Goal: Task Accomplishment & Management: Manage account settings

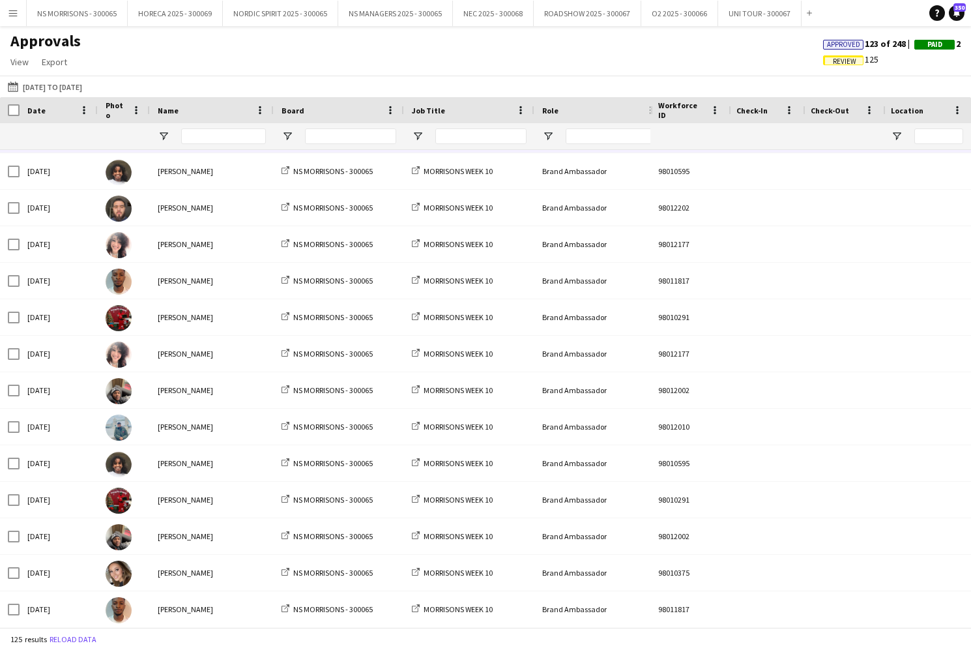
scroll to position [289, 0]
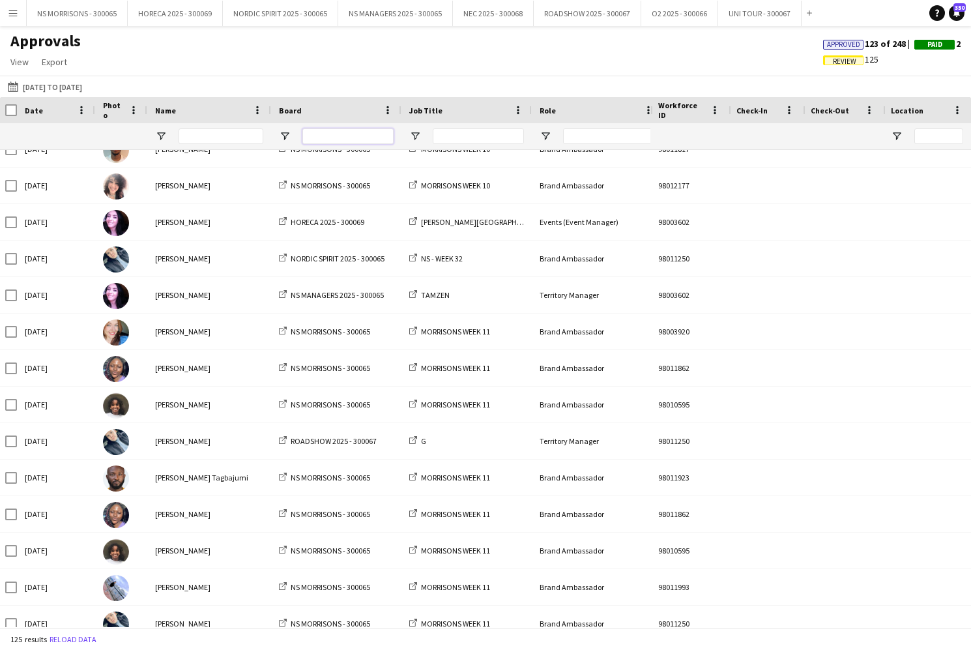
click at [310, 134] on input "Board Filter Input" at bounding box center [347, 136] width 91 height 16
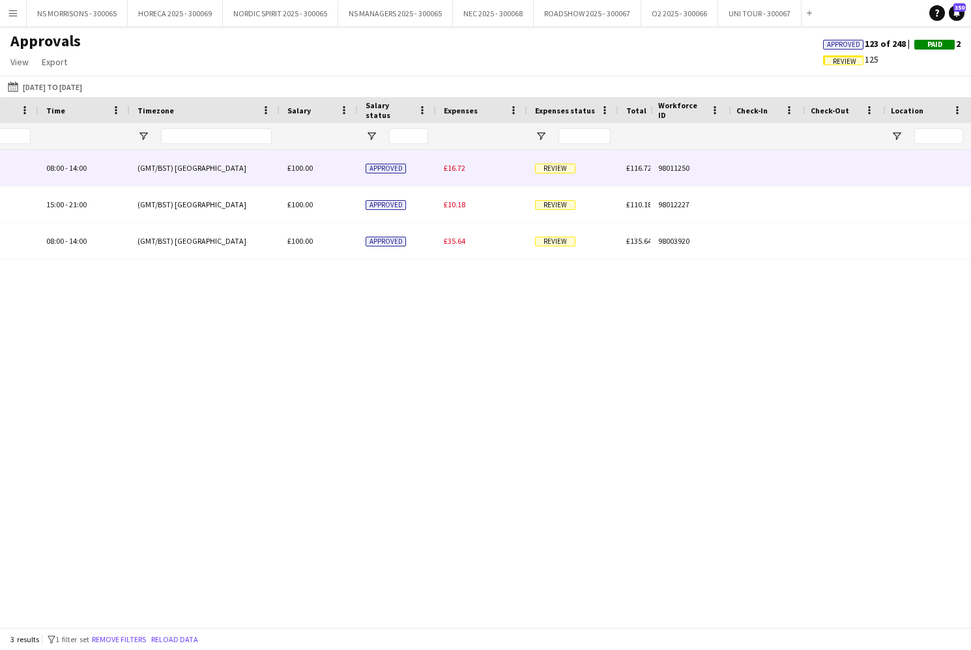
type input "****"
click at [448, 166] on span "£16.72" at bounding box center [455, 168] width 22 height 10
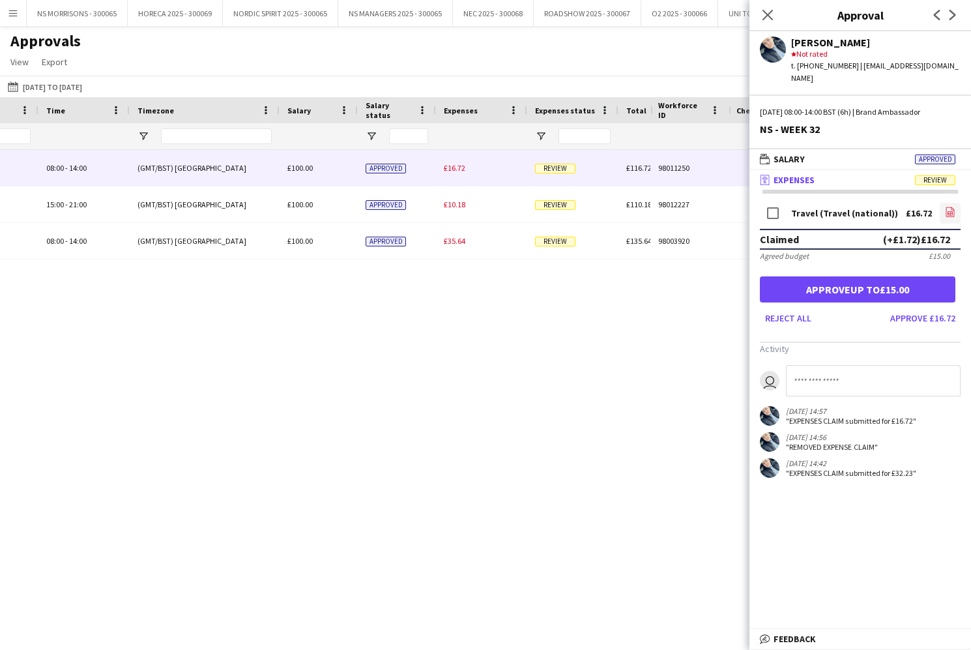
click at [954, 207] on icon at bounding box center [950, 212] width 8 height 10
click at [866, 280] on button "Approve up to £15.00" at bounding box center [857, 289] width 195 height 26
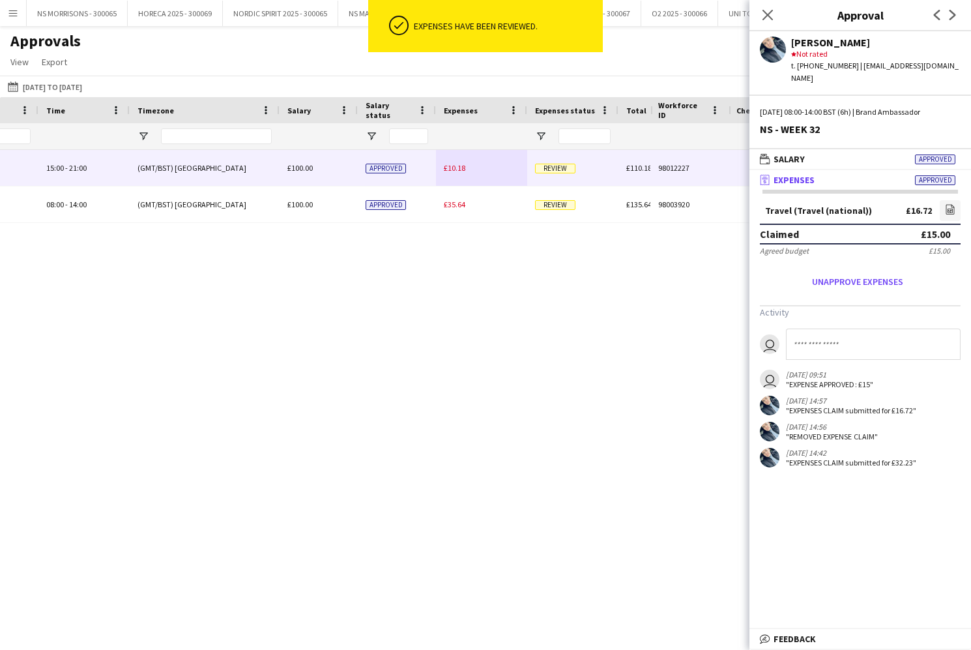
click at [458, 176] on div "£10.18" at bounding box center [481, 168] width 91 height 36
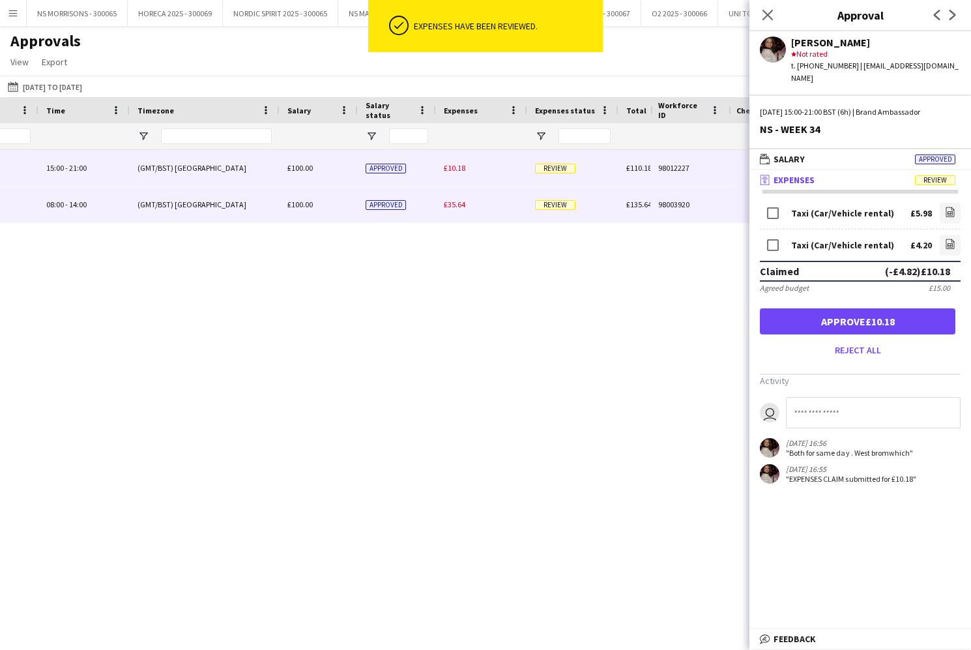
click at [460, 201] on span "£35.64" at bounding box center [455, 204] width 22 height 10
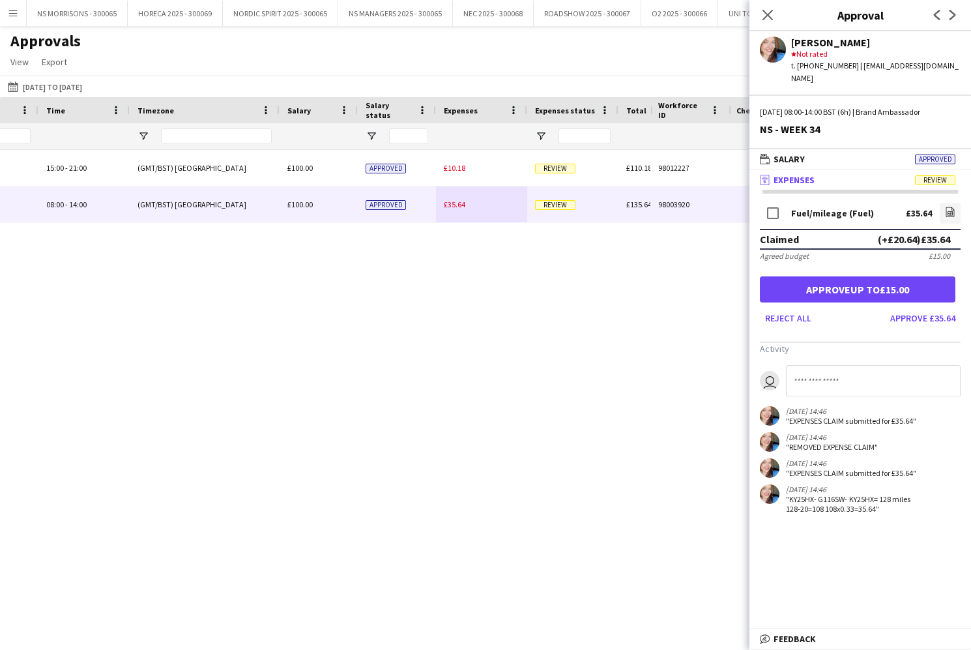
click at [905, 308] on button "Approve £35.64" at bounding box center [923, 318] width 76 height 21
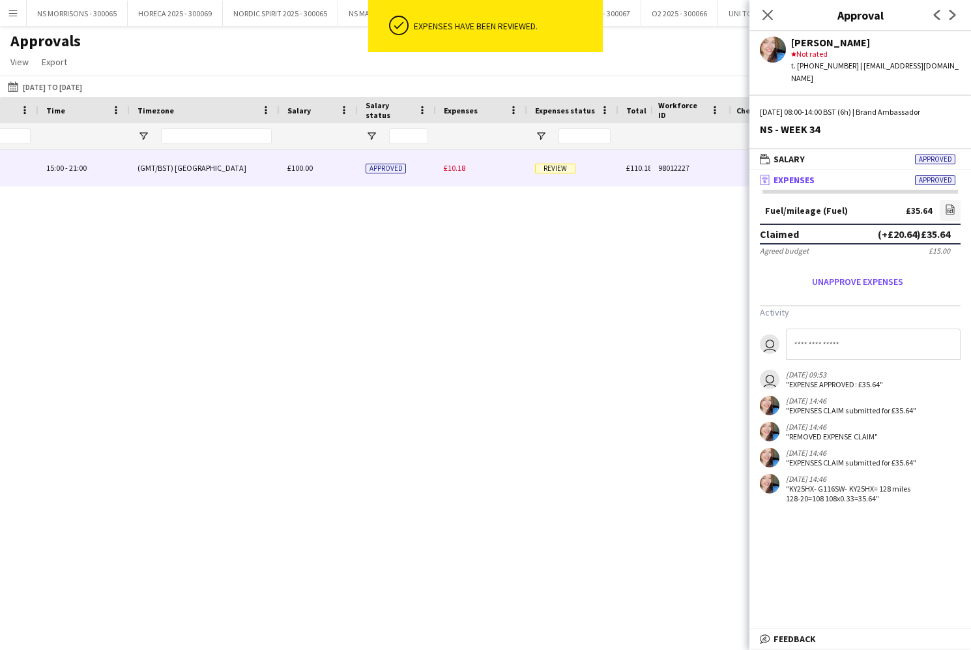
click at [462, 162] on div "£10.18" at bounding box center [481, 168] width 91 height 36
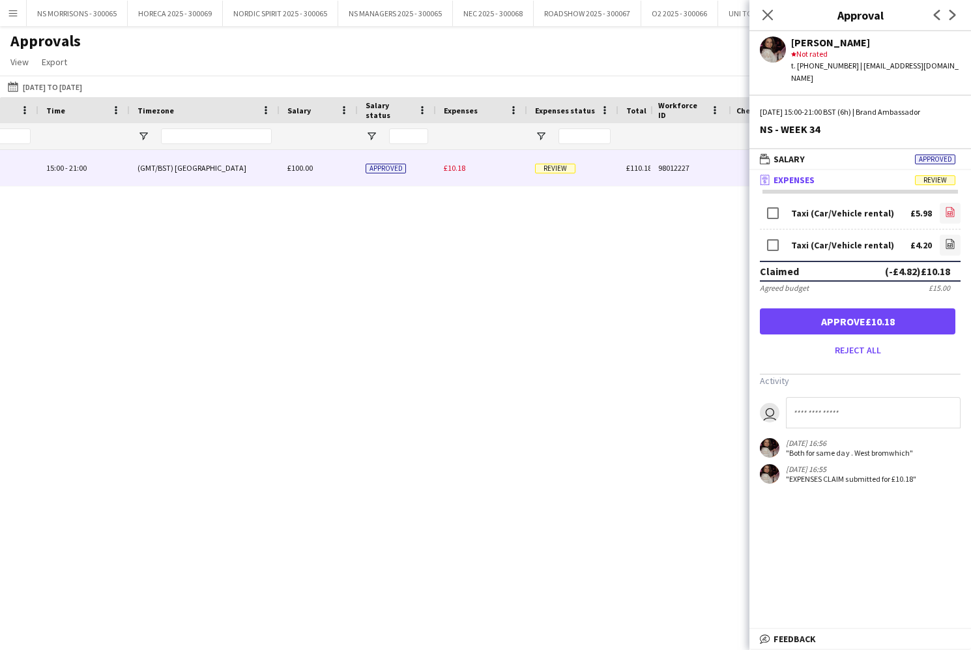
click at [944, 203] on link "file-image" at bounding box center [950, 213] width 21 height 21
click at [762, 20] on icon at bounding box center [767, 14] width 12 height 12
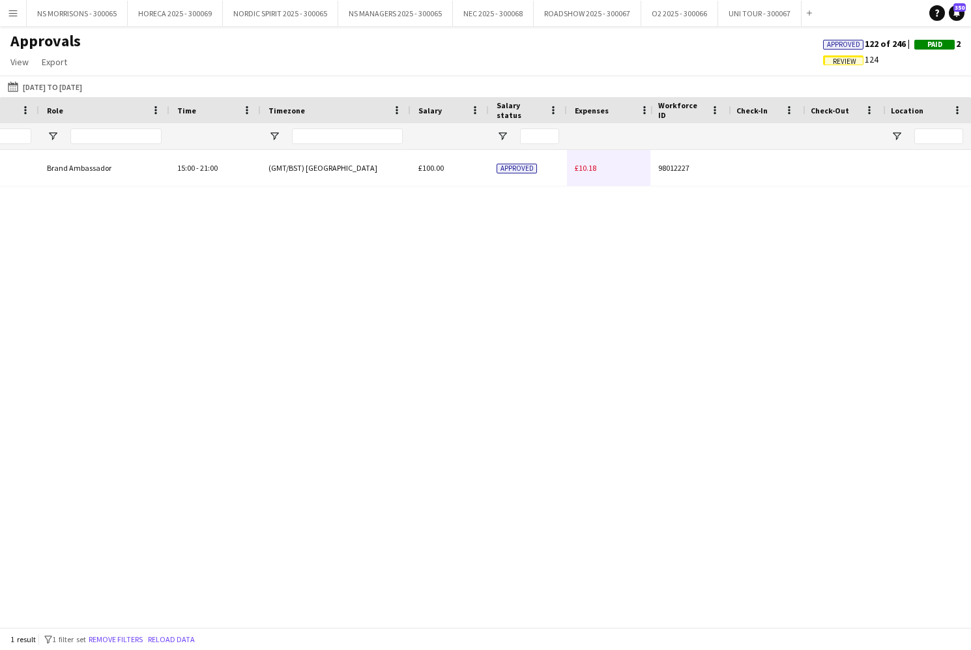
scroll to position [0, 204]
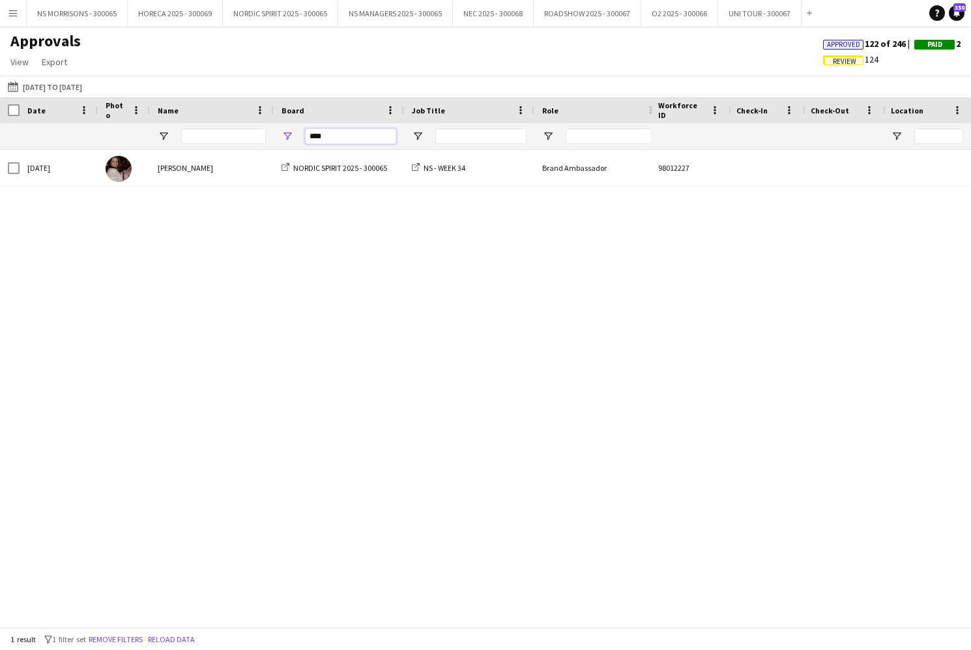
click at [339, 132] on input "****" at bounding box center [350, 136] width 91 height 16
type input "*"
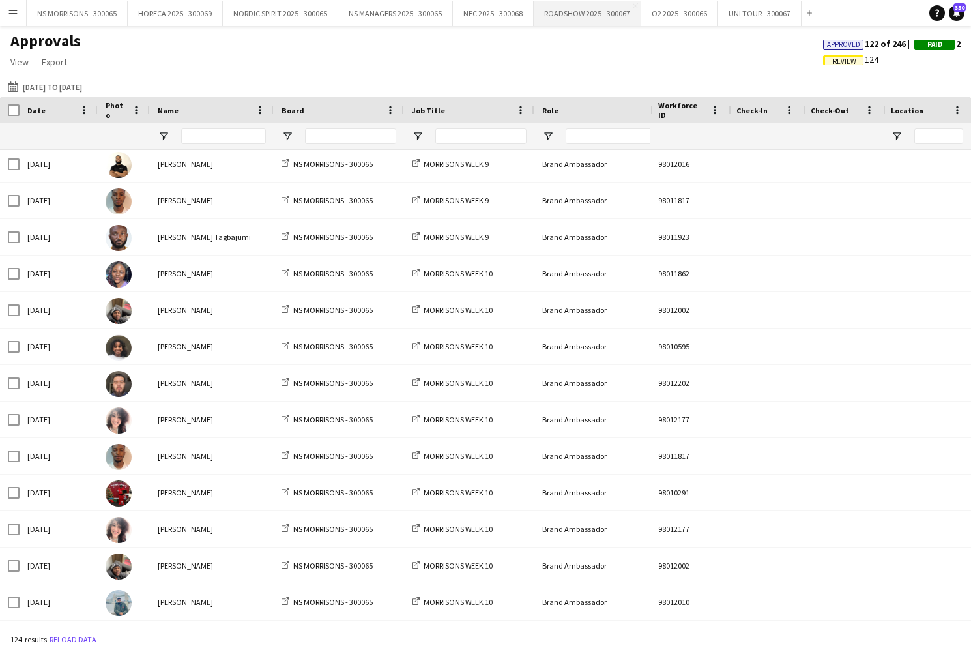
click at [571, 18] on button "ROADSHOW 2025 - 300067 Close" at bounding box center [588, 13] width 108 height 25
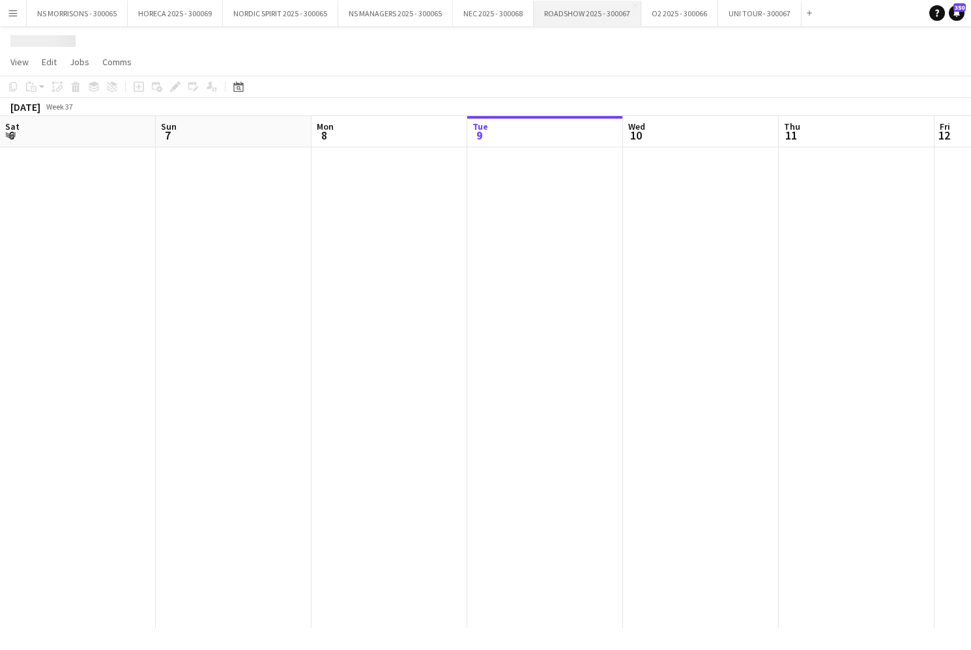
click at [571, 18] on button "ROADSHOW 2025 - 300067 Close" at bounding box center [588, 13] width 108 height 25
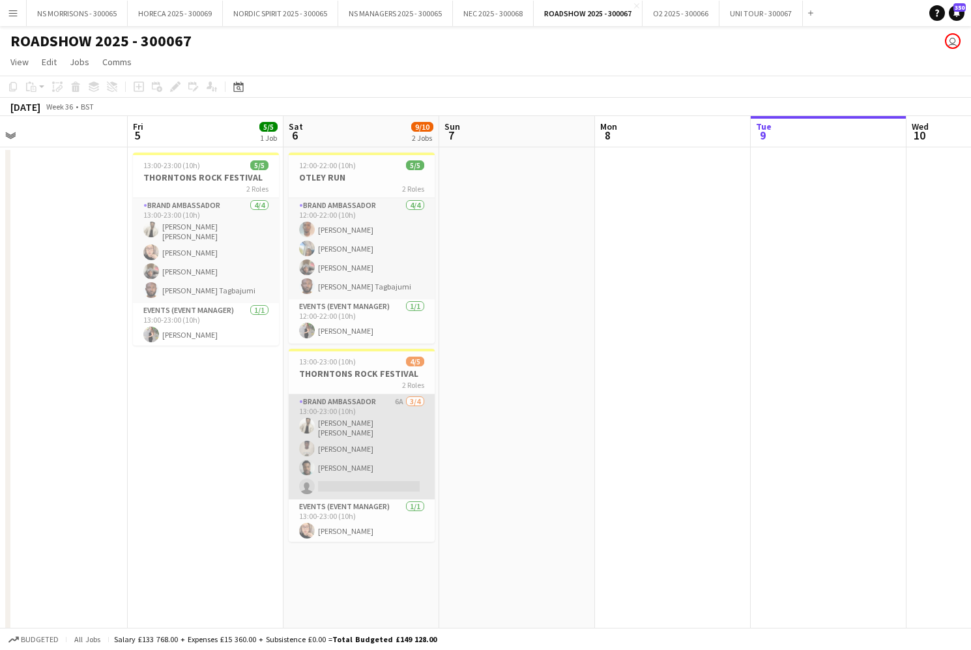
click at [354, 446] on app-card-role "Brand Ambassador 6A 3/4 13:00-23:00 (10h) ASWIN KATTIL PARAMBATH Opeyemi Ademos…" at bounding box center [362, 446] width 146 height 105
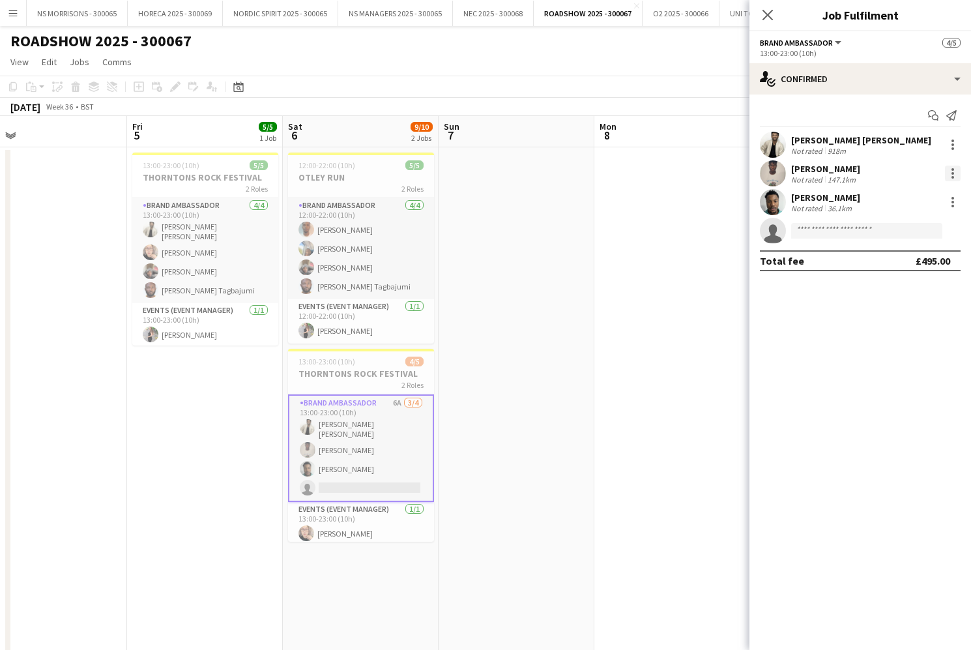
click at [952, 173] on div at bounding box center [952, 173] width 3 height 3
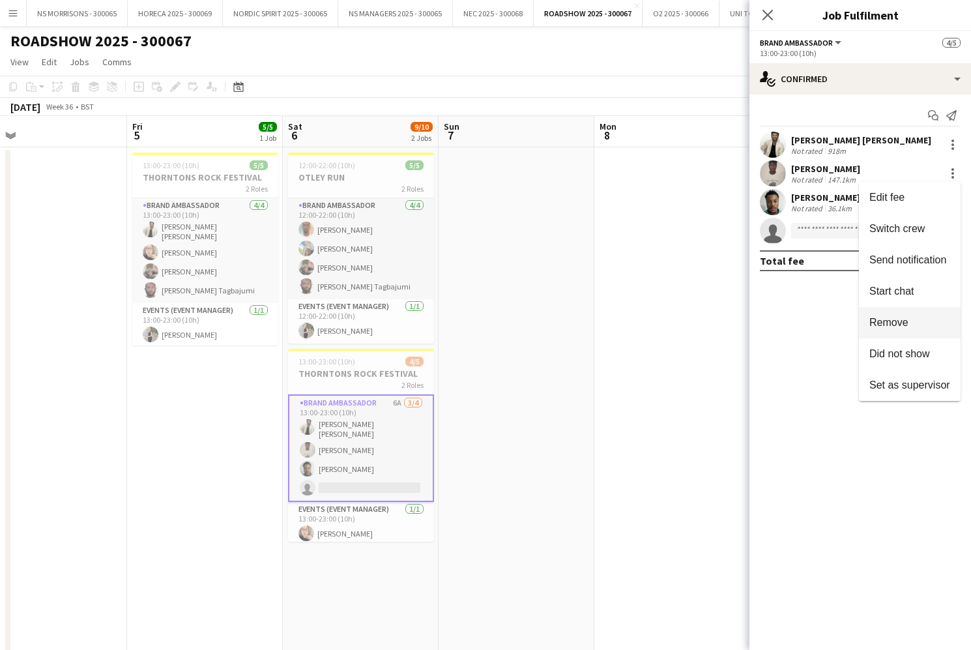
click at [894, 327] on span "Remove" at bounding box center [888, 322] width 39 height 11
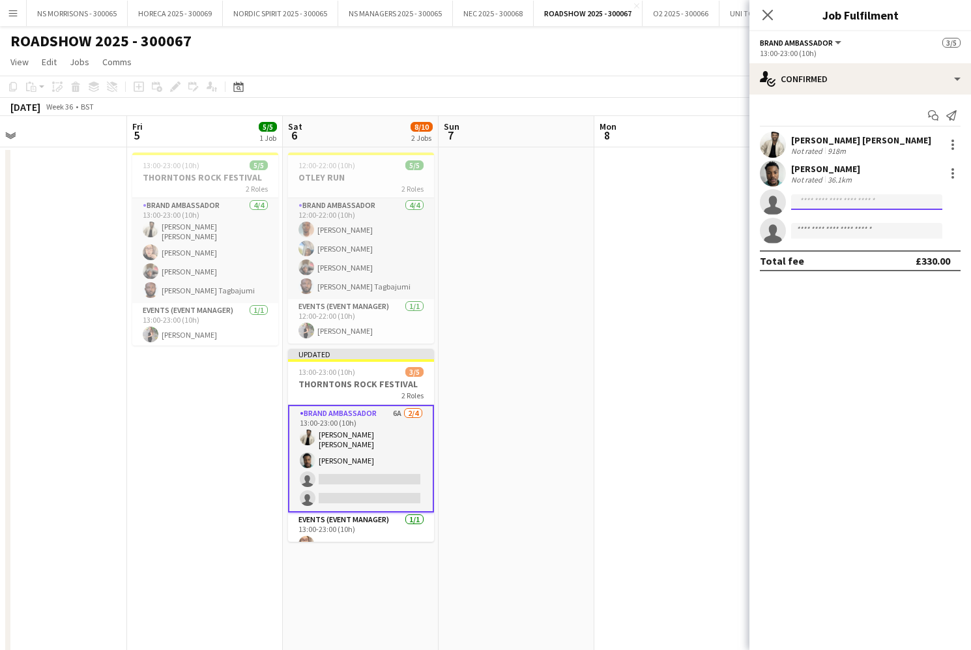
click at [833, 202] on input at bounding box center [866, 202] width 151 height 16
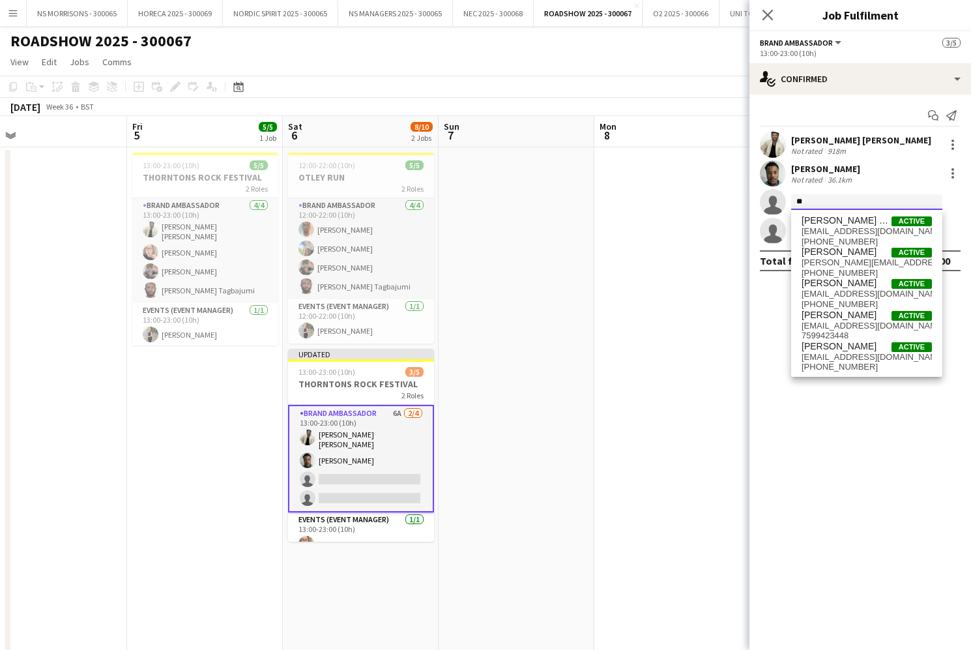
type input "*"
click at [758, 17] on div "Close pop-in" at bounding box center [767, 15] width 36 height 30
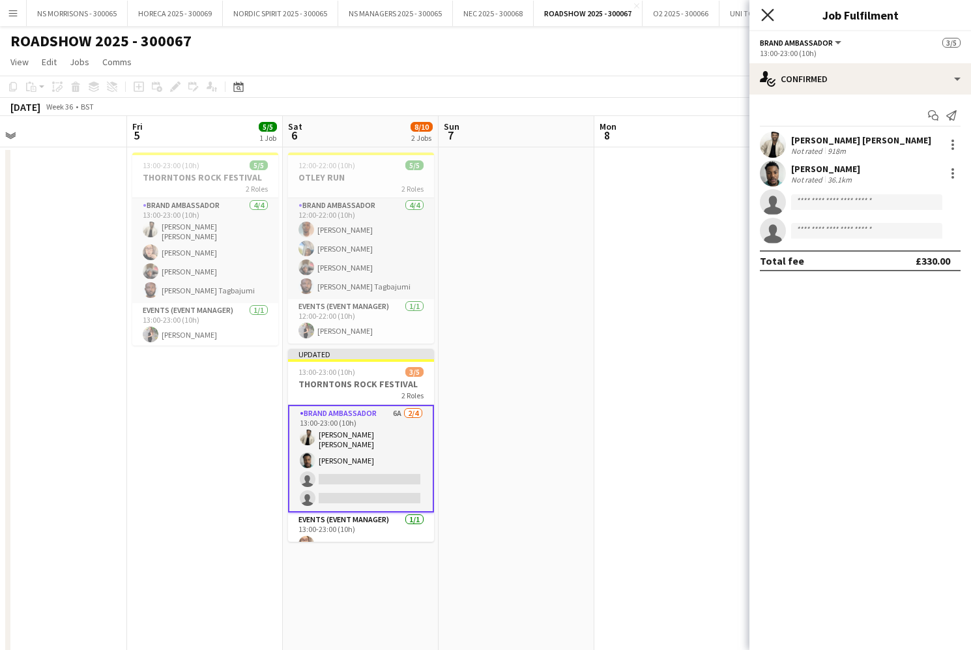
click at [768, 14] on icon at bounding box center [767, 14] width 12 height 12
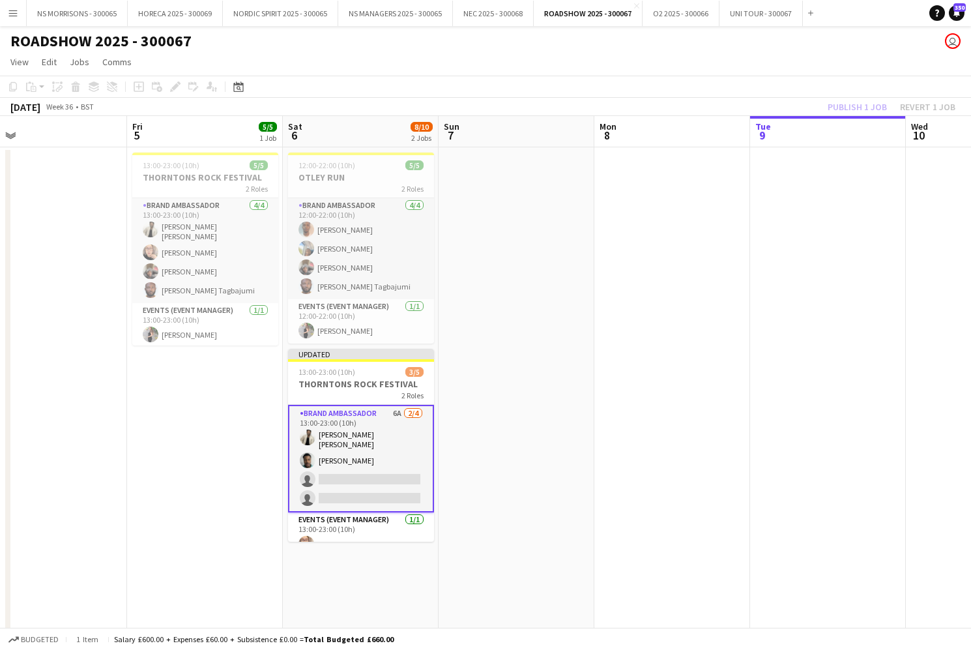
scroll to position [-1, 1]
click at [12, 14] on app-icon "Menu" at bounding box center [13, 13] width 10 height 10
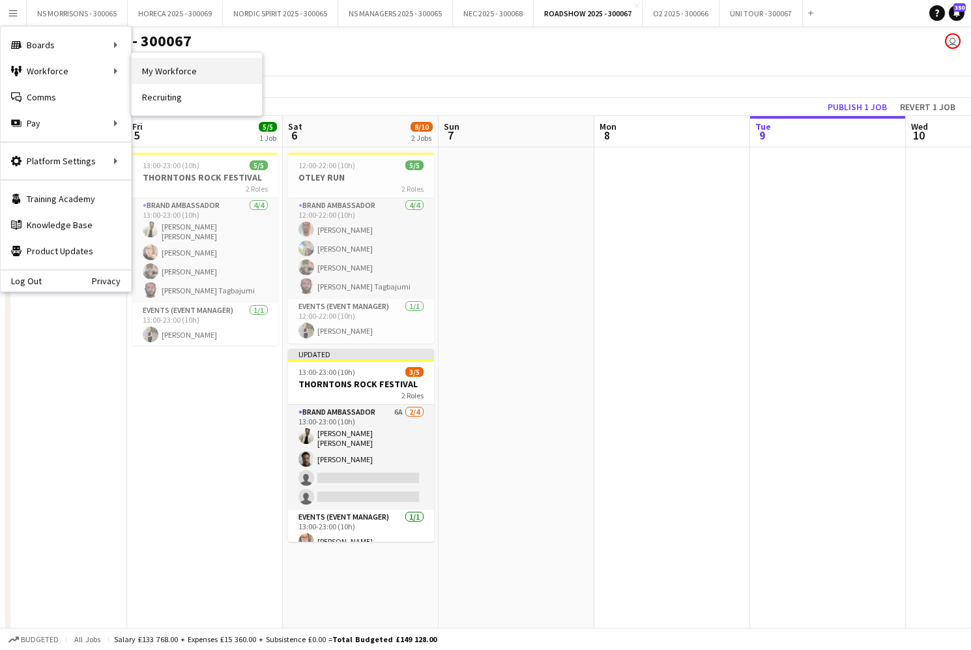
click at [170, 74] on link "My Workforce" at bounding box center [197, 71] width 130 height 26
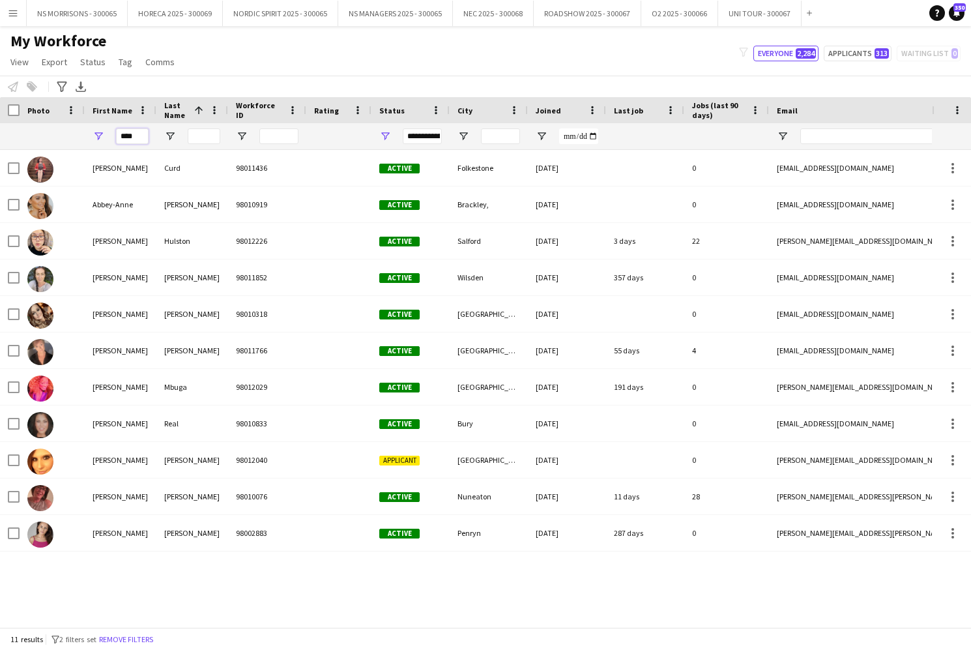
drag, startPoint x: 142, startPoint y: 141, endPoint x: 116, endPoint y: 141, distance: 26.1
click at [116, 141] on input "****" at bounding box center [132, 136] width 33 height 16
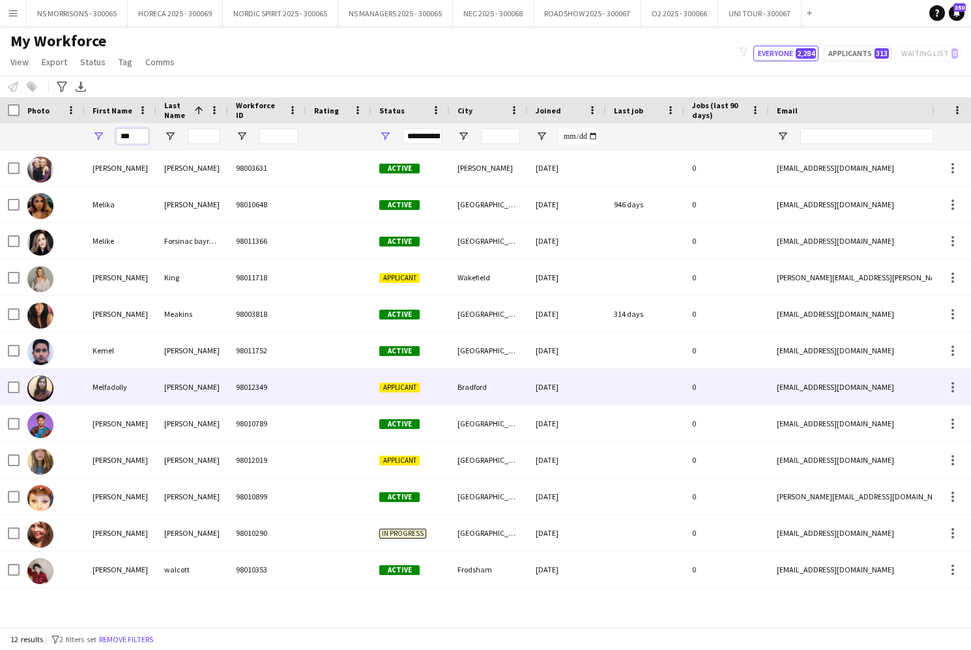
type input "***"
click at [403, 389] on span "Applicant" at bounding box center [399, 387] width 40 height 10
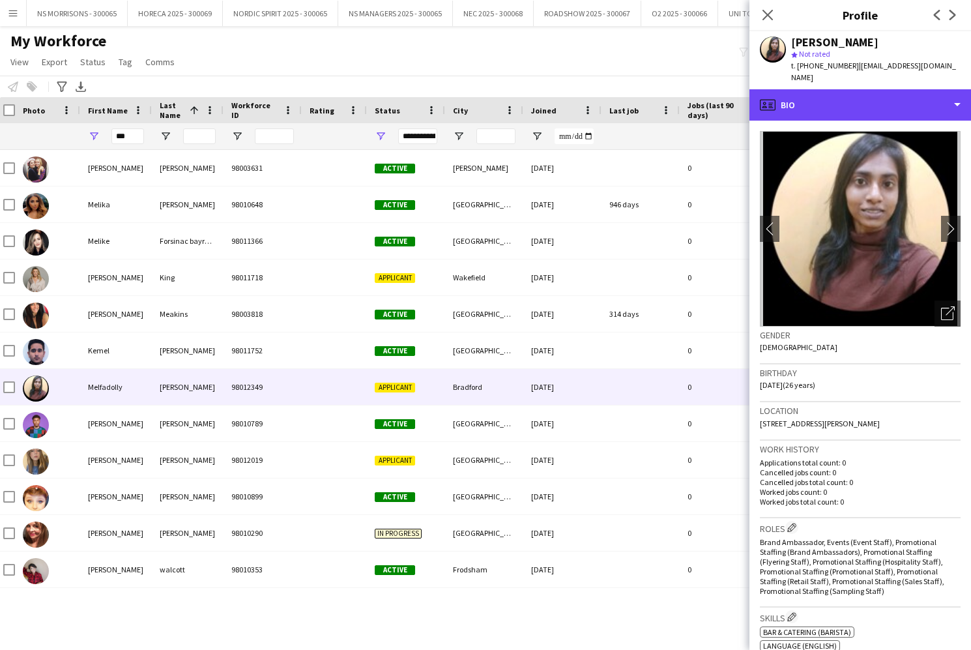
click at [863, 98] on div "profile Bio" at bounding box center [860, 104] width 222 height 31
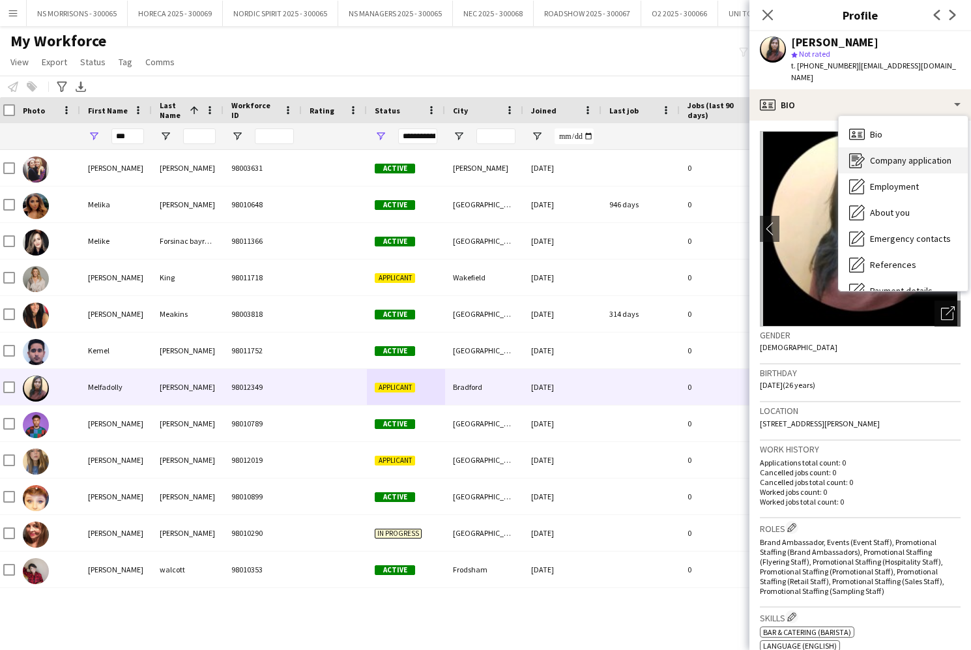
click at [879, 154] on span "Company application" at bounding box center [910, 160] width 81 height 12
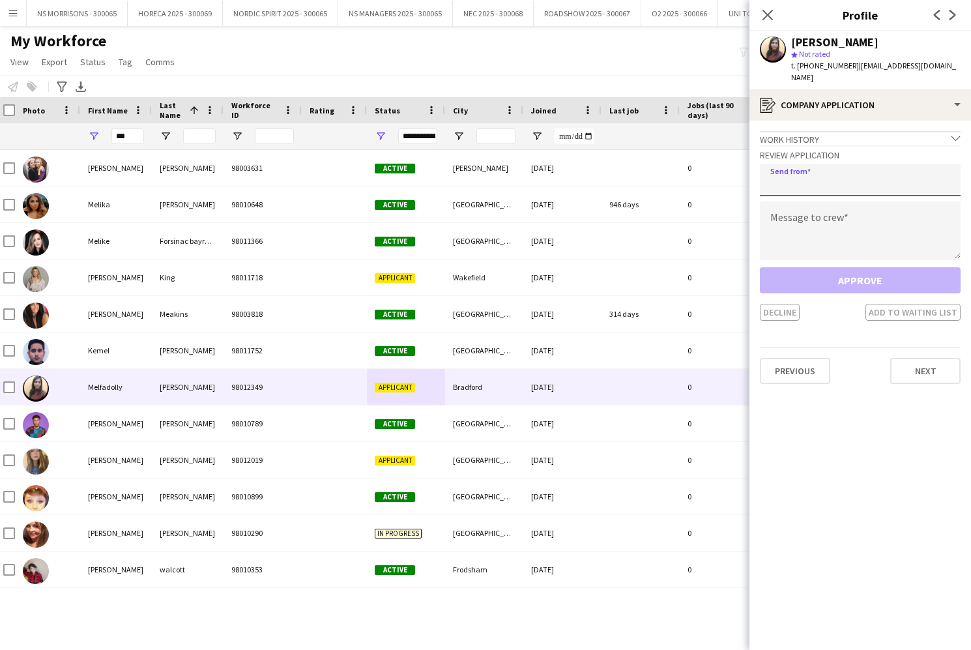
click at [832, 170] on input "email" at bounding box center [860, 180] width 201 height 33
type input "**********"
click at [827, 201] on textarea at bounding box center [860, 230] width 201 height 59
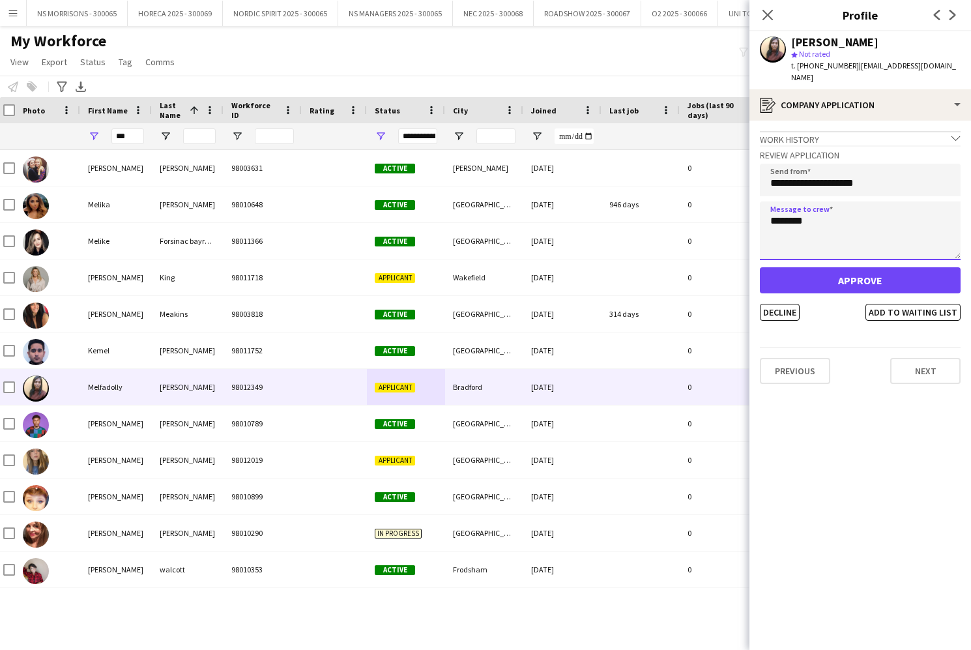
type textarea "********"
click at [844, 271] on button "Approve" at bounding box center [860, 280] width 201 height 26
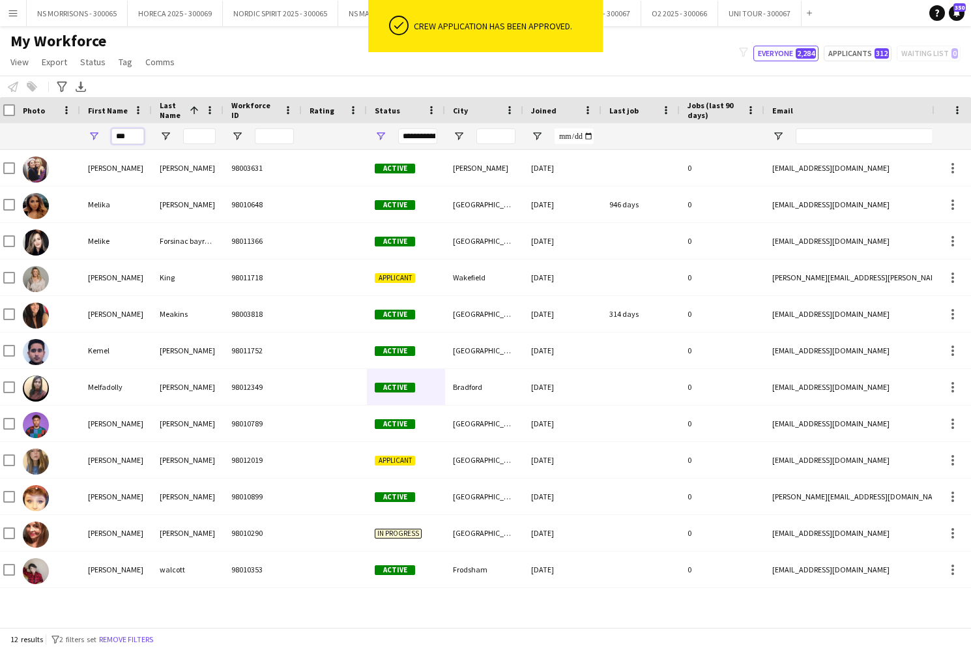
click at [130, 137] on input "***" at bounding box center [127, 136] width 33 height 16
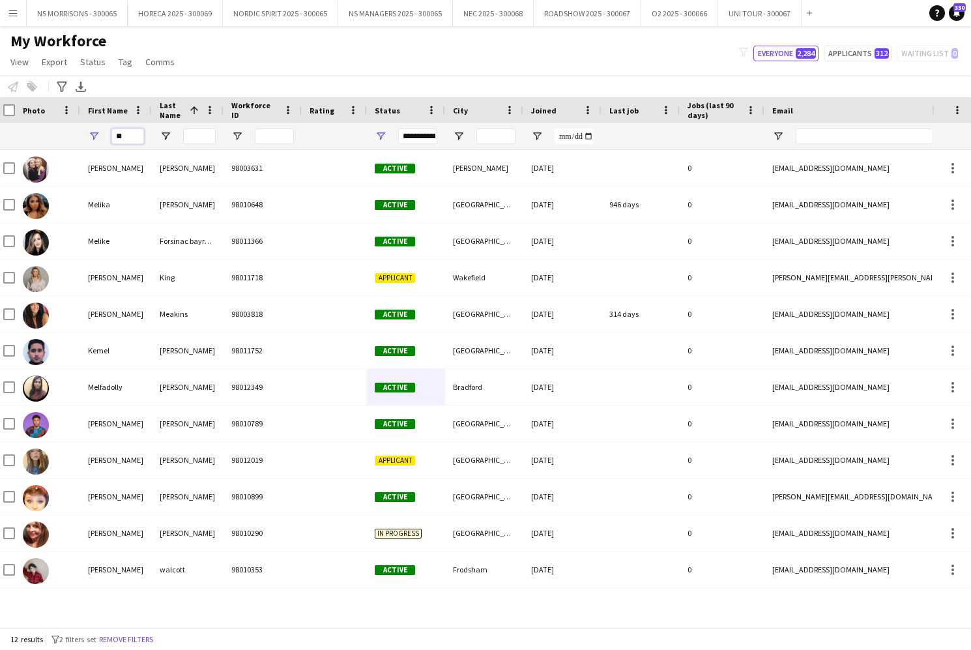
type input "*"
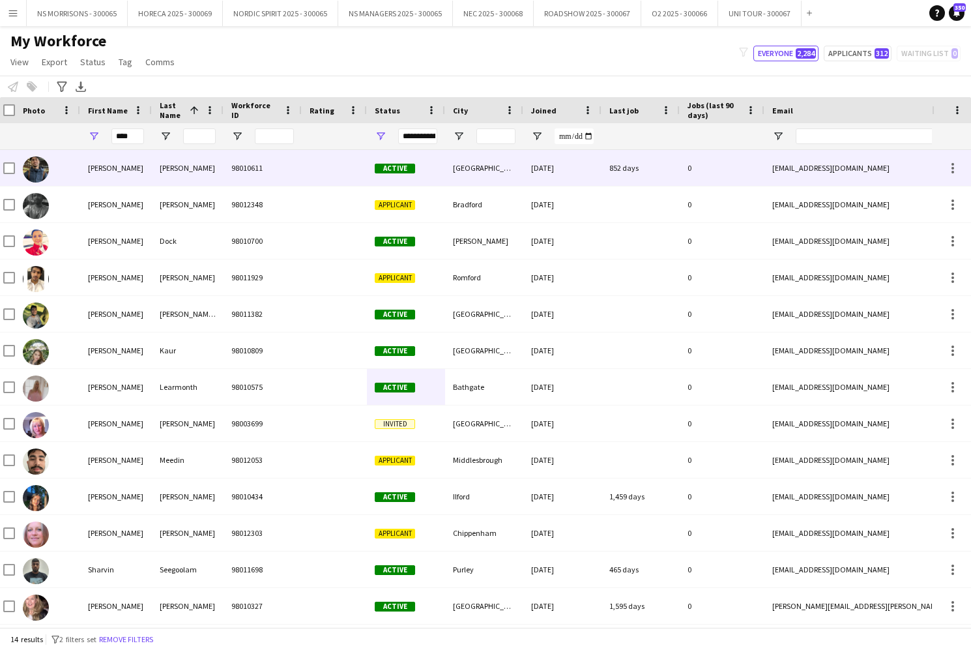
drag, startPoint x: 133, startPoint y: 157, endPoint x: 395, endPoint y: 199, distance: 265.3
click at [395, 199] on span "Applicant" at bounding box center [395, 204] width 40 height 10
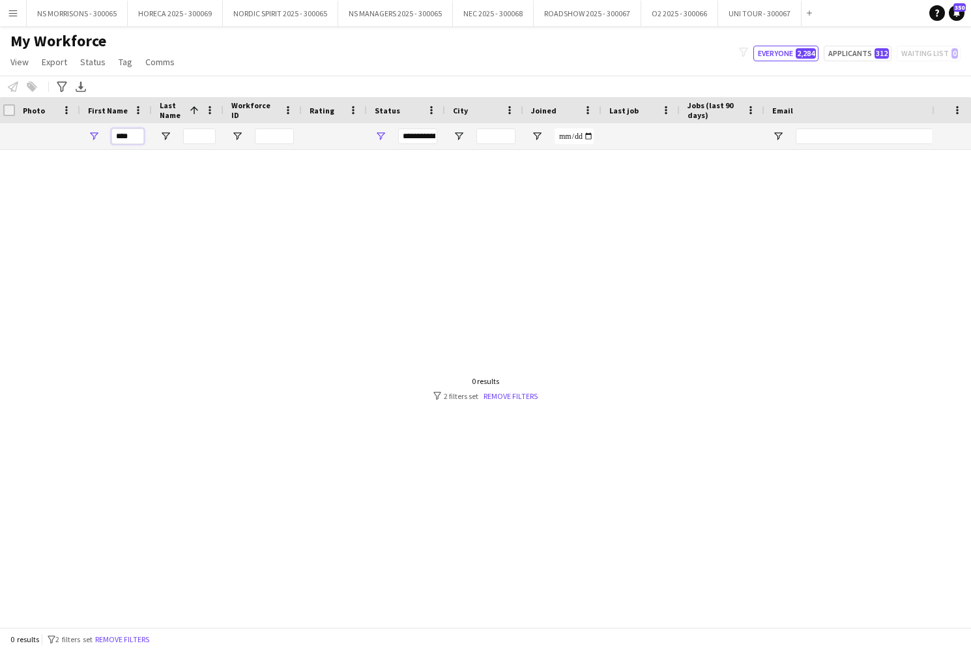
click at [141, 134] on input "****" at bounding box center [127, 136] width 33 height 16
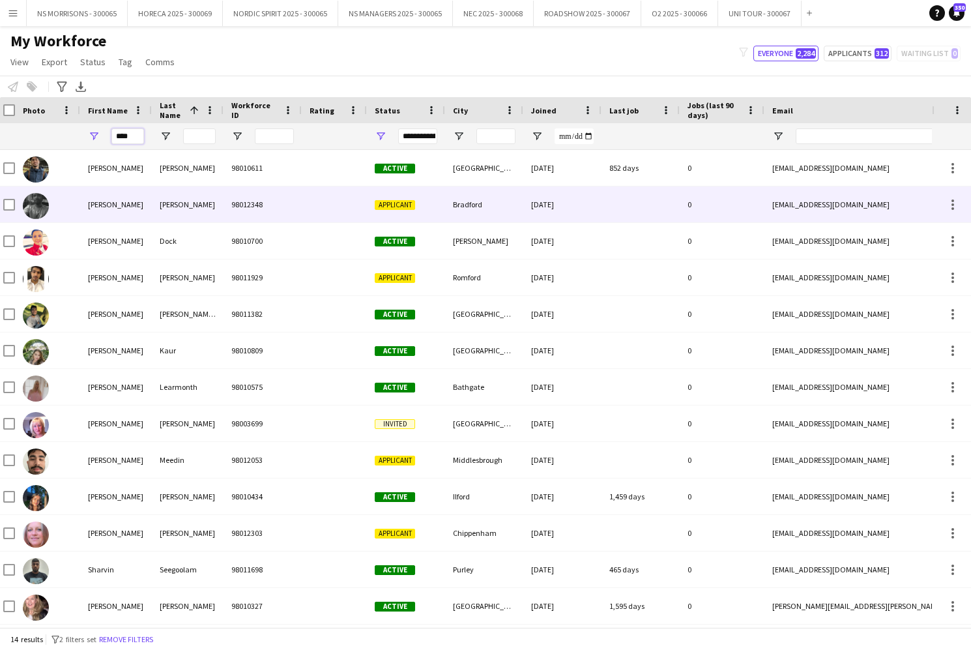
type input "****"
click at [401, 204] on span "Applicant" at bounding box center [395, 205] width 40 height 10
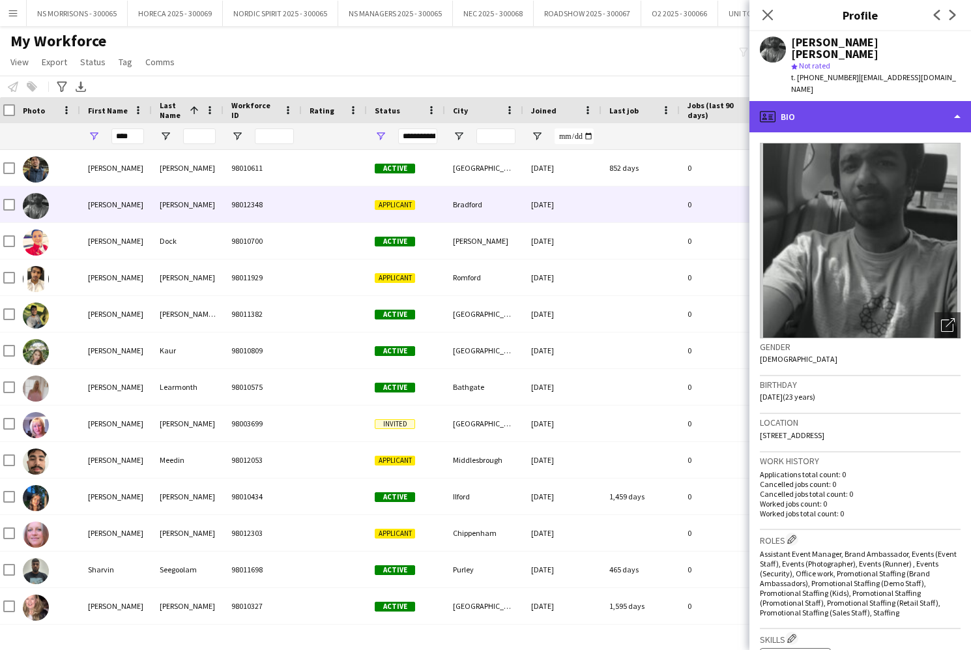
drag, startPoint x: 815, startPoint y: 107, endPoint x: 821, endPoint y: 112, distance: 7.8
click at [815, 107] on div "profile Bio" at bounding box center [860, 116] width 222 height 31
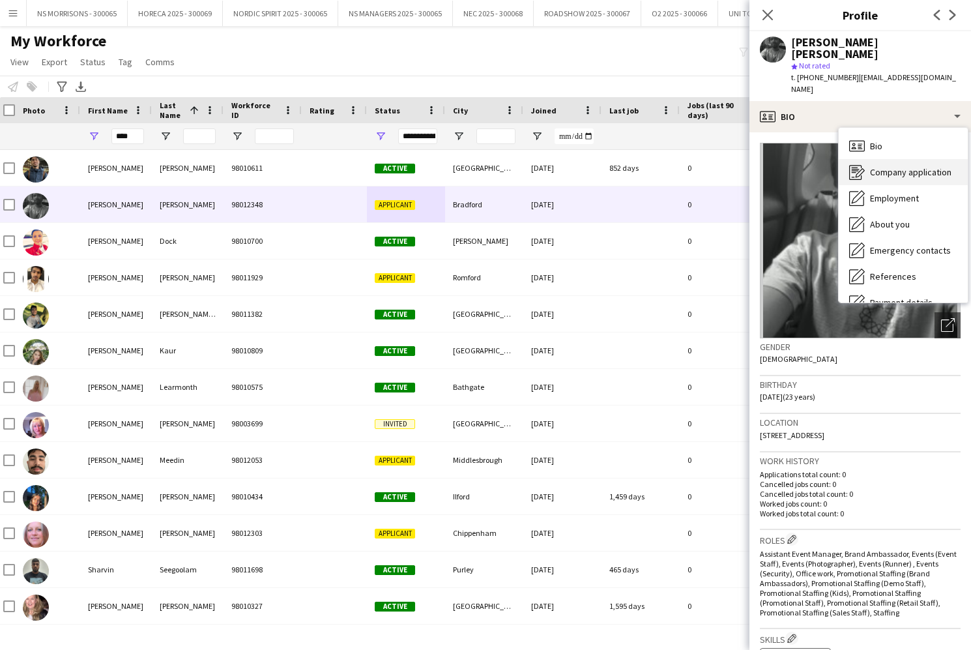
click at [872, 167] on div "Company application Company application" at bounding box center [903, 172] width 129 height 26
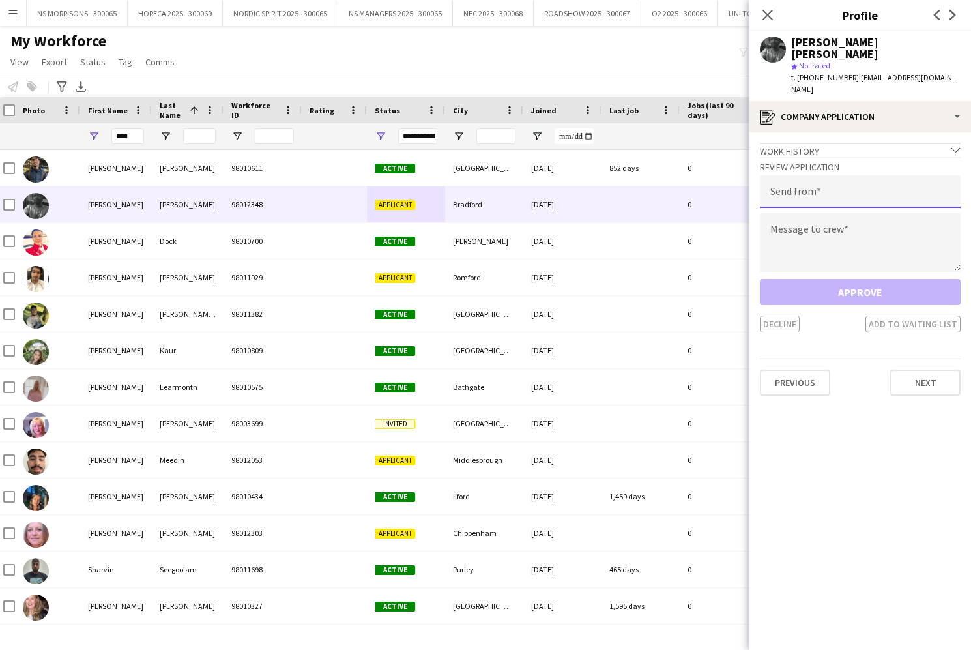
click at [837, 183] on input "email" at bounding box center [860, 191] width 201 height 33
type input "**********"
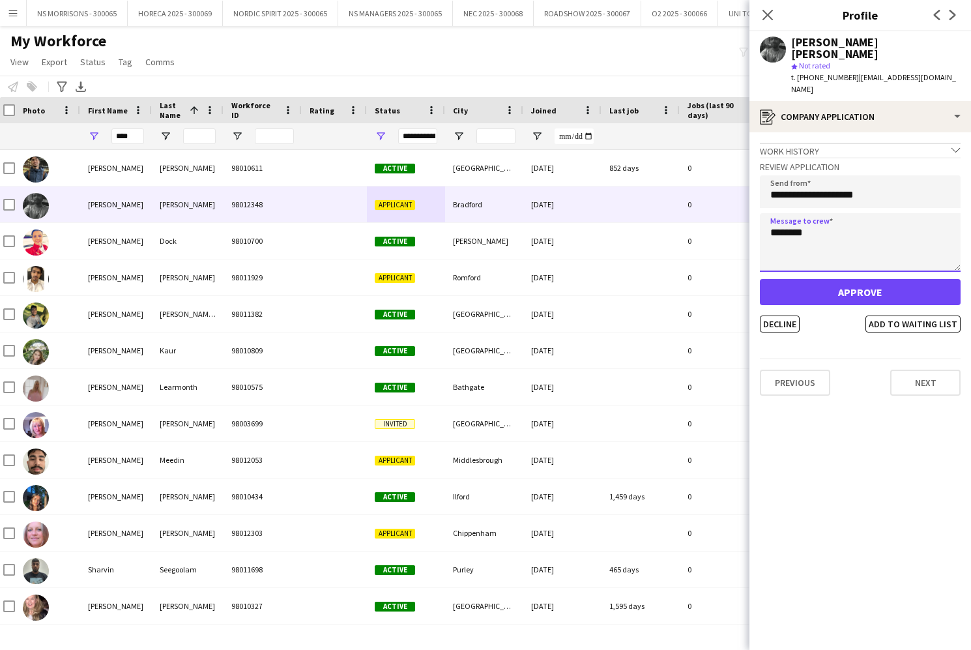
type textarea "********"
drag, startPoint x: 829, startPoint y: 281, endPoint x: 826, endPoint y: 244, distance: 37.3
click at [829, 281] on button "Approve" at bounding box center [860, 292] width 201 height 26
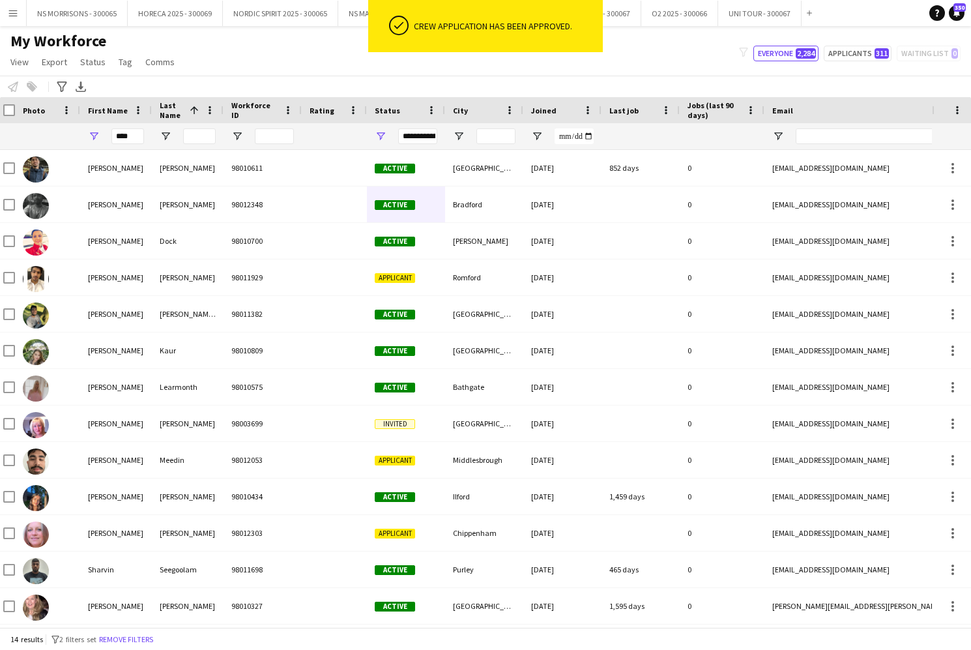
click at [291, 40] on div "My Workforce View Views Default view New view Update view Delete view Edit name…" at bounding box center [485, 53] width 971 height 44
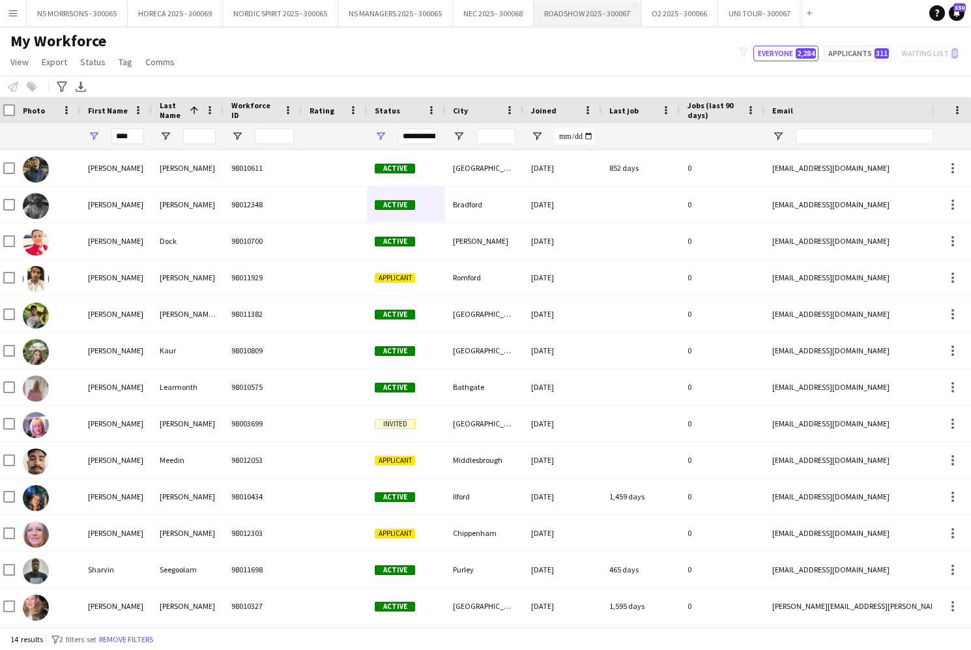
click at [563, 14] on button "ROADSHOW 2025 - 300067 Close" at bounding box center [588, 13] width 108 height 25
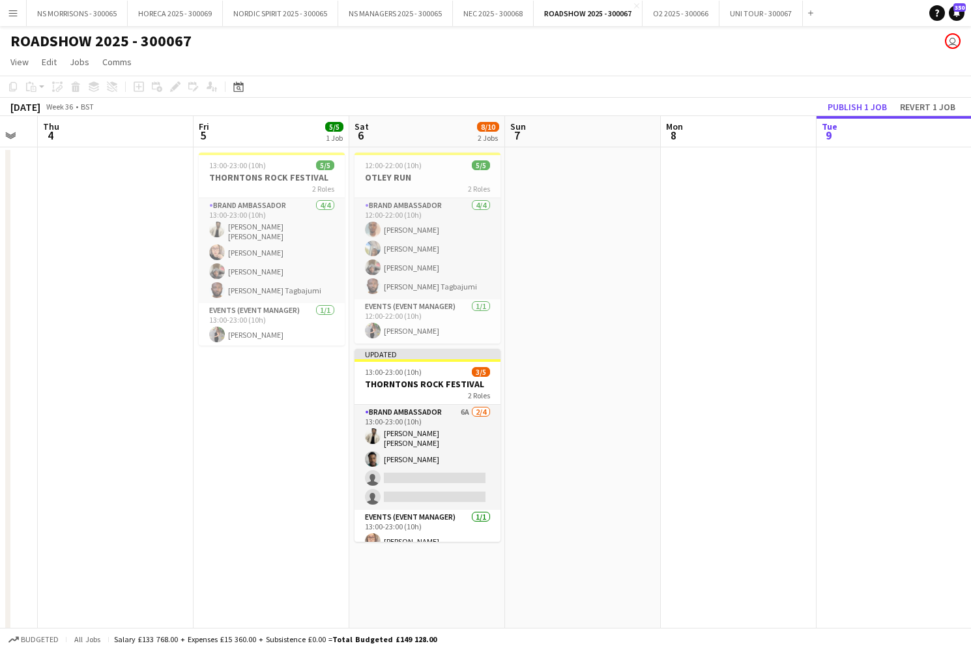
scroll to position [0, 588]
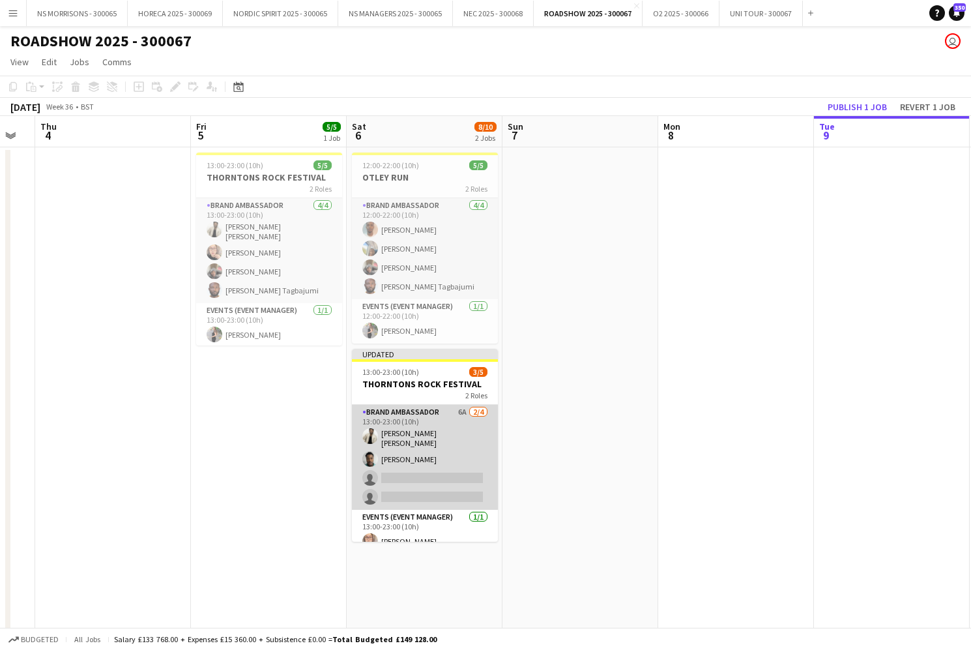
click at [426, 474] on app-card-role "Brand Ambassador 6A 2/4 13:00-23:00 (10h) ASWIN KATTIL PARAMBATH olanrewaju Jon…" at bounding box center [425, 457] width 146 height 105
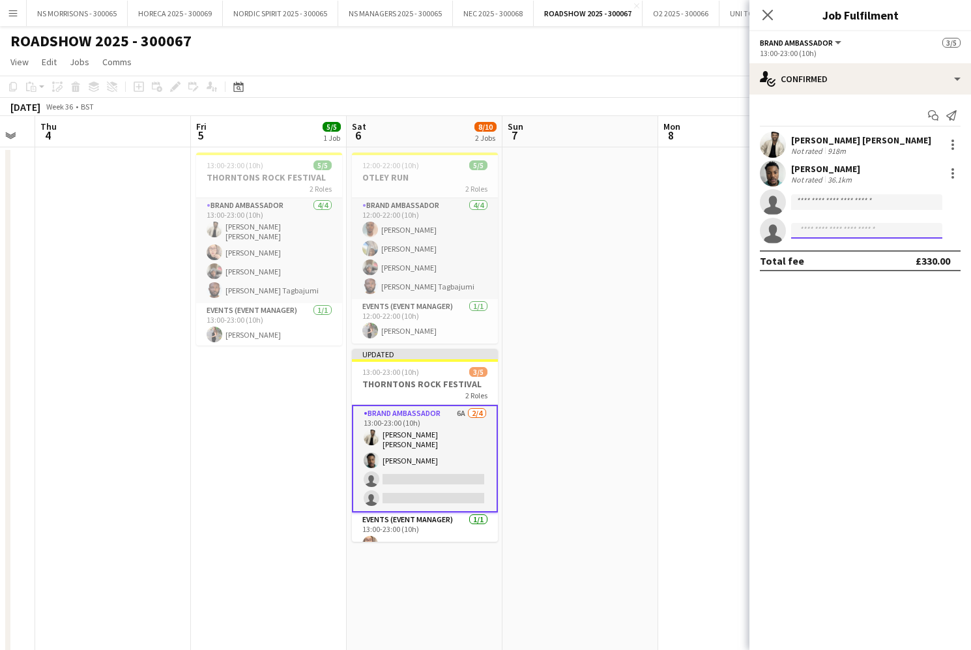
click at [813, 231] on input at bounding box center [866, 231] width 151 height 16
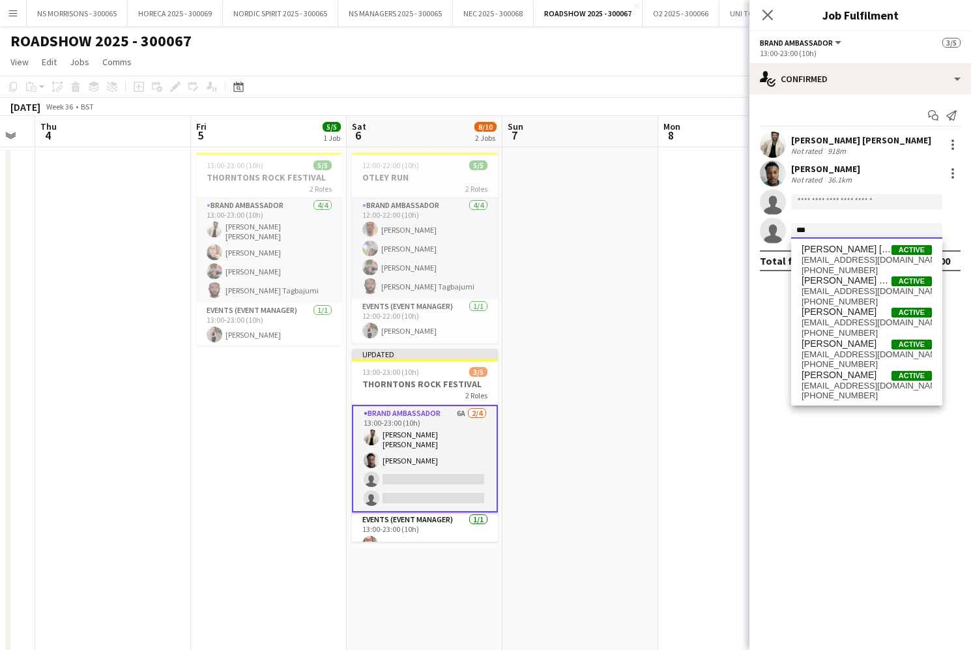
scroll to position [4, 0]
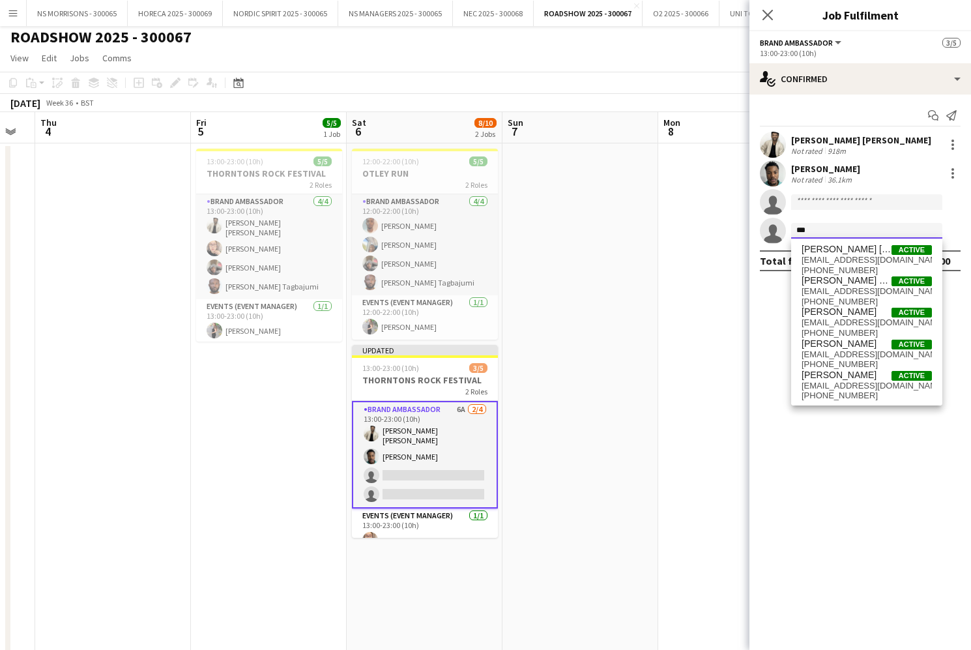
type input "***"
click at [844, 356] on span "drmelfadolly@gmail.com" at bounding box center [866, 354] width 130 height 10
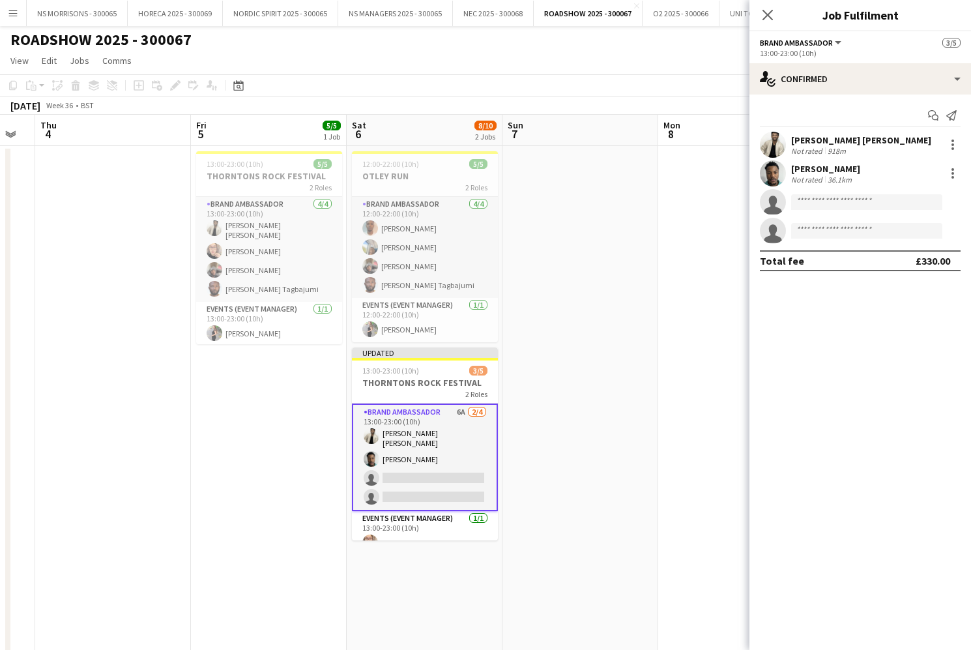
scroll to position [1, 0]
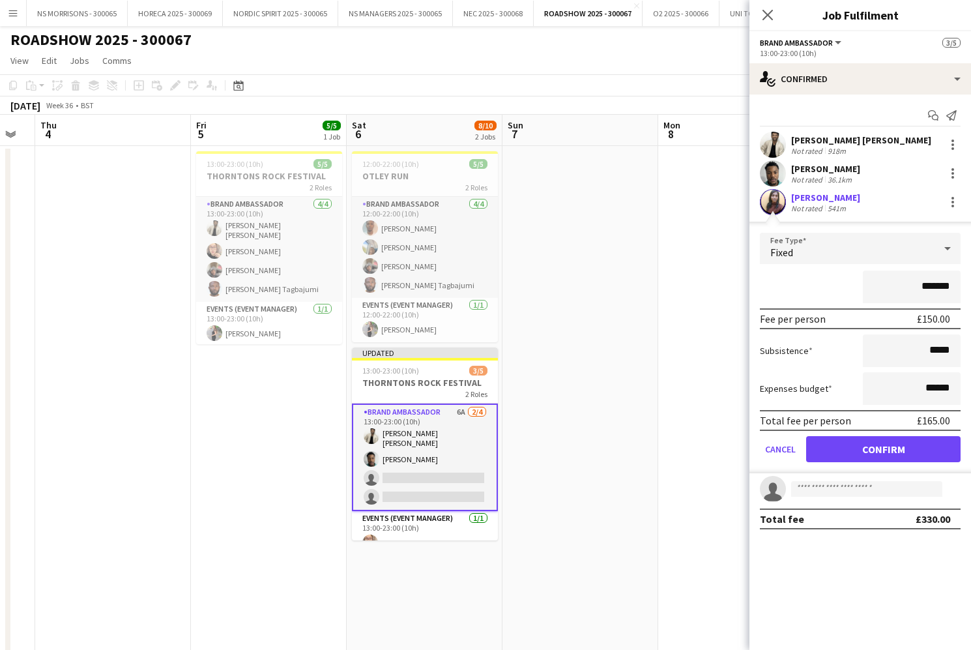
click at [846, 442] on button "Confirm" at bounding box center [883, 449] width 154 height 26
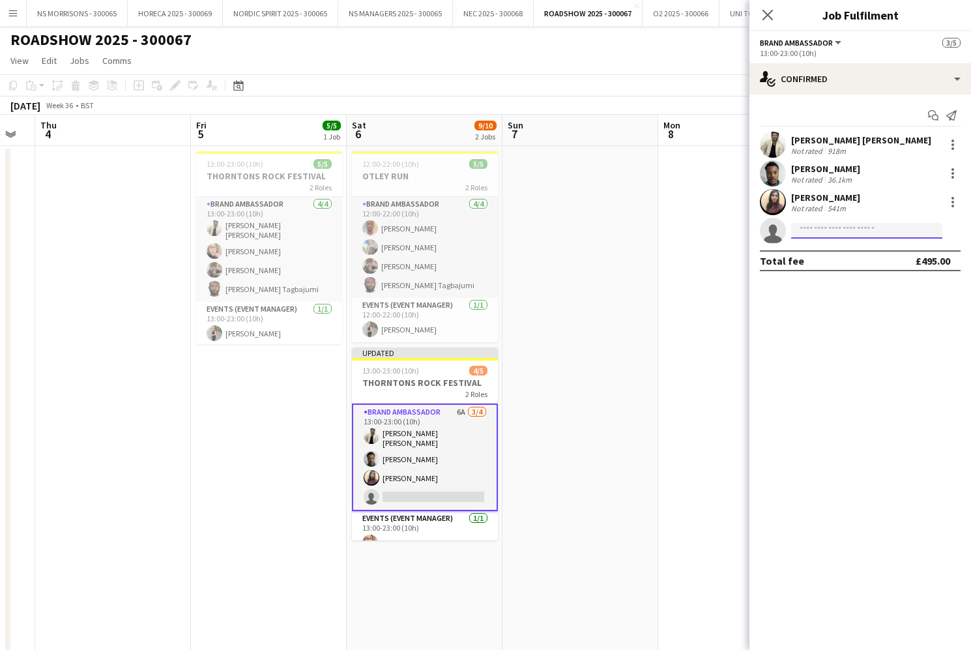
click at [818, 233] on input at bounding box center [866, 231] width 151 height 16
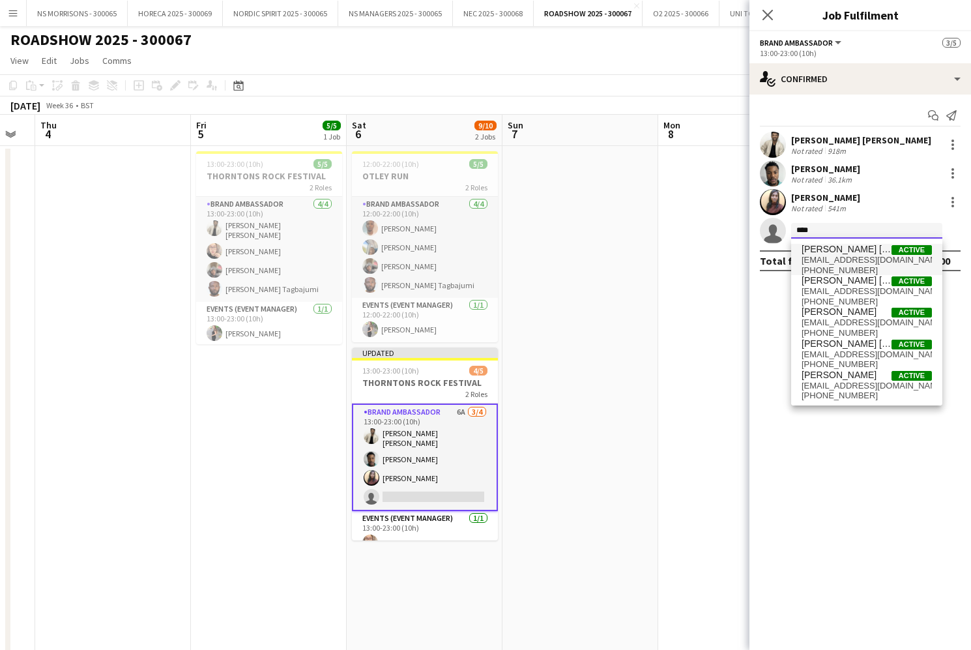
type input "****"
drag, startPoint x: 821, startPoint y: 253, endPoint x: 826, endPoint y: 283, distance: 30.3
click at [826, 283] on span "Sharon Manoranjan Arokiya Prasath" at bounding box center [846, 280] width 90 height 11
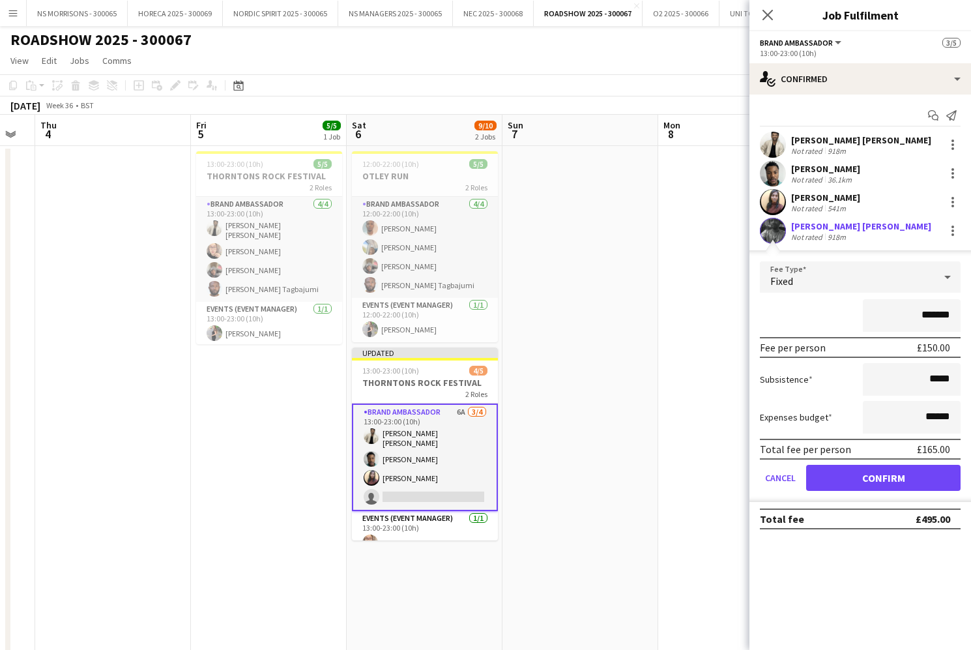
click at [831, 467] on button "Confirm" at bounding box center [883, 478] width 154 height 26
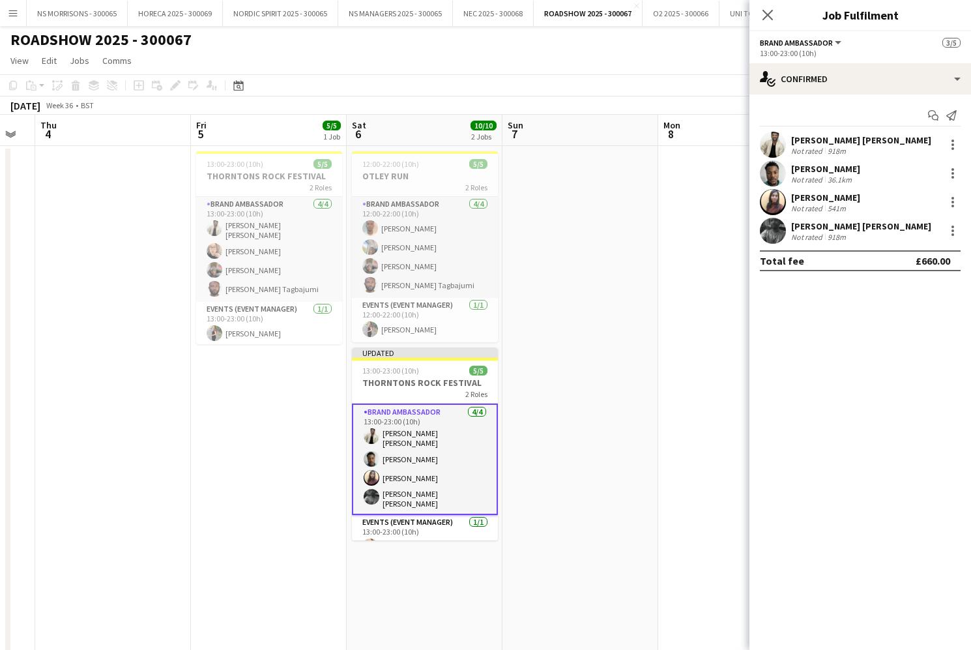
click at [585, 401] on app-date-cell at bounding box center [580, 456] width 156 height 620
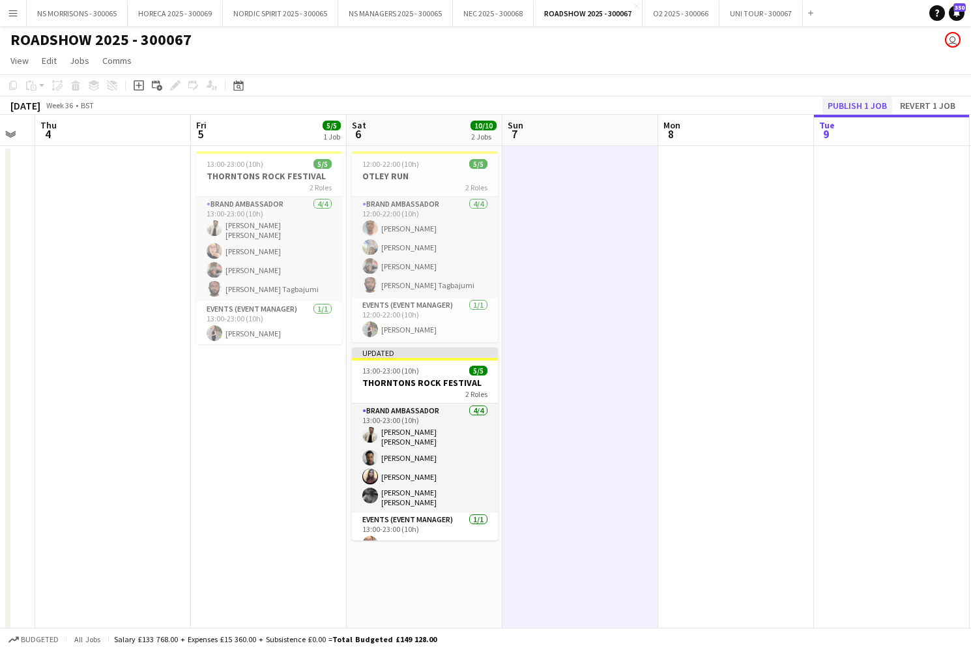
click at [856, 109] on button "Publish 1 job" at bounding box center [857, 105] width 70 height 17
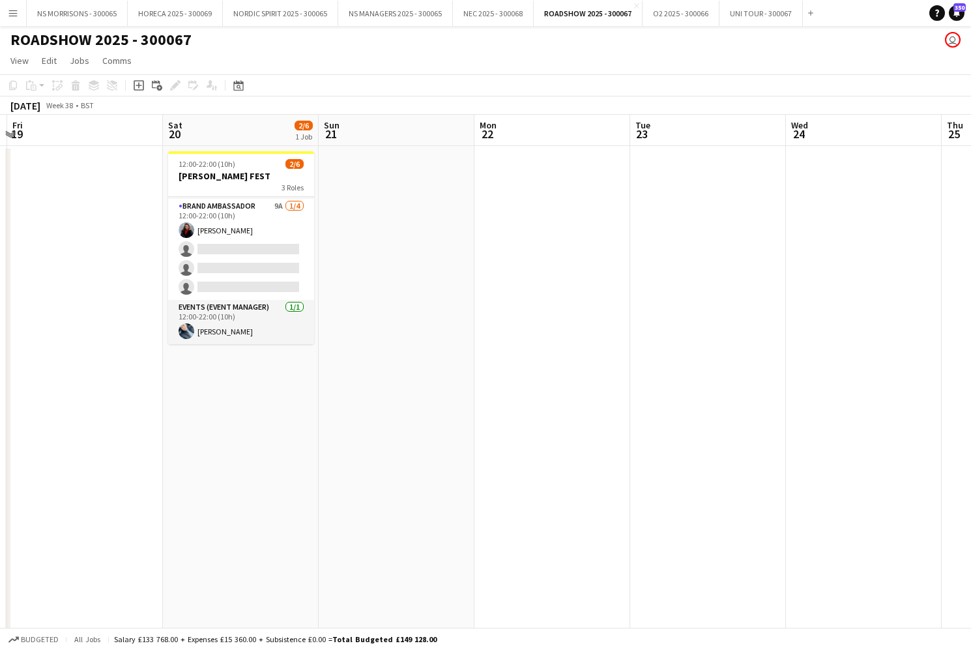
scroll to position [42, 0]
click at [195, 328] on app-card-role "Events (Event Manager) 1/1 12:00-22:00 (10h) Giedrius Karusevicius" at bounding box center [241, 322] width 146 height 44
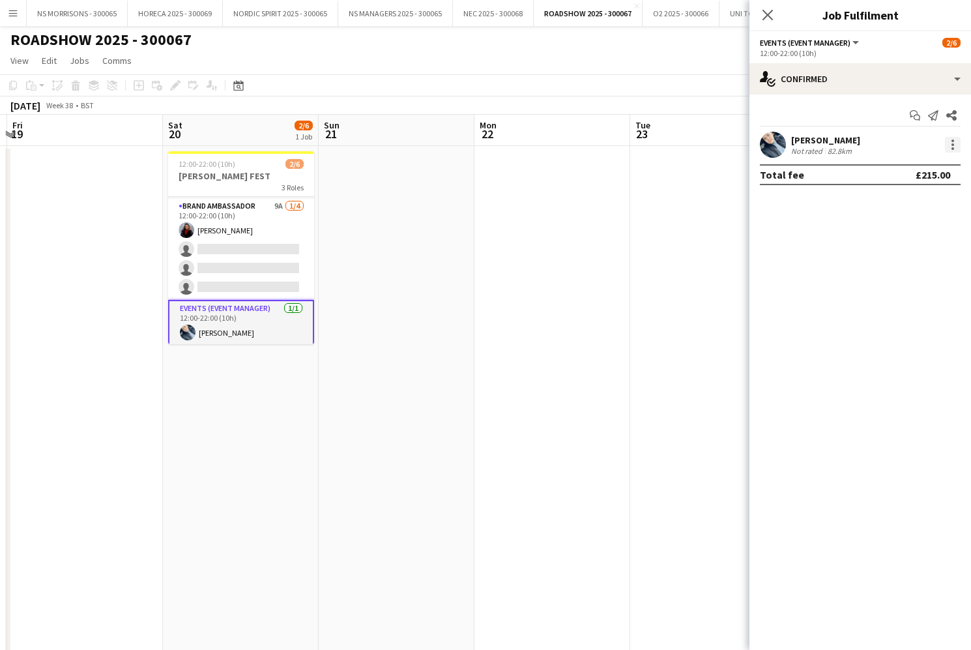
click at [949, 140] on div at bounding box center [953, 145] width 16 height 16
click at [910, 291] on span "Remove" at bounding box center [909, 294] width 81 height 12
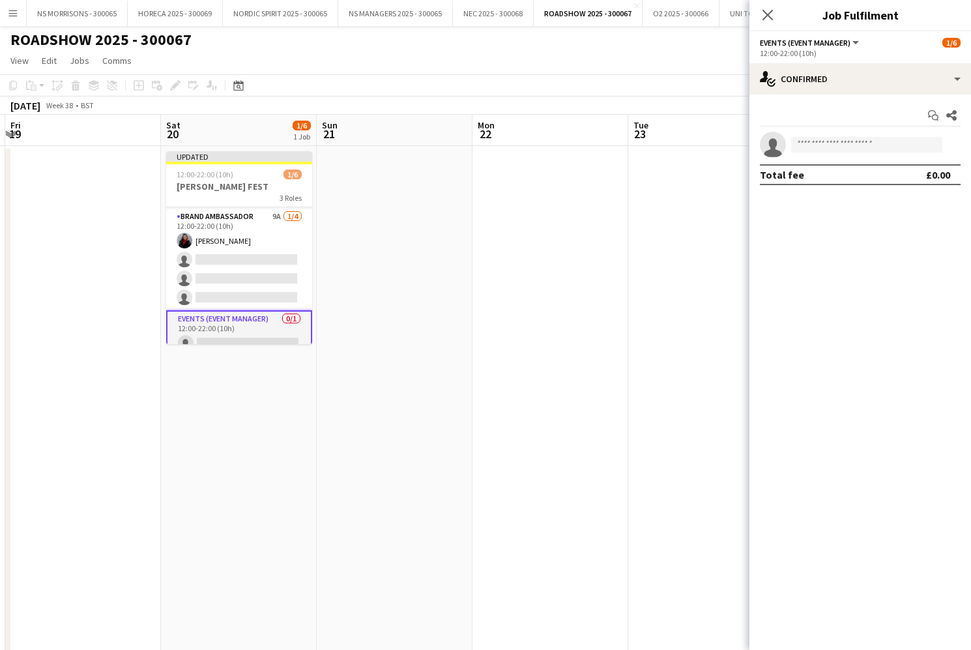
scroll to position [0, 0]
click at [830, 148] on input at bounding box center [866, 145] width 151 height 16
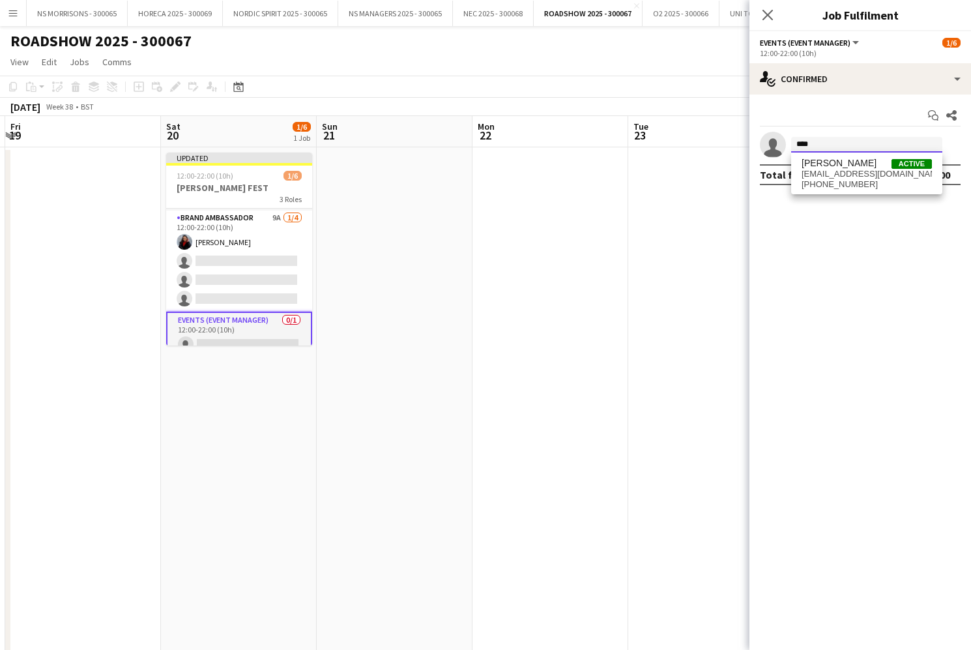
type input "****"
click at [870, 169] on span "asha_pindoria@yahoo.com" at bounding box center [866, 174] width 130 height 10
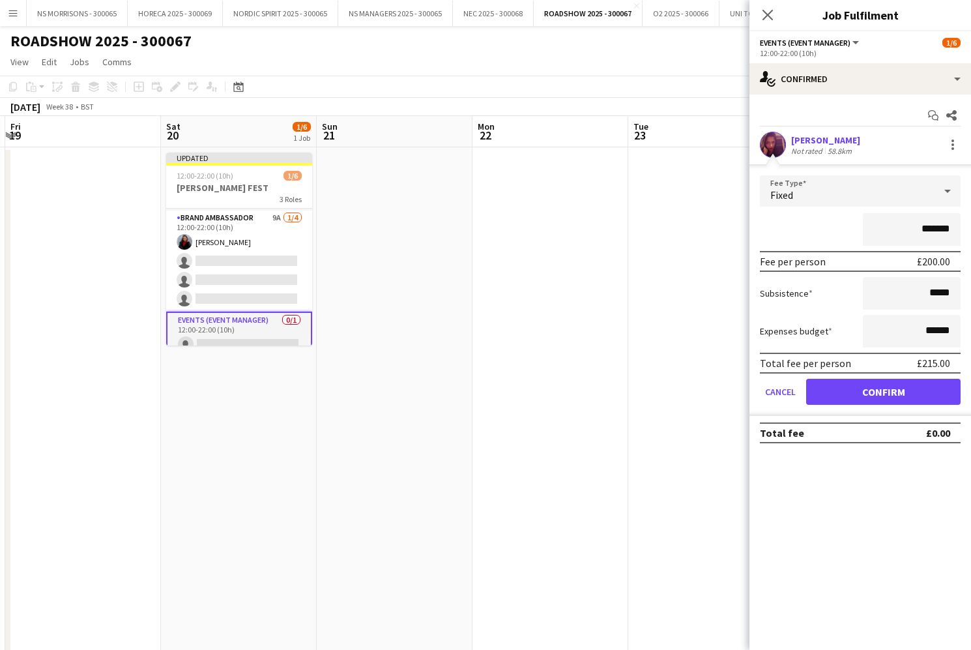
click at [837, 396] on button "Confirm" at bounding box center [883, 392] width 154 height 26
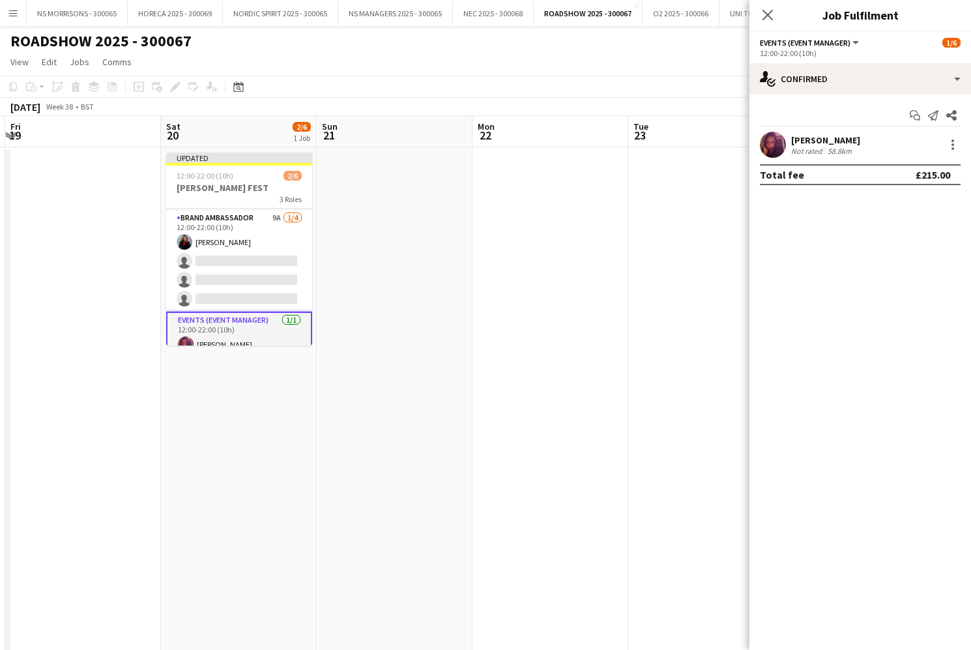
click at [479, 295] on app-date-cell at bounding box center [550, 457] width 156 height 620
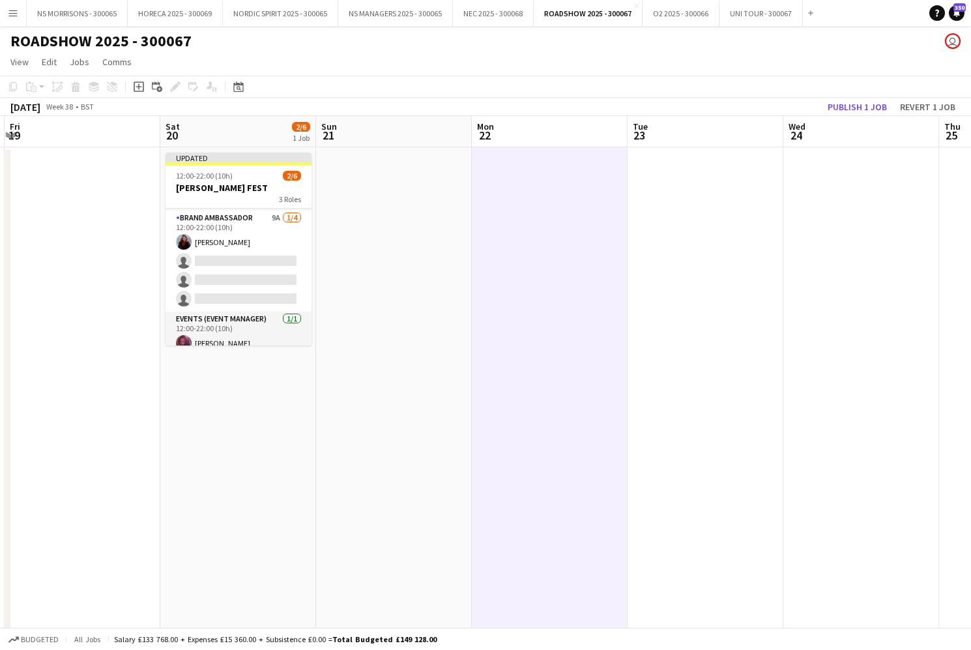
drag, startPoint x: 839, startPoint y: 107, endPoint x: 736, endPoint y: 157, distance: 114.5
click at [839, 107] on button "Publish 1 job" at bounding box center [857, 106] width 70 height 17
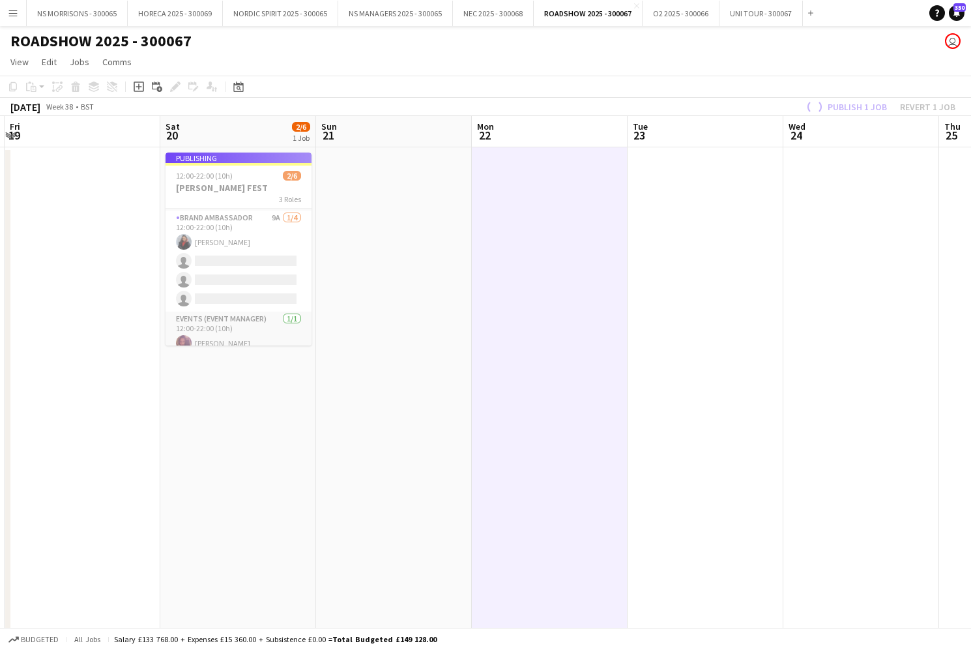
click at [211, 268] on app-job-card "Publishing 12:00-22:00 (10h) 2/6 MILTON KEYNES DAY FEST 3 Roles Assistant Event…" at bounding box center [239, 248] width 146 height 193
click at [247, 275] on app-job-card "Publishing 12:00-22:00 (10h) 2/6 MILTON KEYNES DAY FEST 3 Roles Assistant Event…" at bounding box center [239, 248] width 146 height 193
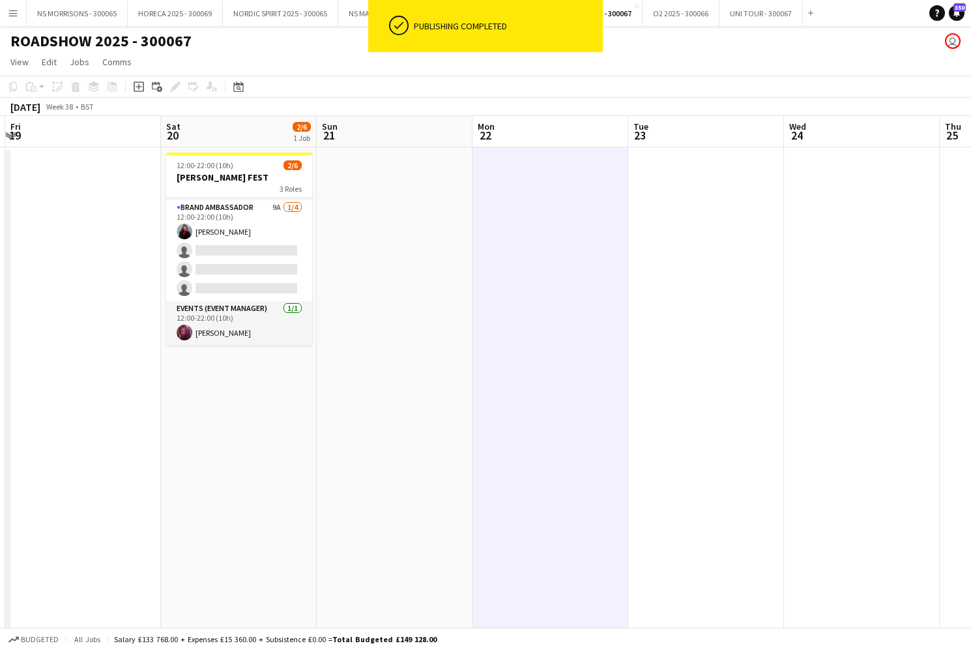
drag, startPoint x: 258, startPoint y: 260, endPoint x: 624, endPoint y: 246, distance: 365.8
click at [258, 260] on app-card-role "Brand Ambassador 9A 1/4 12:00-22:00 (10h) Yoana Todorova single-neutral-actions…" at bounding box center [239, 250] width 146 height 101
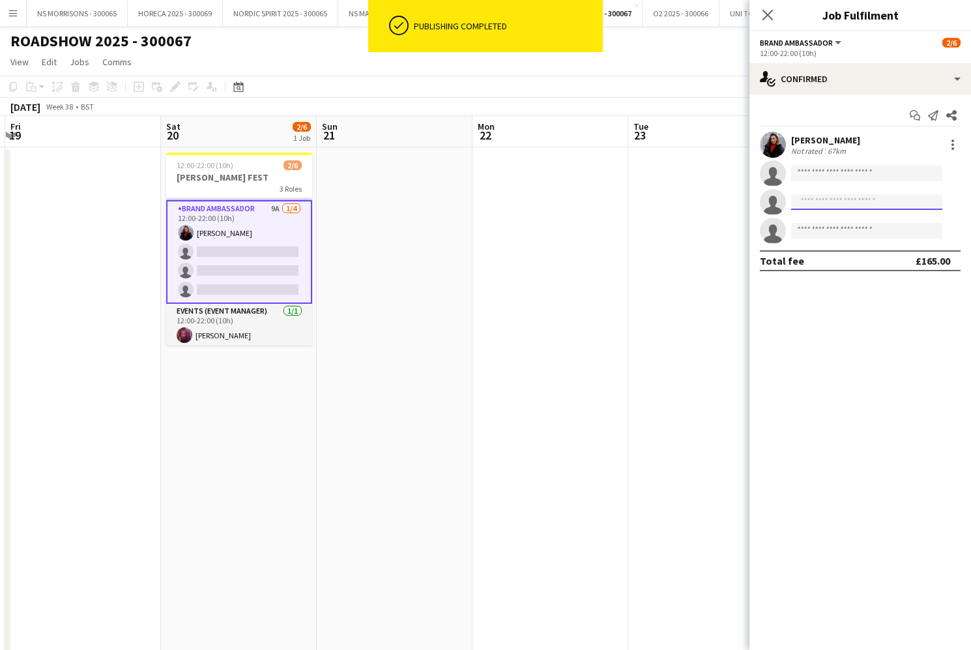
click at [852, 203] on input at bounding box center [866, 202] width 151 height 16
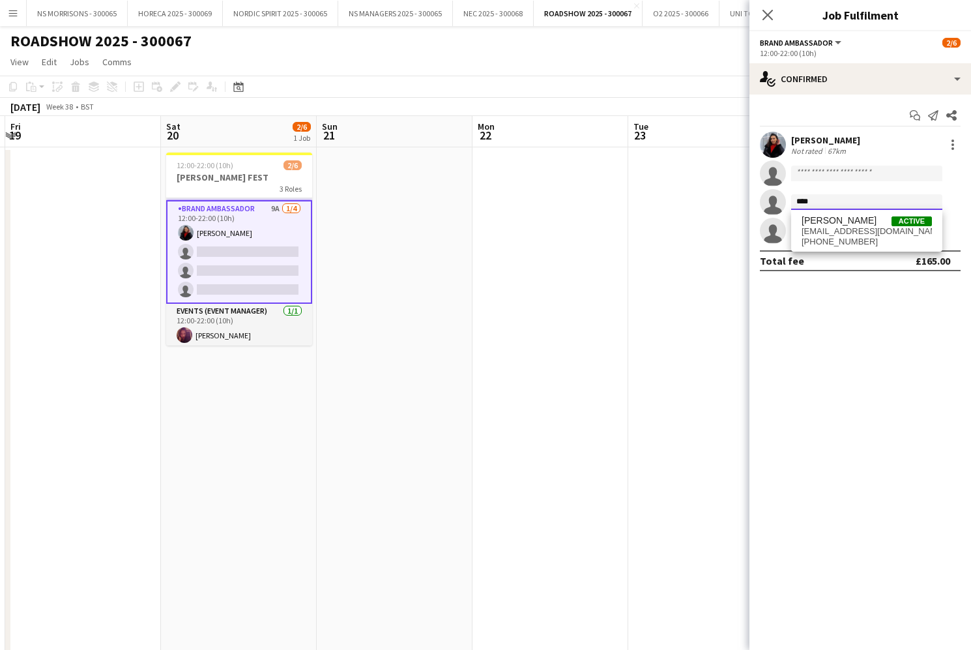
type input "****"
drag, startPoint x: 852, startPoint y: 203, endPoint x: 859, endPoint y: 242, distance: 40.4
click at [860, 241] on span "+447780601023" at bounding box center [866, 242] width 130 height 10
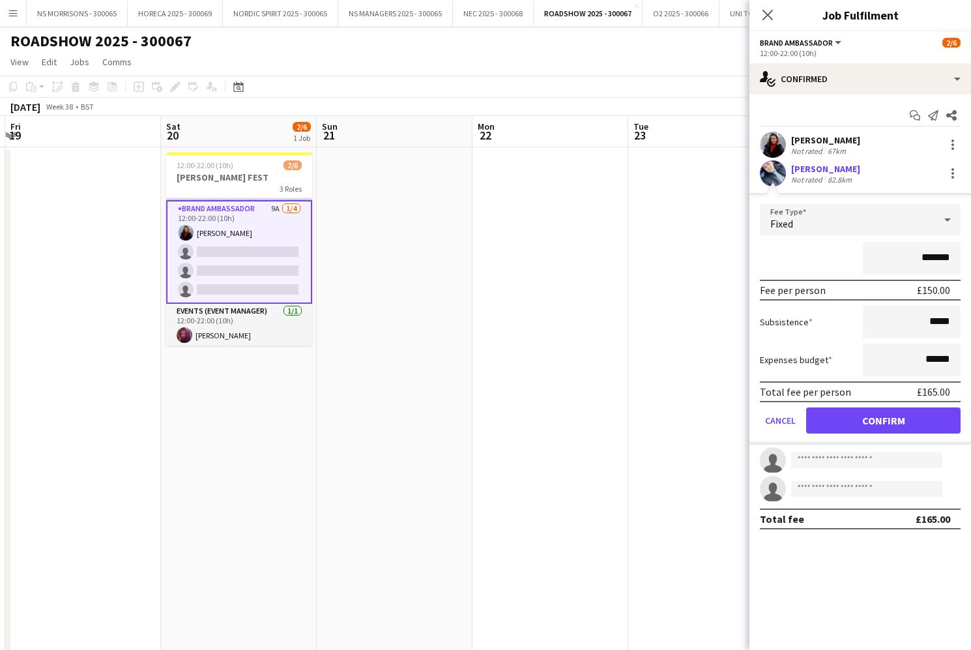
click at [848, 416] on button "Confirm" at bounding box center [883, 420] width 154 height 26
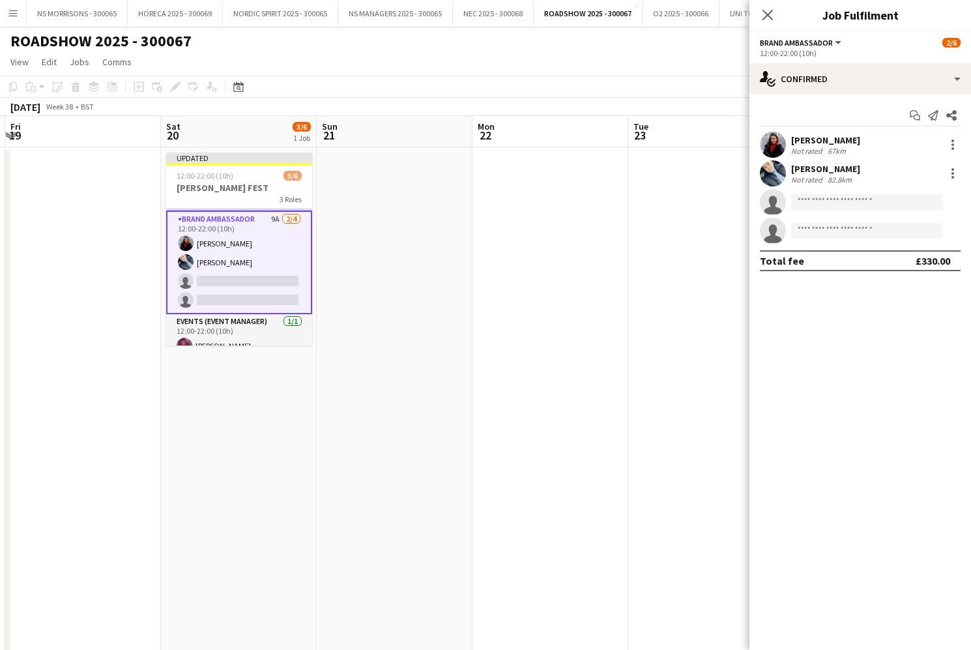
click at [526, 316] on app-calendar-viewport "Wed 17 Thu 18 Fri 19 Sat 20 3/6 1 Job Sun 21 Mon 22 Tue 23 Wed 24 Thu 25 Fri 26…" at bounding box center [485, 442] width 971 height 652
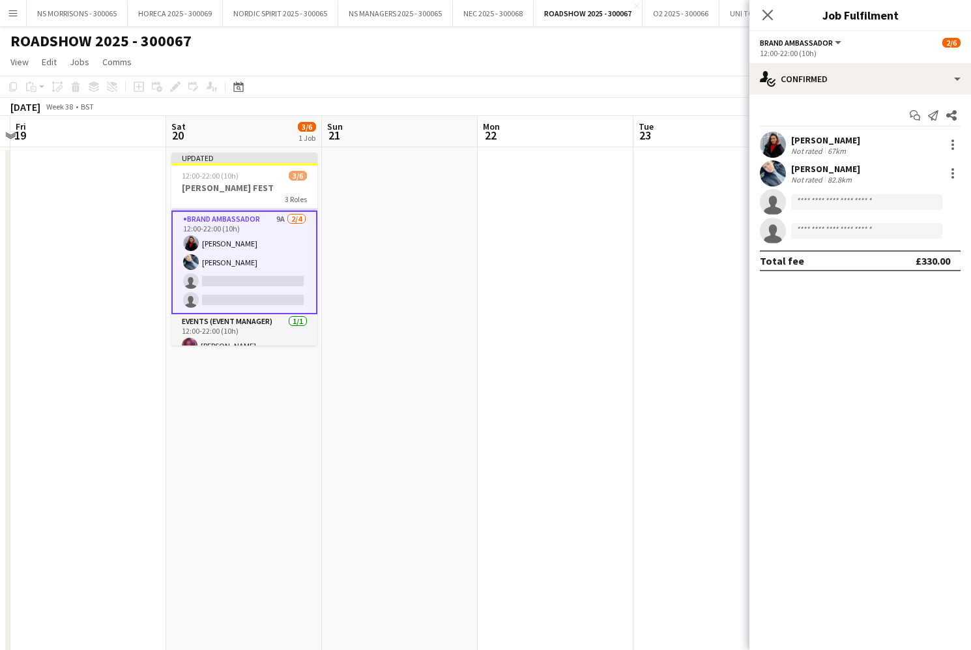
drag, startPoint x: 688, startPoint y: 168, endPoint x: 697, endPoint y: 164, distance: 10.2
click at [688, 168] on app-date-cell at bounding box center [711, 457] width 156 height 620
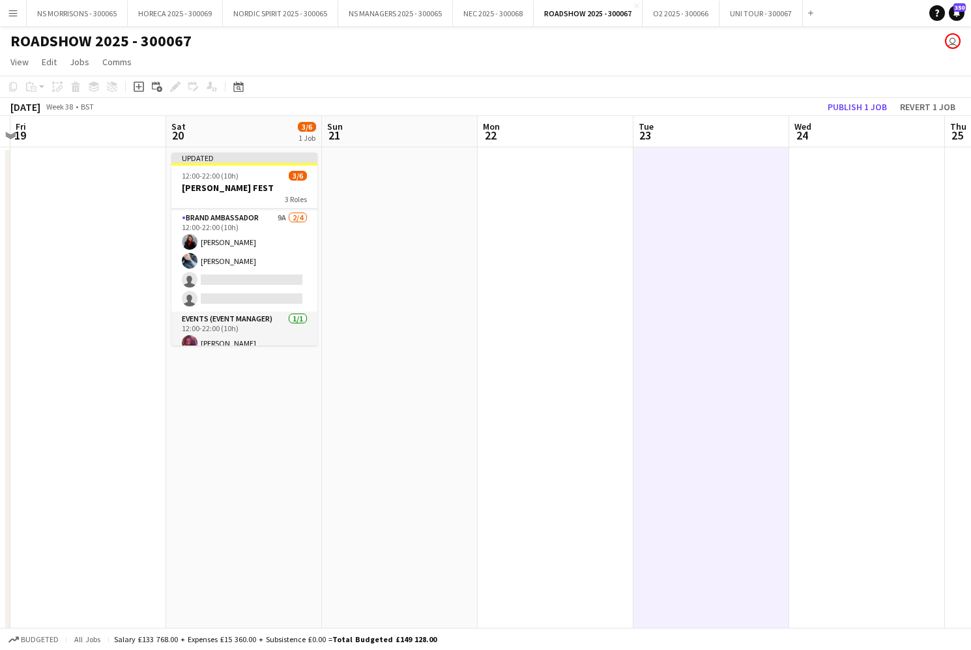
click at [831, 100] on button "Publish 1 job" at bounding box center [857, 106] width 70 height 17
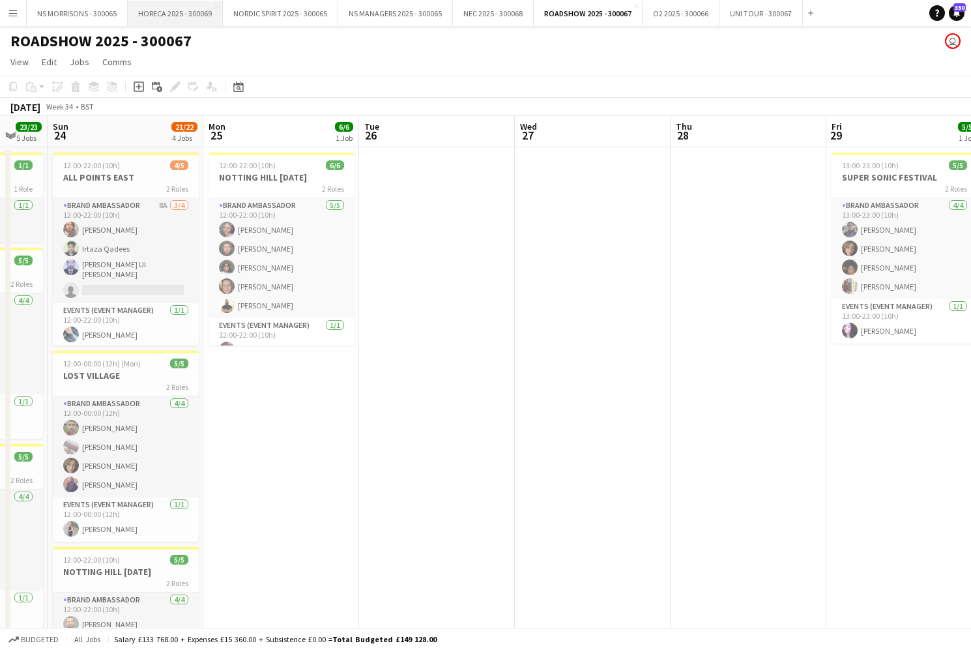
scroll to position [0, 263]
click at [233, 176] on h3 "NOTTING HILL CARNIVAL" at bounding box center [283, 177] width 146 height 12
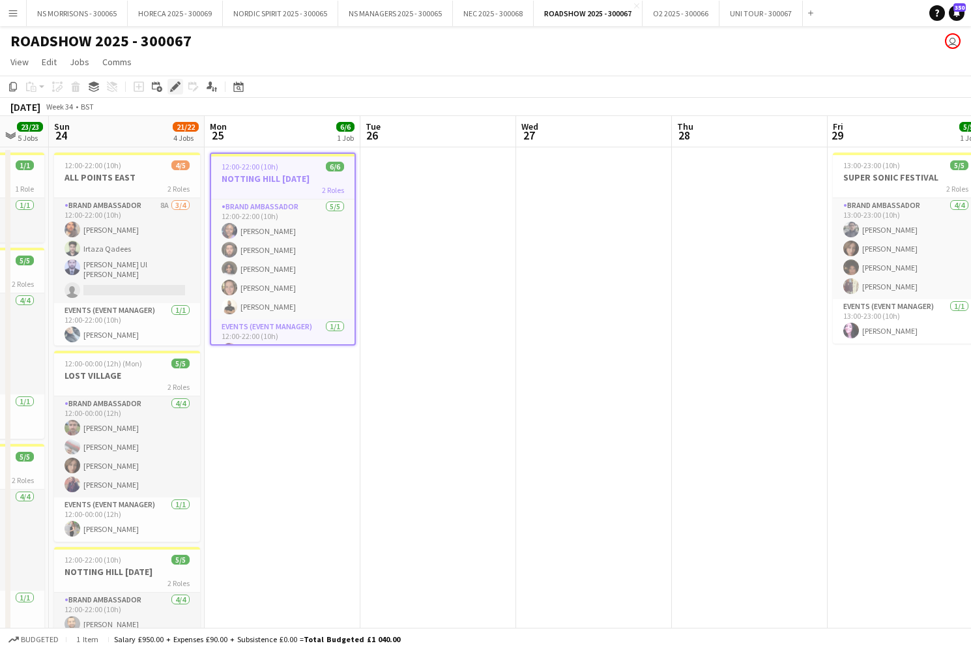
click at [177, 84] on icon at bounding box center [174, 86] width 7 height 7
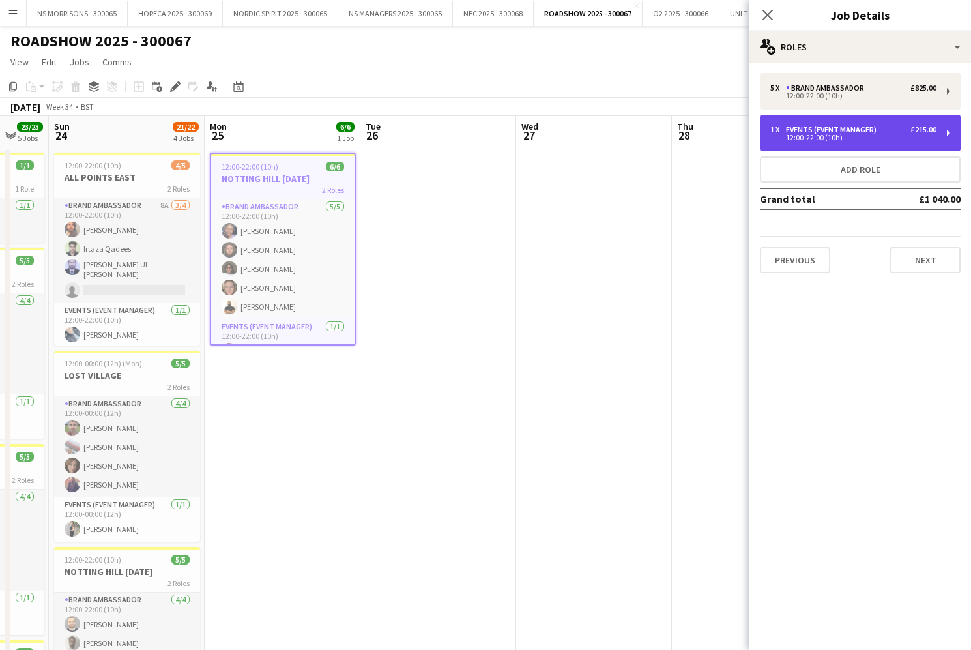
click at [918, 137] on div "12:00-22:00 (10h)" at bounding box center [853, 137] width 166 height 7
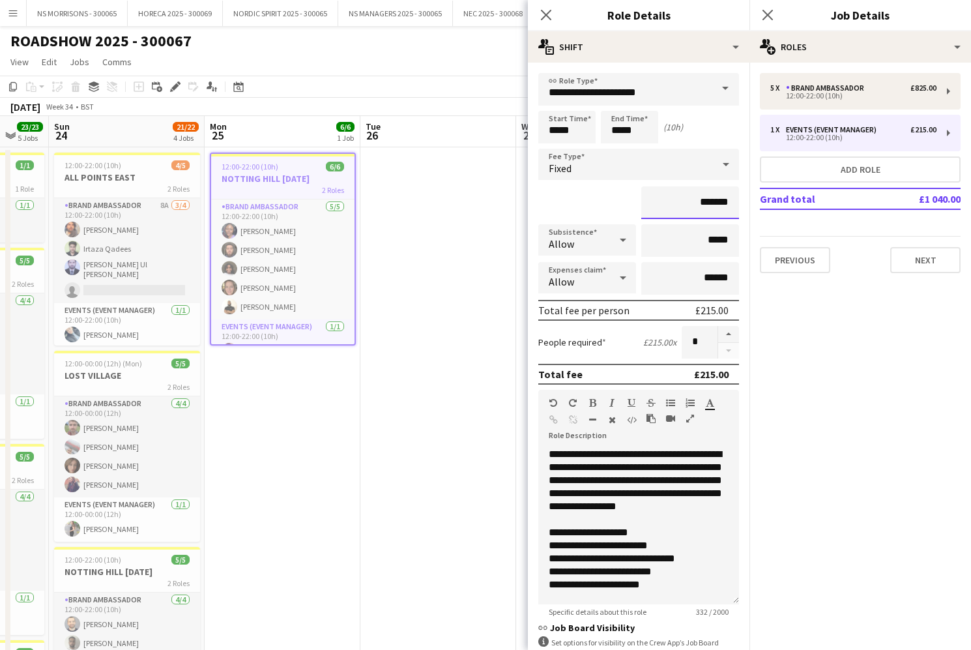
drag, startPoint x: 699, startPoint y: 202, endPoint x: 705, endPoint y: 201, distance: 6.5
click at [705, 201] on input "*******" at bounding box center [690, 202] width 98 height 33
type input "*******"
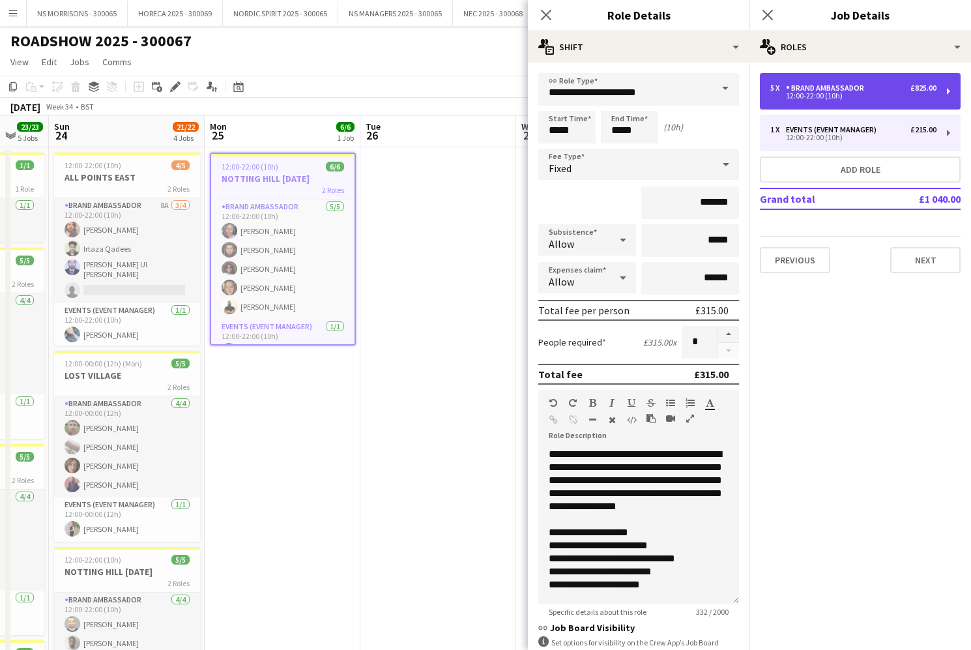
click at [819, 102] on div "5 x Brand Ambassador £825.00 12:00-22:00 (10h)" at bounding box center [860, 91] width 201 height 36
type input "**********"
type input "*******"
type input "*"
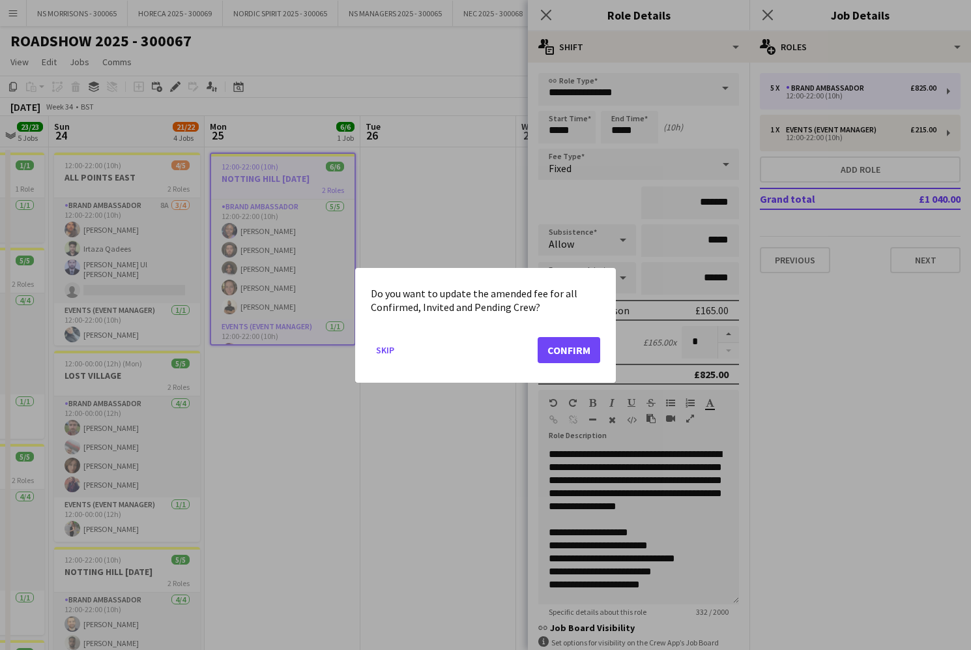
click at [549, 353] on button "Confirm" at bounding box center [569, 349] width 63 height 26
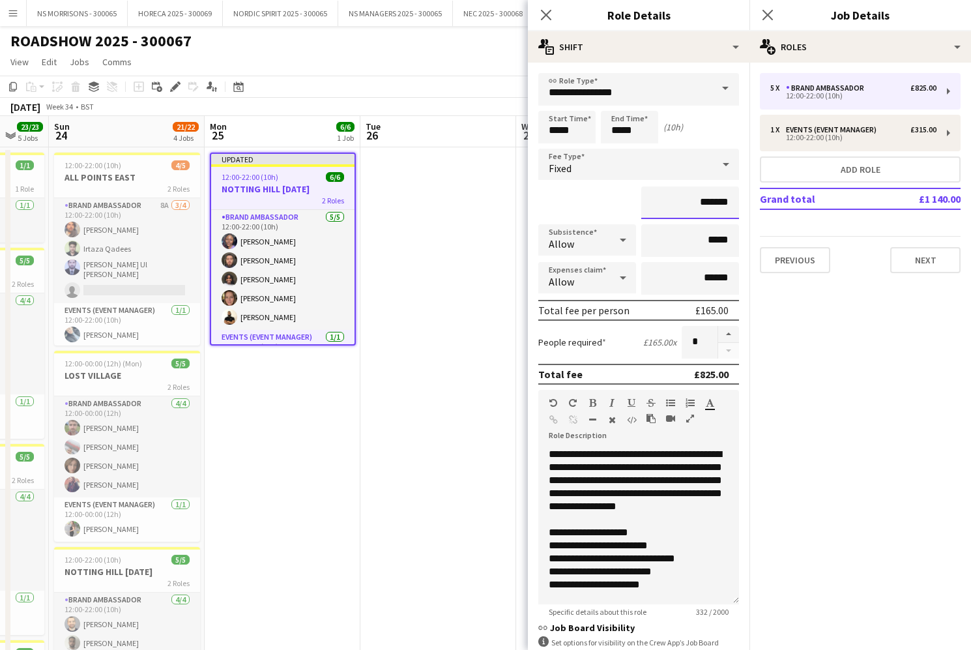
drag, startPoint x: 706, startPoint y: 201, endPoint x: 714, endPoint y: 199, distance: 8.7
click at [714, 199] on input "*******" at bounding box center [690, 202] width 98 height 33
type input "*******"
click at [504, 238] on app-date-cell at bounding box center [438, 603] width 156 height 913
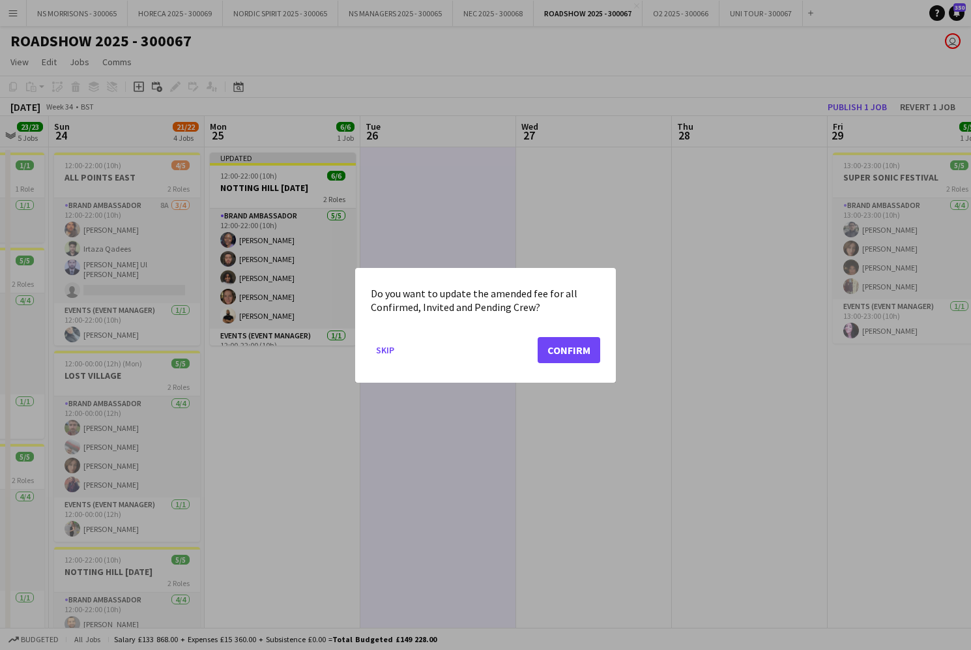
click at [584, 350] on button "Confirm" at bounding box center [569, 349] width 63 height 26
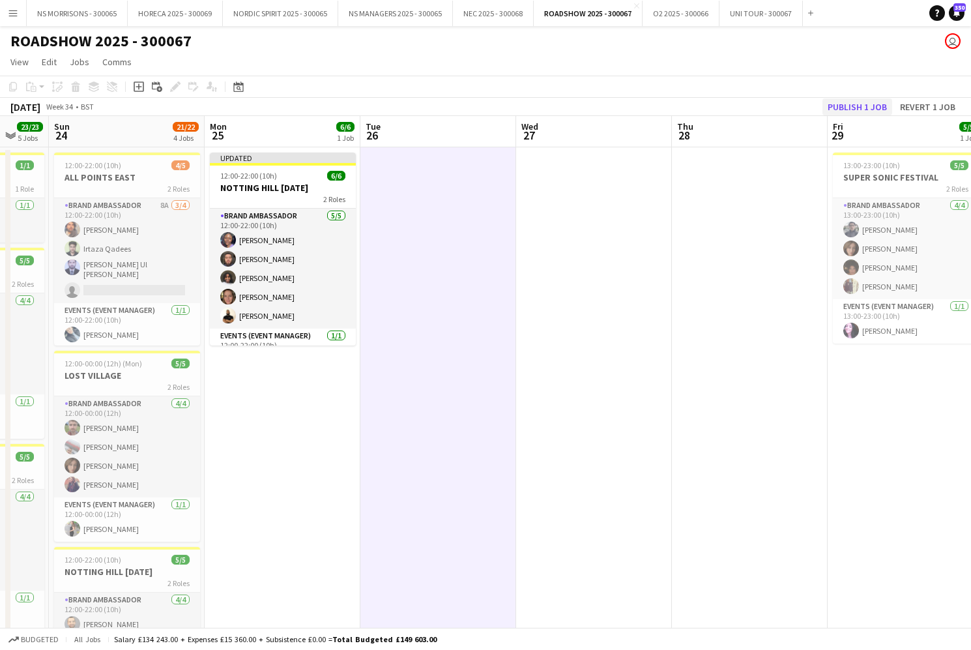
click at [839, 102] on button "Publish 1 job" at bounding box center [857, 106] width 70 height 17
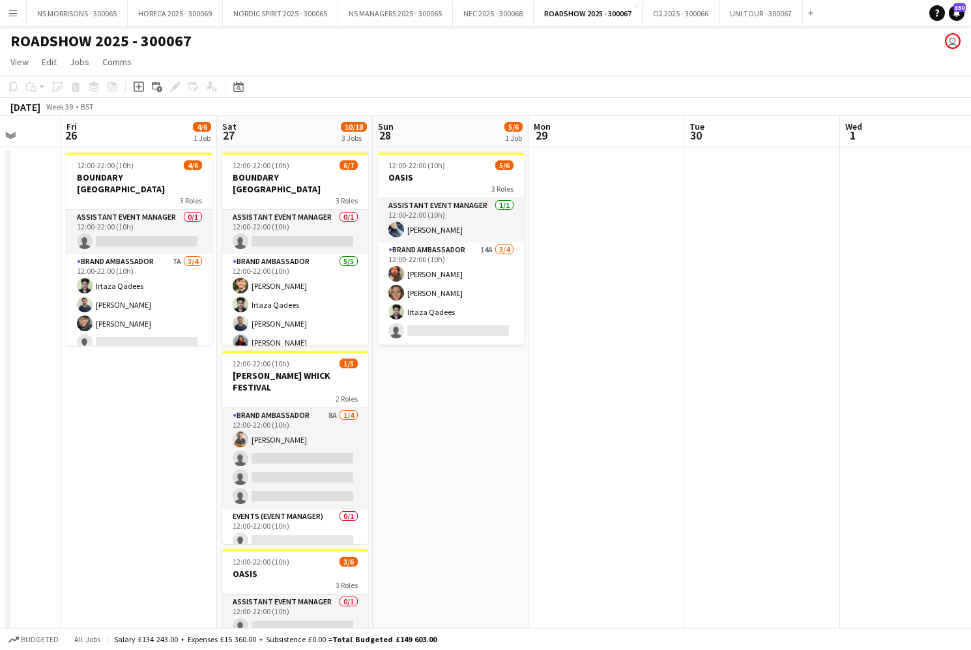
scroll to position [0, 407]
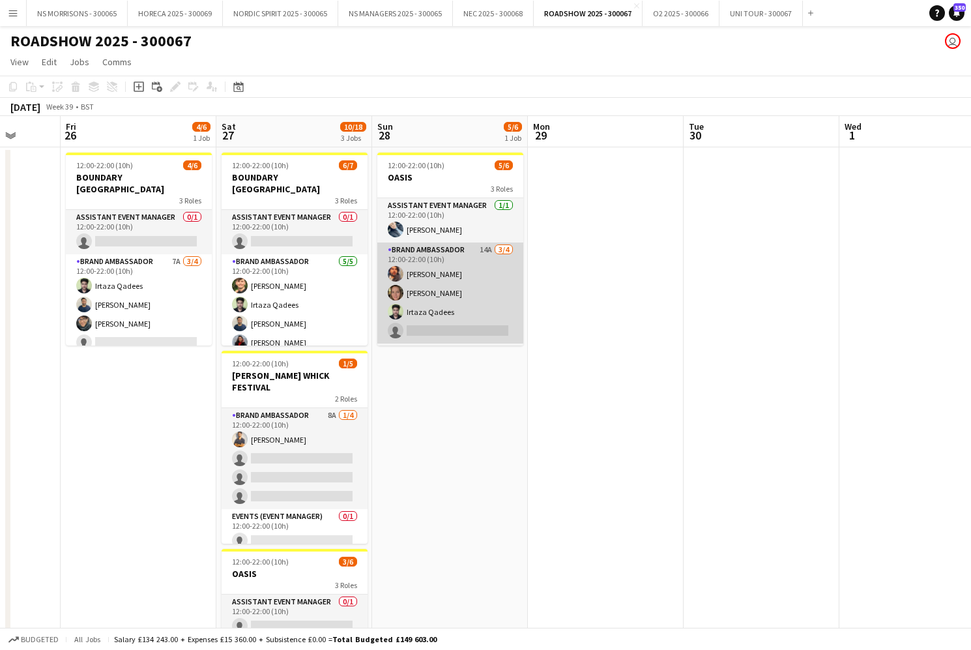
click at [421, 328] on app-card-role "Brand Ambassador 14A 3/4 12:00-22:00 (10h) Ijaz Ahmad Ashleigh Jemmett Irtaza Q…" at bounding box center [450, 292] width 146 height 101
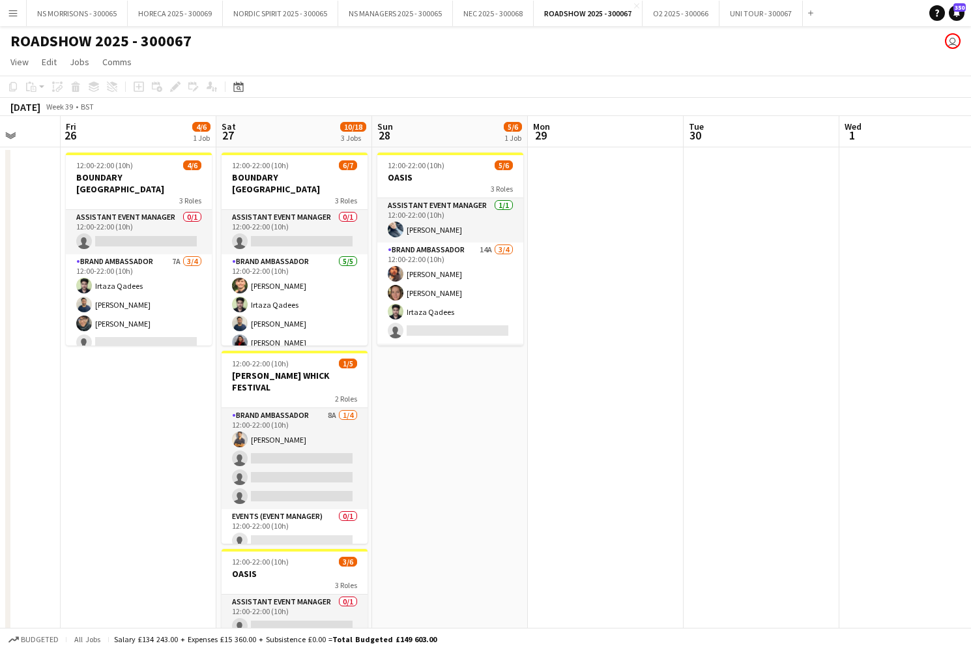
drag, startPoint x: 489, startPoint y: 323, endPoint x: 713, endPoint y: 261, distance: 231.9
click at [489, 323] on app-card-role "Brand Ambassador 14A 3/4 12:00-22:00 (10h) Ijaz Ahmad Ashleigh Jemmett Irtaza Q…" at bounding box center [450, 292] width 146 height 101
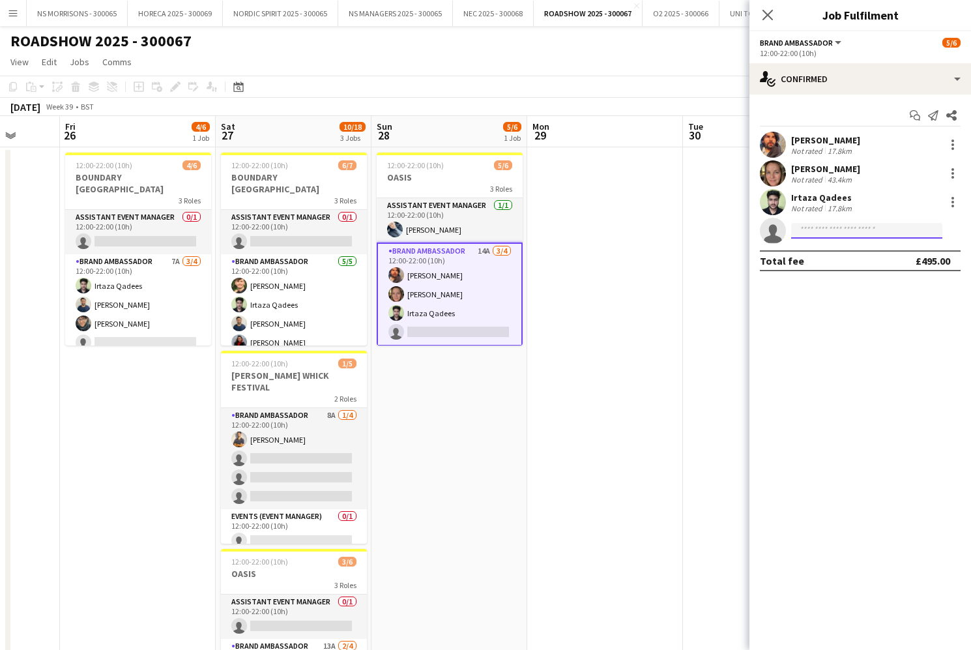
click at [848, 228] on input at bounding box center [866, 231] width 151 height 16
type input "****"
click at [843, 253] on span "Jonathan Nuñez" at bounding box center [838, 249] width 75 height 11
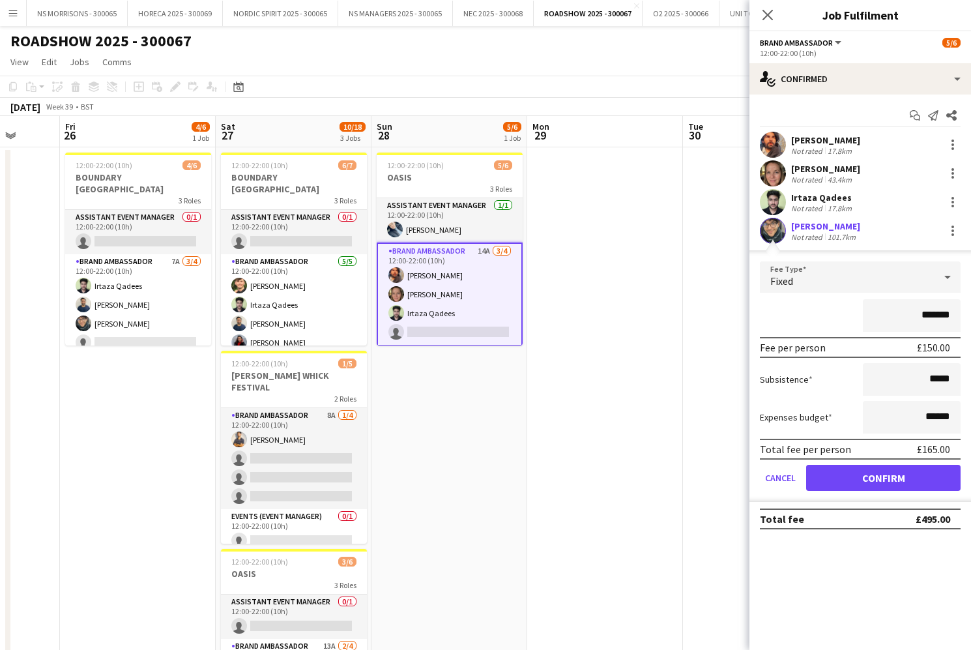
click at [833, 478] on button "Confirm" at bounding box center [883, 478] width 154 height 26
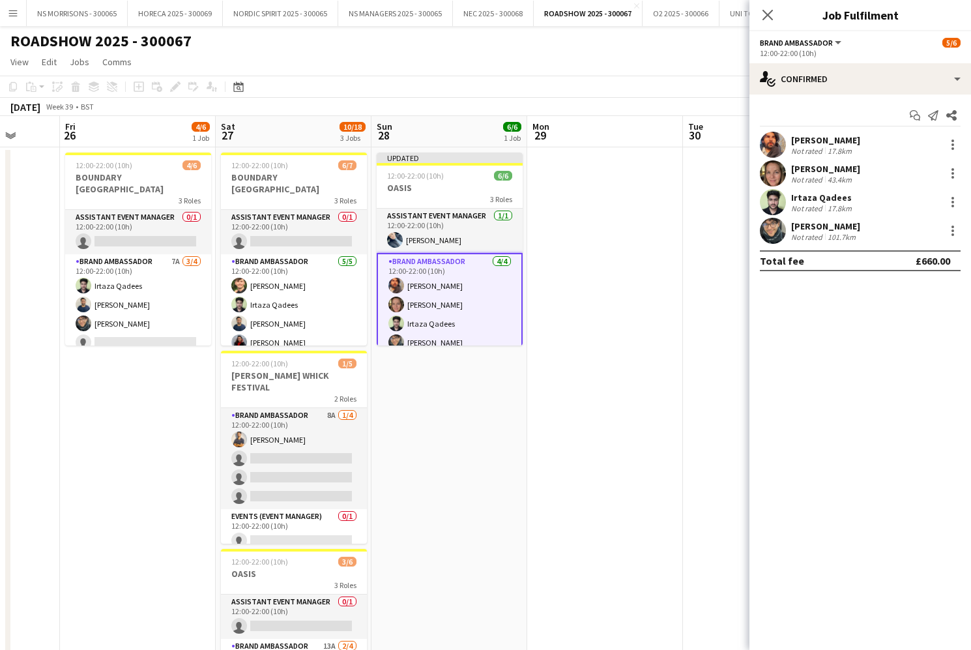
click at [596, 356] on app-date-cell at bounding box center [605, 603] width 156 height 913
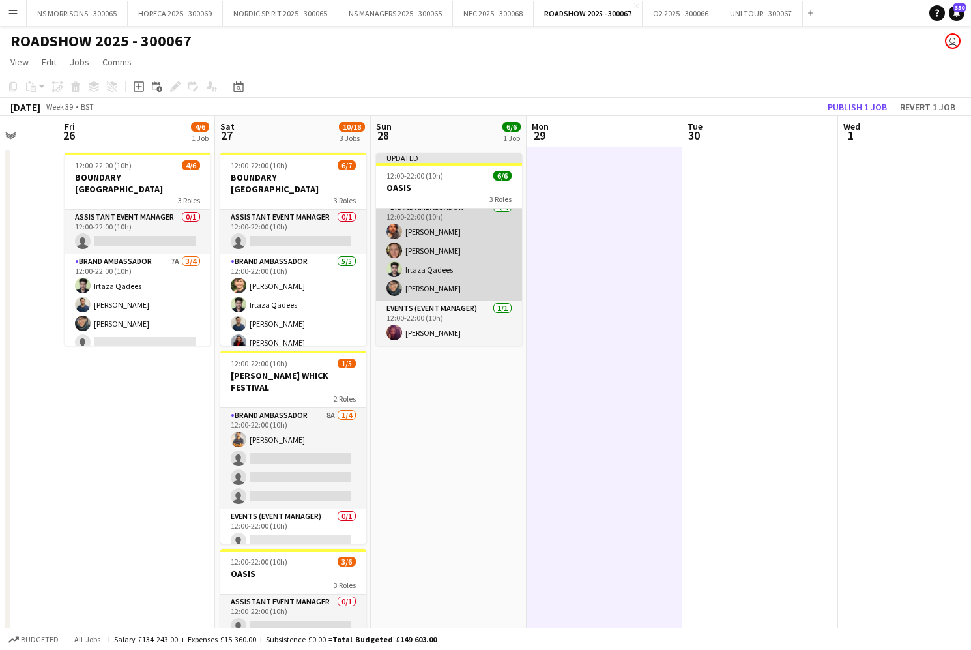
scroll to position [53, 0]
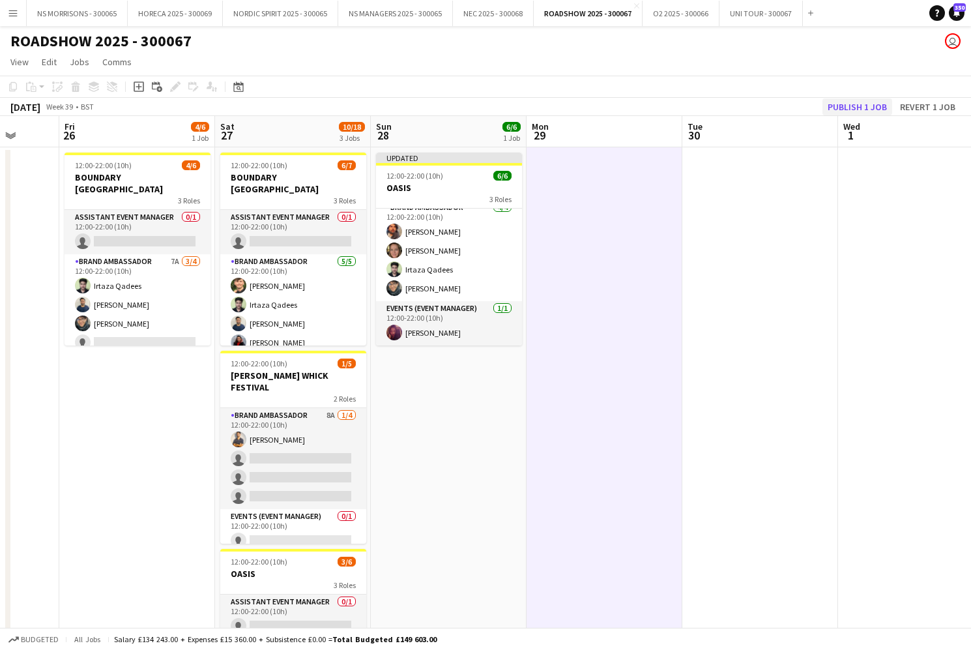
click at [861, 110] on button "Publish 1 job" at bounding box center [857, 106] width 70 height 17
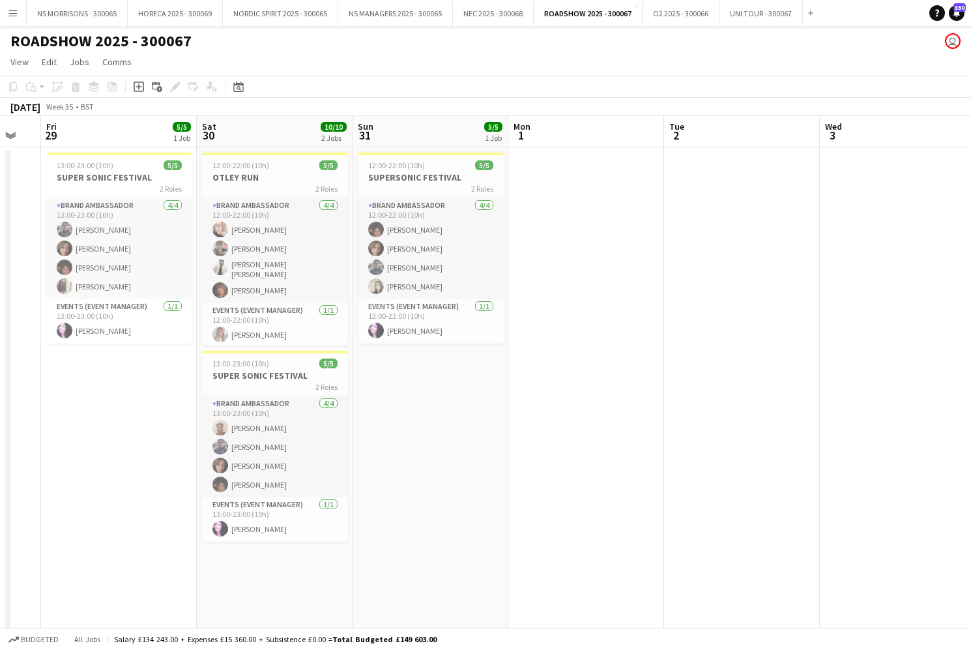
scroll to position [0, 268]
click at [70, 14] on button "NS MORRISONS - 300065 Close" at bounding box center [77, 13] width 101 height 25
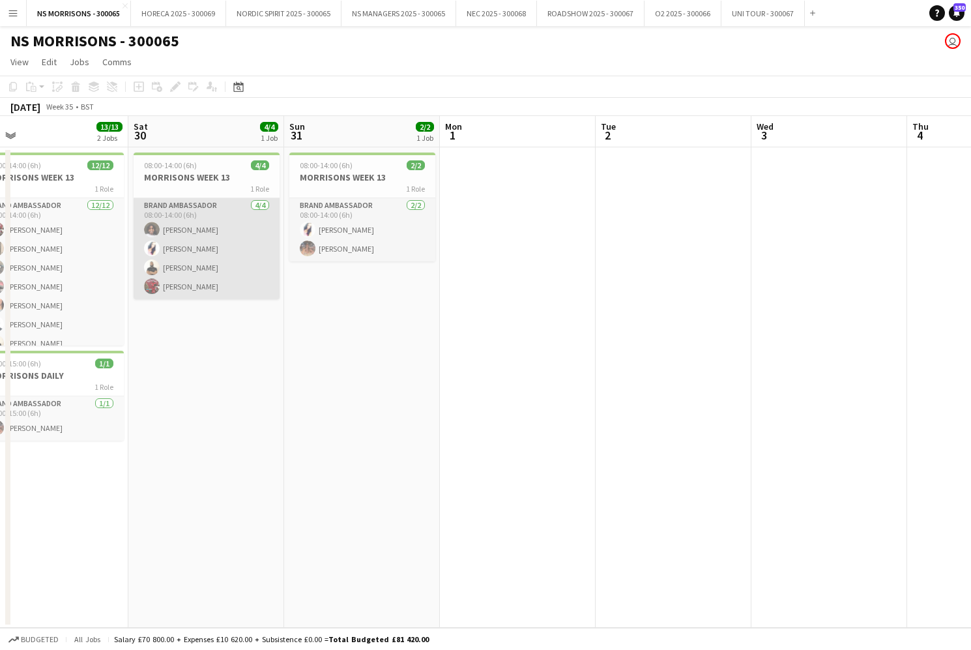
scroll to position [0, 495]
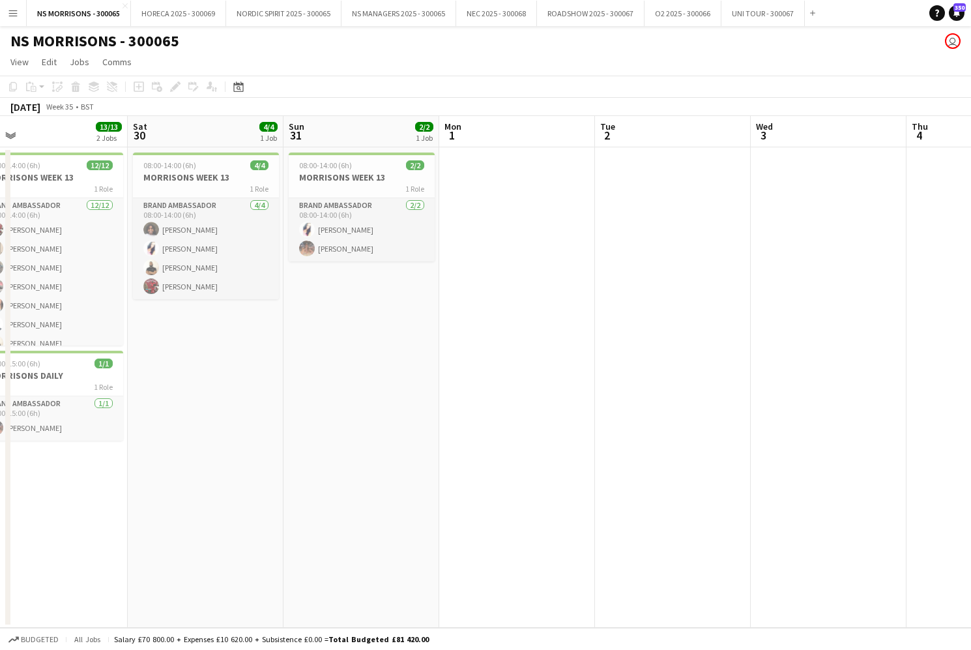
click at [10, 17] on app-icon "Menu" at bounding box center [13, 13] width 10 height 10
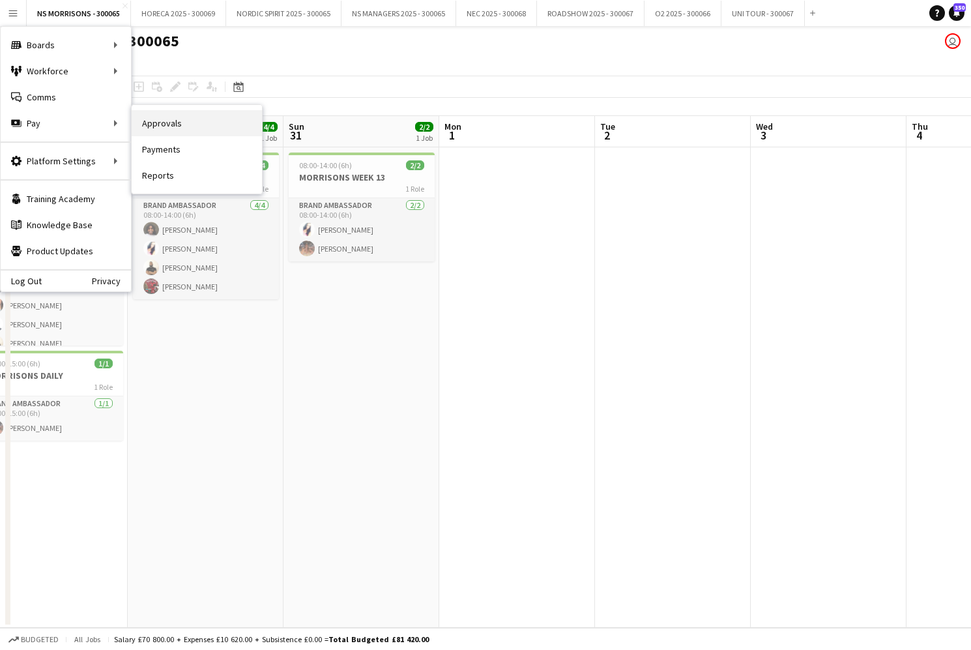
click at [207, 124] on link "Approvals" at bounding box center [197, 123] width 130 height 26
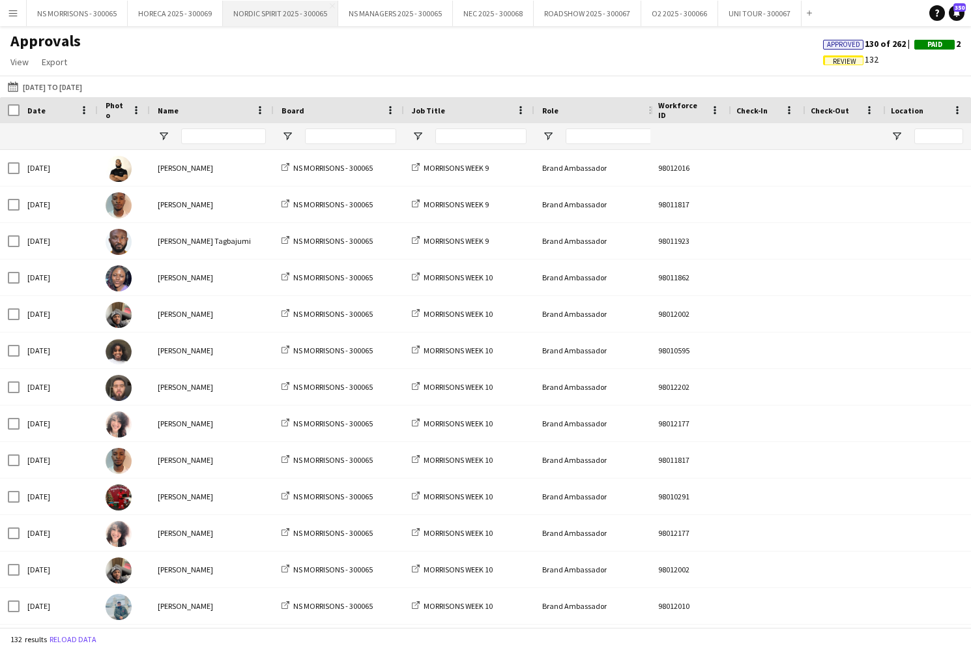
drag, startPoint x: 342, startPoint y: 65, endPoint x: 307, endPoint y: 4, distance: 70.6
click at [363, 35] on div "Approvals View Customise view Customise filters Reset Filters Reset View Reset …" at bounding box center [485, 53] width 971 height 44
click at [205, 138] on input "Name Filter Input" at bounding box center [223, 136] width 85 height 16
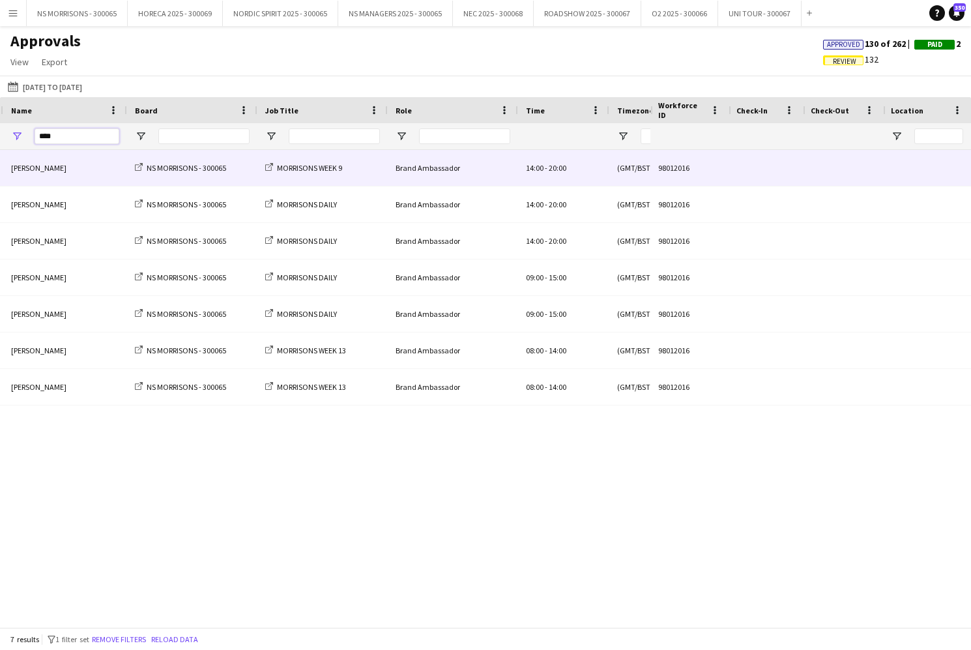
scroll to position [0, 223]
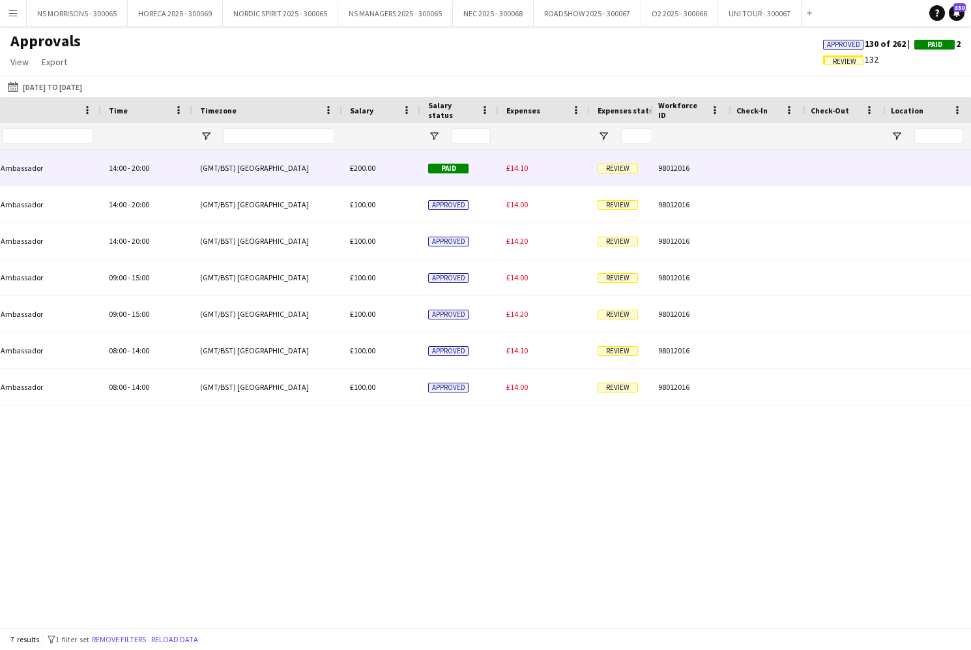
type input "****"
click at [523, 167] on span "£14.10" at bounding box center [517, 168] width 22 height 10
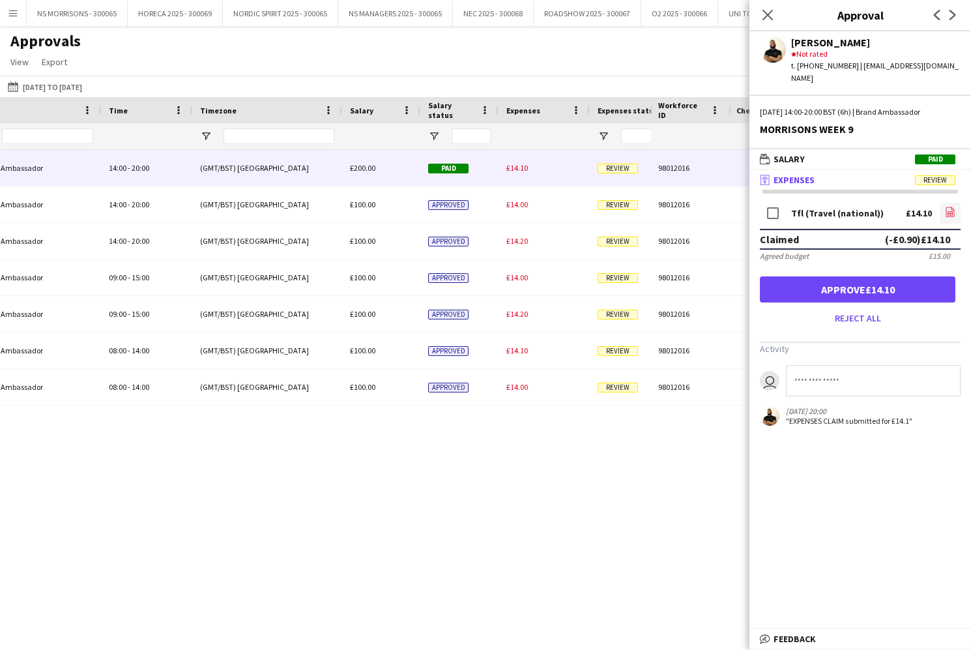
click at [949, 207] on icon "file-image" at bounding box center [950, 212] width 10 height 10
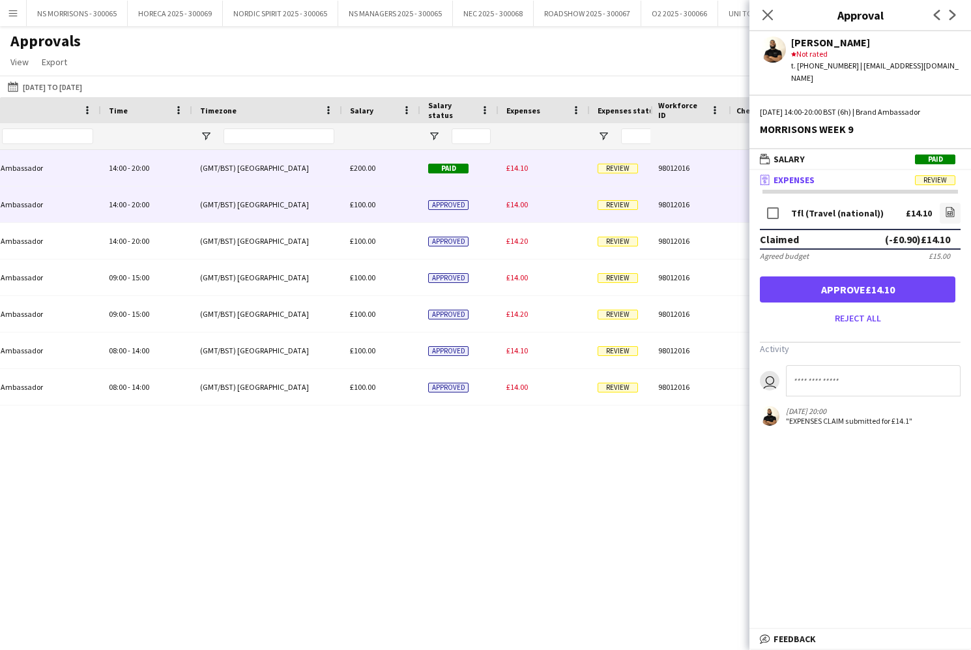
click at [524, 203] on span "£14.00" at bounding box center [517, 204] width 22 height 10
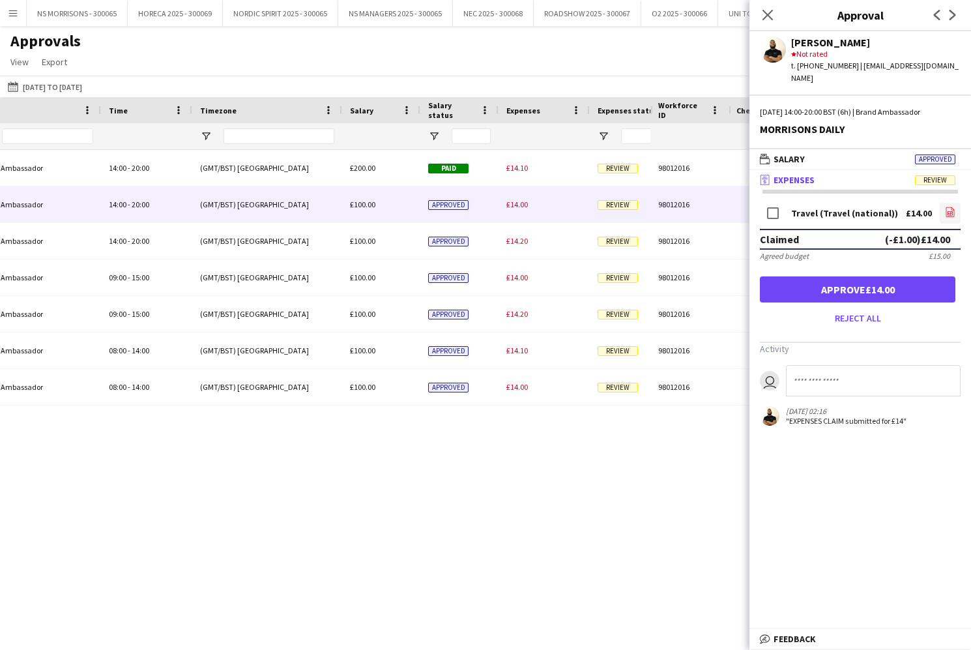
click at [947, 207] on icon "file-image" at bounding box center [950, 212] width 10 height 10
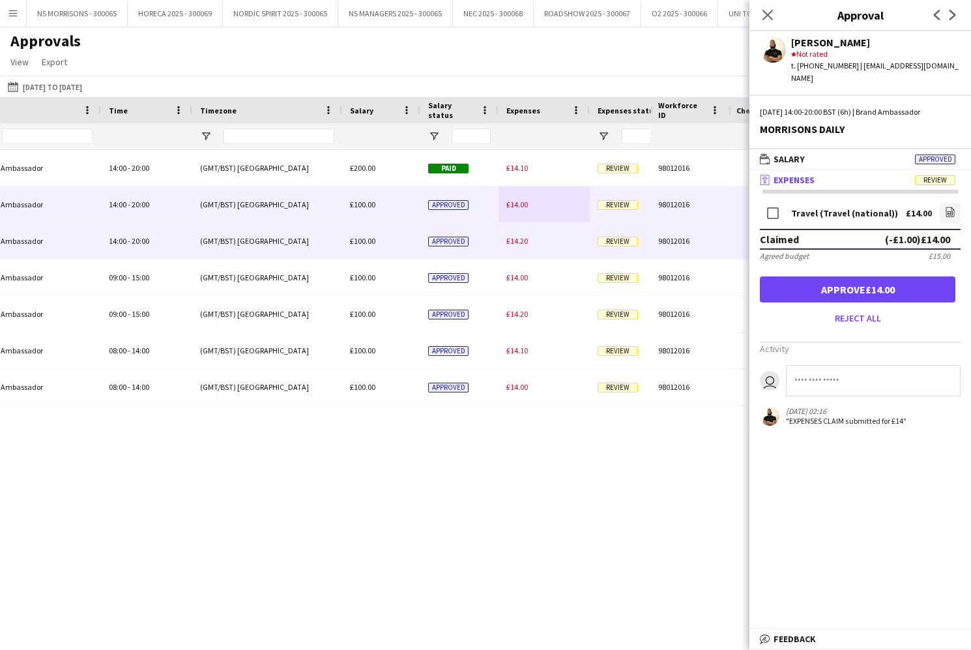
click at [513, 237] on span "£14.20" at bounding box center [517, 241] width 22 height 10
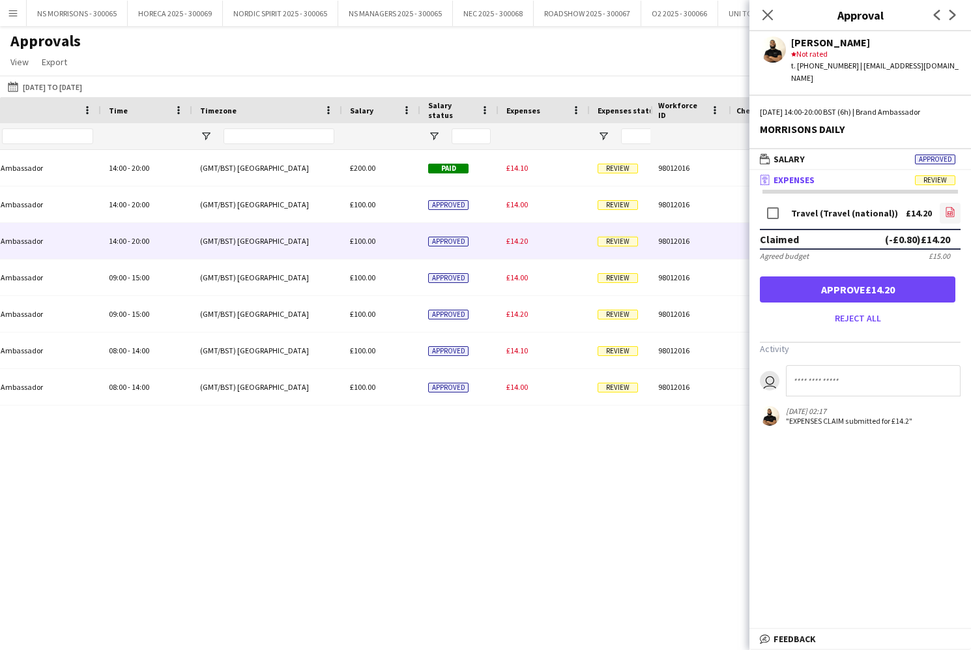
click at [952, 207] on icon "file-image" at bounding box center [950, 212] width 10 height 10
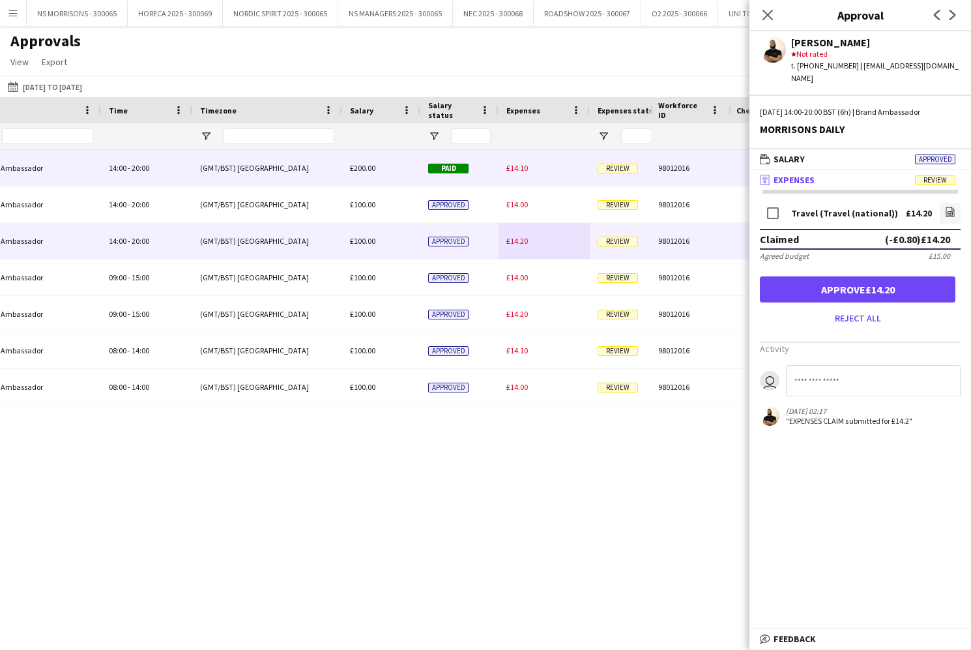
click at [515, 164] on span "£14.10" at bounding box center [517, 168] width 22 height 10
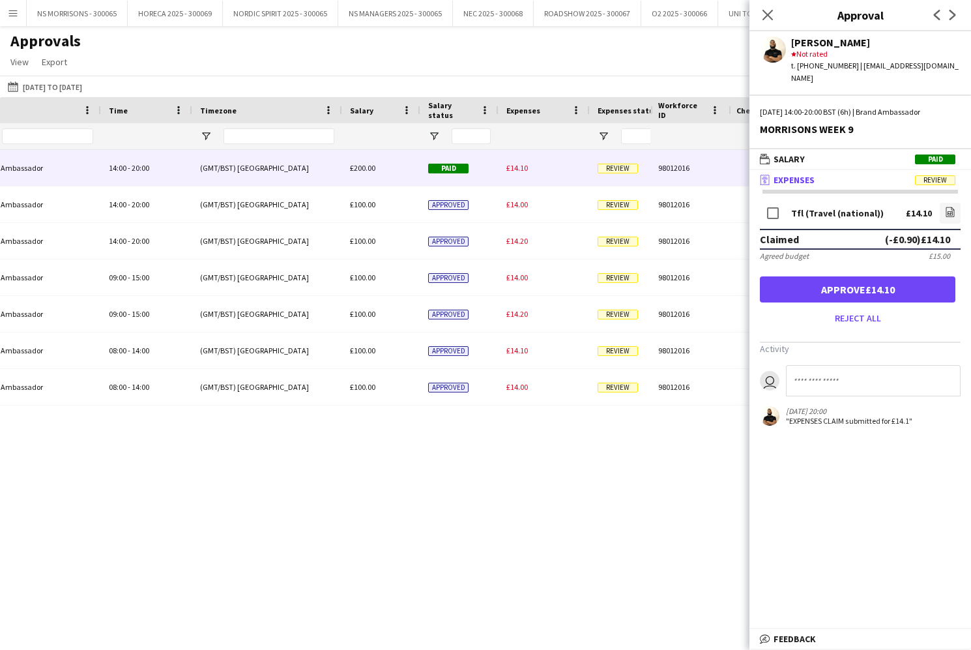
click at [826, 276] on button "Approve £14.10" at bounding box center [857, 289] width 195 height 26
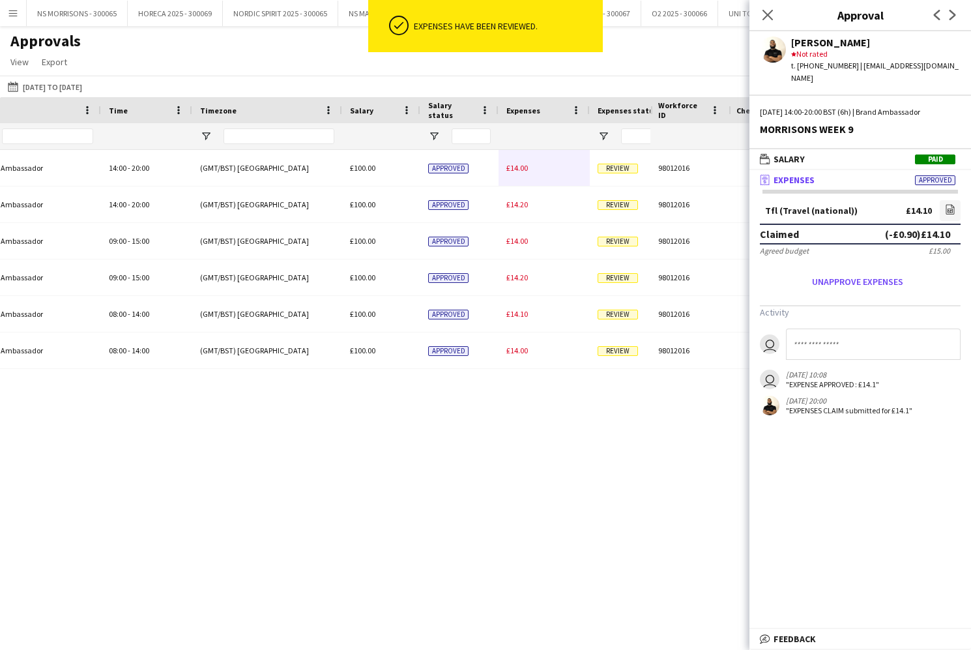
click at [521, 167] on span "£14.00" at bounding box center [517, 168] width 22 height 10
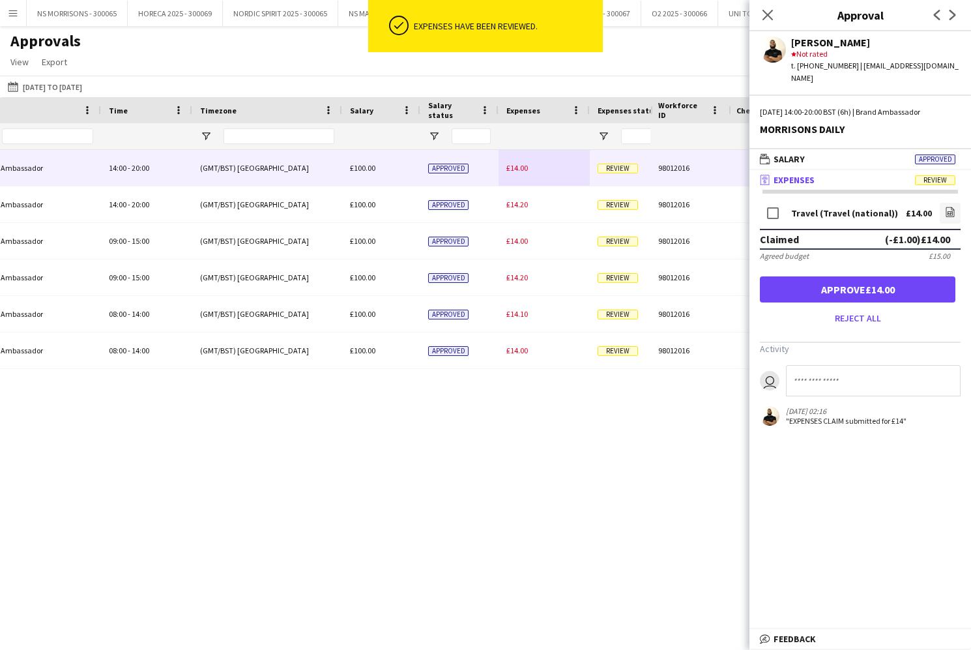
click at [821, 276] on button "Approve £14.00" at bounding box center [857, 289] width 195 height 26
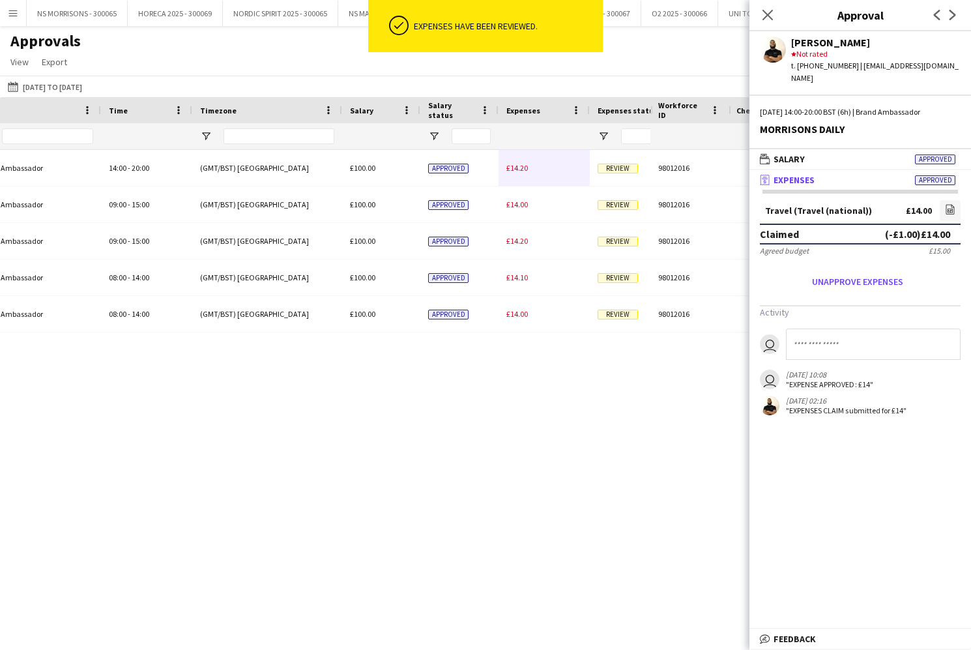
click at [521, 168] on span "£14.20" at bounding box center [517, 168] width 22 height 10
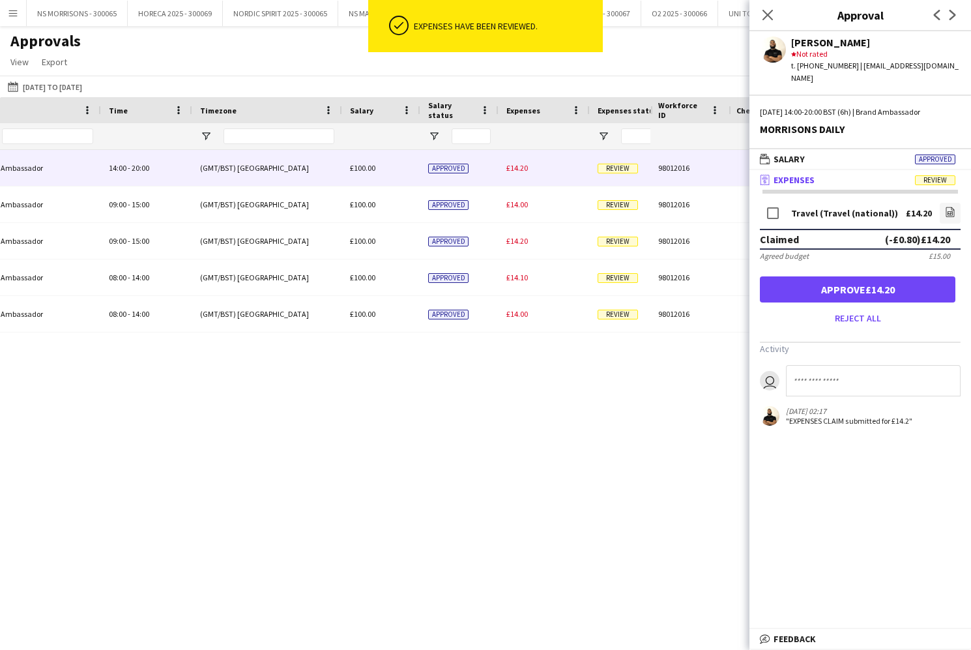
click at [869, 279] on button "Approve £14.20" at bounding box center [857, 289] width 195 height 26
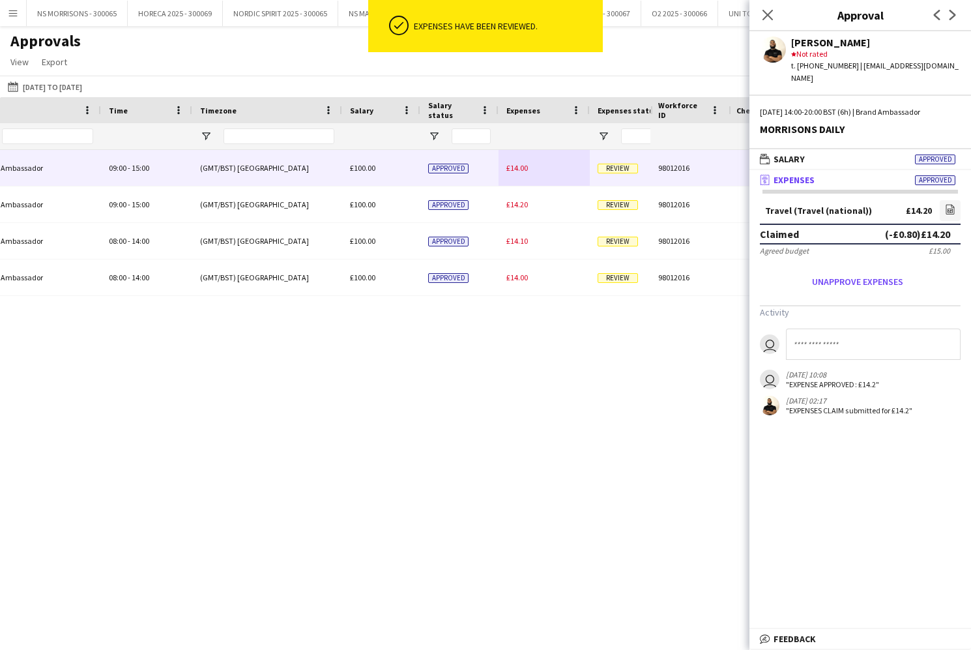
click at [520, 171] on span "£14.00" at bounding box center [517, 168] width 22 height 10
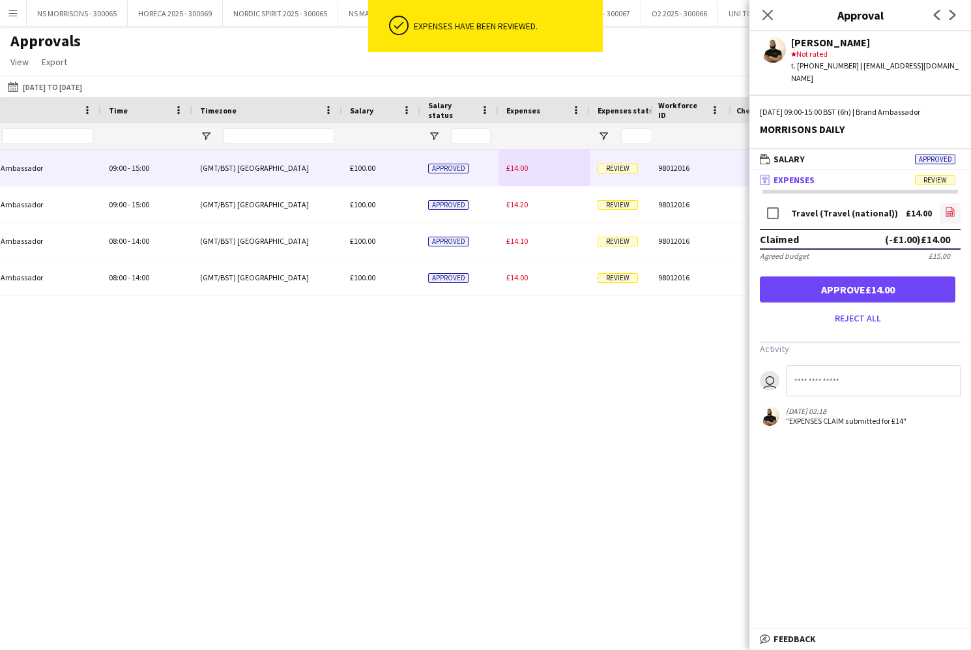
click at [953, 207] on icon "file-image" at bounding box center [950, 212] width 10 height 10
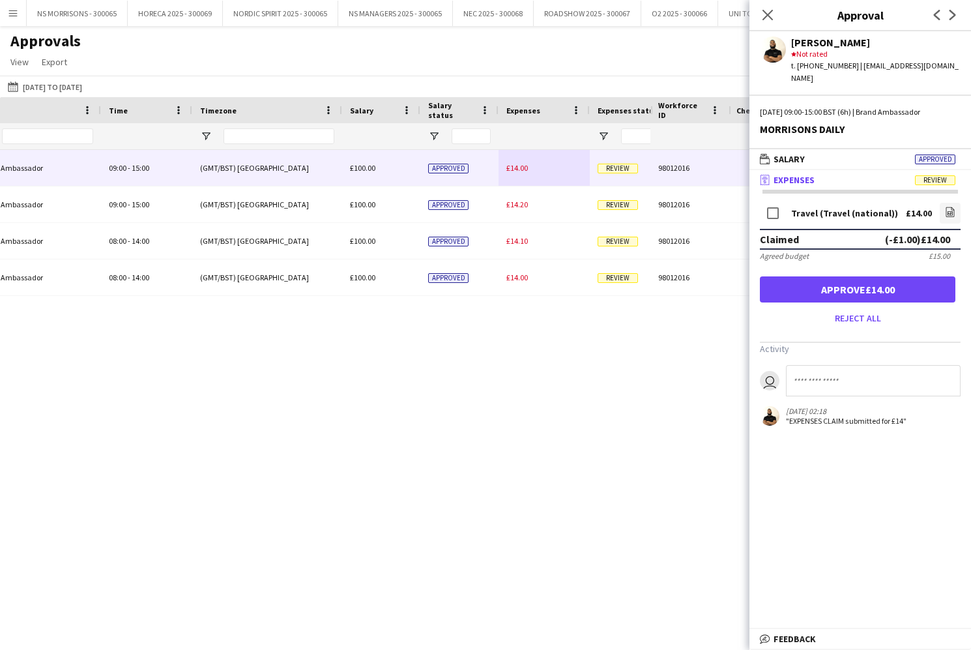
click at [799, 276] on button "Approve £14.00" at bounding box center [857, 289] width 195 height 26
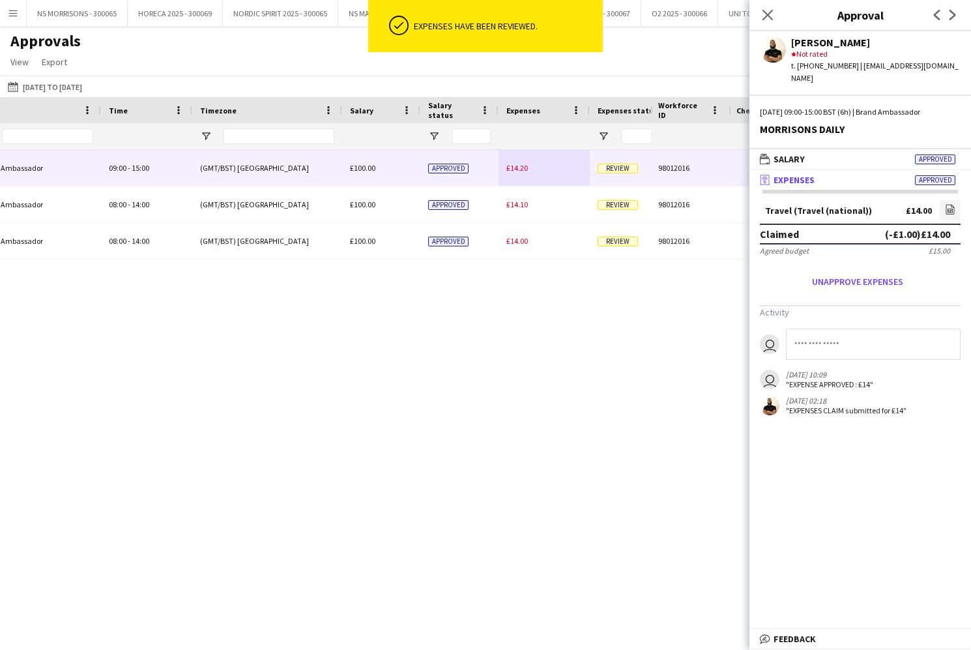
click at [516, 168] on span "£14.20" at bounding box center [517, 168] width 22 height 10
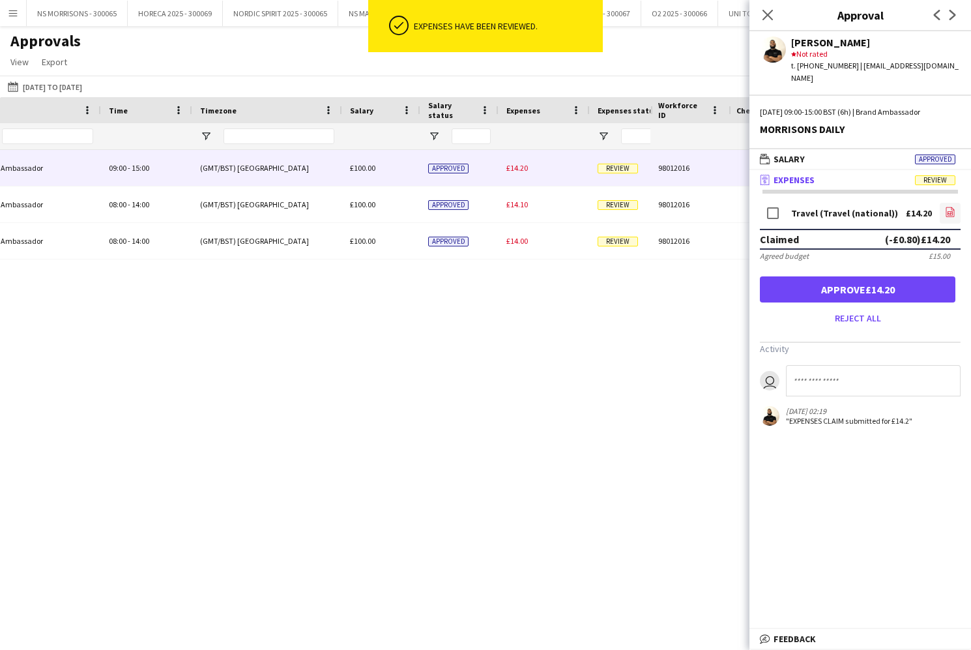
click at [951, 207] on icon "file-image" at bounding box center [950, 212] width 10 height 10
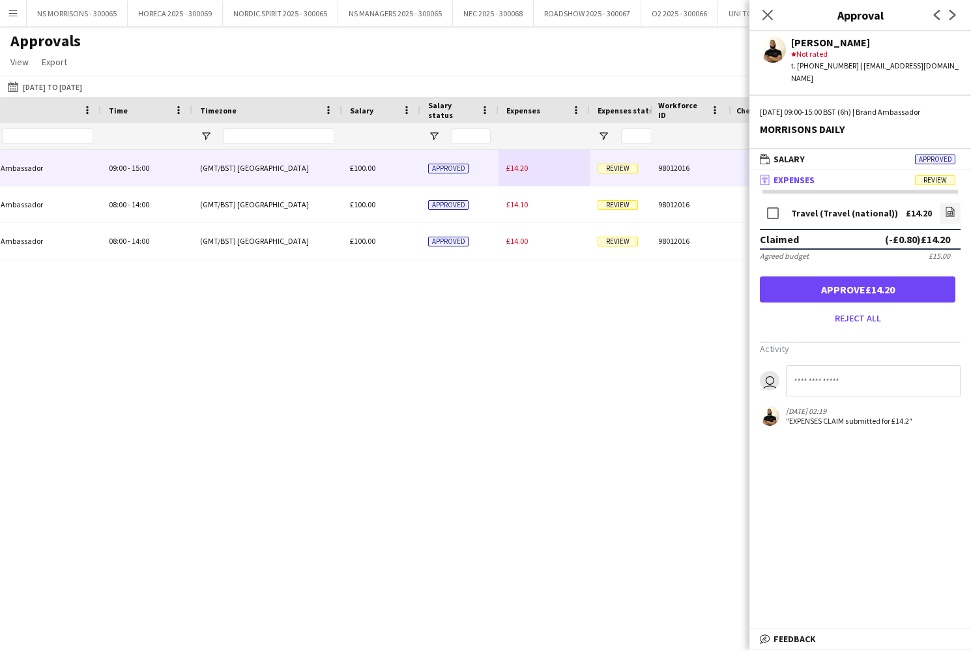
drag, startPoint x: 832, startPoint y: 282, endPoint x: 816, endPoint y: 278, distance: 16.1
click at [832, 282] on button "Approve £14.20" at bounding box center [857, 289] width 195 height 26
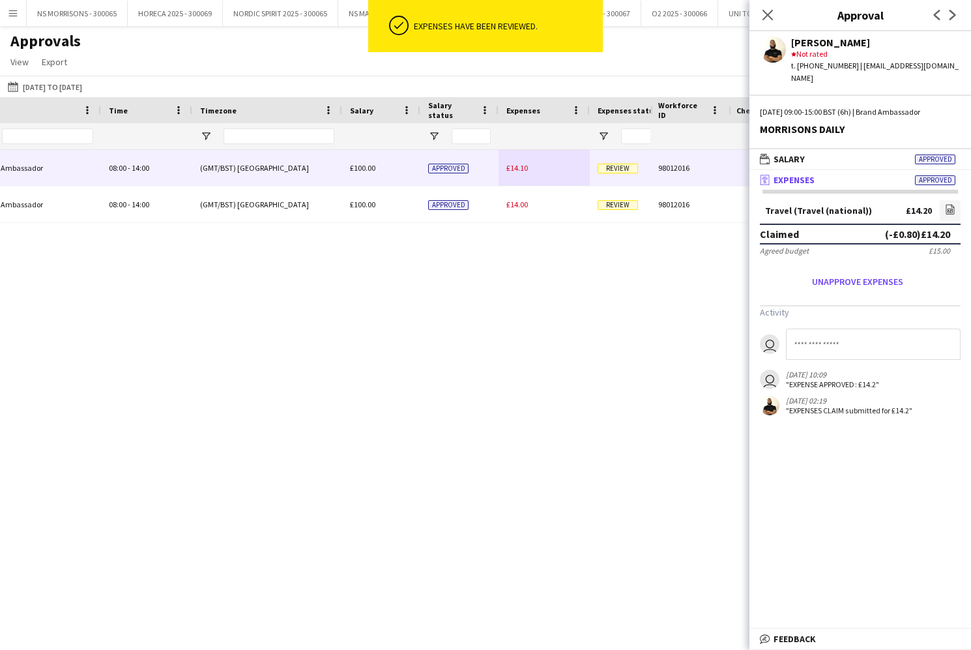
click at [519, 169] on span "£14.10" at bounding box center [517, 168] width 22 height 10
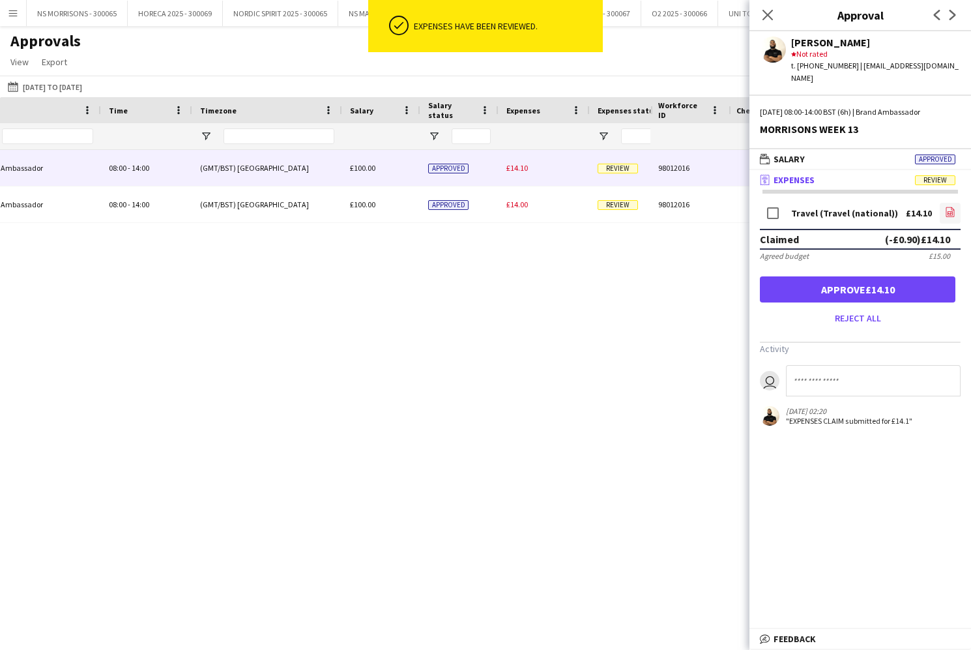
click at [947, 207] on icon "file-image" at bounding box center [950, 212] width 10 height 10
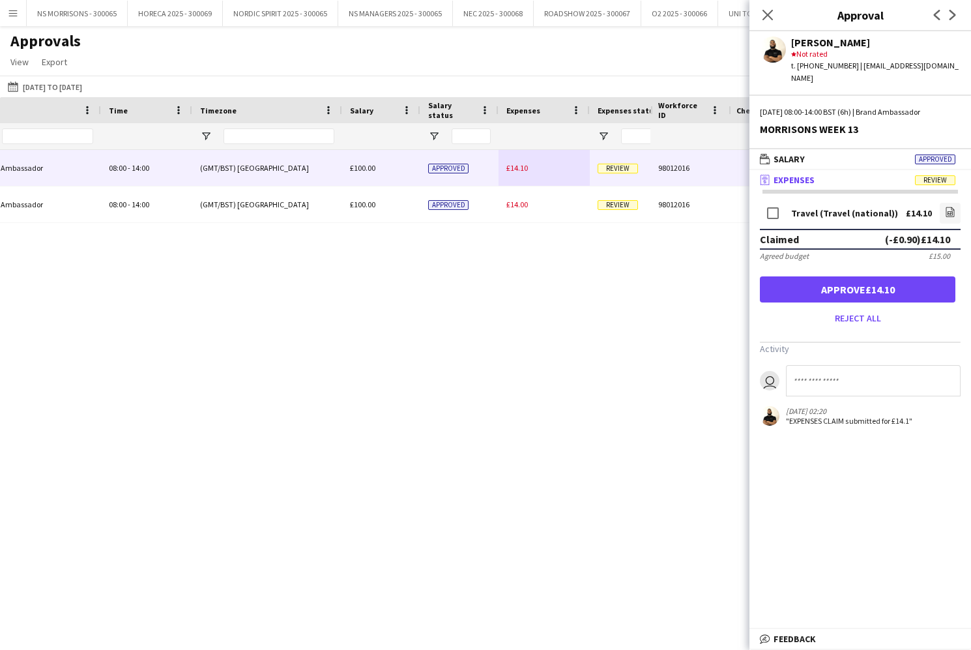
click at [815, 283] on button "Approve £14.10" at bounding box center [857, 289] width 195 height 26
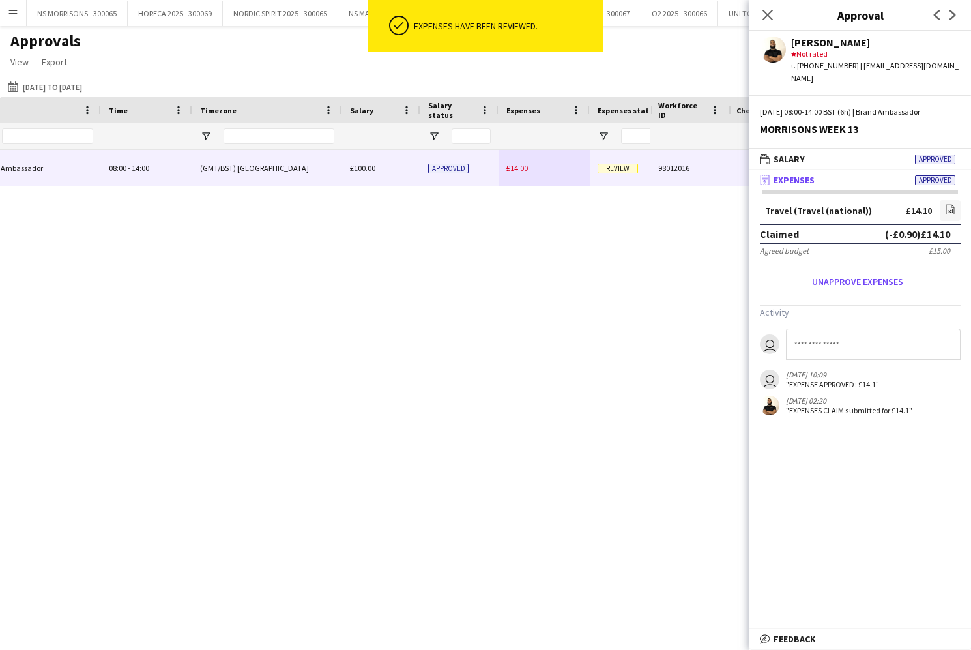
click at [513, 166] on span "£14.00" at bounding box center [517, 168] width 22 height 10
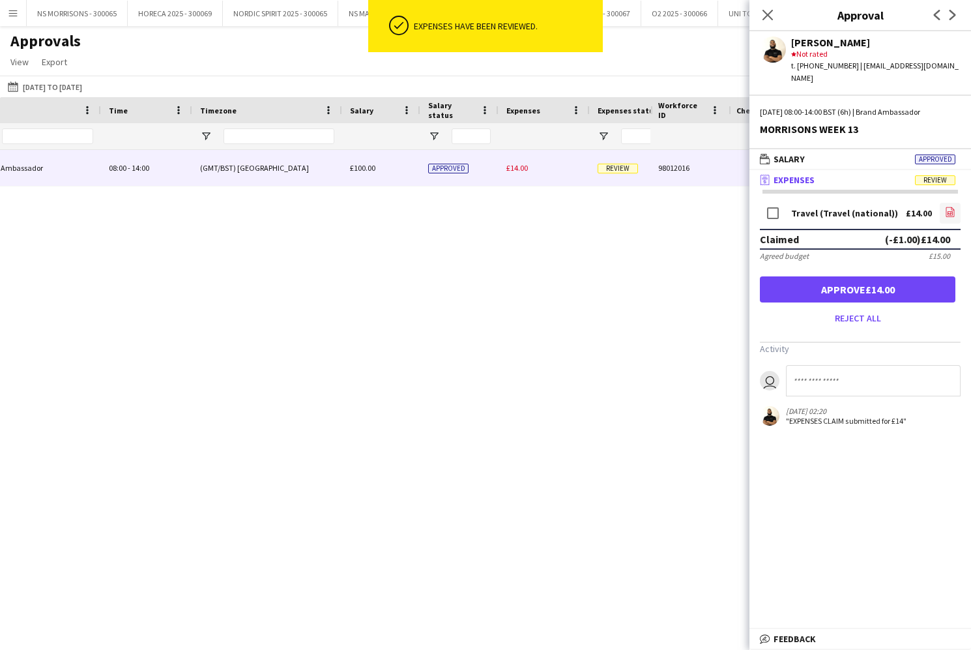
click at [953, 207] on icon "file-image" at bounding box center [950, 212] width 10 height 10
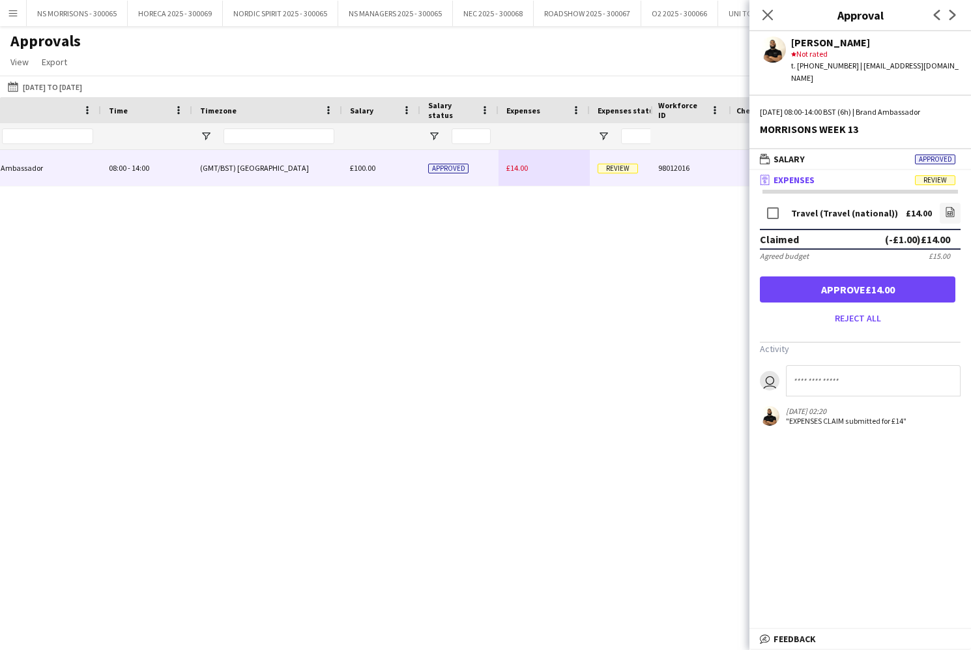
drag, startPoint x: 795, startPoint y: 270, endPoint x: 779, endPoint y: 255, distance: 22.1
click at [794, 276] on button "Approve £14.00" at bounding box center [857, 289] width 195 height 26
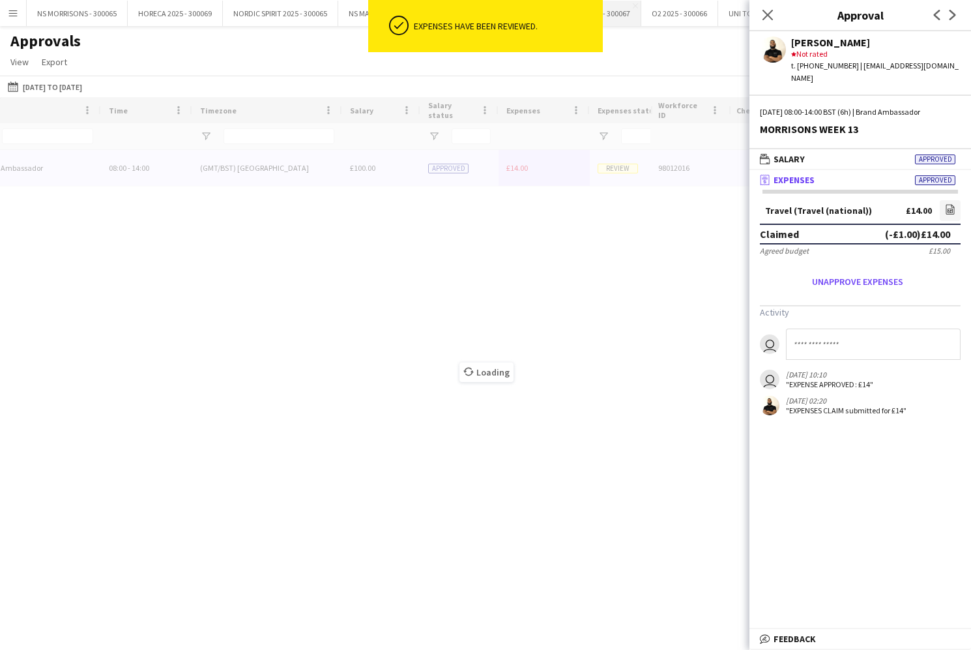
drag, startPoint x: 764, startPoint y: 17, endPoint x: 628, endPoint y: 3, distance: 136.2
click at [762, 17] on icon "Close pop-in" at bounding box center [767, 15] width 10 height 10
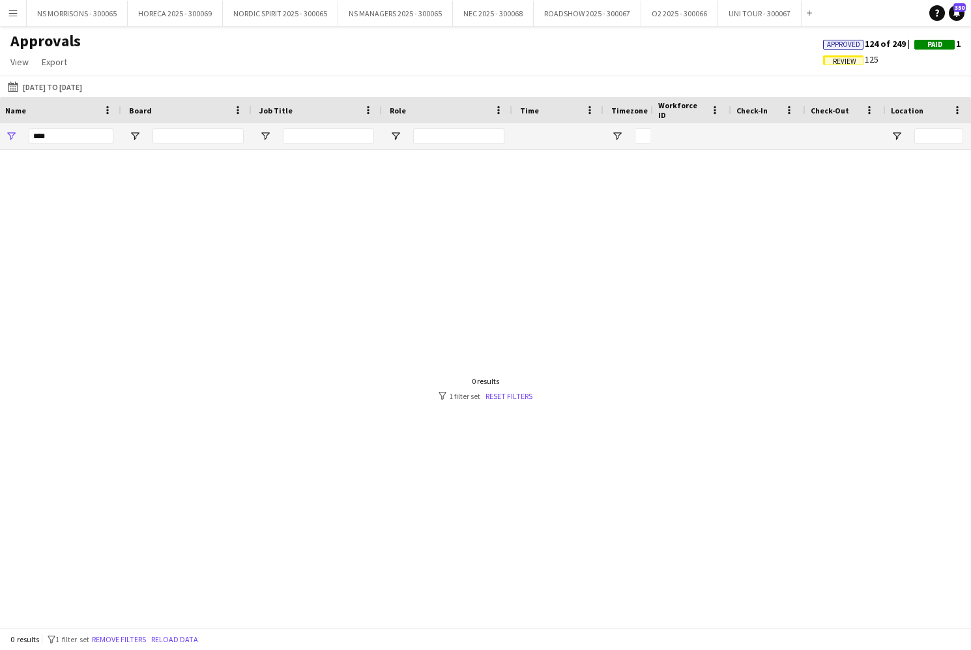
scroll to position [0, 0]
click at [209, 138] on input "****" at bounding box center [223, 136] width 85 height 16
type input "*"
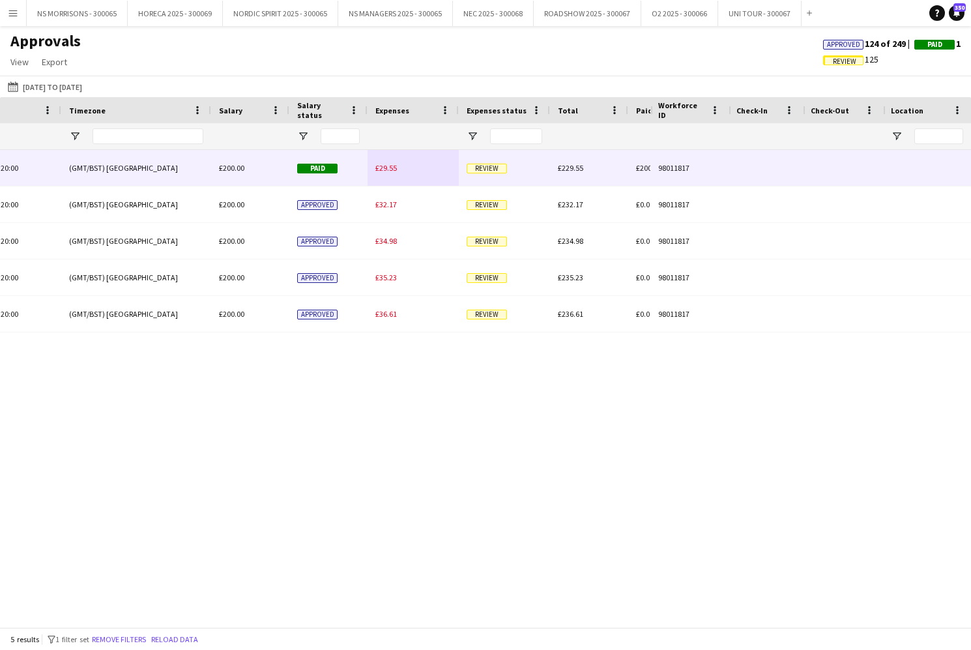
type input "***"
drag, startPoint x: 386, startPoint y: 169, endPoint x: 369, endPoint y: 187, distance: 25.3
click at [386, 169] on span "£29.55" at bounding box center [386, 168] width 22 height 10
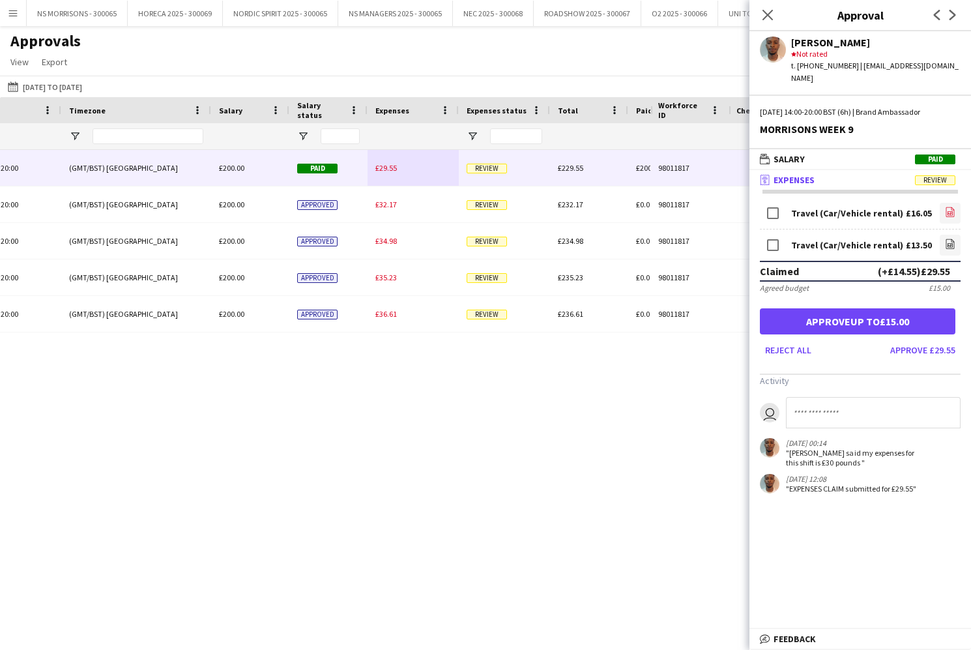
click at [951, 207] on icon "file-image" at bounding box center [950, 212] width 10 height 10
click at [949, 243] on icon at bounding box center [949, 245] width 5 height 4
click at [940, 339] on button "Approve £29.55" at bounding box center [923, 349] width 76 height 21
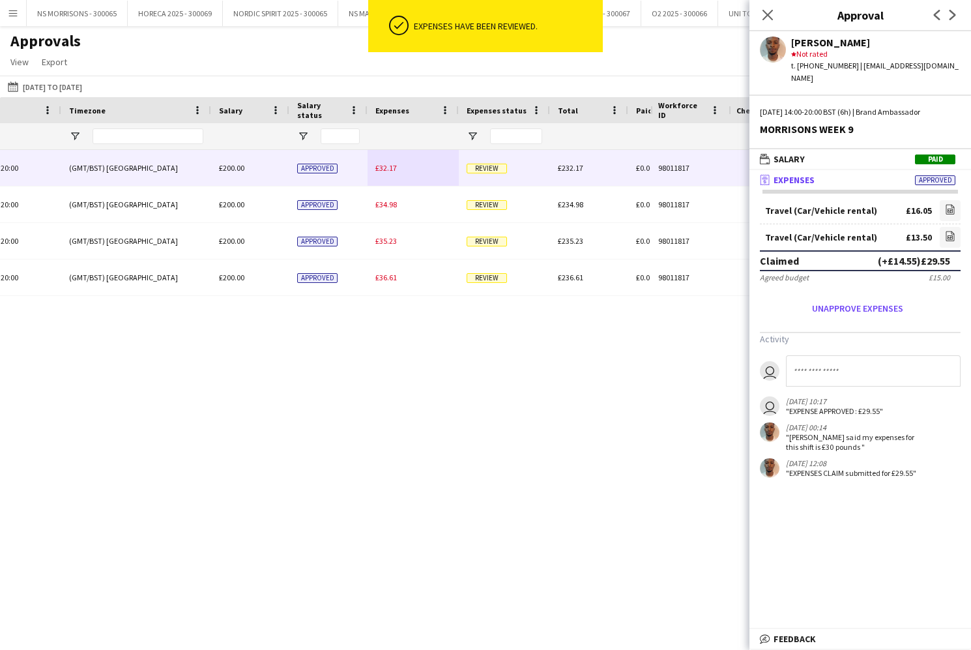
click at [394, 167] on span "£32.17" at bounding box center [386, 168] width 22 height 10
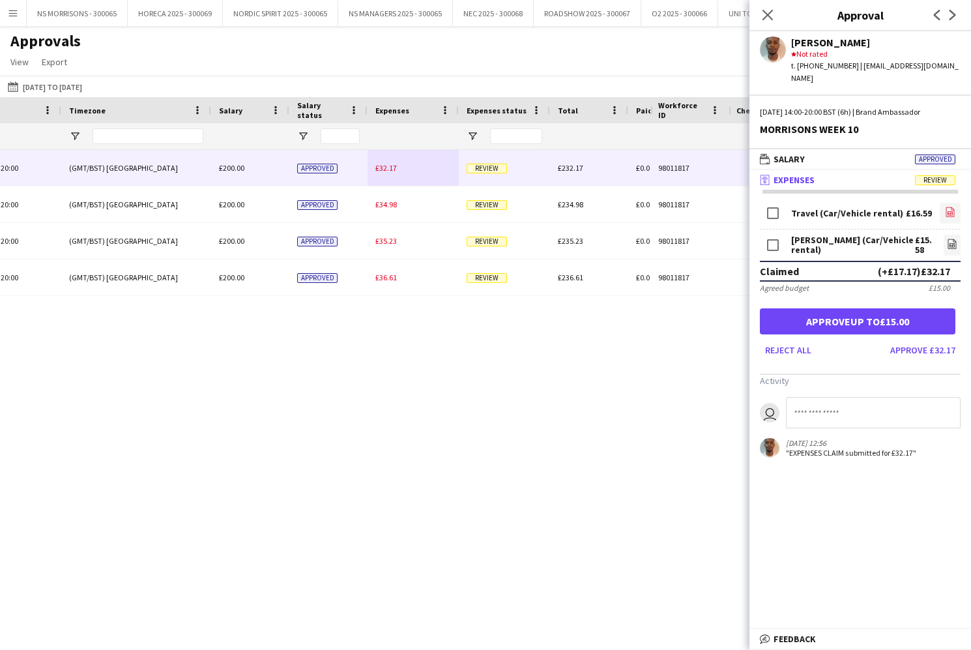
click at [947, 211] on icon at bounding box center [949, 213] width 5 height 4
click at [950, 238] on icon "file-image" at bounding box center [952, 243] width 10 height 10
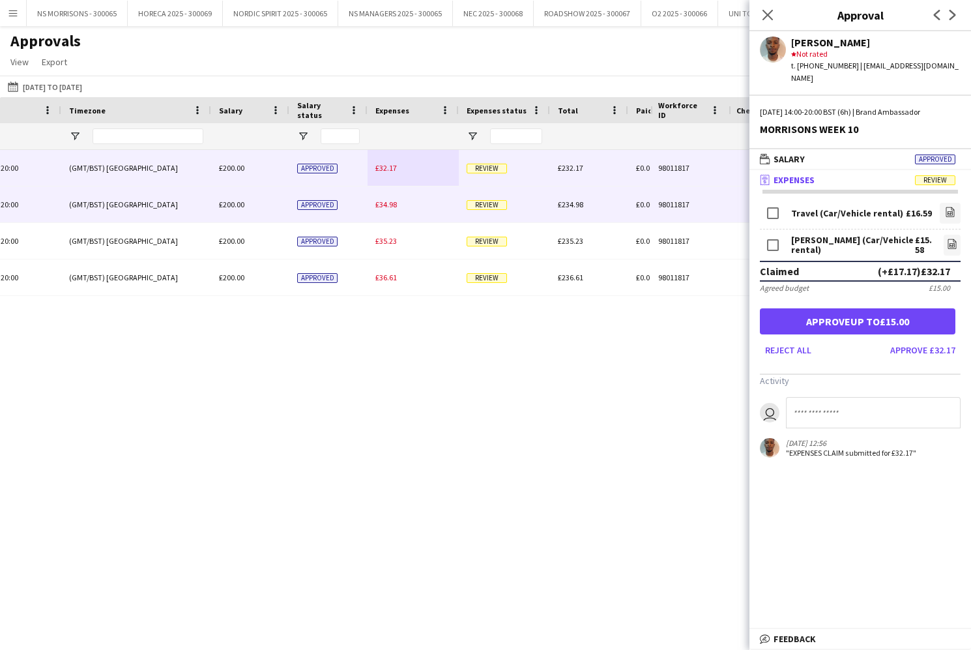
click at [392, 203] on span "£34.98" at bounding box center [386, 204] width 22 height 10
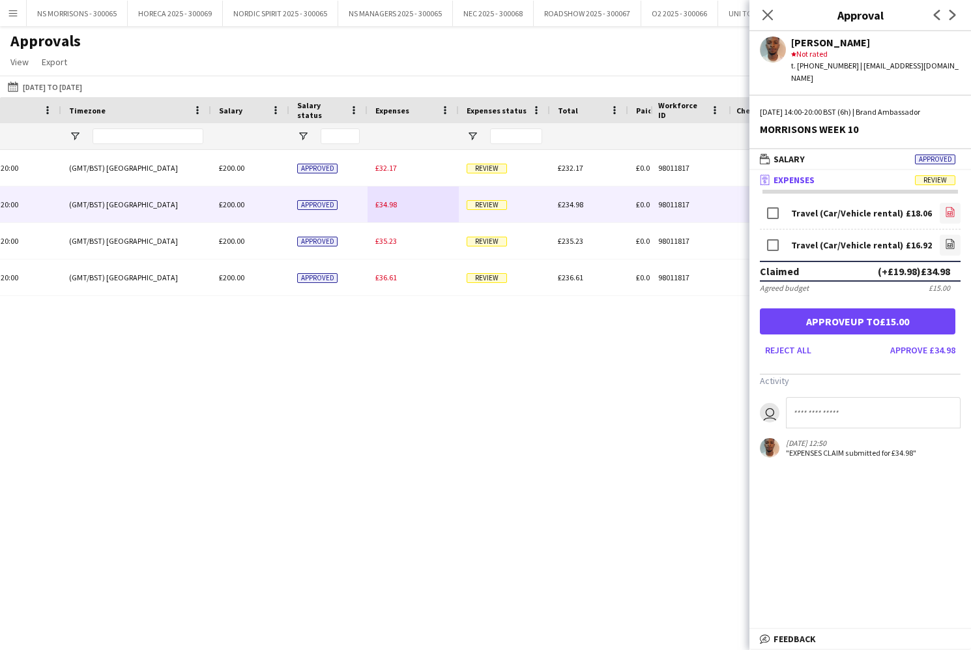
click at [947, 207] on icon "file-image" at bounding box center [950, 212] width 10 height 10
drag, startPoint x: 951, startPoint y: 230, endPoint x: -7, endPoint y: 372, distance: 967.7
click at [951, 238] on icon "file-image" at bounding box center [950, 243] width 10 height 10
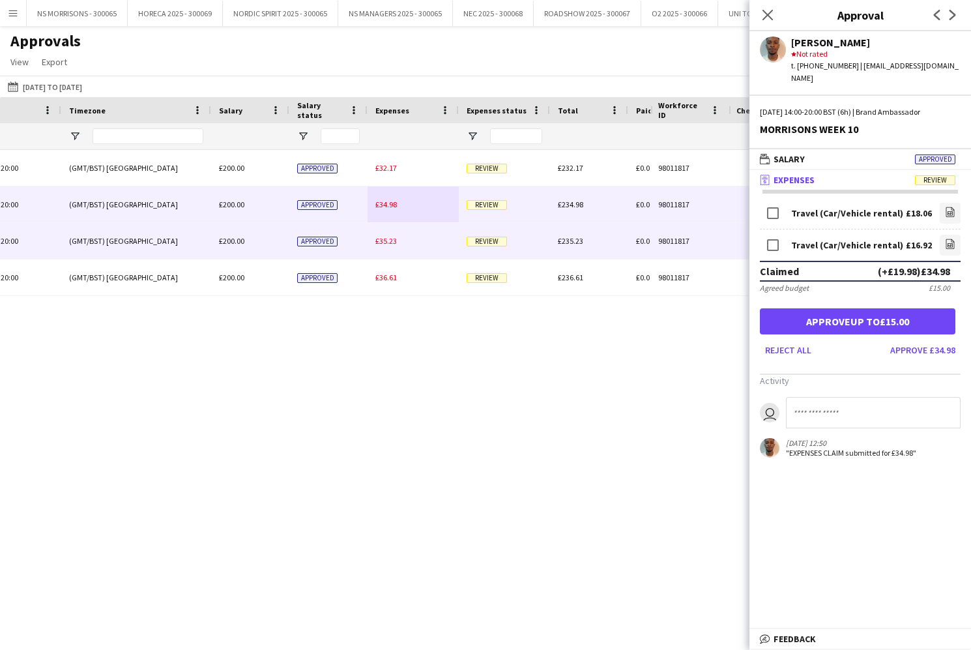
click at [398, 242] on div "£35.23" at bounding box center [413, 241] width 91 height 36
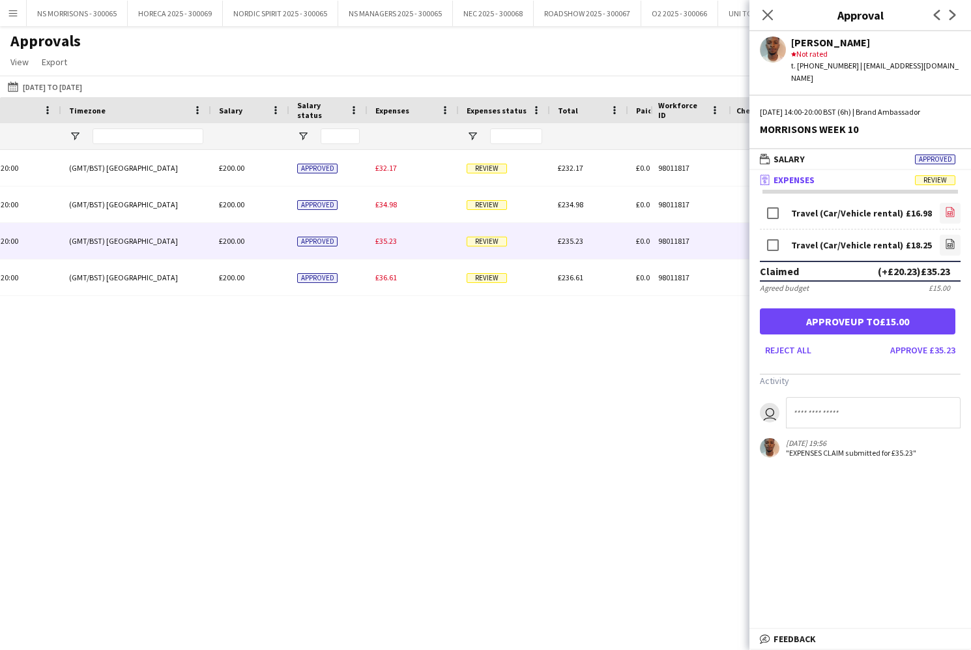
click at [946, 207] on icon "file-image" at bounding box center [950, 212] width 10 height 10
click at [947, 243] on icon at bounding box center [949, 245] width 5 height 4
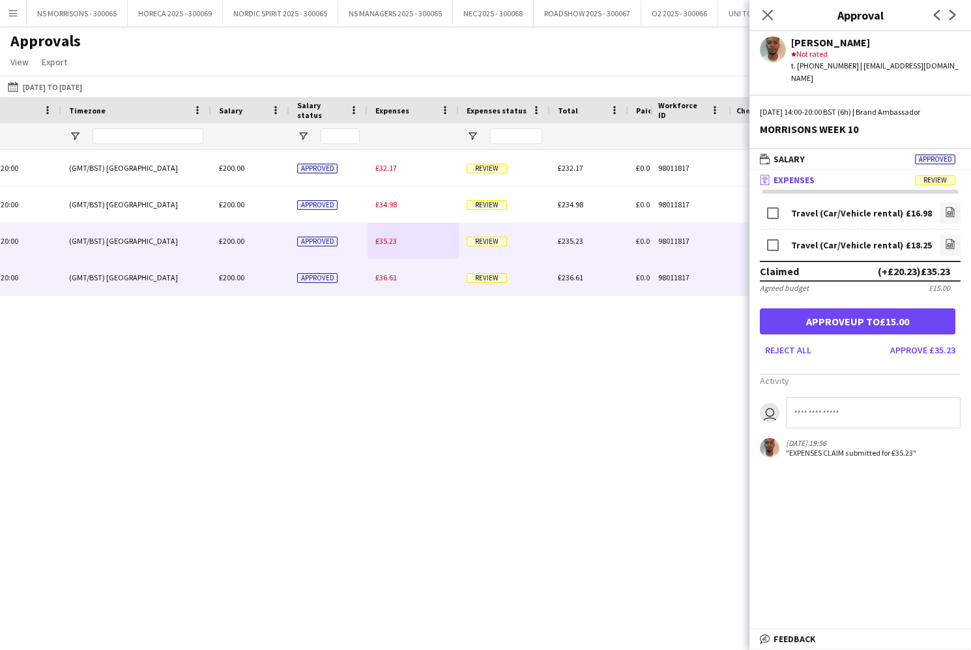
click at [388, 275] on span "£36.61" at bounding box center [386, 277] width 22 height 10
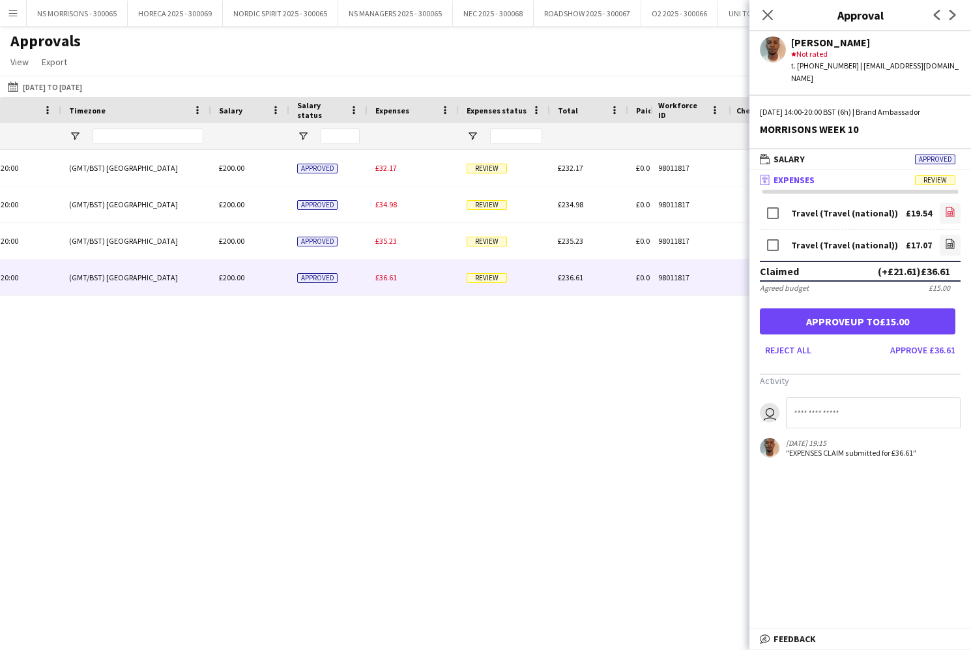
click at [956, 203] on link "file-image" at bounding box center [950, 213] width 21 height 21
click at [949, 243] on icon at bounding box center [949, 245] width 5 height 4
click at [769, 16] on icon at bounding box center [767, 14] width 12 height 12
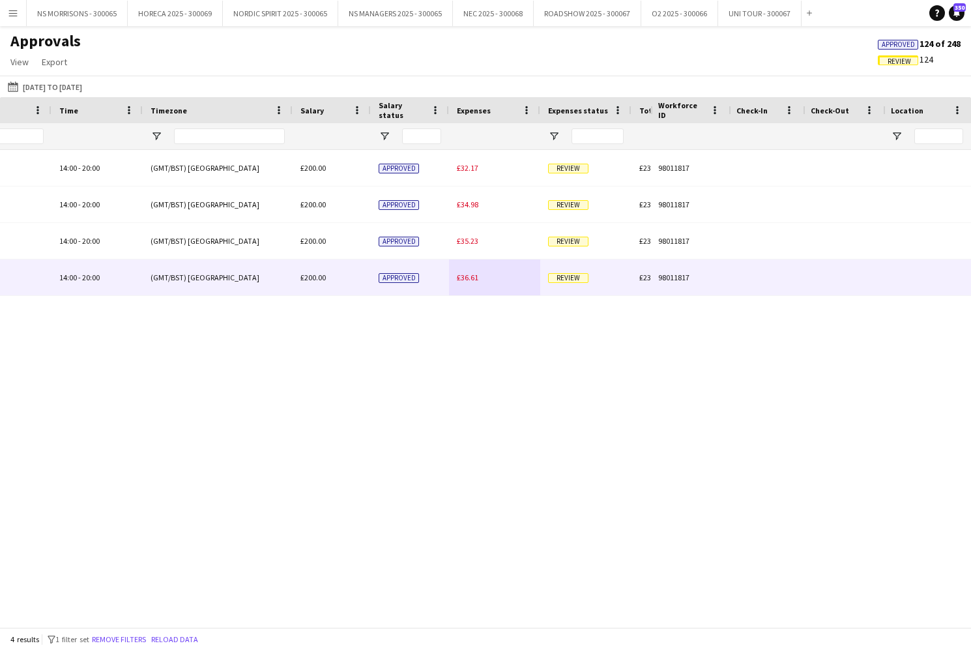
scroll to position [0, 252]
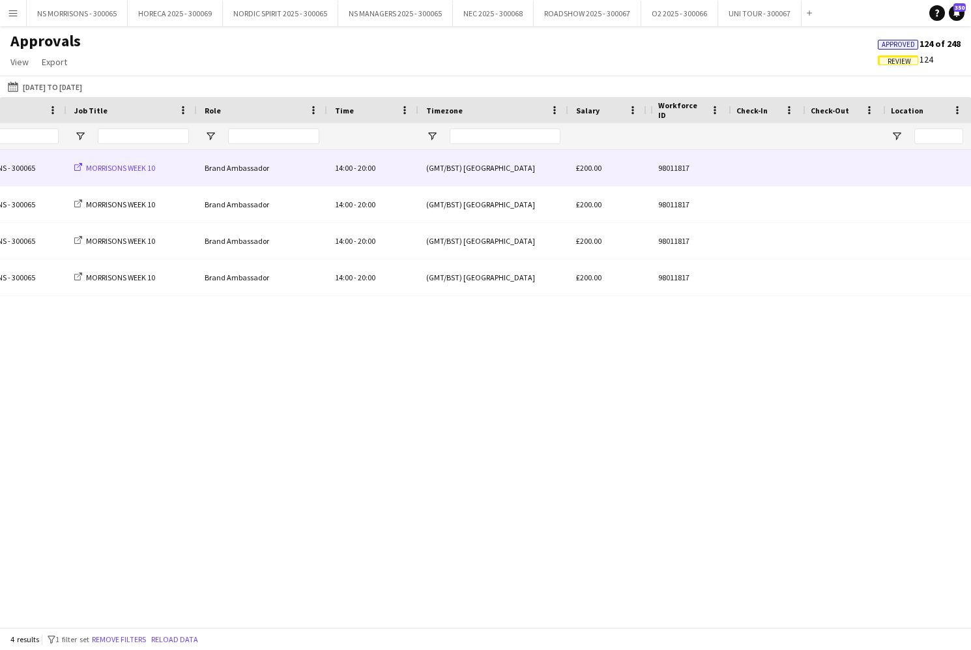
click at [138, 167] on span "MORRISONS WEEK 10" at bounding box center [120, 168] width 69 height 10
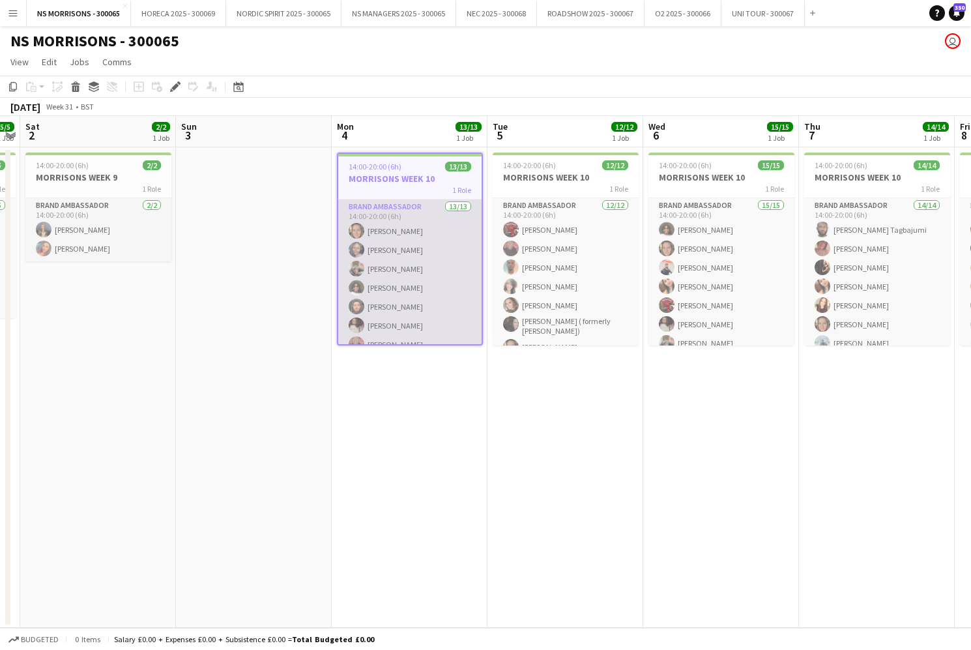
click at [429, 250] on app-card-role "Brand Ambassador 13/13 14:00-20:00 (6h) [PERSON_NAME] [PERSON_NAME] [PERSON_NAM…" at bounding box center [409, 336] width 143 height 275
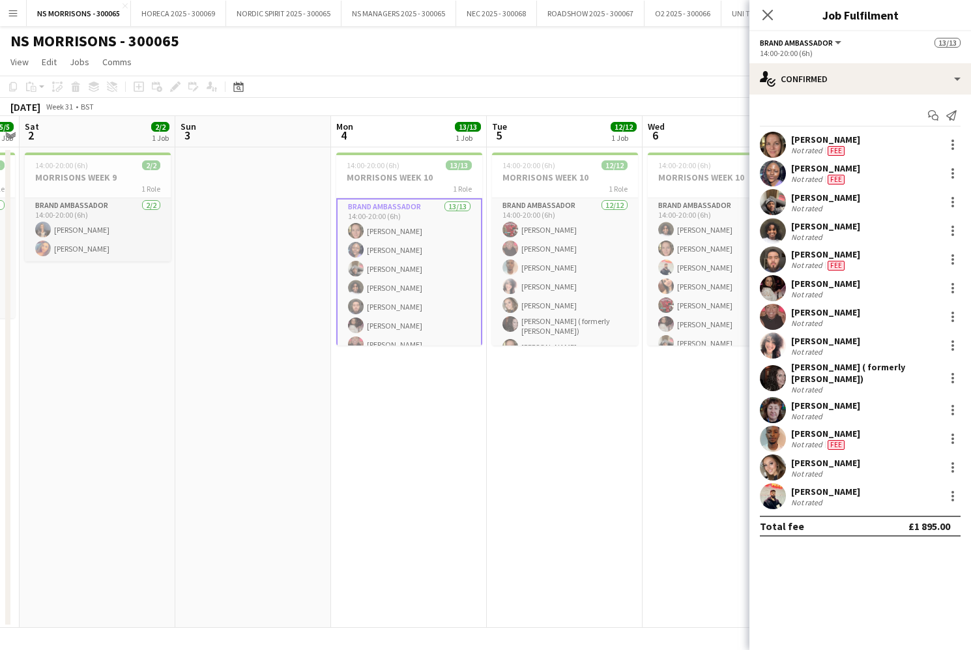
click at [429, 250] on app-card-role "Brand Ambassador 13/13 14:00-20:00 (6h) [PERSON_NAME] [PERSON_NAME] [PERSON_NAM…" at bounding box center [409, 337] width 146 height 278
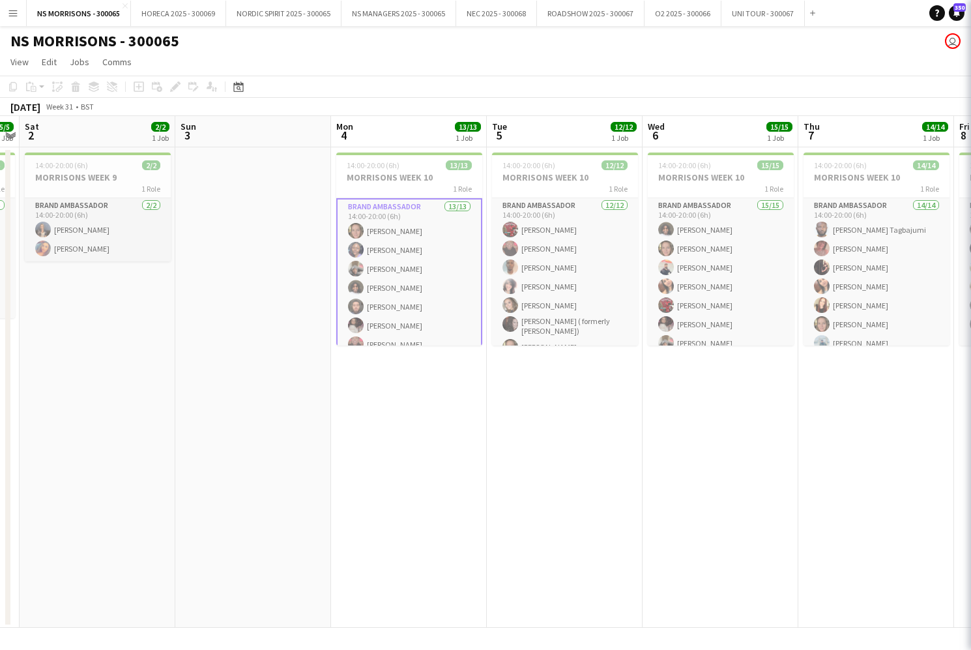
scroll to position [0, 448]
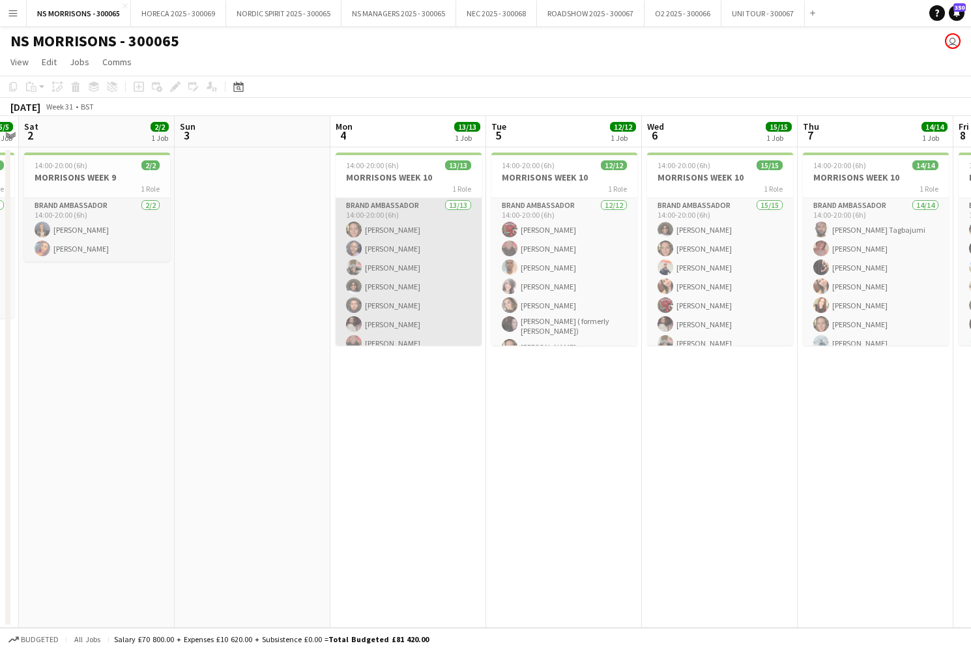
click at [449, 254] on app-card-role "Brand Ambassador 13/13 14:00-20:00 (6h) [PERSON_NAME] [PERSON_NAME] [PERSON_NAM…" at bounding box center [409, 335] width 146 height 275
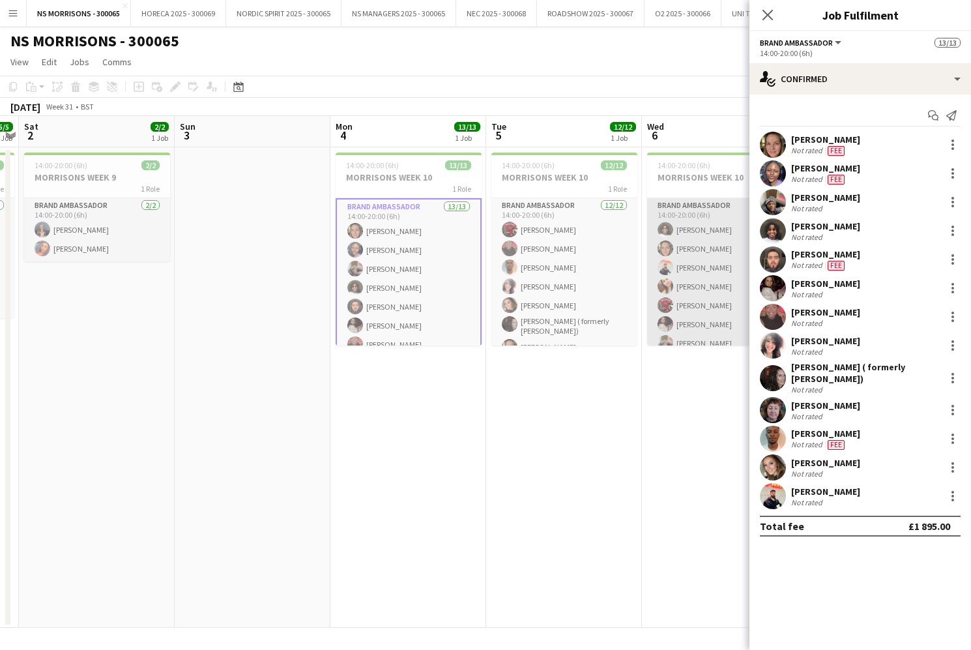
click at [693, 256] on app-card-role "Brand Ambassador 15/15 14:00-20:00 (6h) Semhal Abebe Ashleigh Jemmett Muhammad …" at bounding box center [720, 352] width 146 height 309
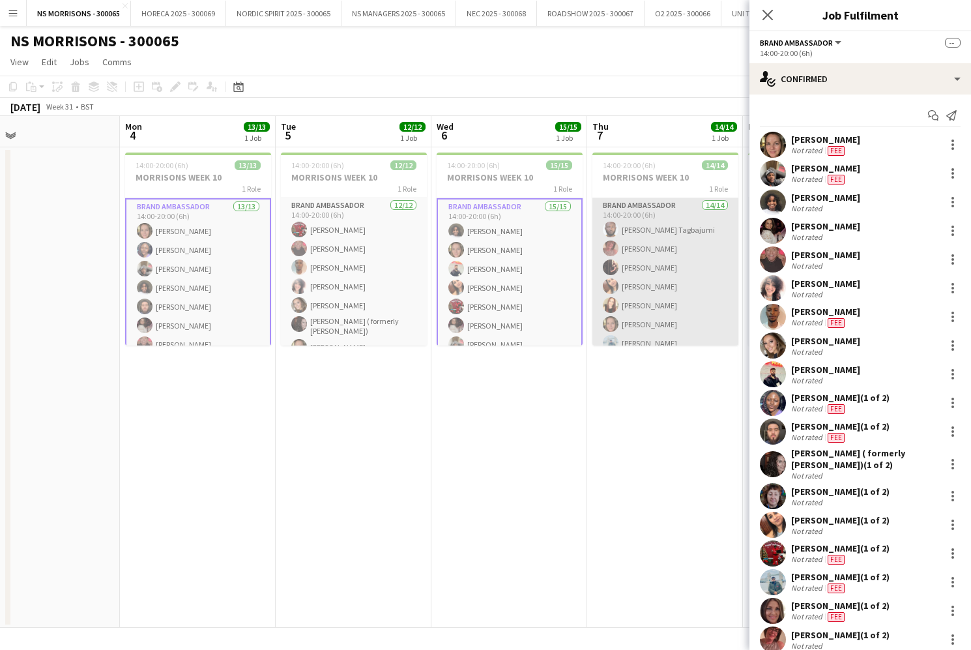
click at [682, 256] on app-card-role "Brand Ambassador 14/14 14:00-20:00 (6h) Skelly Tagbajumi Anne Smith chelsea Tub…" at bounding box center [665, 343] width 146 height 290
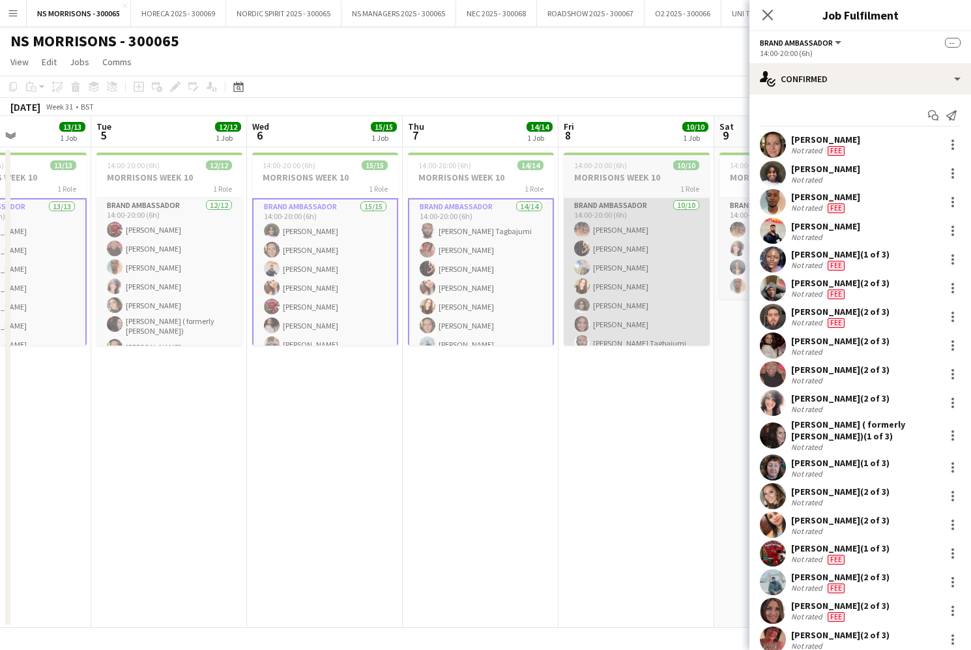
scroll to position [0, 541]
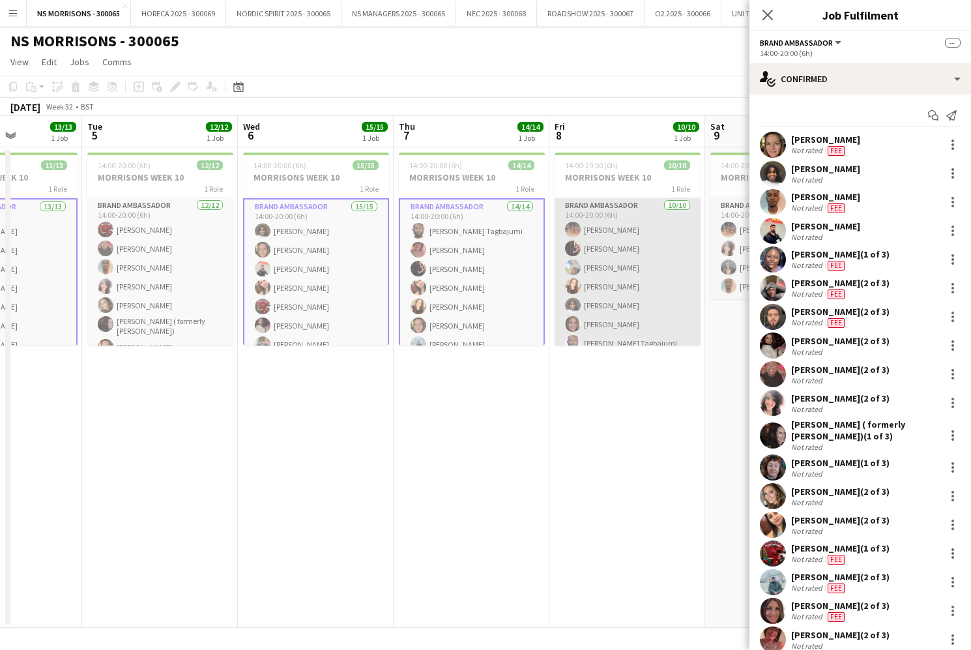
click at [682, 256] on app-card-role "Brand Ambassador 10/10 14:00-20:00 (6h) Emma Mcangus chelsea Tuby Godswill Akpe…" at bounding box center [628, 305] width 146 height 214
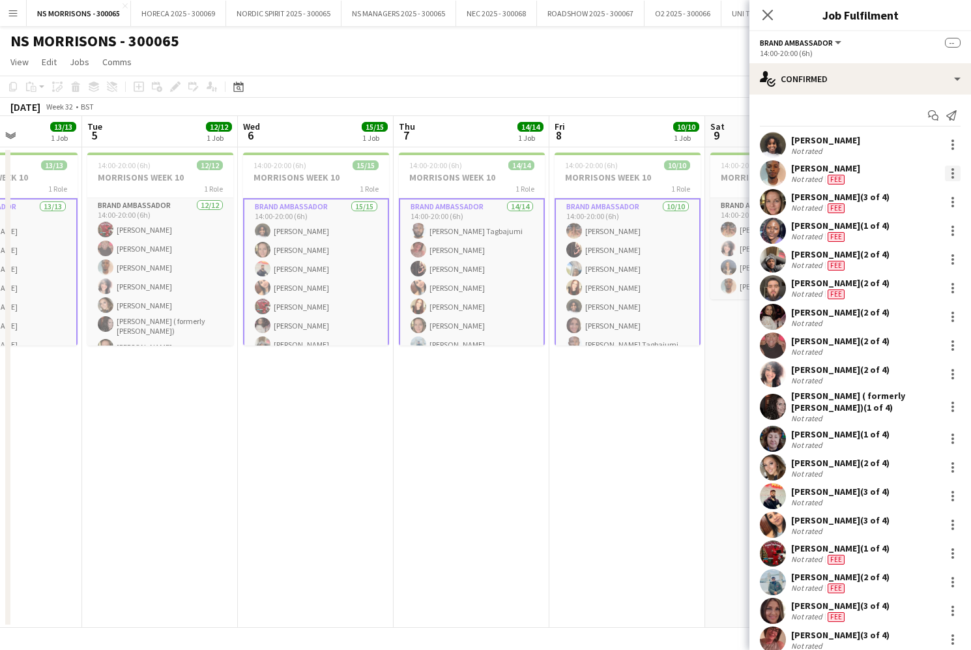
click at [955, 171] on div at bounding box center [953, 174] width 16 height 16
click at [936, 204] on button "Edit fee" at bounding box center [910, 197] width 102 height 31
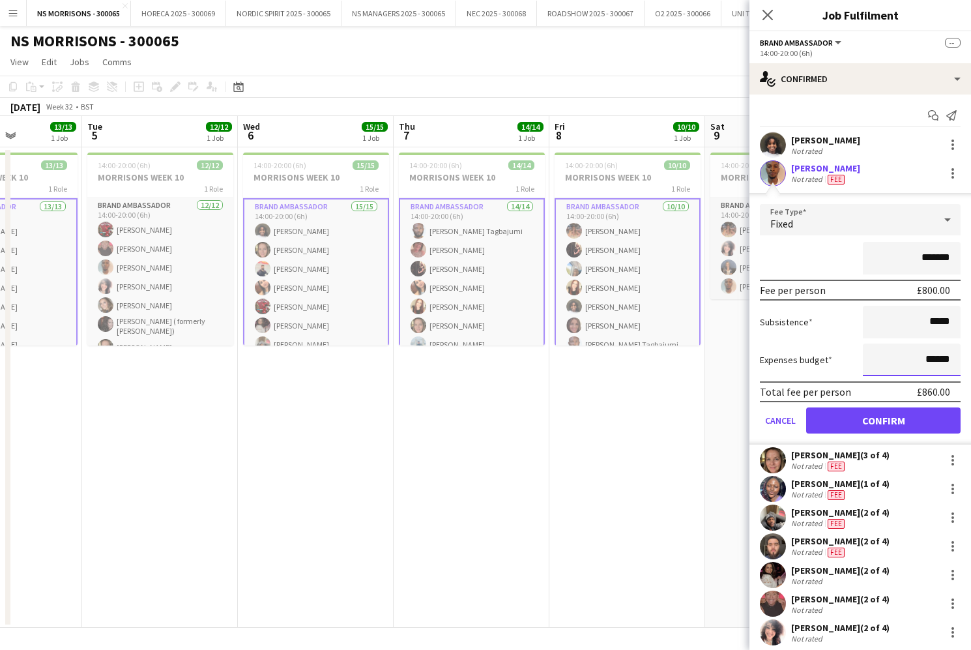
drag, startPoint x: 927, startPoint y: 360, endPoint x: 934, endPoint y: 358, distance: 7.4
click at [934, 359] on input "******" at bounding box center [912, 359] width 98 height 33
type input "******"
click at [906, 425] on button "Confirm" at bounding box center [883, 420] width 154 height 26
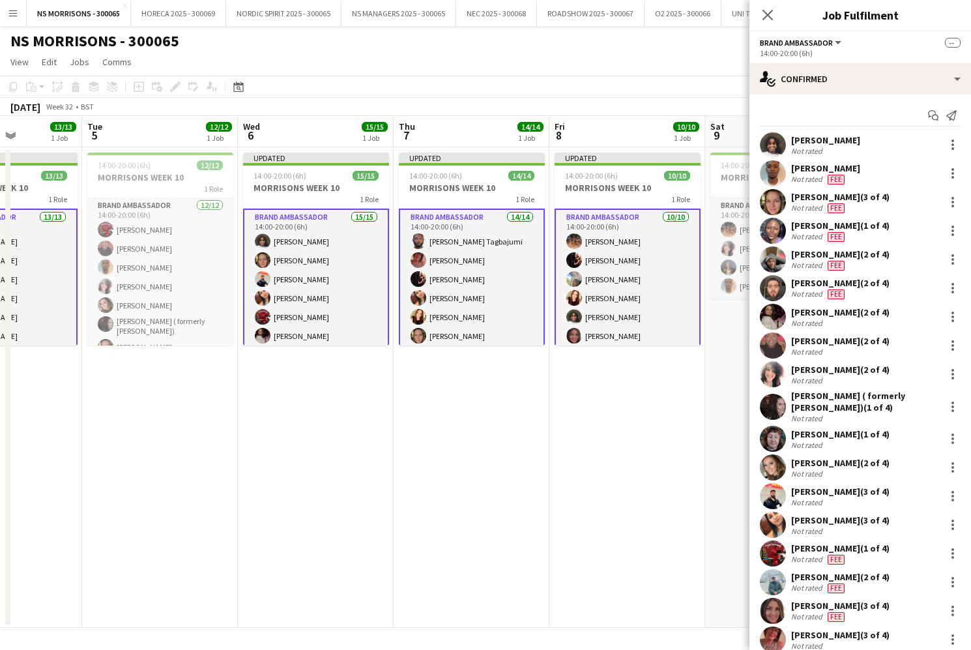
click at [606, 411] on app-date-cell "Updated 14:00-20:00 (6h) 10/10 MORRISONS WEEK 10 1 Role Brand Ambassador 10/10 …" at bounding box center [627, 387] width 156 height 480
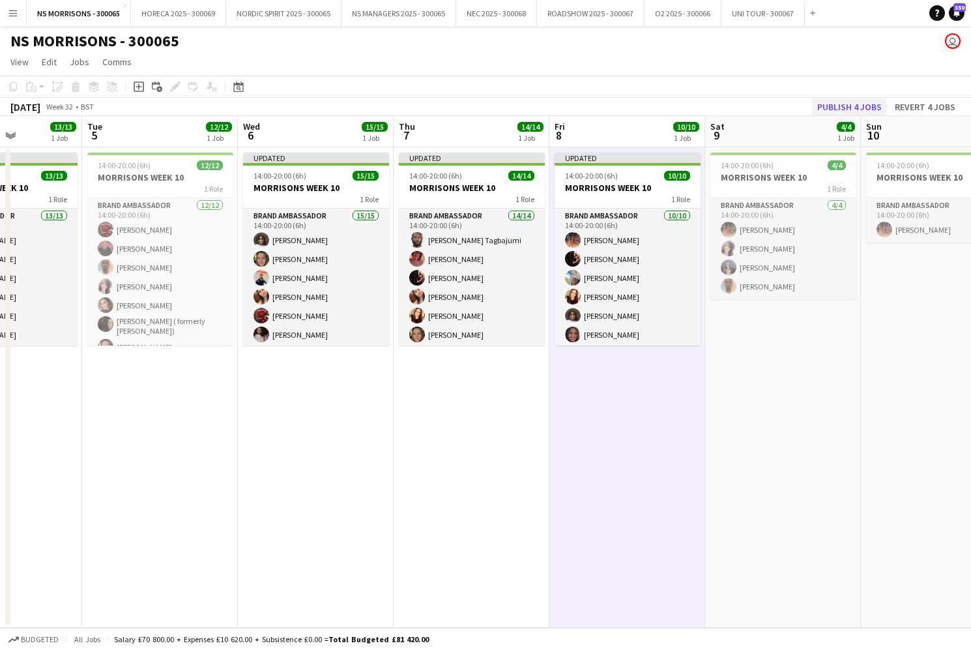
click at [822, 105] on button "Publish 4 jobs" at bounding box center [849, 106] width 75 height 17
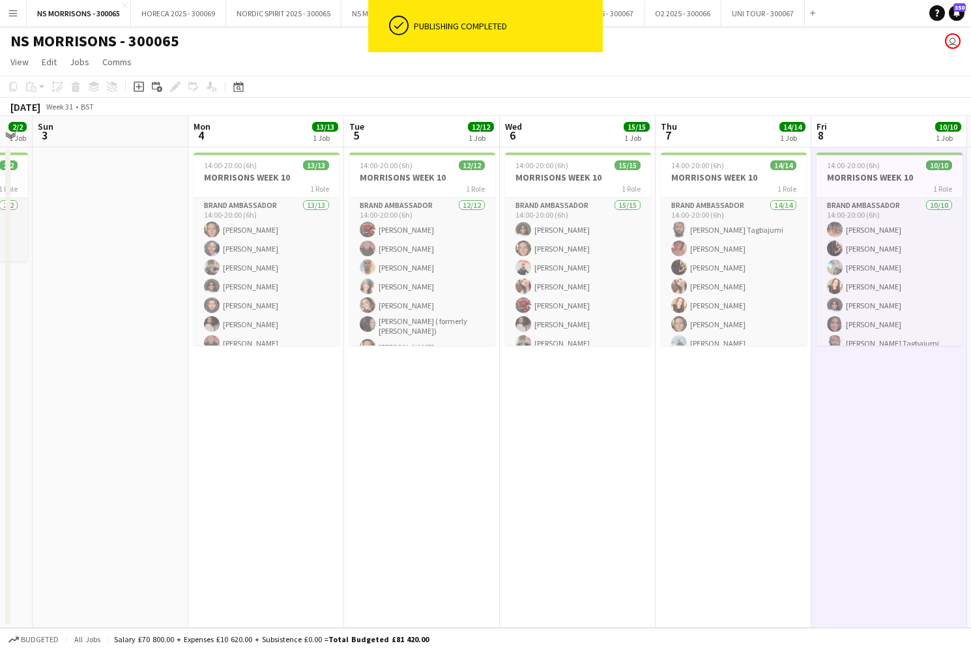
scroll to position [0, 278]
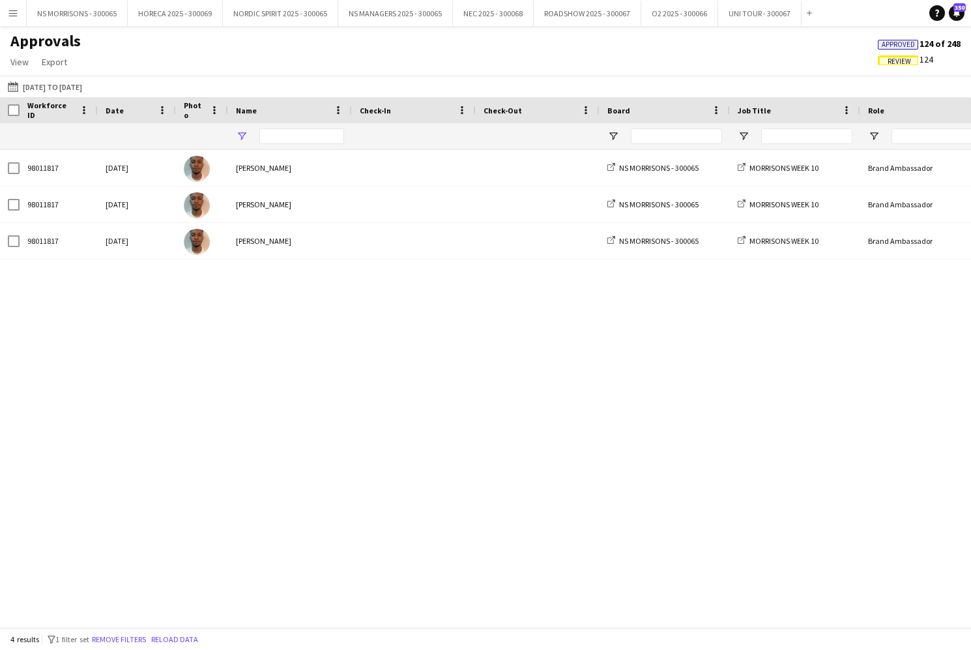
type input "***"
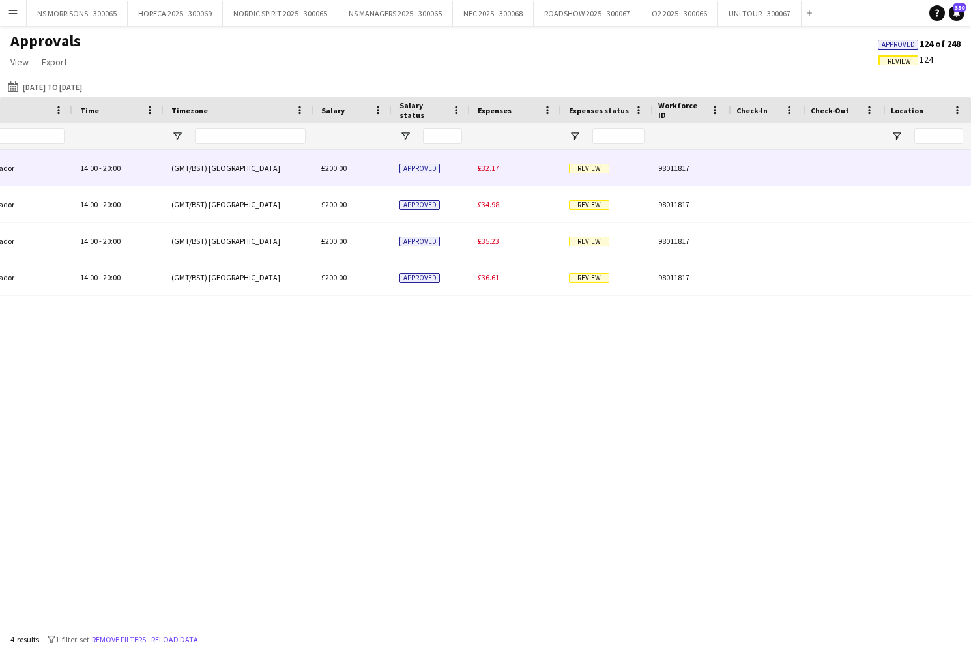
drag, startPoint x: 496, startPoint y: 169, endPoint x: 510, endPoint y: 173, distance: 14.2
click at [496, 169] on span "£32.17" at bounding box center [489, 168] width 22 height 10
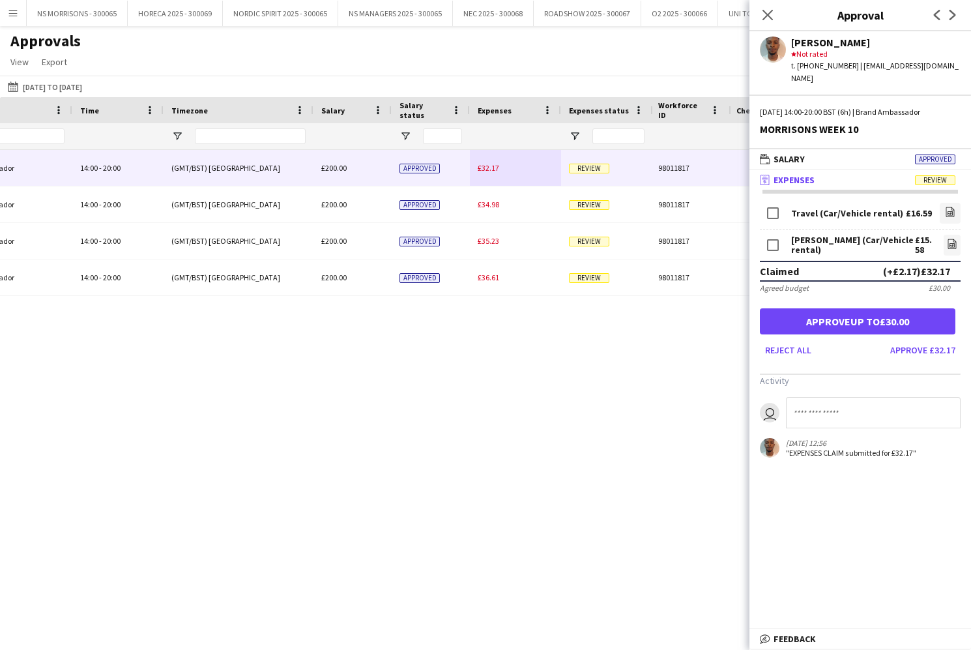
drag, startPoint x: 897, startPoint y: 306, endPoint x: 760, endPoint y: 257, distance: 144.9
click at [896, 308] on button "Approve up to £30.00" at bounding box center [857, 321] width 195 height 26
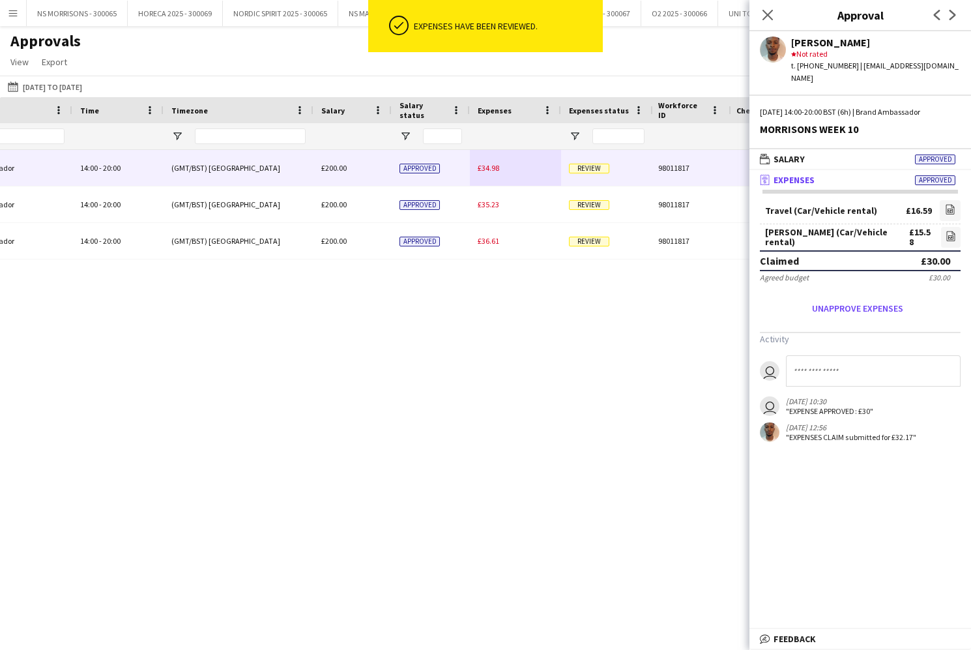
click at [492, 167] on span "£34.98" at bounding box center [489, 168] width 22 height 10
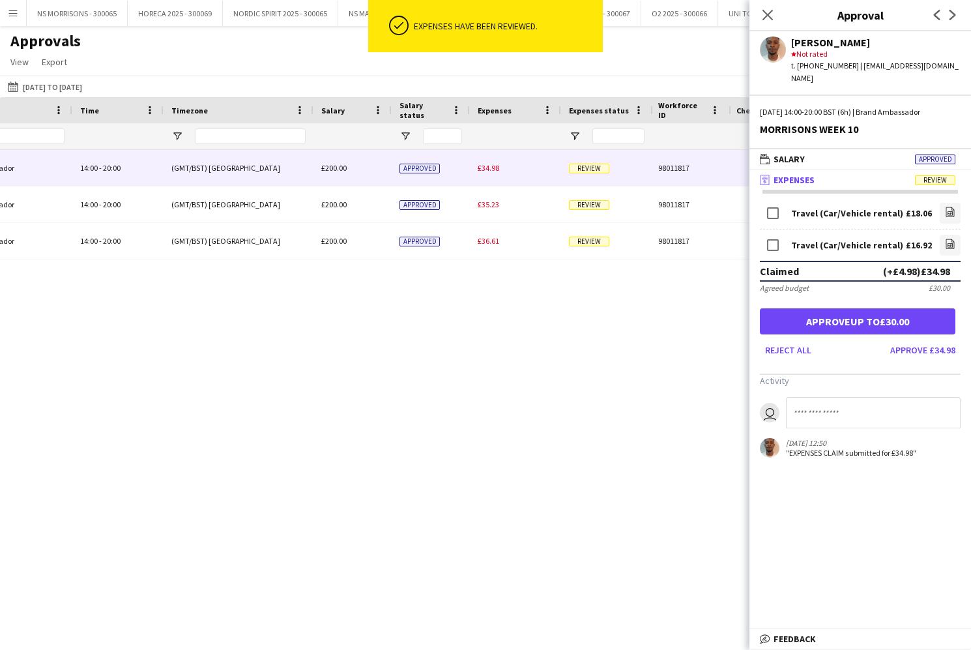
click at [904, 312] on button "Approve up to £30.00" at bounding box center [857, 321] width 195 height 26
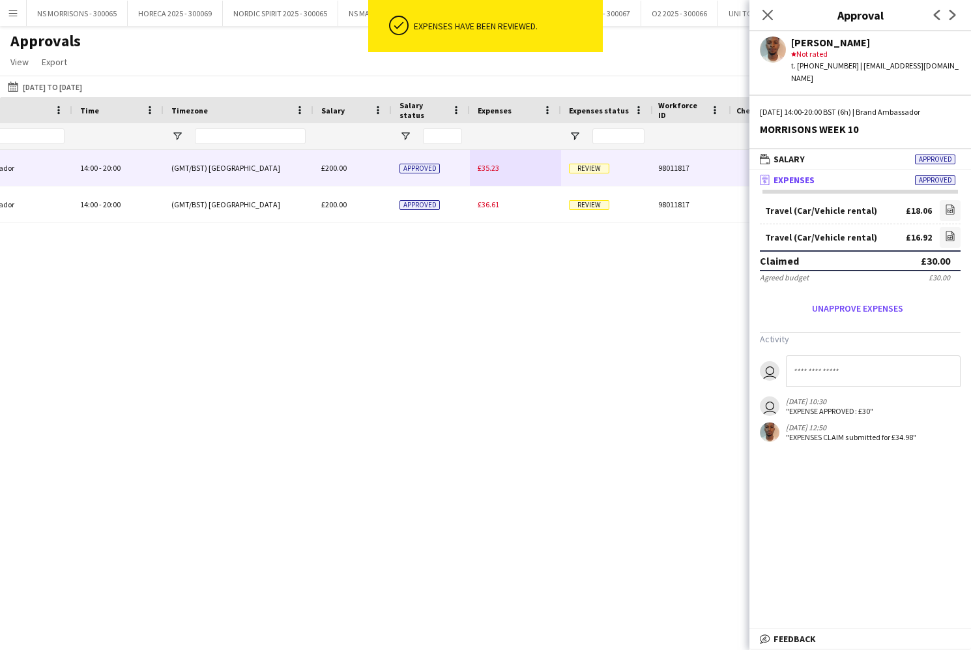
click at [494, 166] on span "£35.23" at bounding box center [489, 168] width 22 height 10
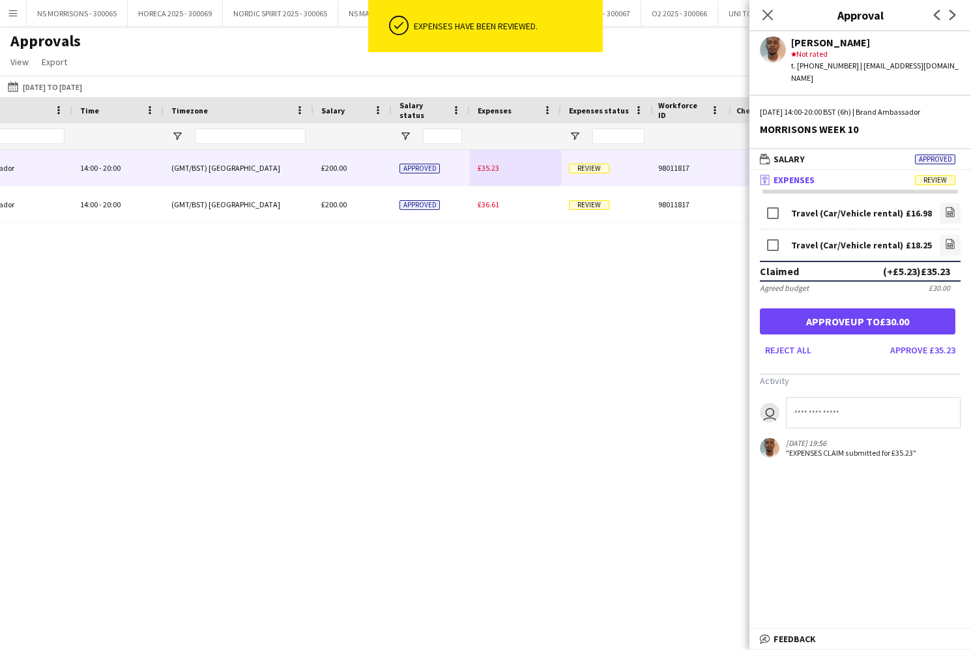
drag, startPoint x: 873, startPoint y: 306, endPoint x: 832, endPoint y: 288, distance: 44.9
click at [872, 308] on button "Approve up to £30.00" at bounding box center [857, 321] width 195 height 26
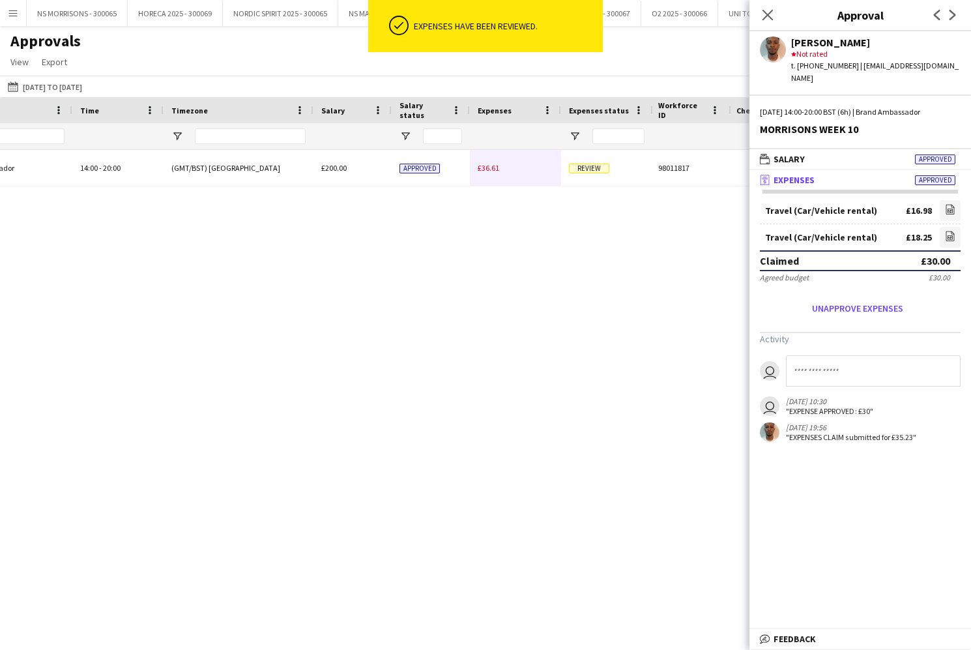
drag, startPoint x: 488, startPoint y: 168, endPoint x: 553, endPoint y: 186, distance: 67.7
click at [488, 168] on span "£36.61" at bounding box center [489, 168] width 22 height 10
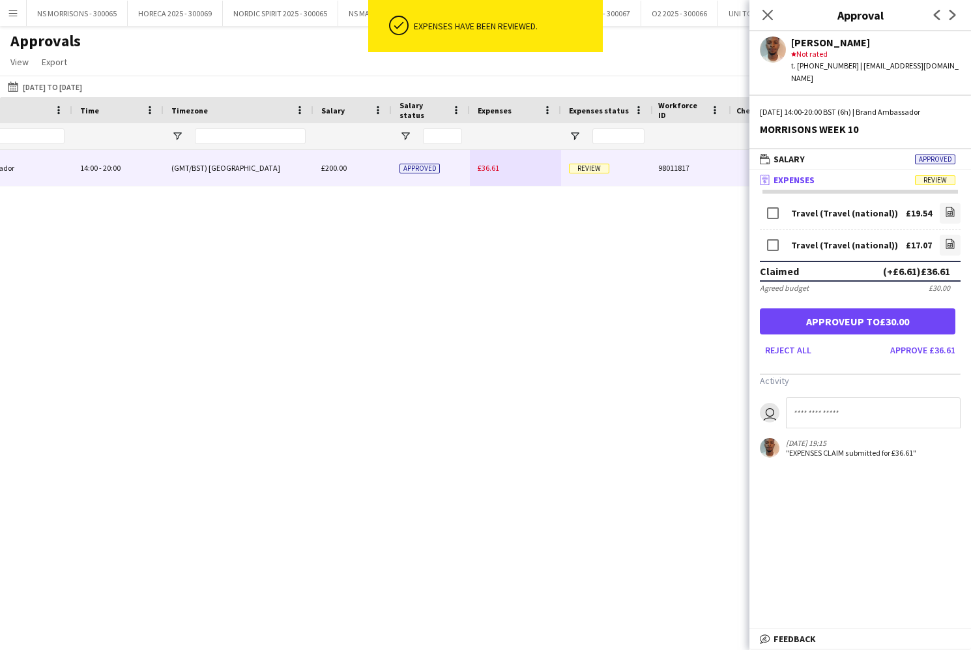
drag, startPoint x: 844, startPoint y: 310, endPoint x: 844, endPoint y: 302, distance: 8.5
click at [844, 310] on button "Approve up to £30.00" at bounding box center [857, 321] width 195 height 26
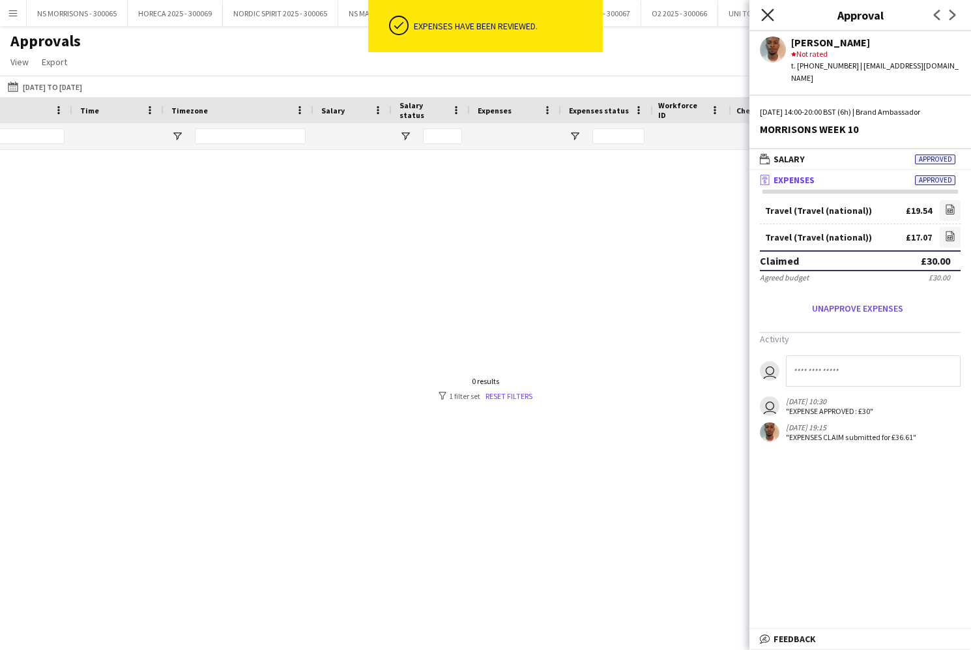
click at [771, 16] on icon "Close pop-in" at bounding box center [767, 14] width 12 height 12
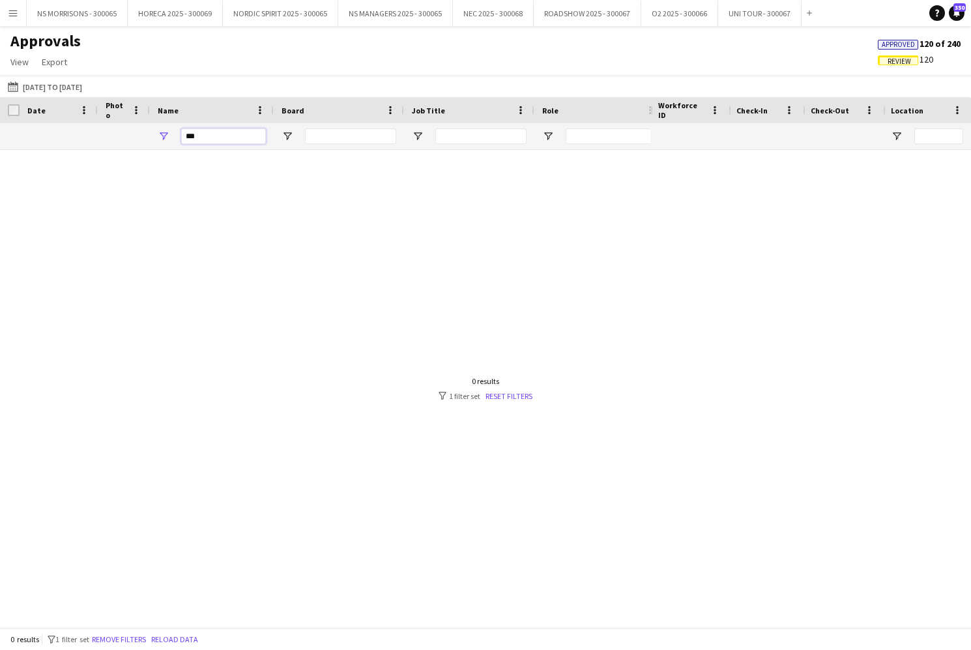
click at [203, 132] on input "***" at bounding box center [223, 136] width 85 height 16
type input "*"
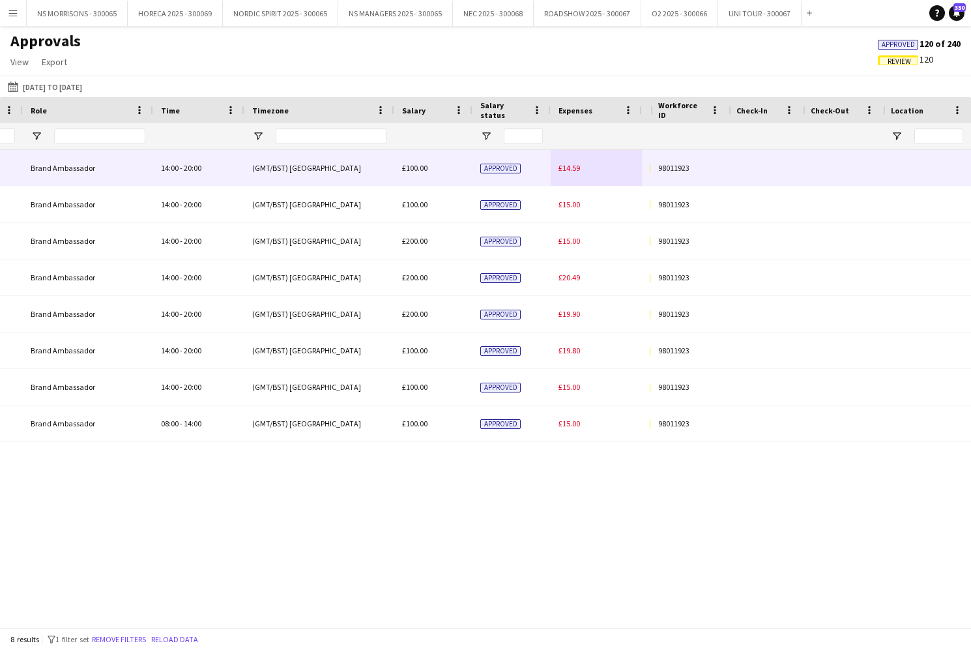
click at [574, 169] on span "£14.59" at bounding box center [569, 168] width 22 height 10
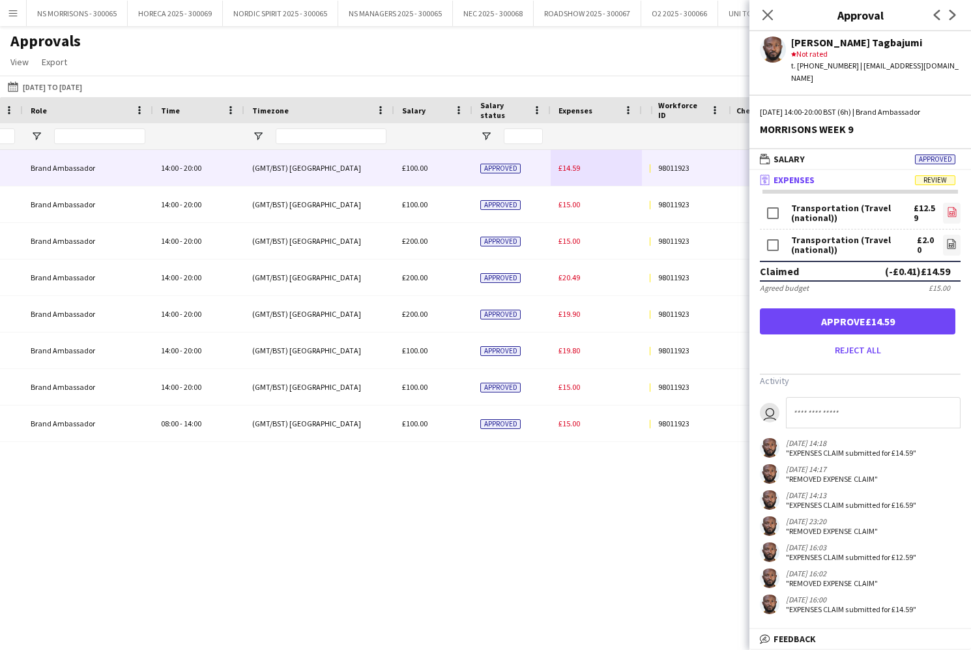
click at [952, 207] on icon "file-image" at bounding box center [952, 212] width 10 height 10
click at [952, 244] on icon at bounding box center [951, 244] width 1 height 1
click at [835, 308] on button "Approve £14.59" at bounding box center [857, 321] width 195 height 26
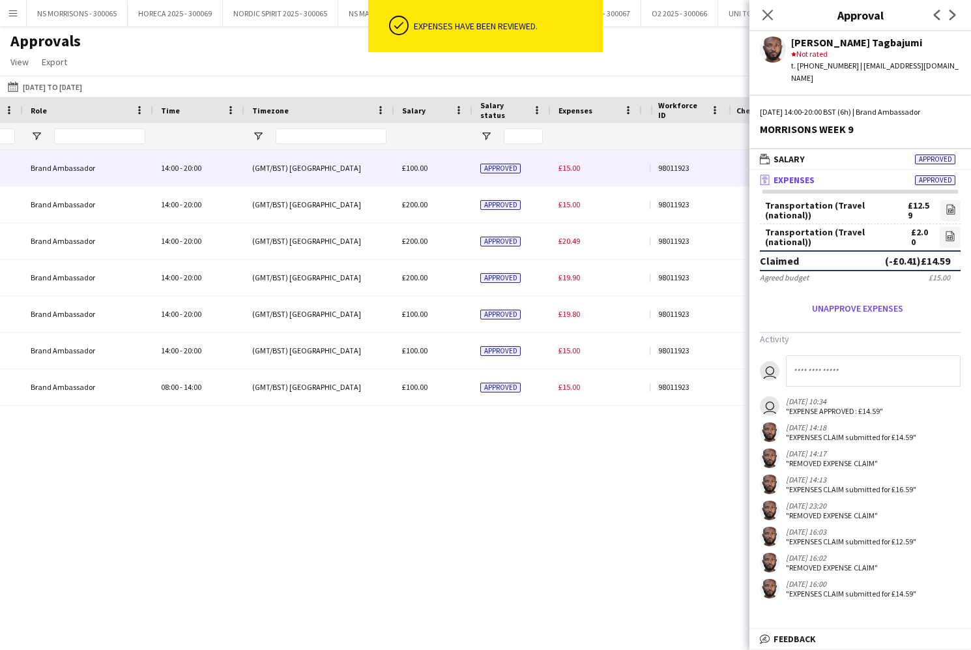
click at [568, 171] on span "£15.00" at bounding box center [569, 168] width 22 height 10
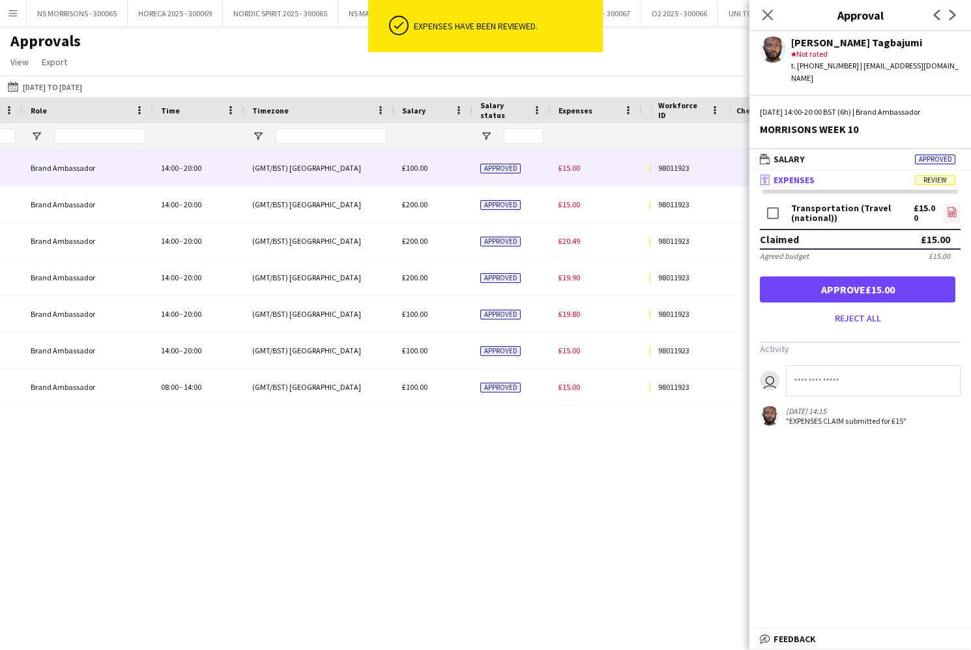
click at [954, 207] on icon "file-image" at bounding box center [952, 212] width 10 height 10
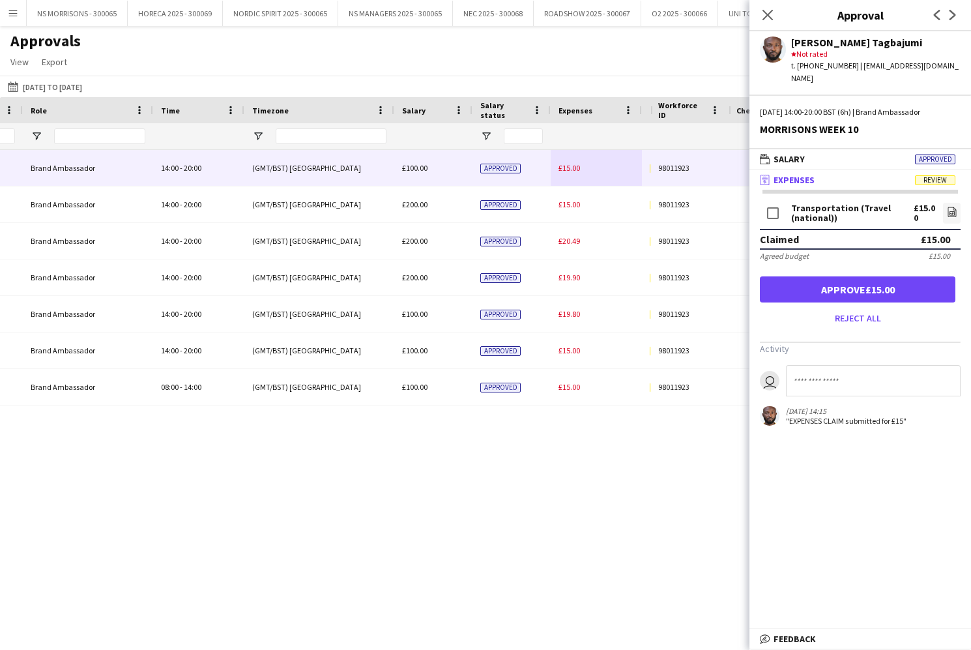
click at [882, 276] on button "Approve £15.00" at bounding box center [857, 289] width 195 height 26
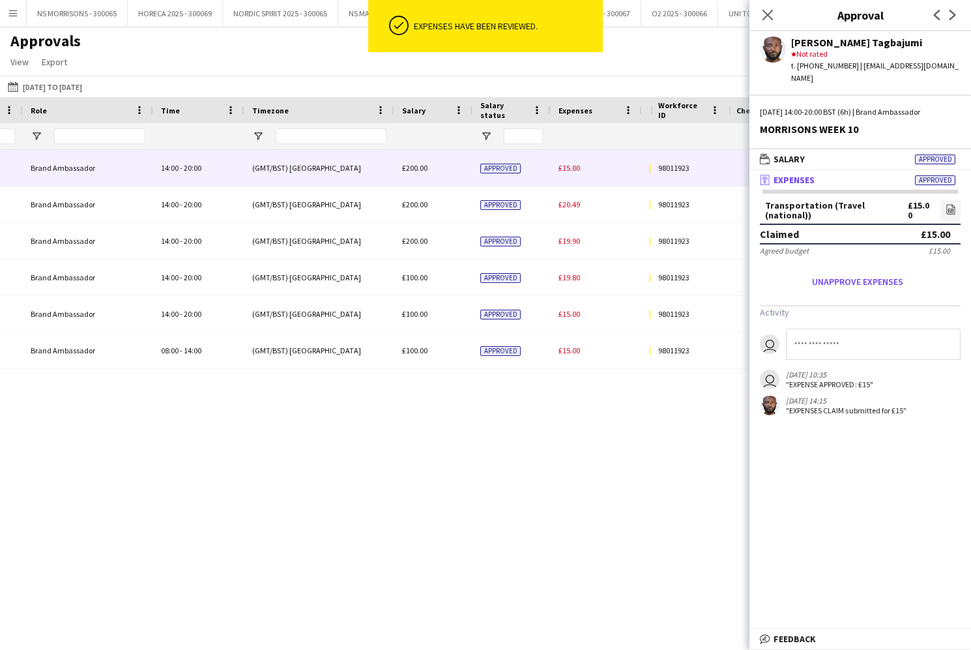
click at [570, 167] on span "£15.00" at bounding box center [569, 168] width 22 height 10
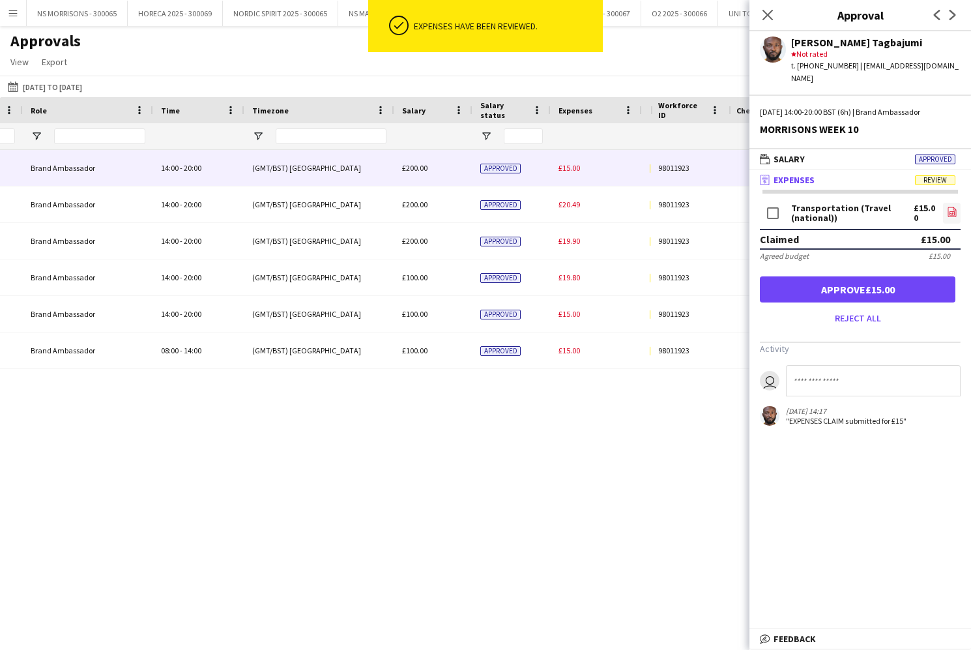
click at [949, 207] on icon "file-image" at bounding box center [952, 212] width 10 height 10
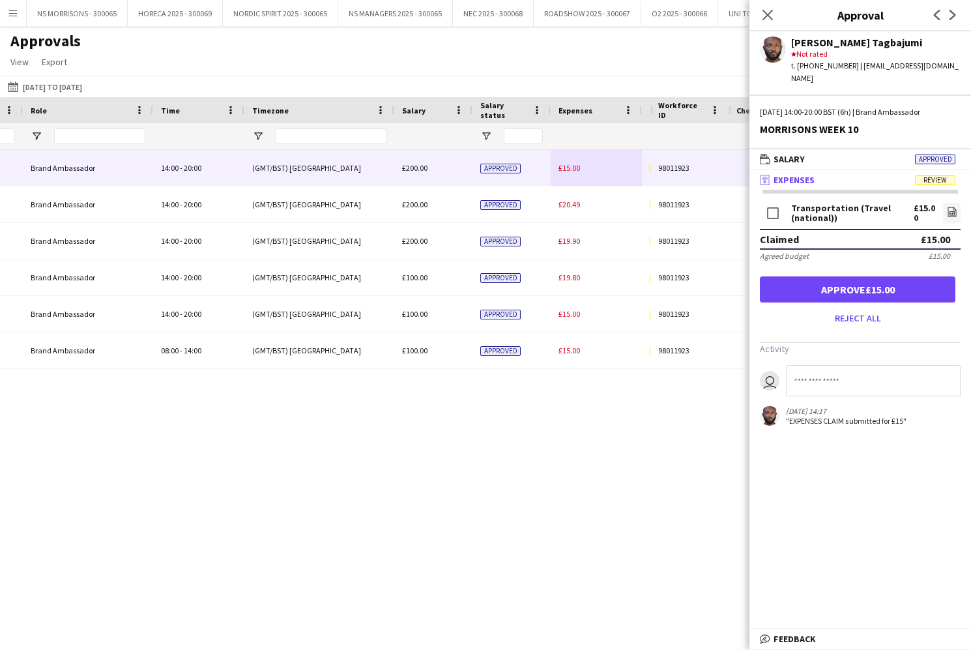
click at [837, 276] on button "Approve £15.00" at bounding box center [857, 289] width 195 height 26
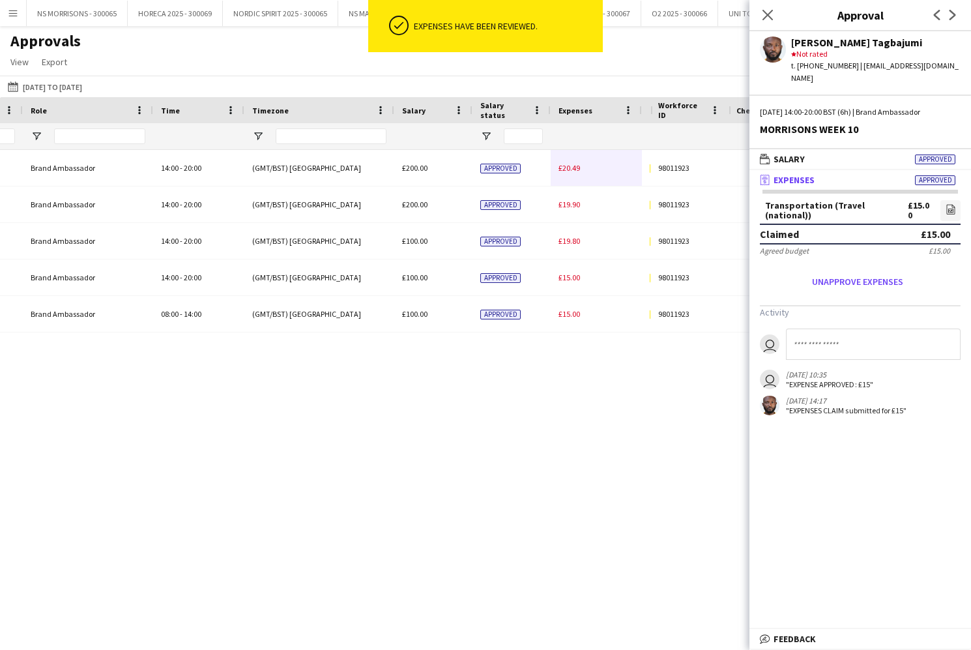
click at [572, 167] on span "£20.49" at bounding box center [569, 168] width 22 height 10
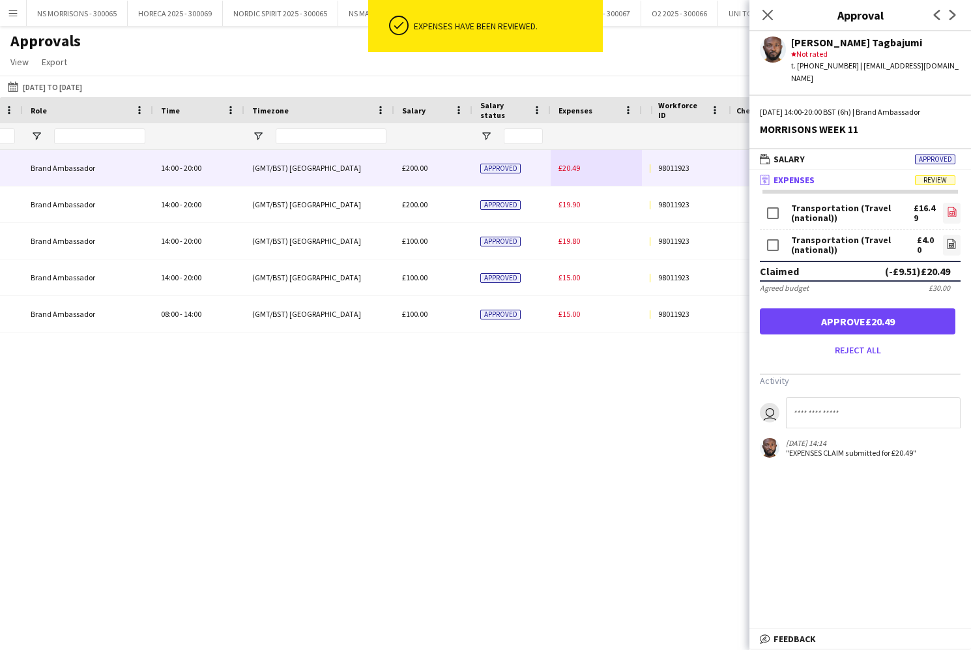
click at [953, 207] on icon "file-image" at bounding box center [952, 212] width 10 height 10
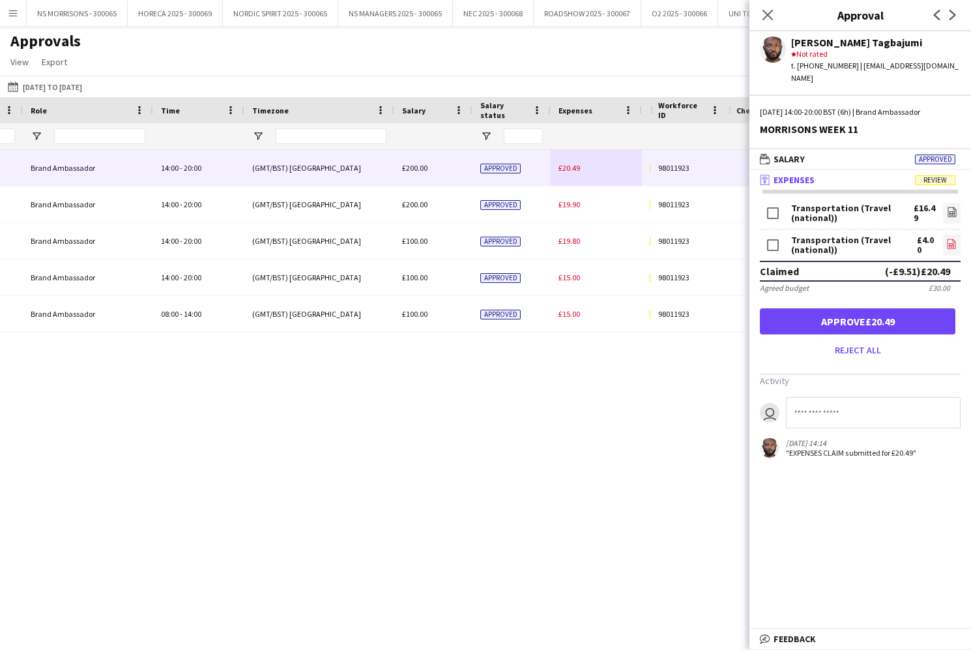
click at [953, 238] on icon "file-image" at bounding box center [951, 243] width 10 height 10
click at [868, 308] on button "Approve £20.49" at bounding box center [857, 321] width 195 height 26
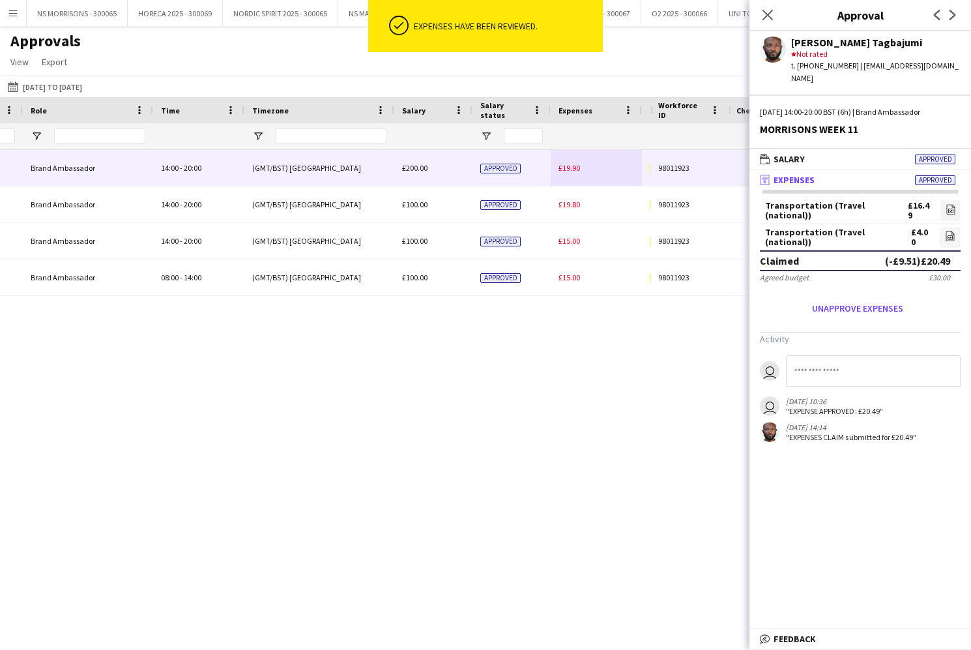
click at [570, 171] on span "£19.90" at bounding box center [569, 168] width 22 height 10
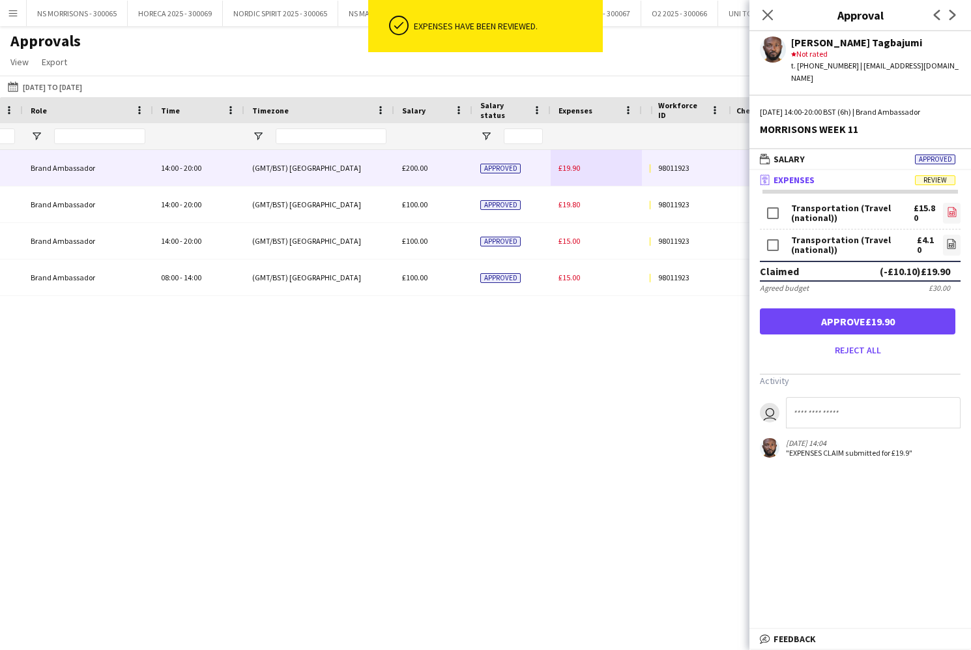
click at [948, 207] on icon "file-image" at bounding box center [952, 212] width 10 height 10
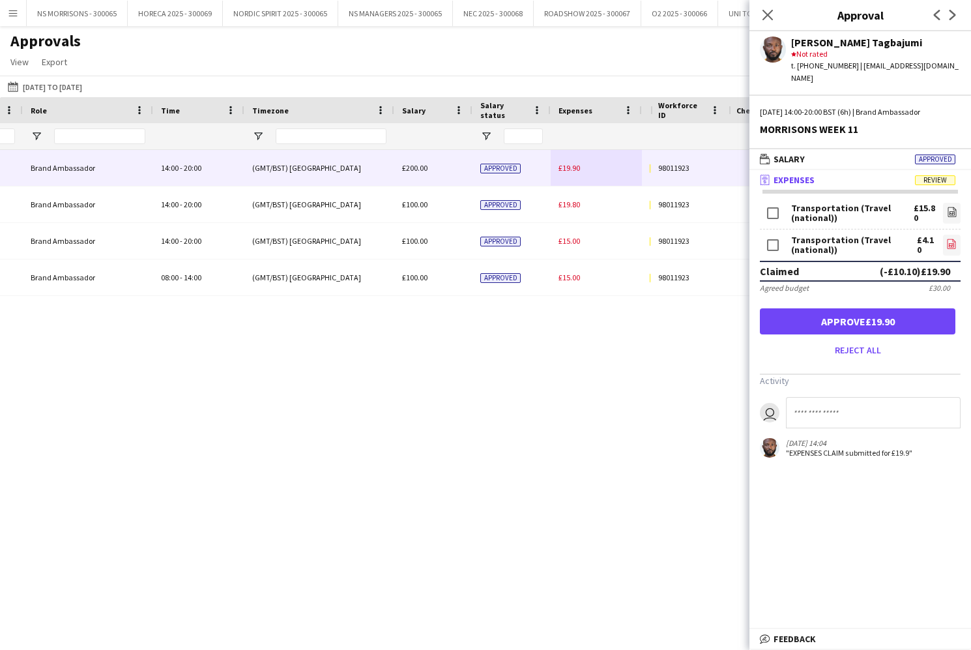
click at [951, 238] on icon "file-image" at bounding box center [951, 243] width 10 height 10
click at [914, 313] on button "Approve £19.90" at bounding box center [857, 321] width 195 height 26
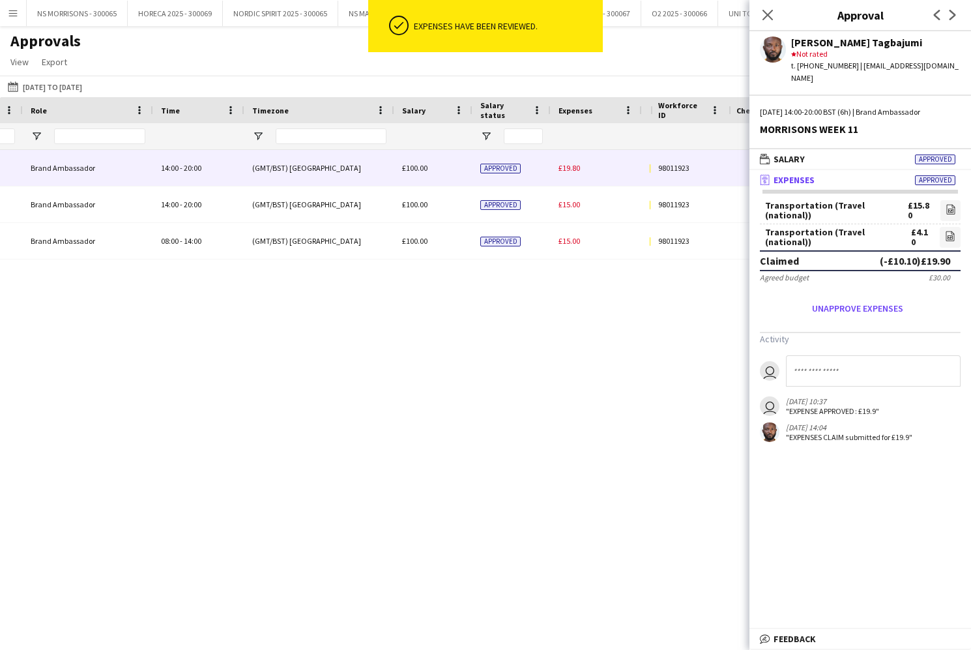
click at [566, 170] on span "£19.80" at bounding box center [569, 168] width 22 height 10
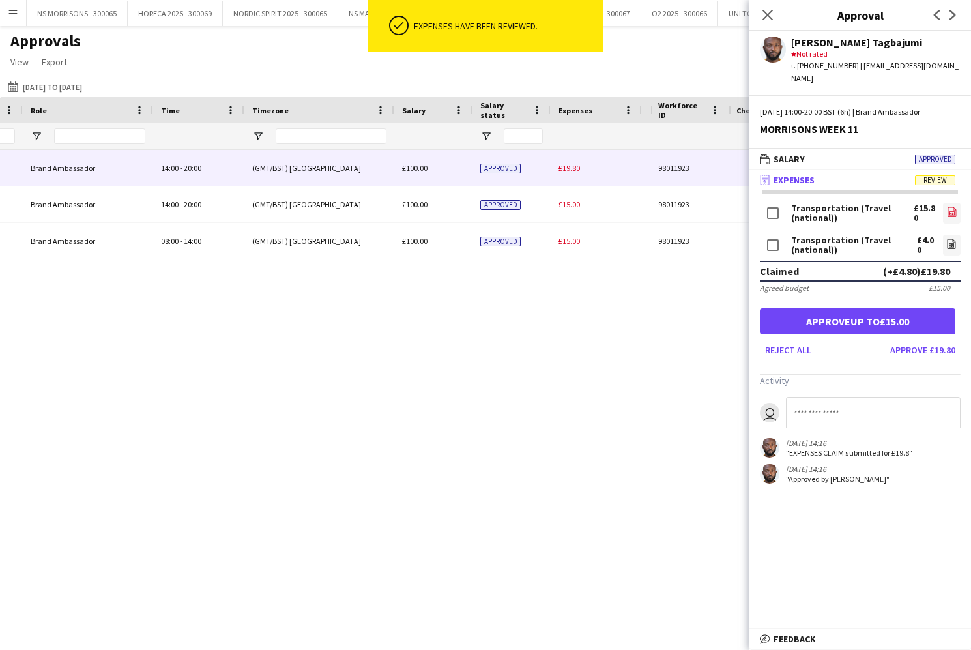
click at [952, 212] on icon at bounding box center [952, 212] width 1 height 1
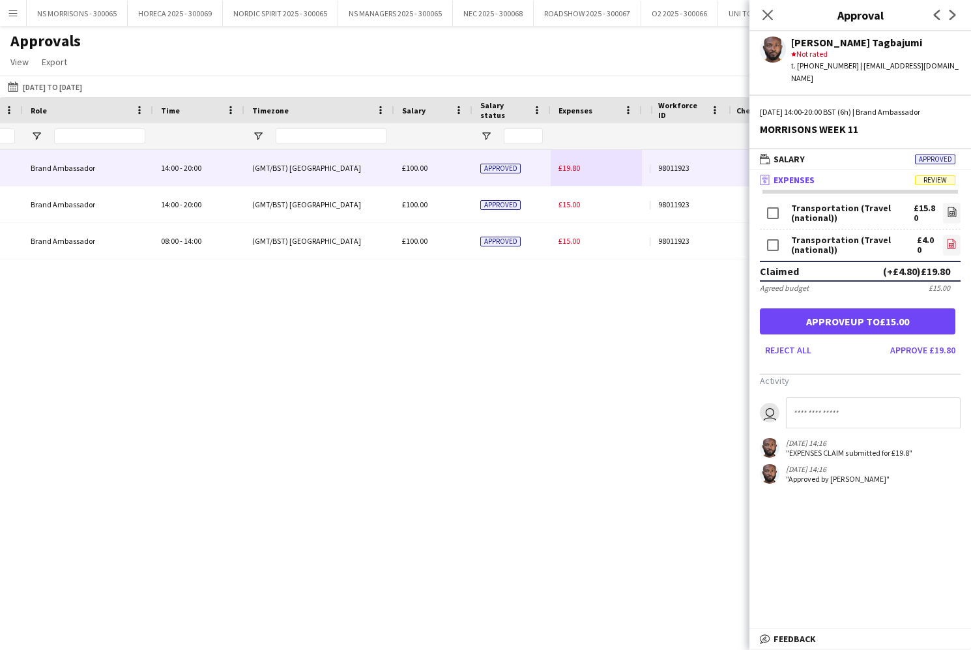
click at [950, 238] on icon "file-image" at bounding box center [951, 243] width 10 height 10
click at [900, 310] on button "Approve up to £15.00" at bounding box center [857, 321] width 195 height 26
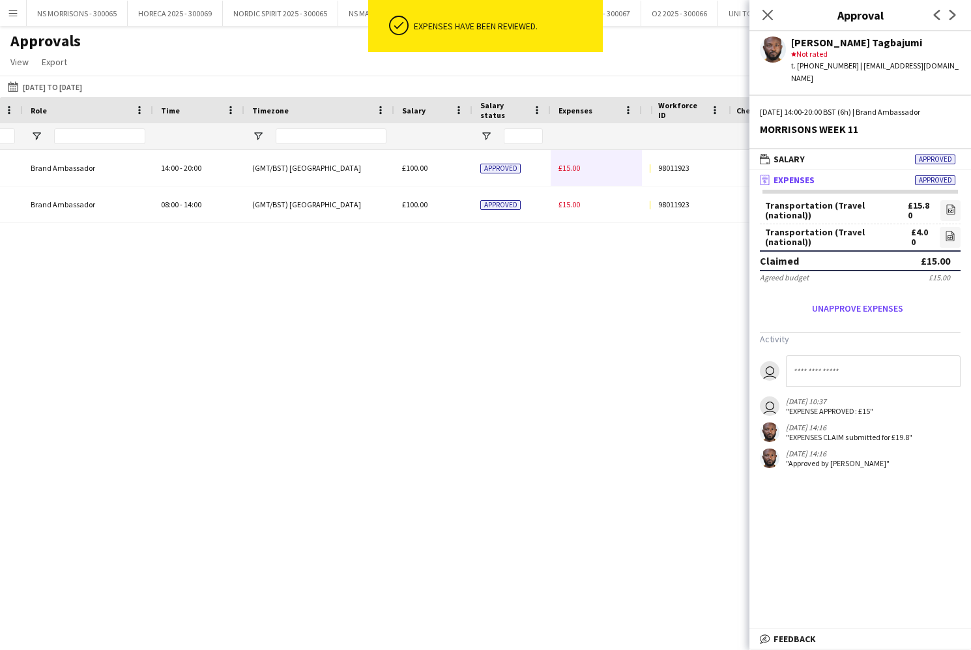
click at [572, 166] on span "£15.00" at bounding box center [569, 168] width 22 height 10
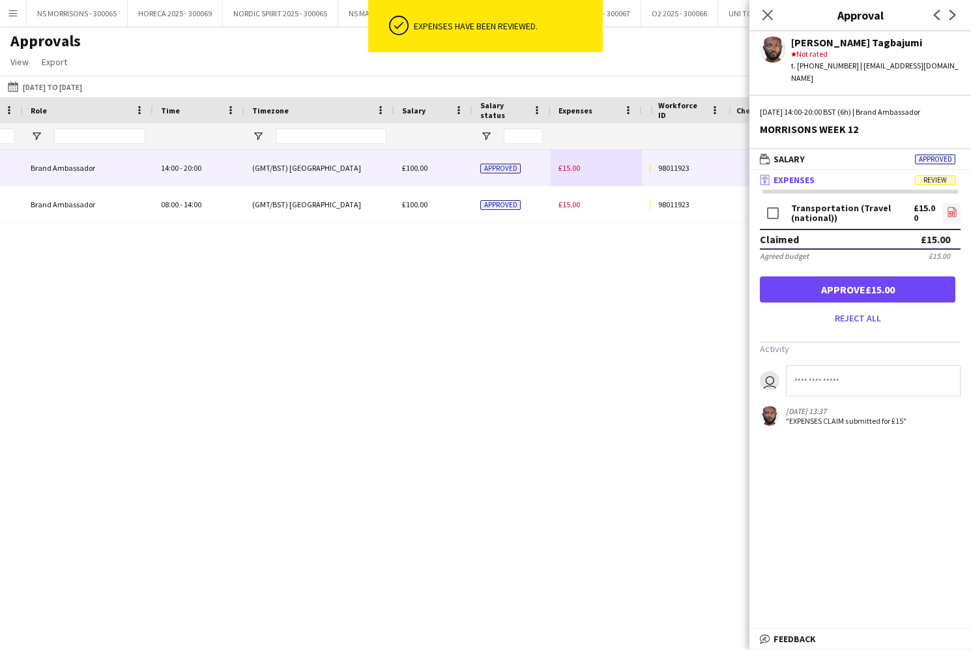
click at [952, 207] on icon "file-image" at bounding box center [952, 212] width 10 height 10
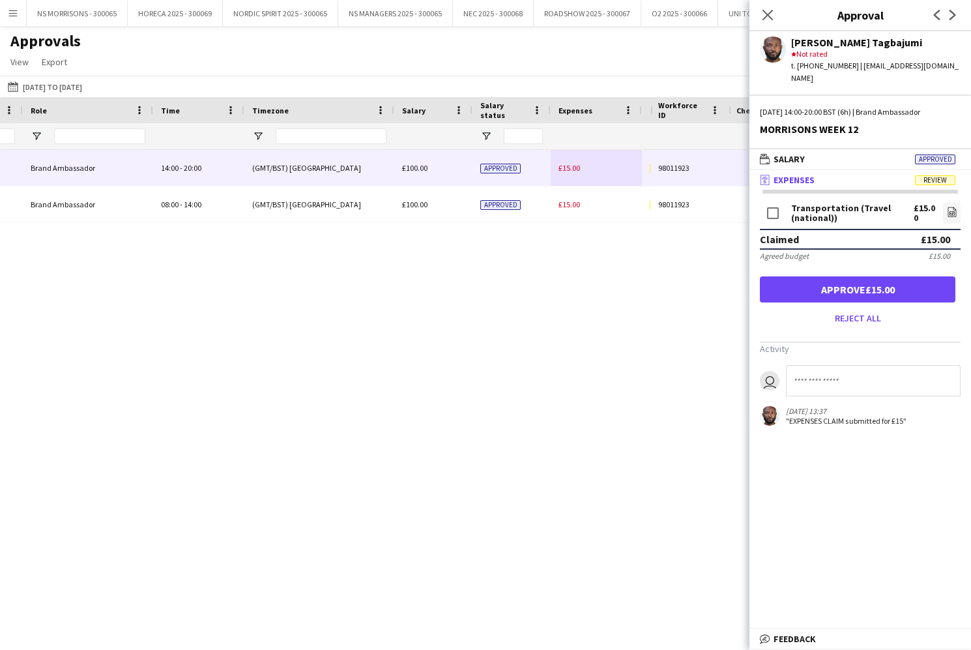
click at [828, 276] on button "Approve £15.00" at bounding box center [857, 289] width 195 height 26
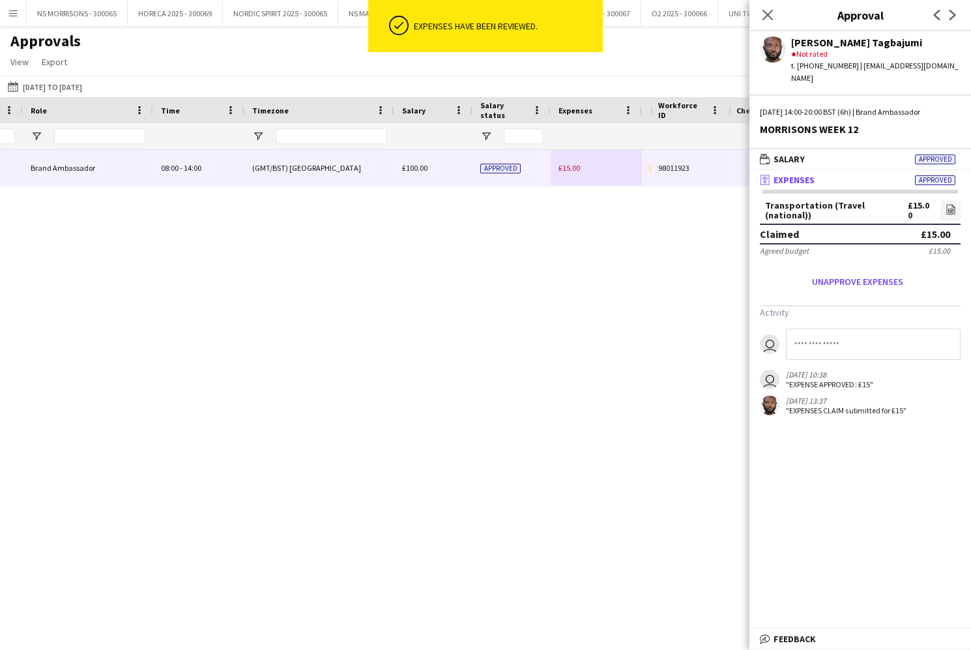
click at [566, 166] on span "£15.00" at bounding box center [569, 168] width 22 height 10
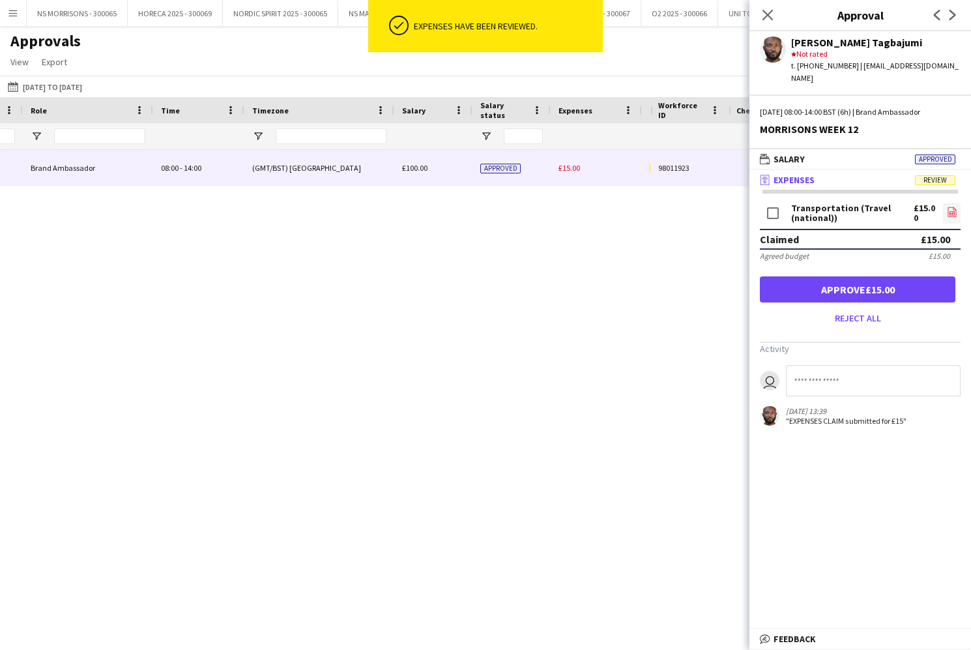
click at [953, 207] on icon "file-image" at bounding box center [952, 212] width 10 height 10
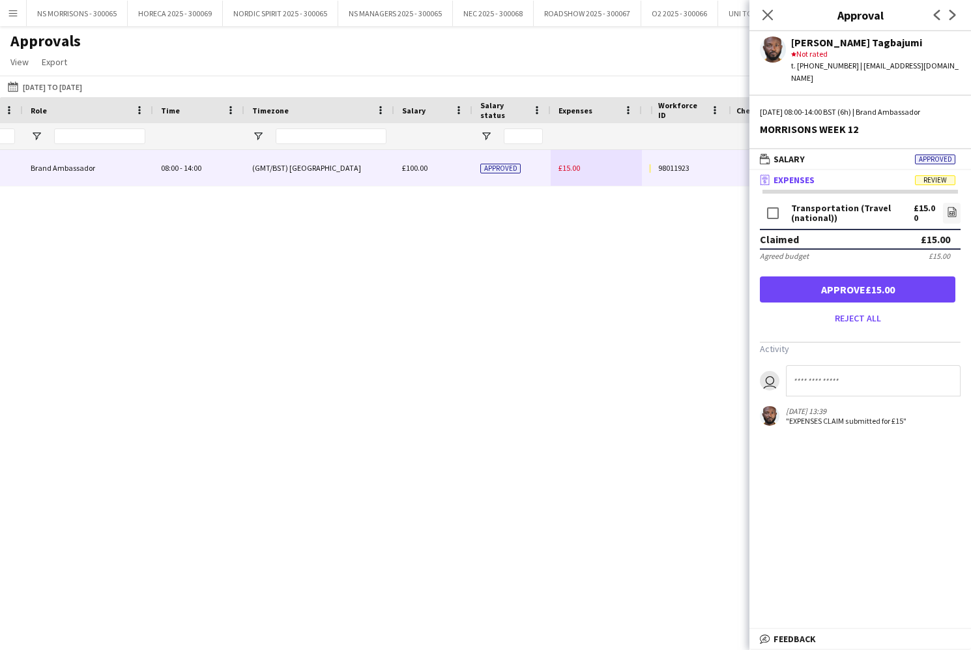
drag, startPoint x: 878, startPoint y: 280, endPoint x: 795, endPoint y: 86, distance: 211.3
click at [878, 280] on button "Approve £15.00" at bounding box center [857, 289] width 195 height 26
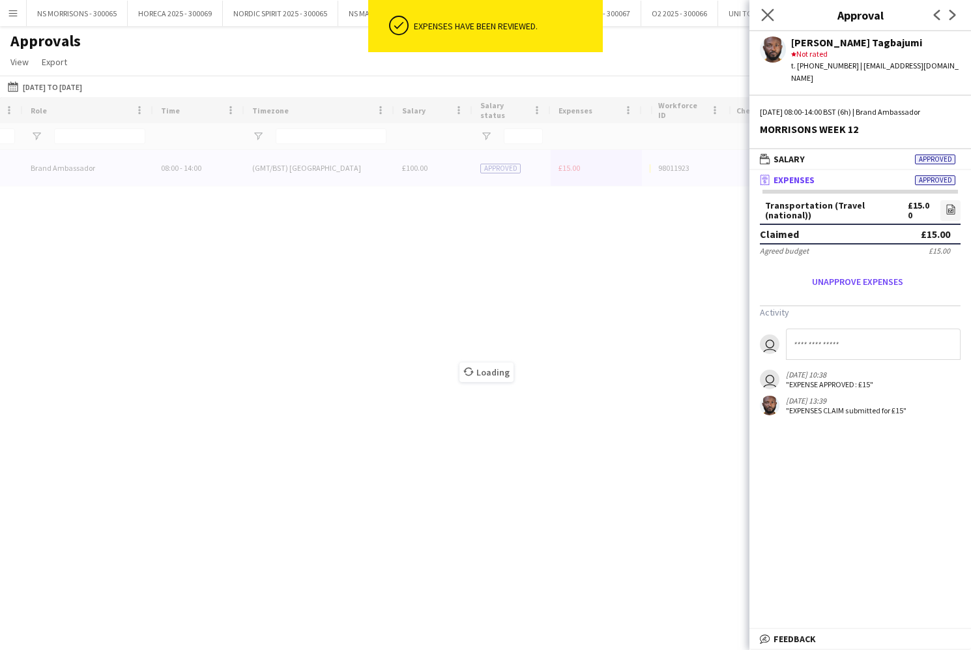
click at [771, 22] on app-icon "Close pop-in" at bounding box center [767, 15] width 19 height 19
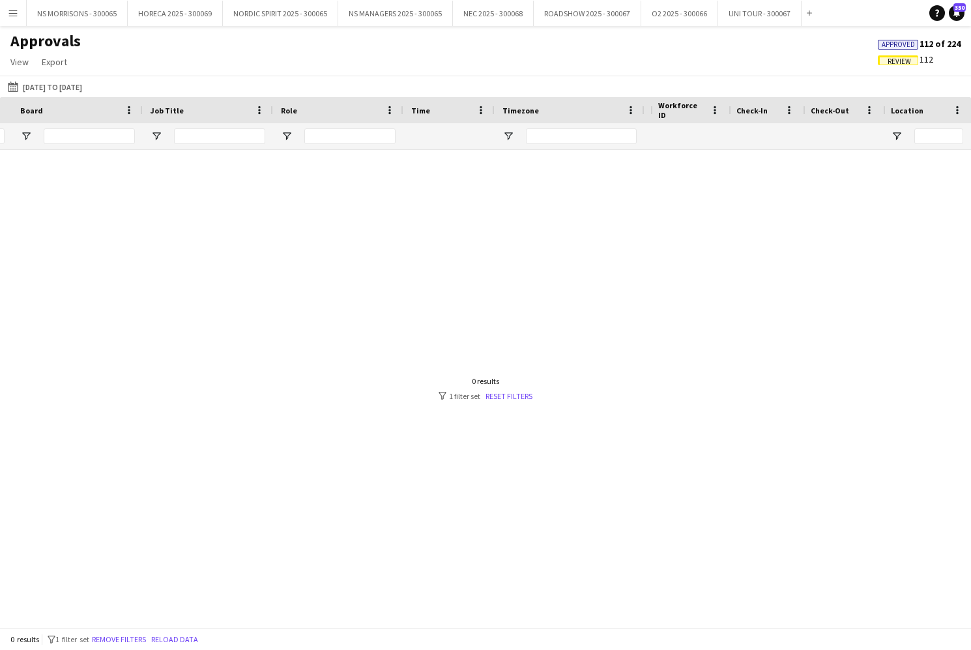
scroll to position [0, -1]
click at [210, 136] on input "*****" at bounding box center [223, 136] width 85 height 16
type input "*"
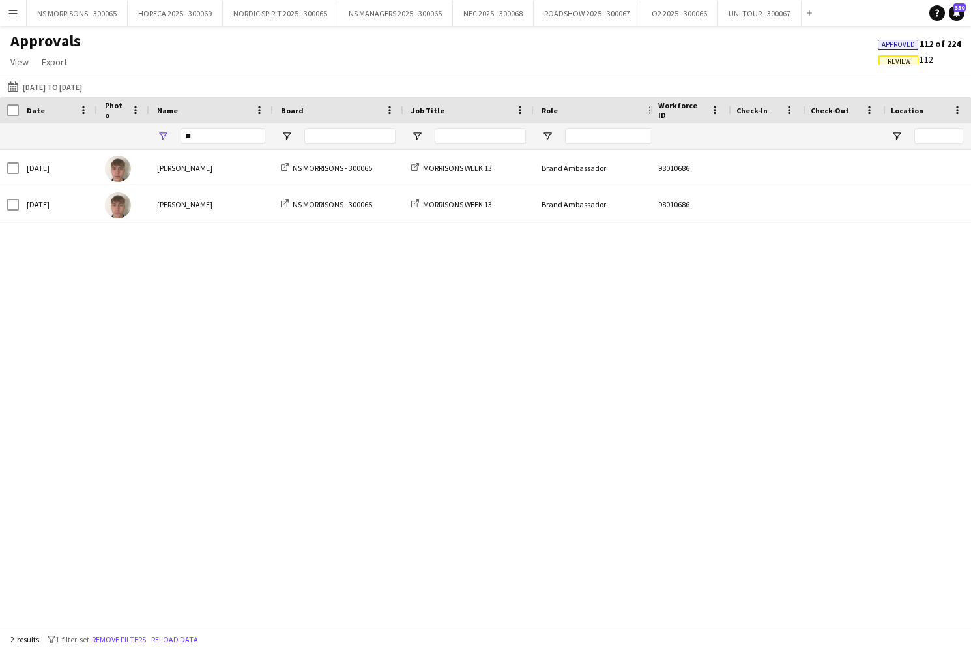
click at [904, 46] on span "Approved" at bounding box center [898, 44] width 33 height 8
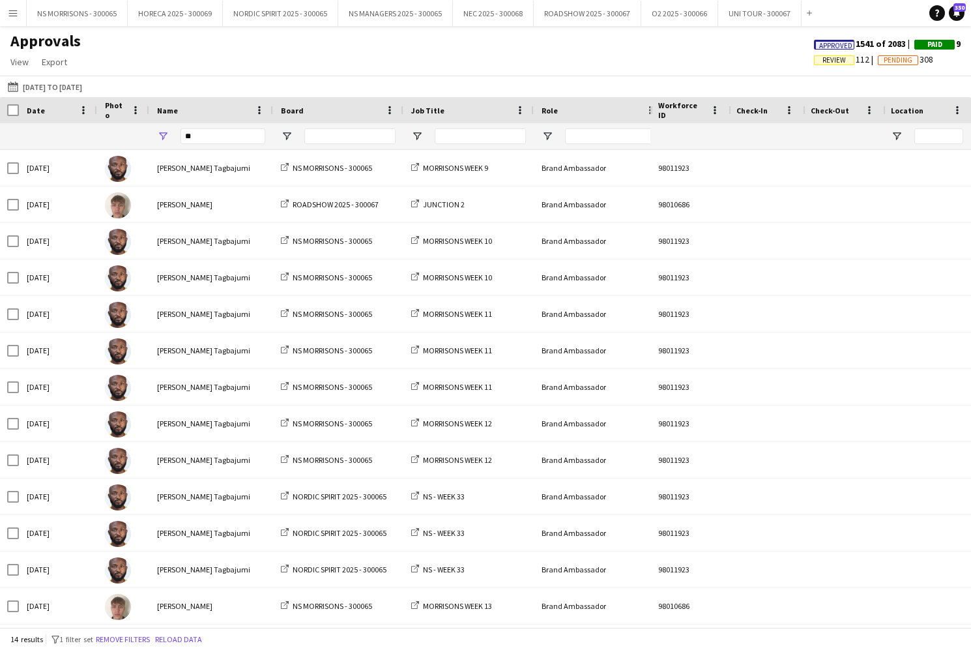
click at [847, 61] on span "Review" at bounding box center [834, 60] width 40 height 10
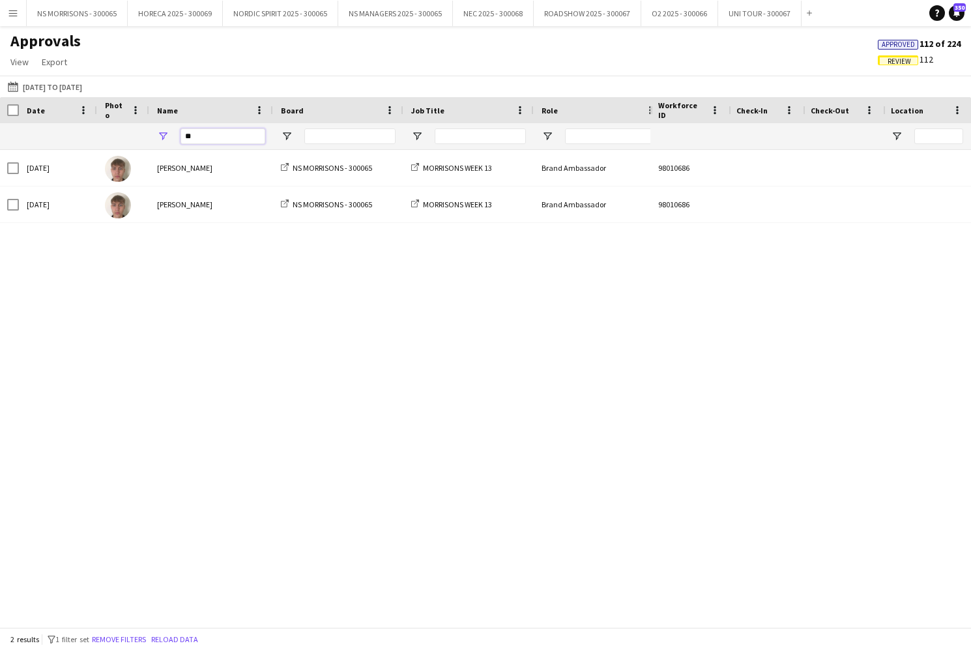
click at [254, 134] on input "**" at bounding box center [222, 136] width 85 height 16
type input "*"
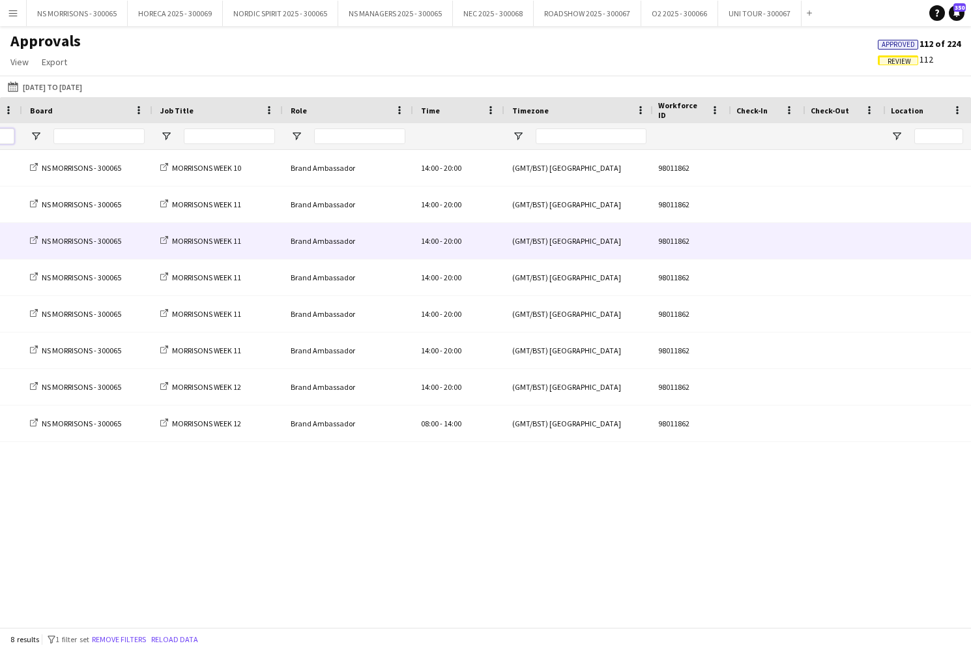
scroll to position [0, 378]
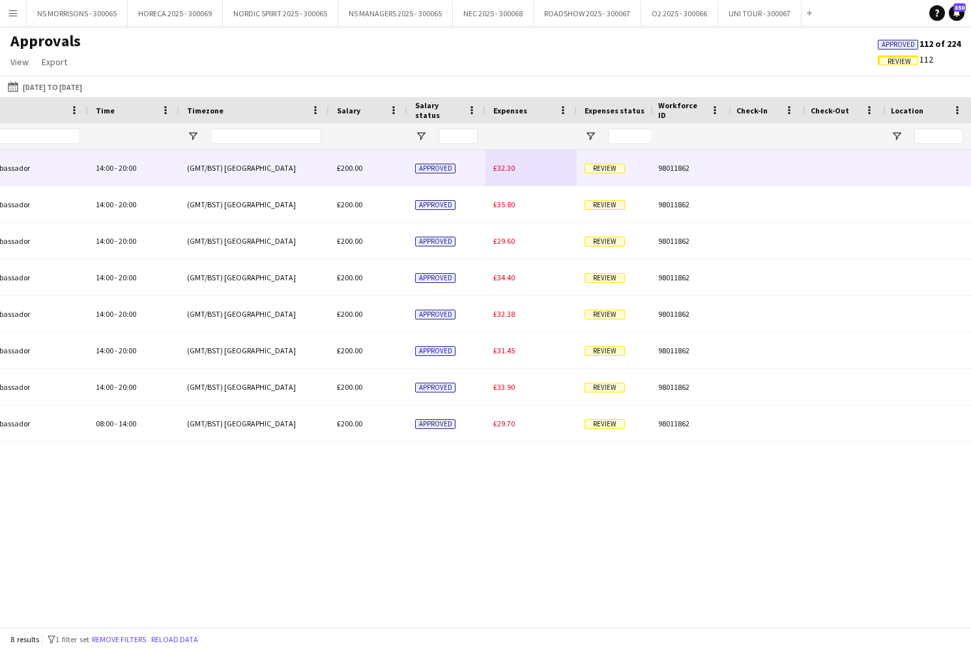
type input "***"
click at [503, 167] on span "£32.30" at bounding box center [504, 168] width 22 height 10
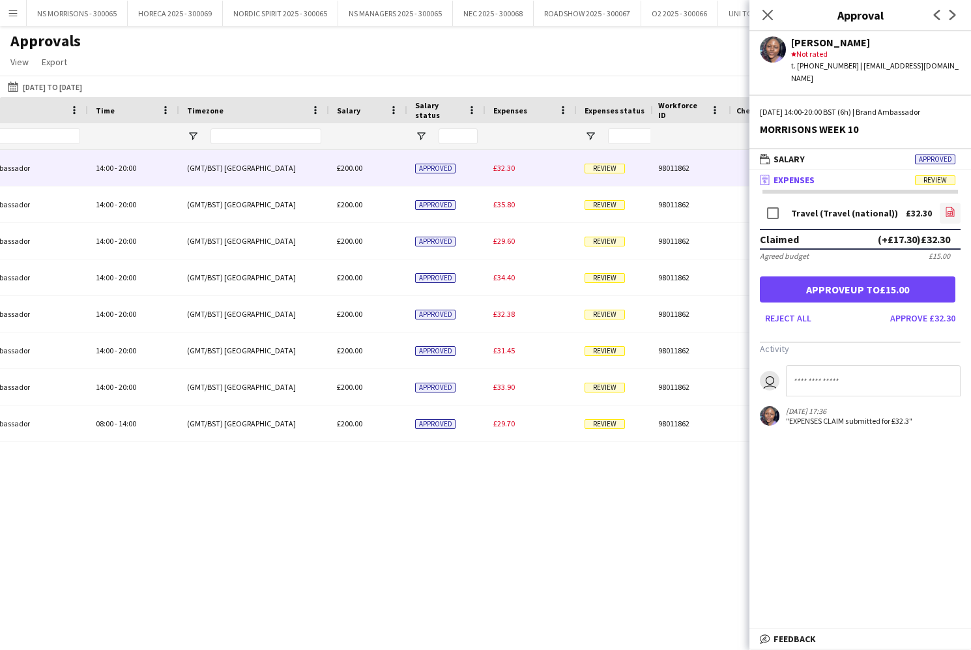
click at [950, 212] on icon at bounding box center [950, 212] width 1 height 1
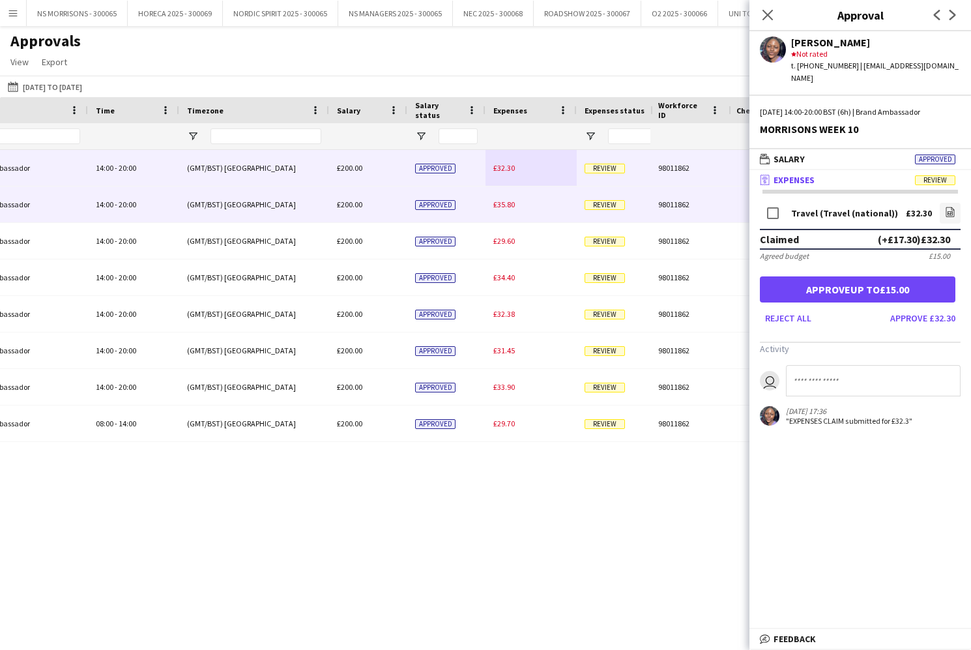
click at [500, 202] on span "£35.80" at bounding box center [504, 204] width 22 height 10
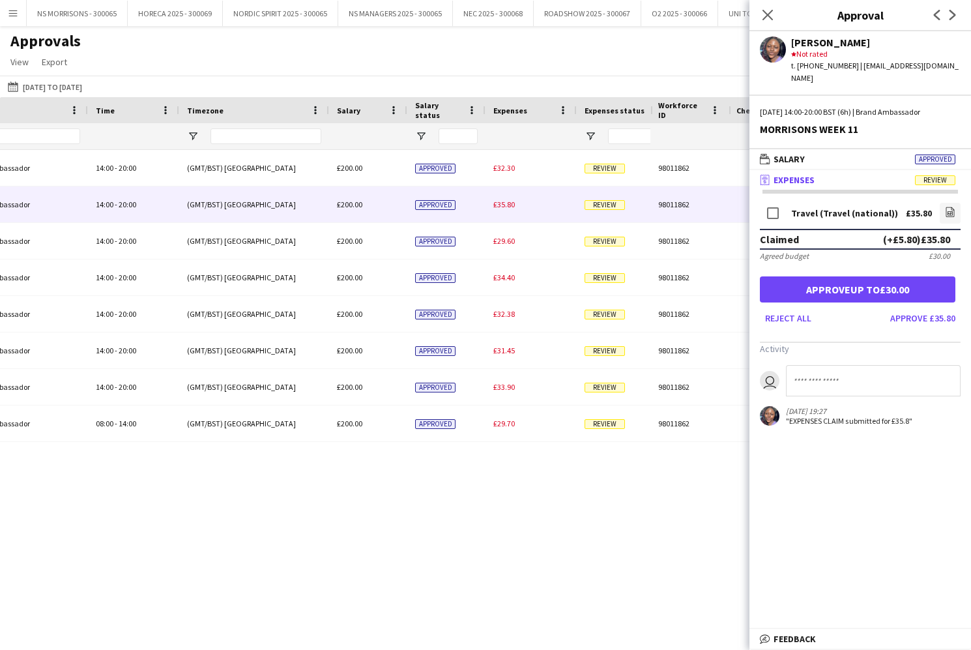
drag, startPoint x: 951, startPoint y: 197, endPoint x: 929, endPoint y: 199, distance: 23.0
click at [947, 207] on icon "file-image" at bounding box center [950, 212] width 10 height 10
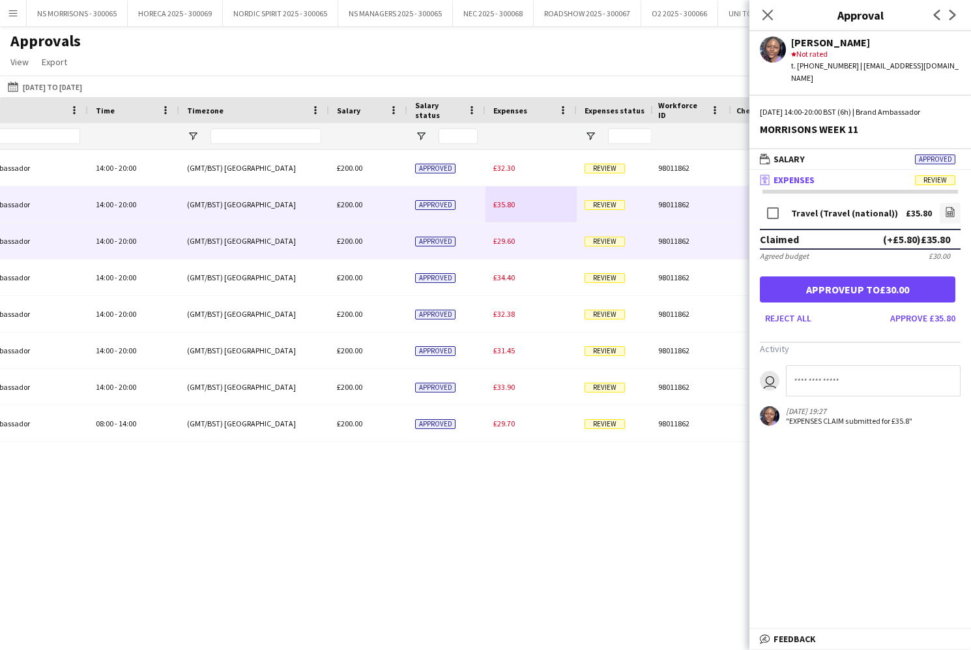
click at [497, 240] on span "£29.60" at bounding box center [504, 241] width 22 height 10
drag, startPoint x: 498, startPoint y: 205, endPoint x: 674, endPoint y: 244, distance: 180.7
click at [498, 205] on span "£35.80" at bounding box center [504, 204] width 22 height 10
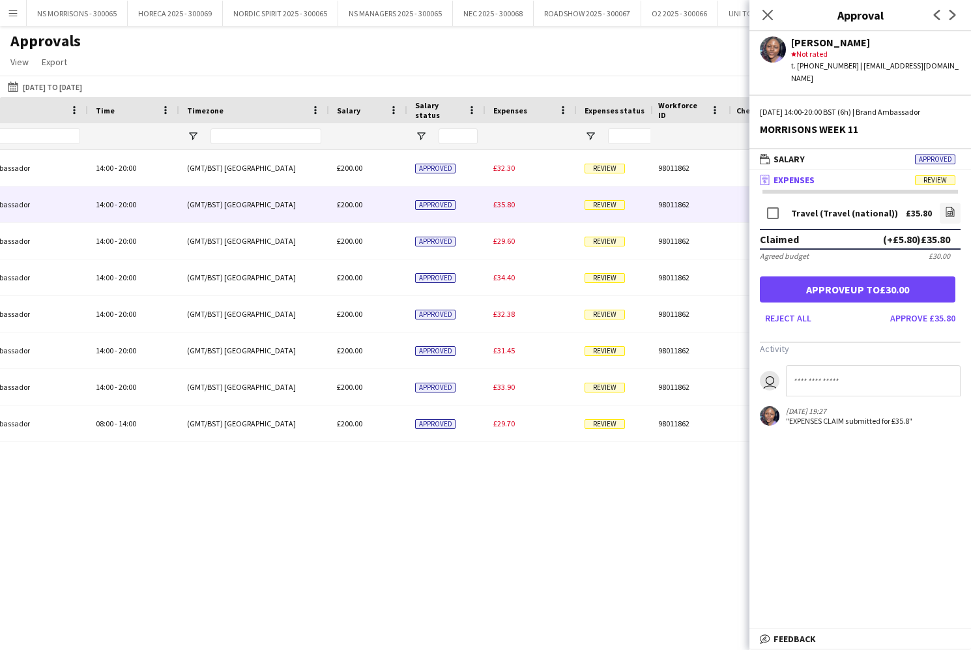
click at [831, 276] on button "Approve up to £30.00" at bounding box center [857, 289] width 195 height 26
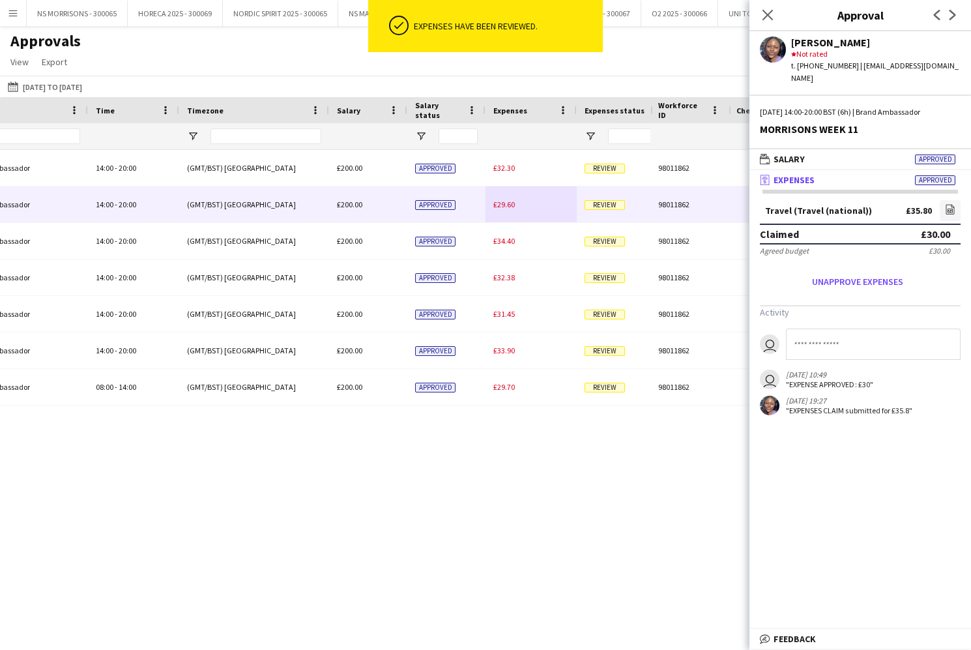
click at [500, 206] on span "£29.60" at bounding box center [504, 204] width 22 height 10
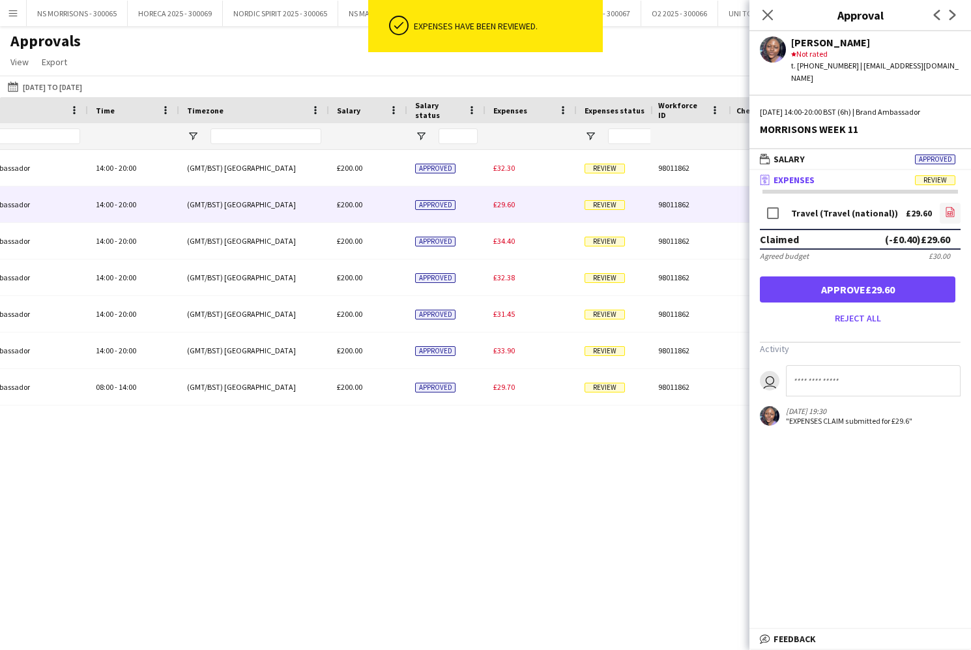
click at [949, 207] on icon "file-image" at bounding box center [950, 212] width 10 height 10
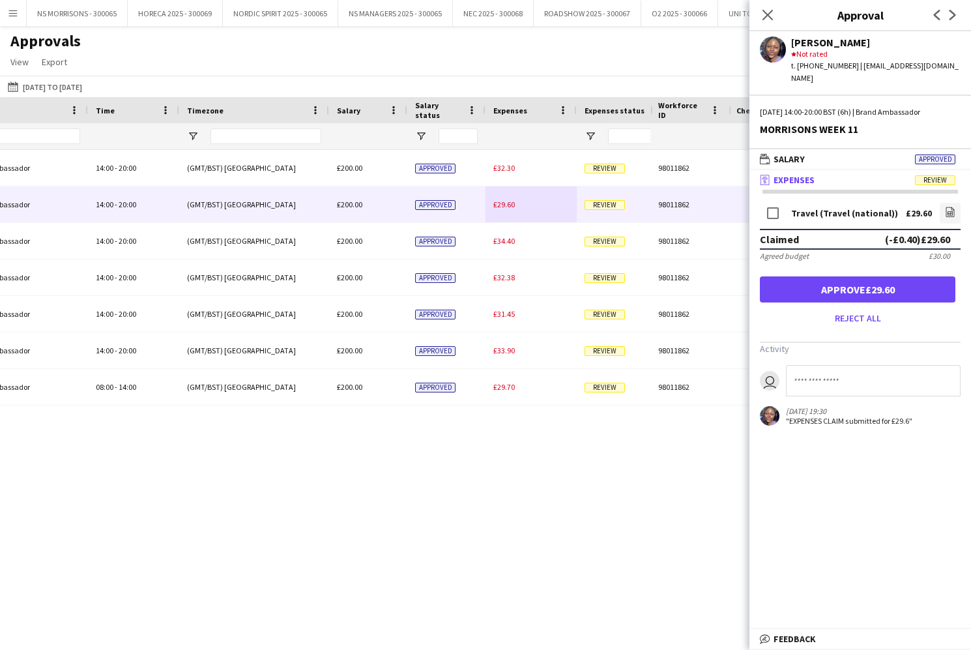
click at [815, 281] on button "Approve £29.60" at bounding box center [857, 289] width 195 height 26
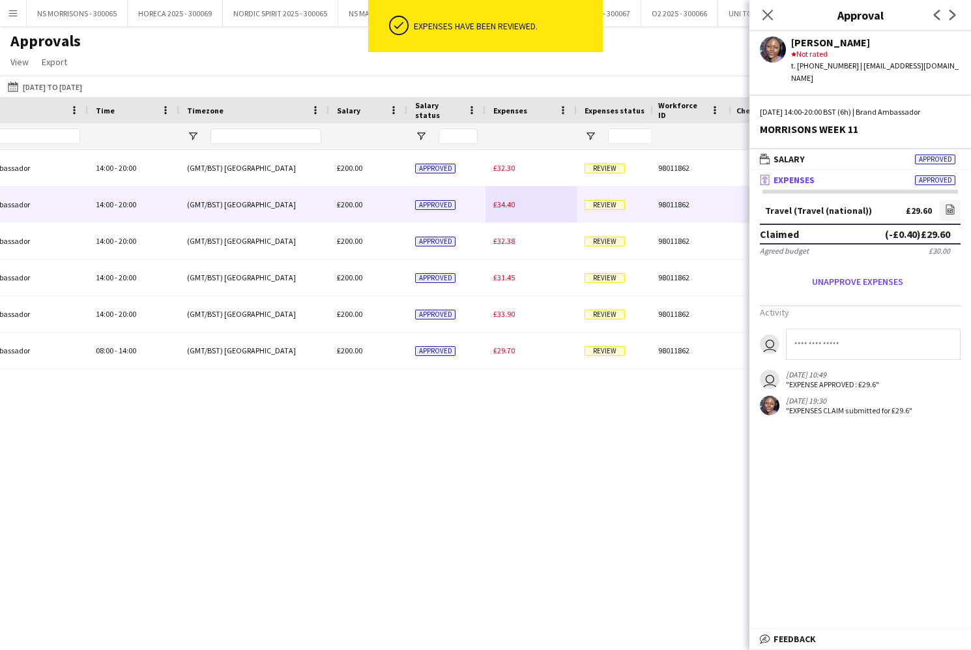
click at [510, 203] on span "£34.40" at bounding box center [504, 204] width 22 height 10
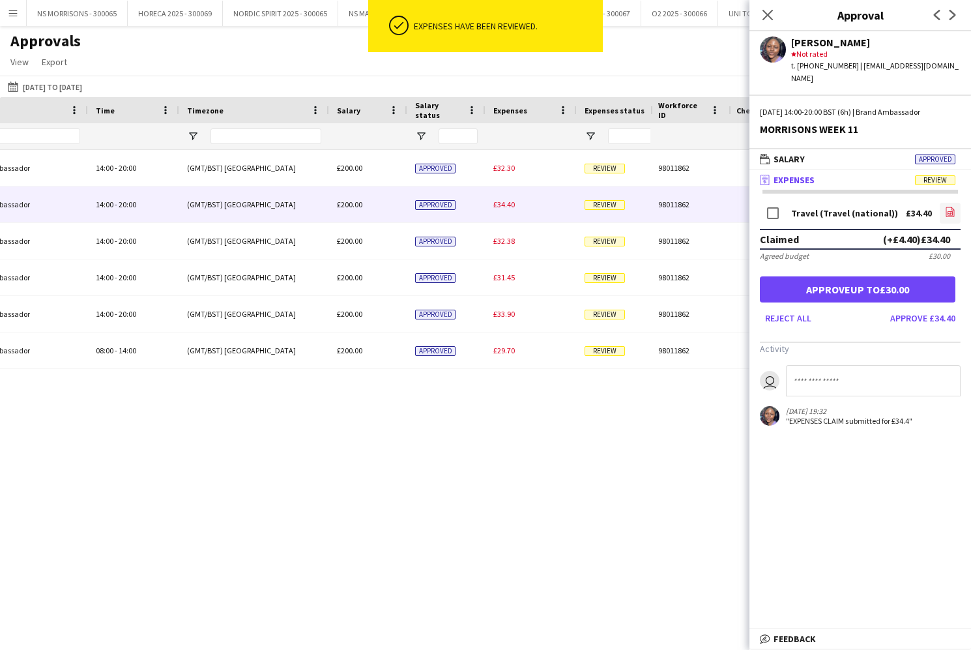
click at [947, 211] on icon at bounding box center [949, 213] width 5 height 4
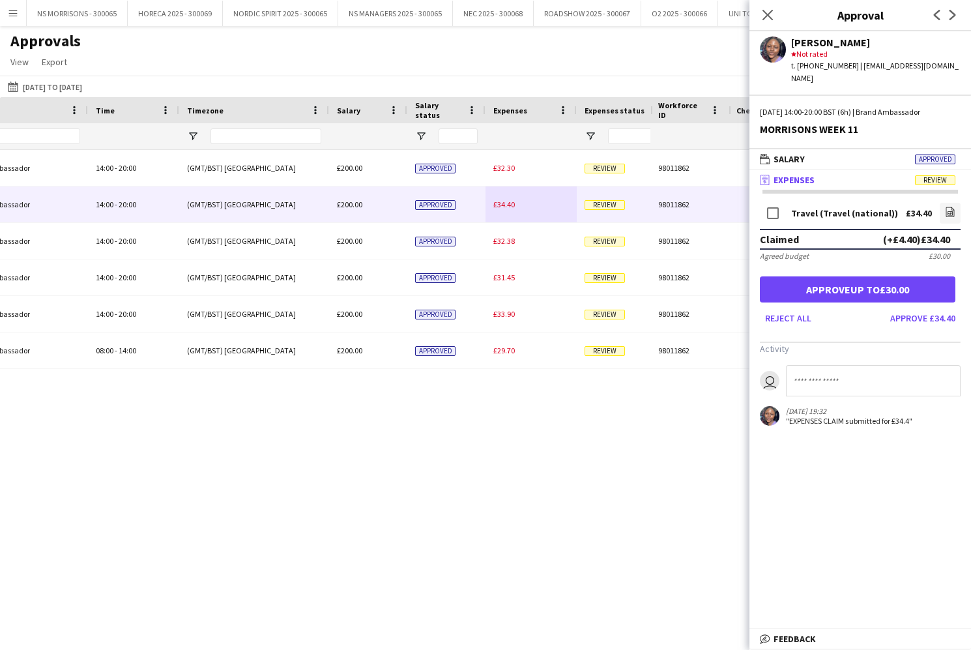
click at [825, 278] on button "Approve up to £30.00" at bounding box center [857, 289] width 195 height 26
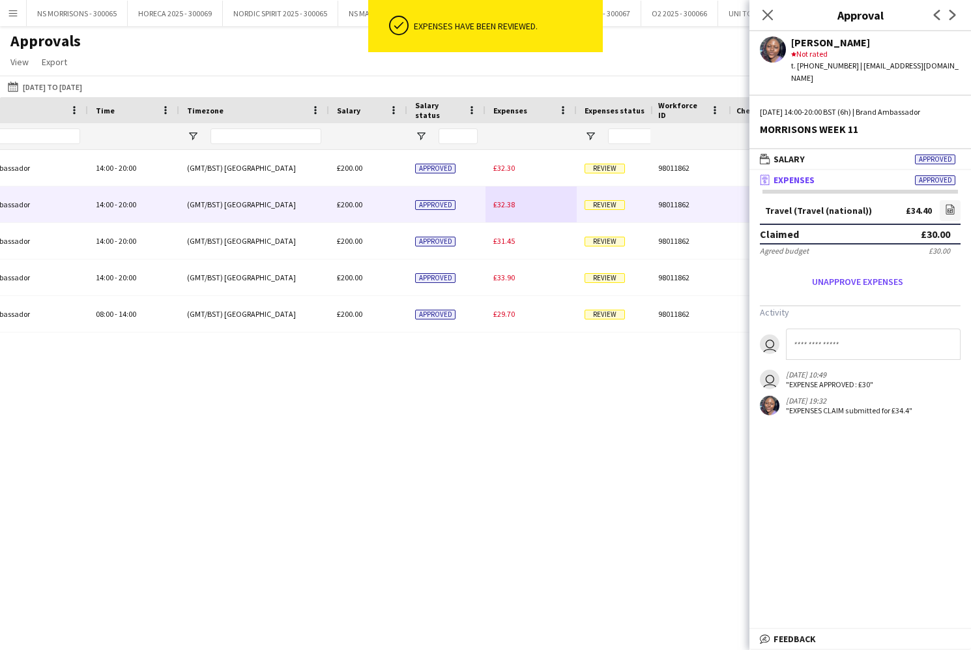
click at [508, 207] on span "£32.38" at bounding box center [504, 204] width 22 height 10
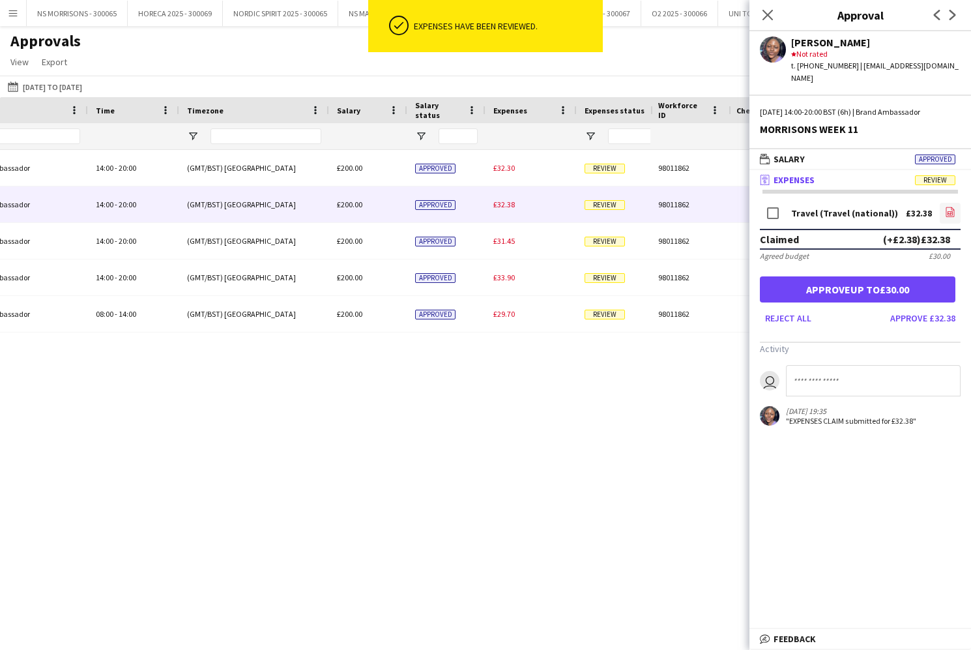
click at [948, 207] on icon "file-image" at bounding box center [950, 212] width 10 height 10
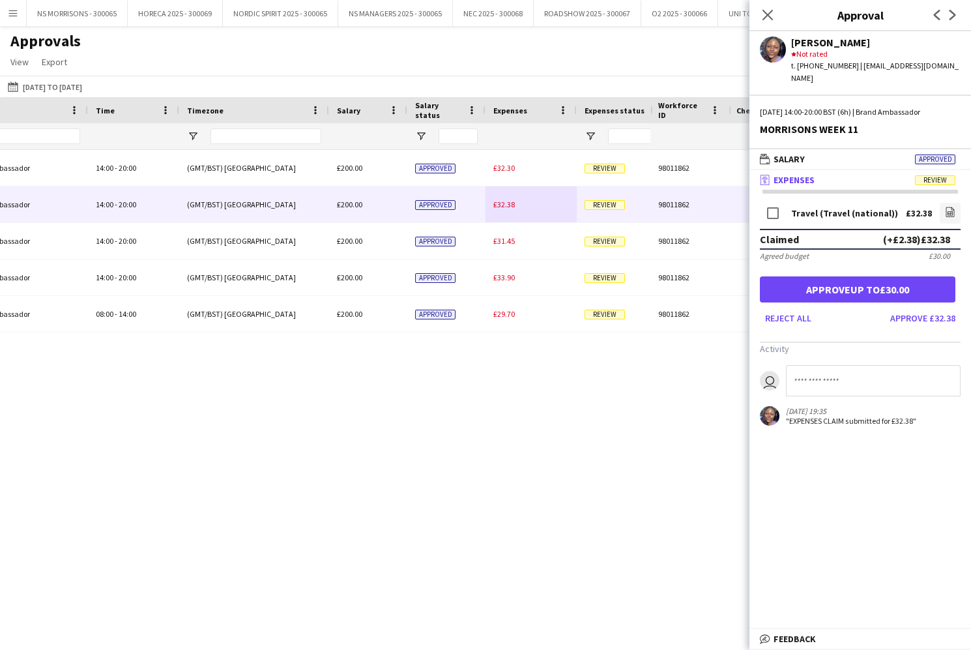
click at [906, 278] on button "Approve up to £30.00" at bounding box center [857, 289] width 195 height 26
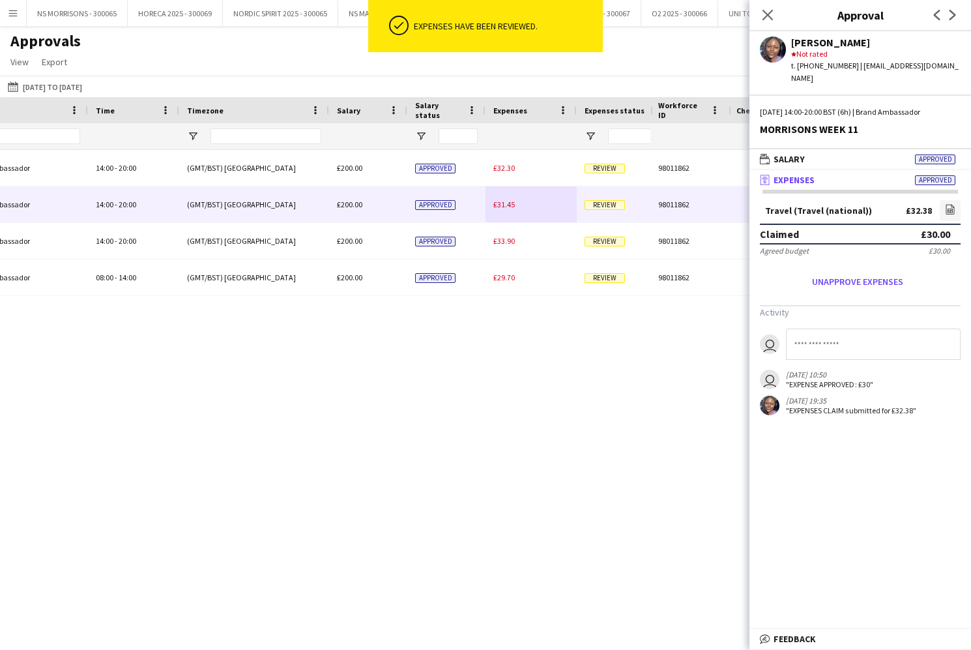
click at [508, 203] on span "£31.45" at bounding box center [504, 204] width 22 height 10
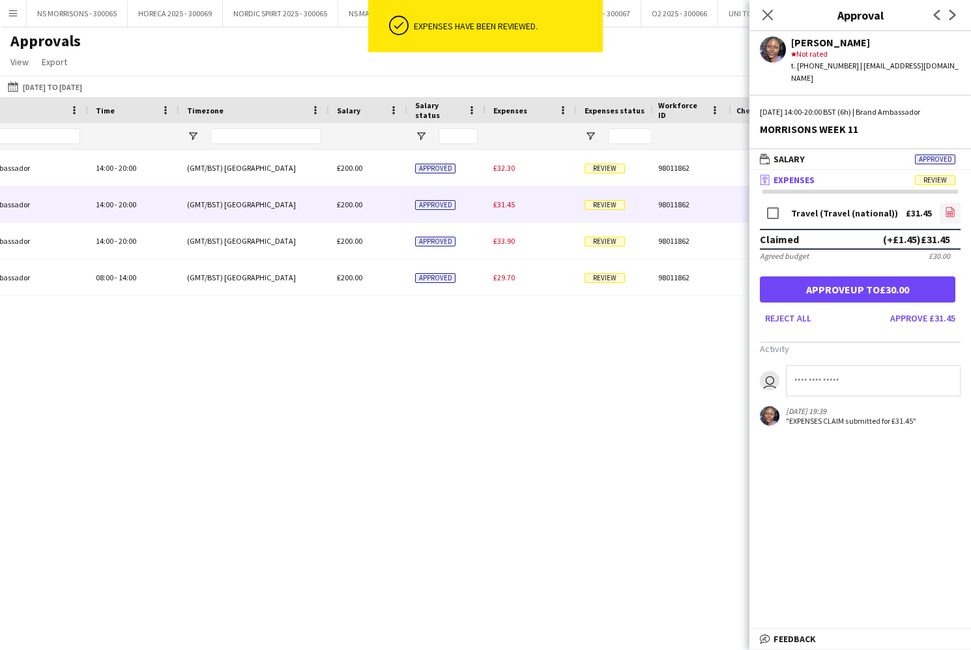
click at [949, 207] on icon "file-image" at bounding box center [950, 212] width 10 height 10
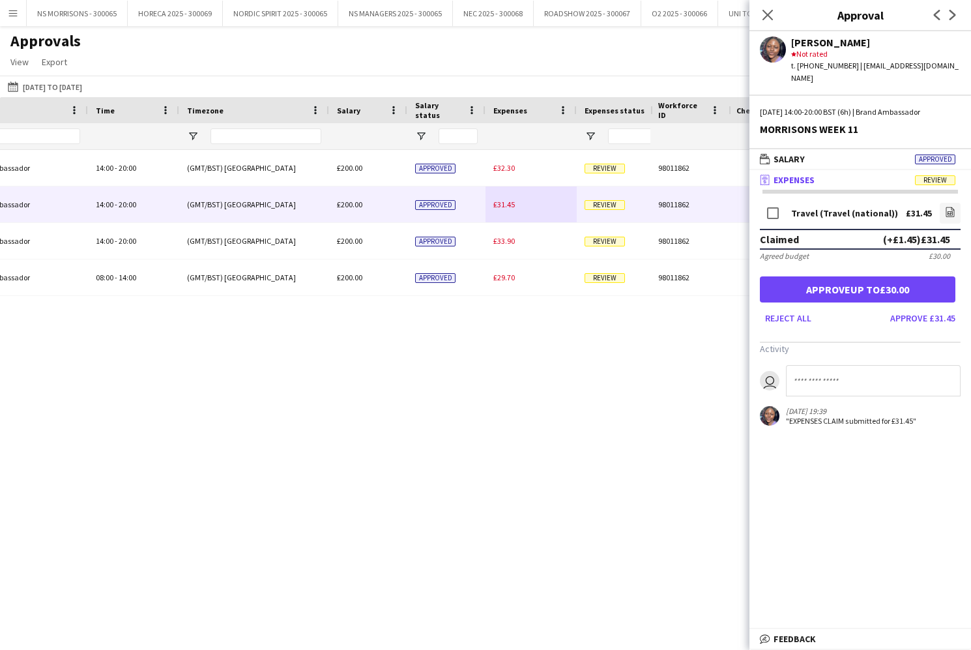
click at [846, 280] on button "Approve up to £30.00" at bounding box center [857, 289] width 195 height 26
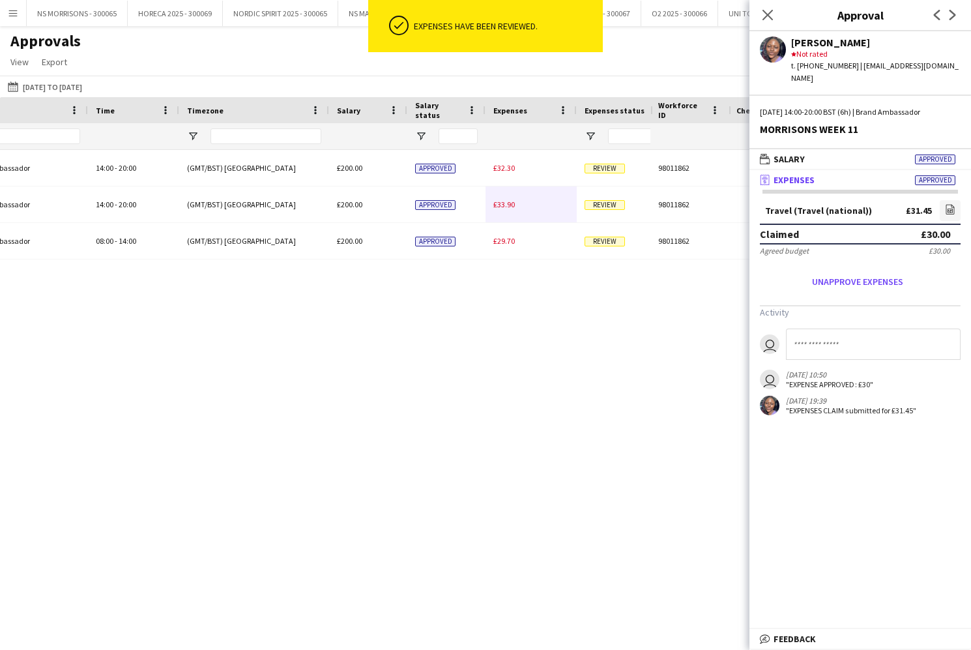
click at [509, 206] on span "£33.90" at bounding box center [504, 204] width 22 height 10
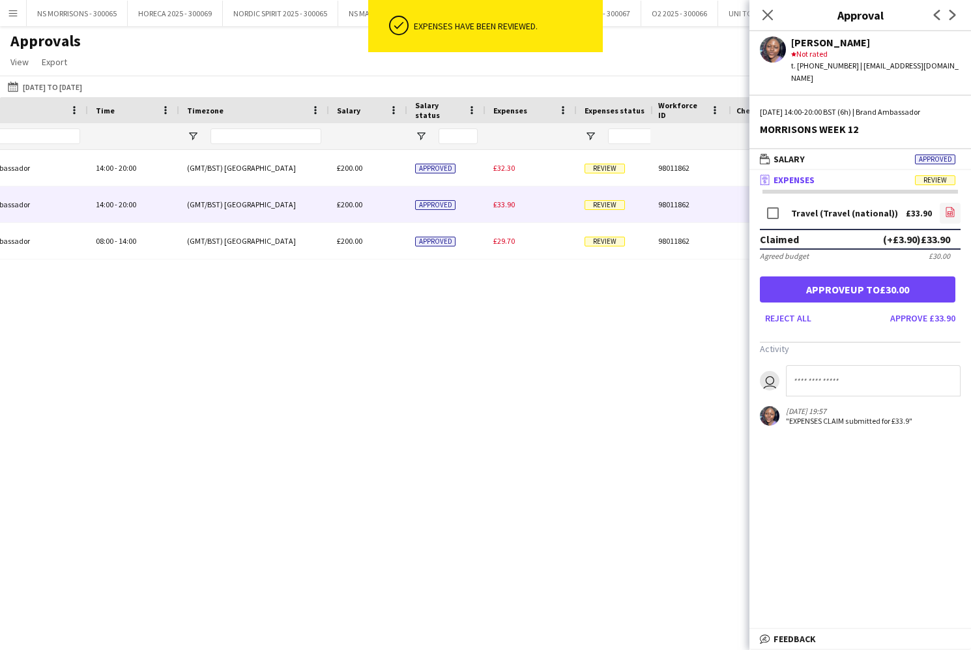
click at [948, 207] on icon "file-image" at bounding box center [950, 212] width 10 height 10
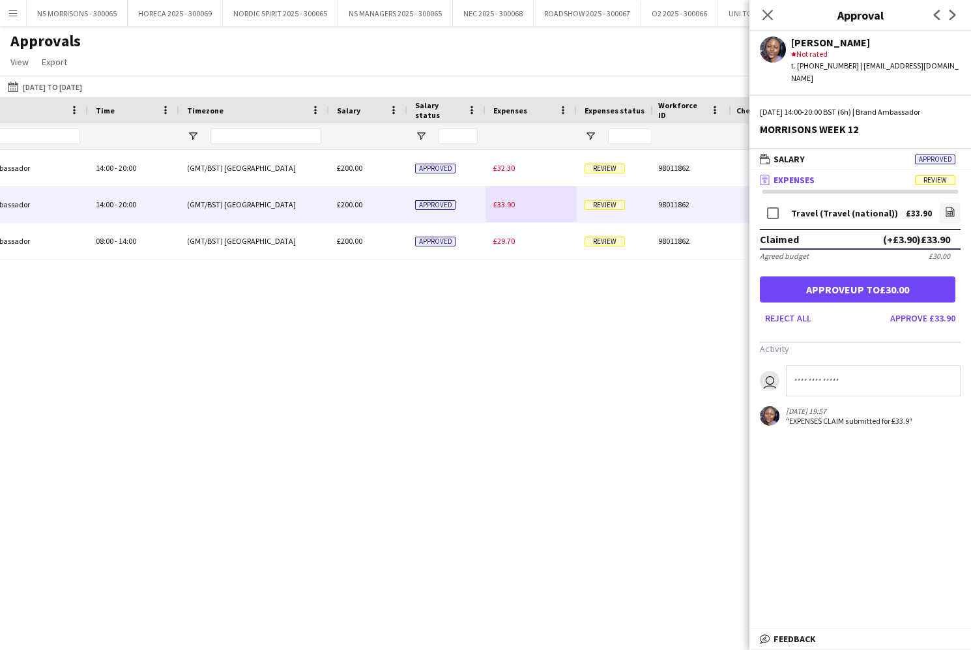
click at [894, 283] on button "Approve up to £30.00" at bounding box center [857, 289] width 195 height 26
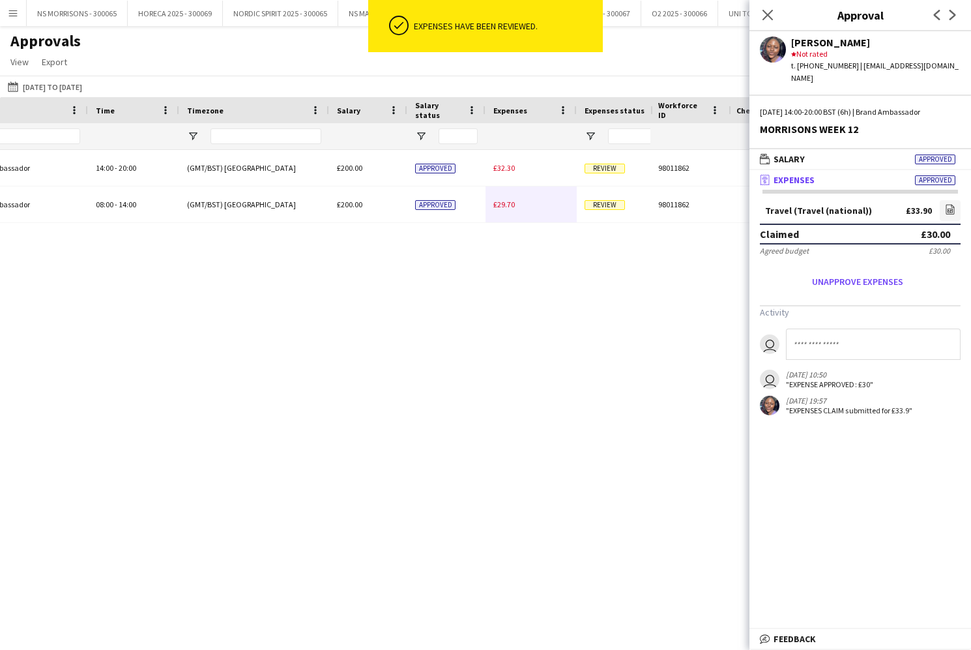
click at [504, 205] on span "£29.70" at bounding box center [504, 204] width 22 height 10
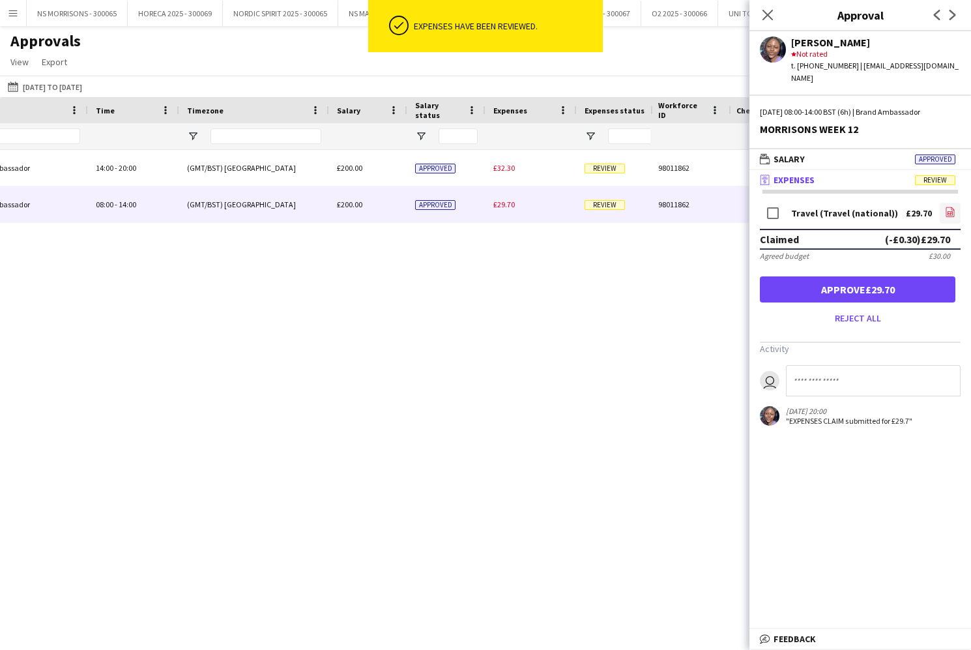
click at [947, 207] on icon "file-image" at bounding box center [950, 212] width 10 height 10
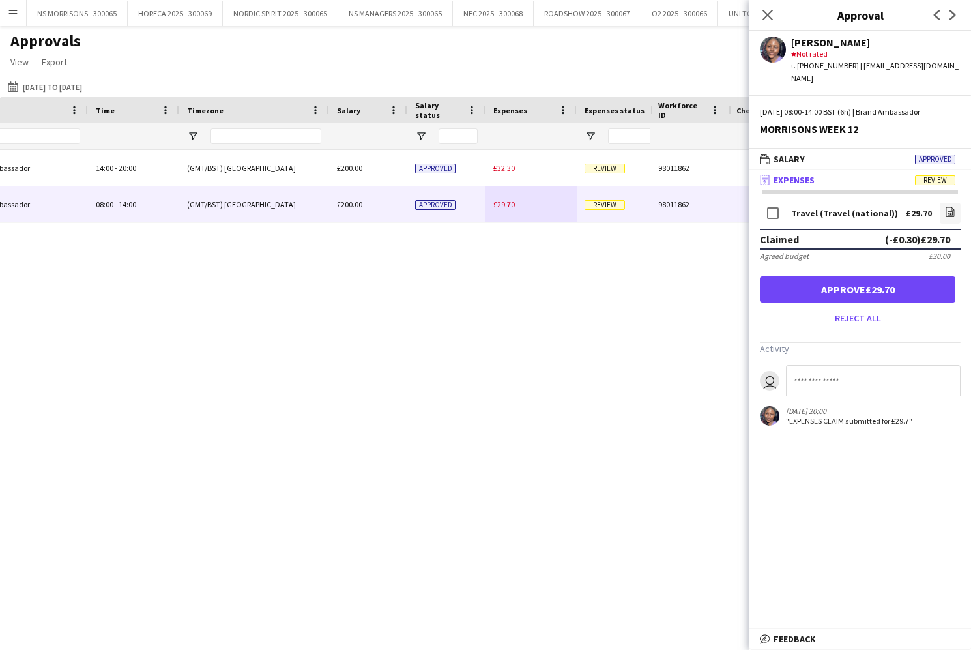
click at [863, 276] on button "Approve £29.70" at bounding box center [857, 289] width 195 height 26
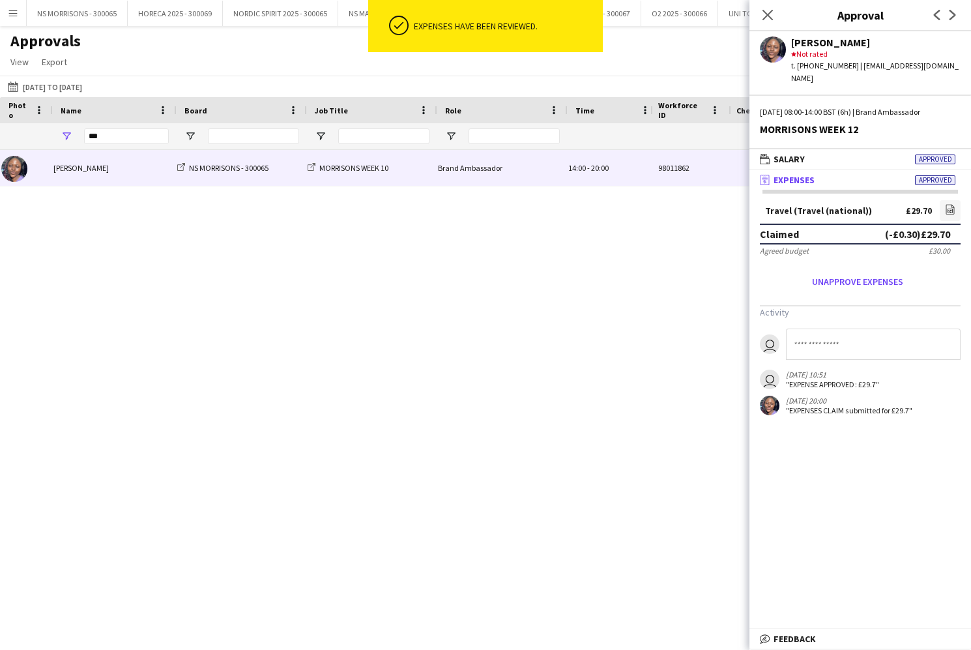
scroll to position [0, 109]
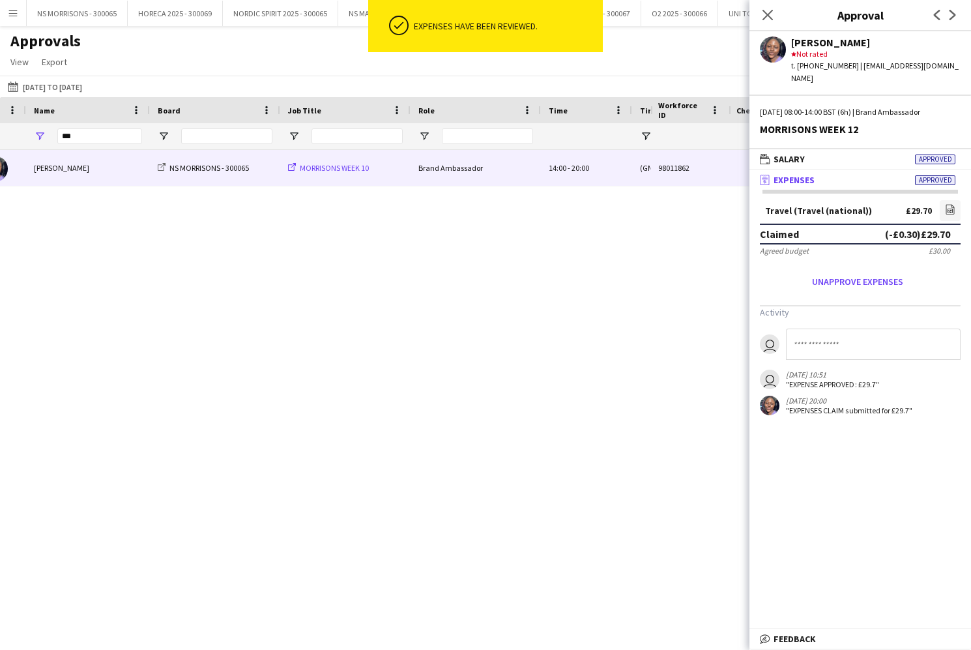
click at [319, 168] on span "MORRISONS WEEK 10" at bounding box center [334, 168] width 69 height 10
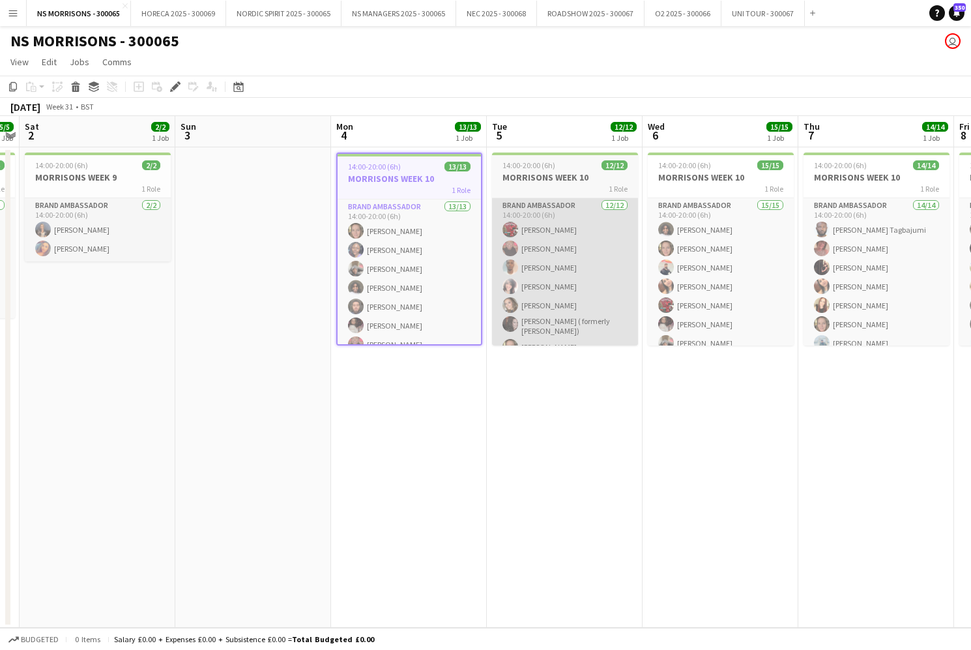
drag, startPoint x: 389, startPoint y: 246, endPoint x: 566, endPoint y: 240, distance: 176.7
click at [389, 246] on app-card-role "Brand Ambassador 13/13 14:00-20:00 (6h) [PERSON_NAME] [PERSON_NAME] [PERSON_NAM…" at bounding box center [409, 336] width 143 height 275
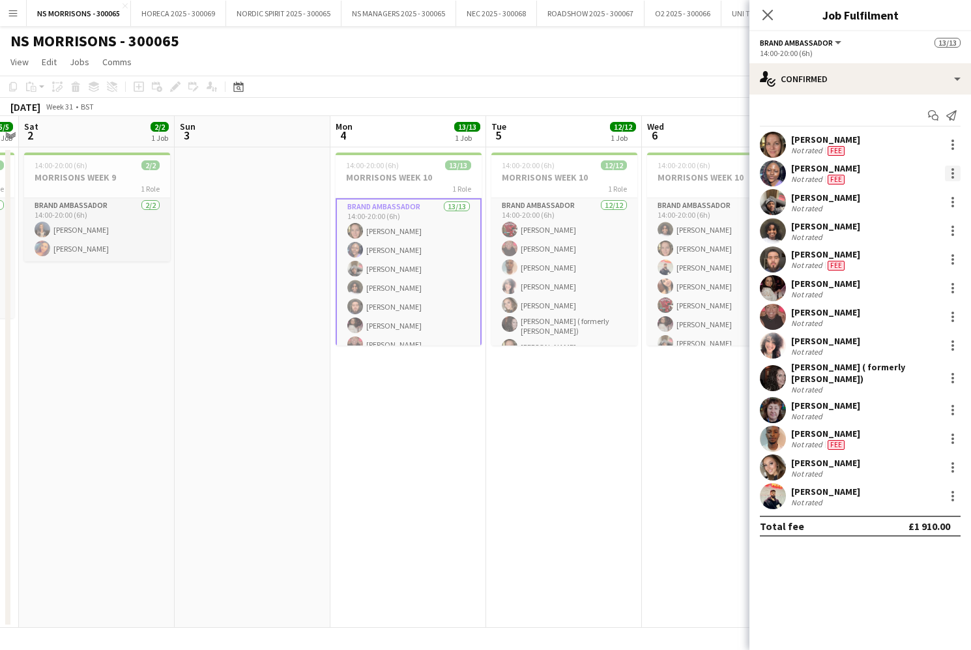
click at [954, 174] on div at bounding box center [953, 174] width 16 height 16
click at [931, 200] on span "Edit fee" at bounding box center [909, 198] width 81 height 12
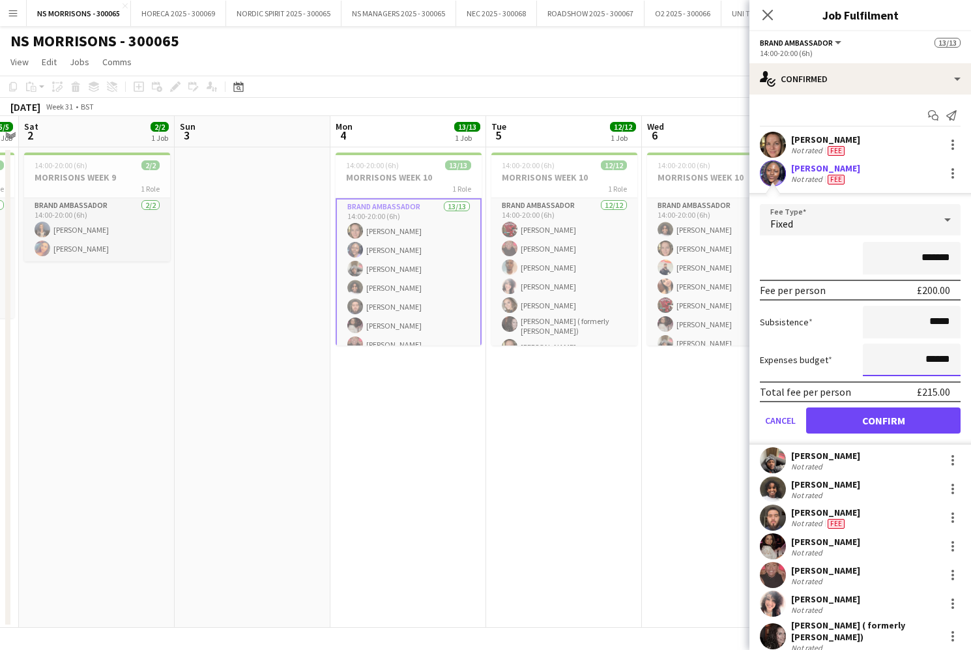
drag, startPoint x: 928, startPoint y: 360, endPoint x: 917, endPoint y: 348, distance: 16.2
click at [953, 357] on input "******" at bounding box center [912, 359] width 98 height 33
type input "***"
click at [860, 416] on button "Confirm" at bounding box center [883, 420] width 154 height 26
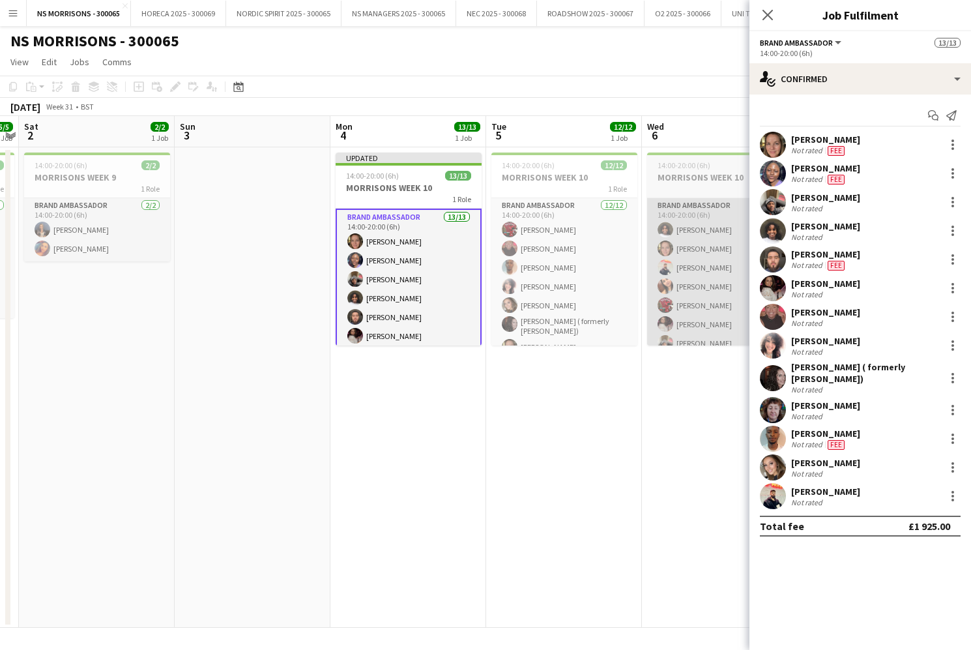
drag, startPoint x: 660, startPoint y: 410, endPoint x: 778, endPoint y: 237, distance: 209.1
click at [660, 410] on app-date-cell "14:00-20:00 (6h) 15/15 MORRISONS WEEK 10 1 Role Brand Ambassador 15/15 14:00-20…" at bounding box center [720, 387] width 156 height 480
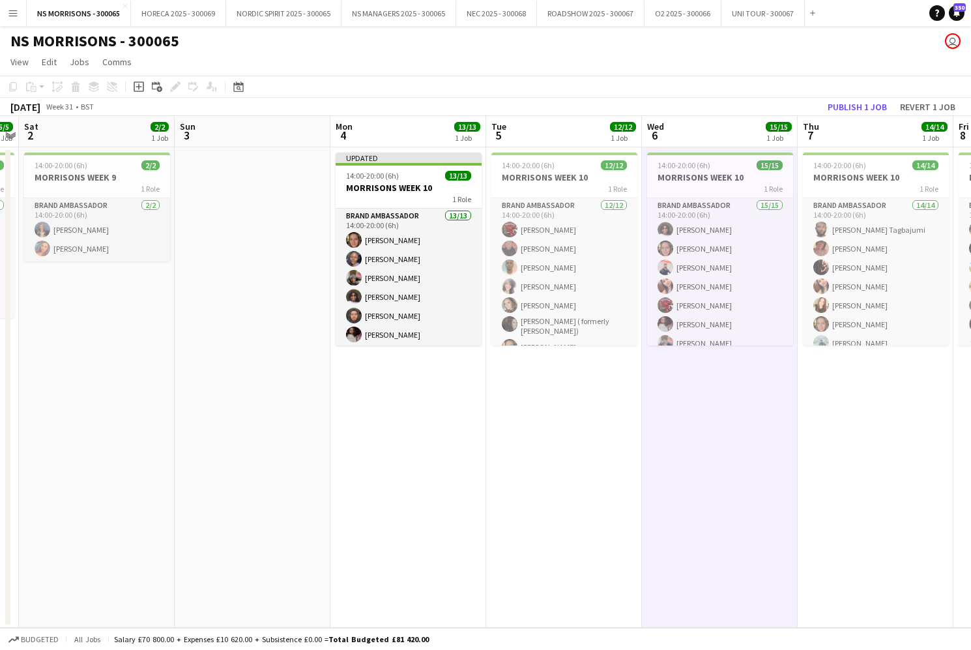
drag, startPoint x: 869, startPoint y: 106, endPoint x: 815, endPoint y: 79, distance: 60.6
click at [869, 106] on button "Publish 1 job" at bounding box center [857, 106] width 70 height 17
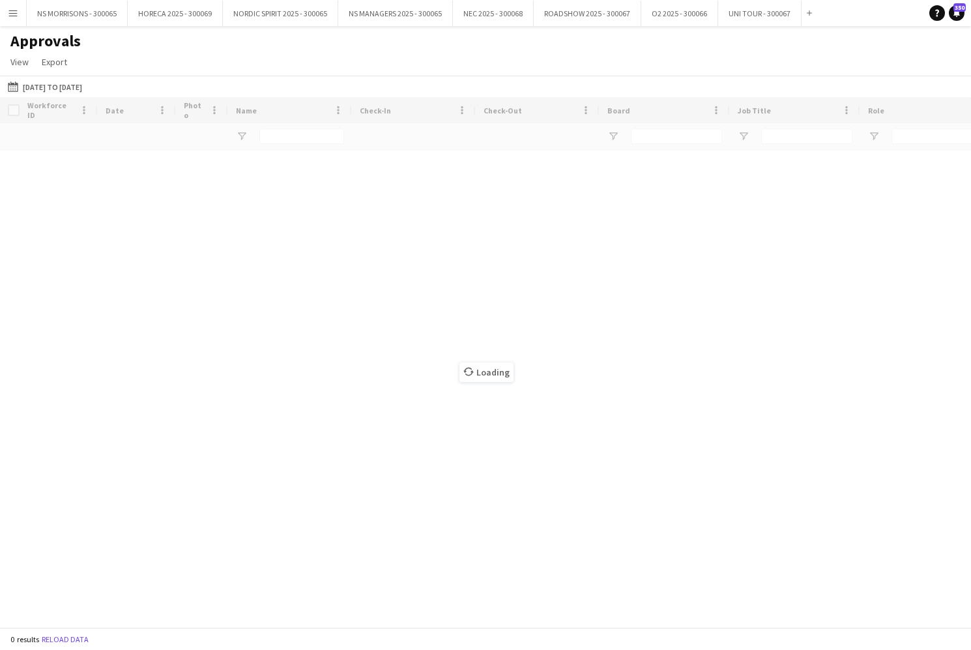
type input "***"
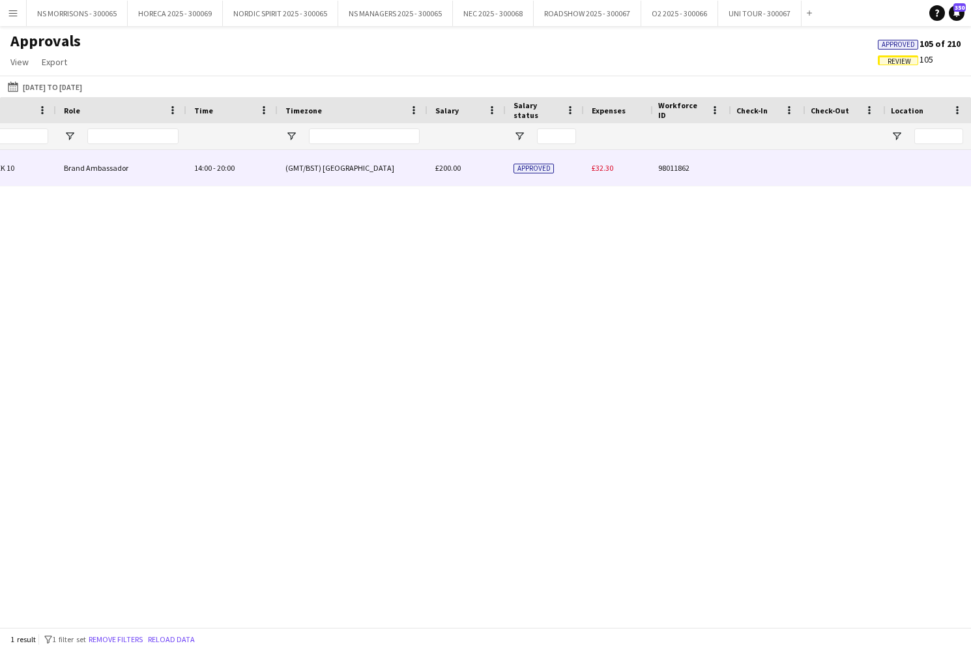
click at [618, 173] on div "£32.30" at bounding box center [629, 168] width 91 height 36
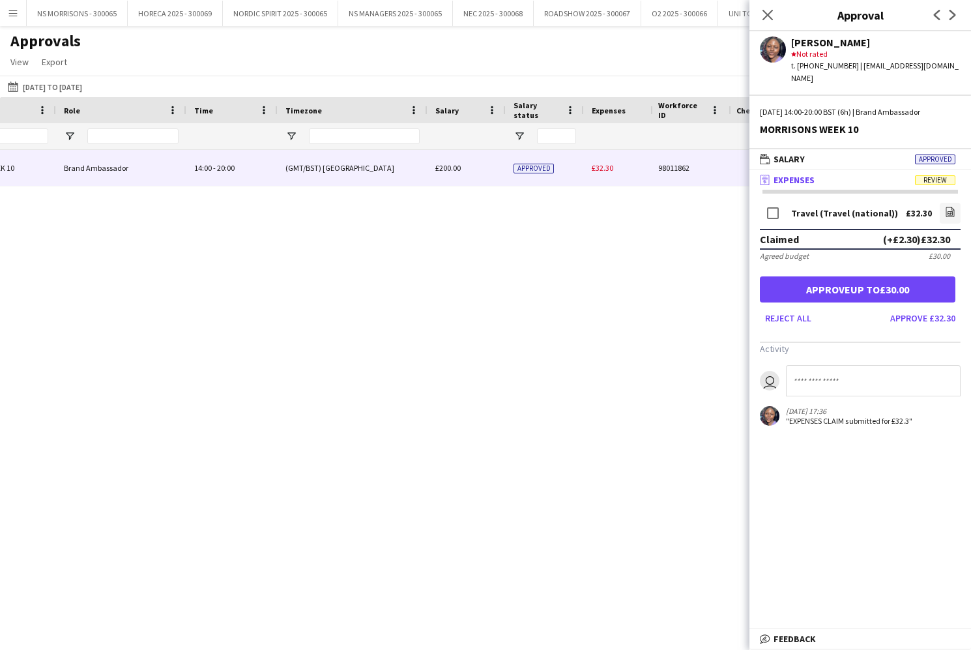
click at [835, 280] on button "Approve up to £30.00" at bounding box center [857, 289] width 195 height 26
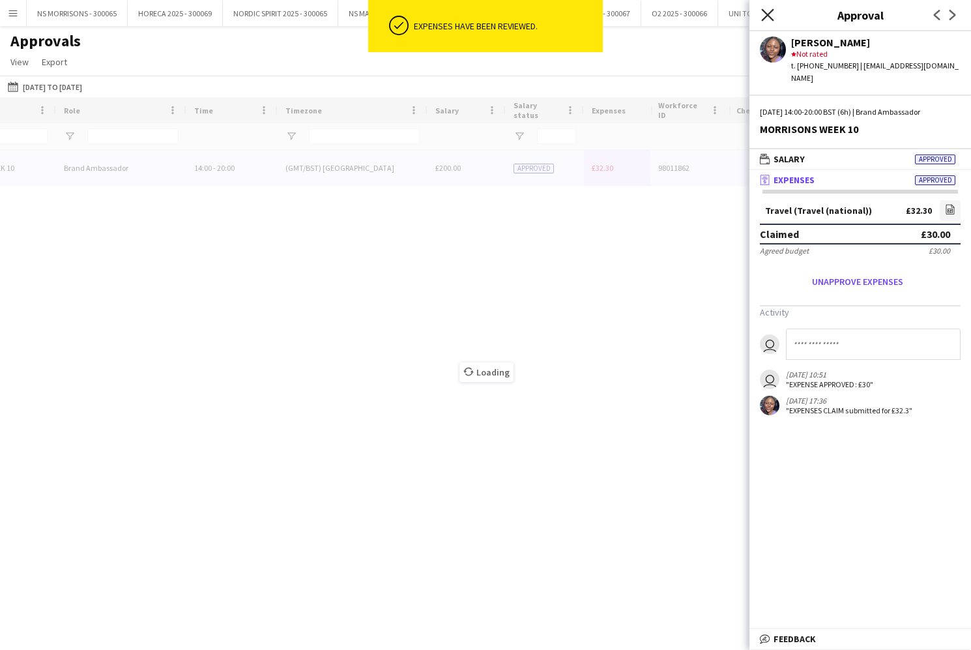
click at [766, 12] on icon "Close pop-in" at bounding box center [767, 14] width 12 height 12
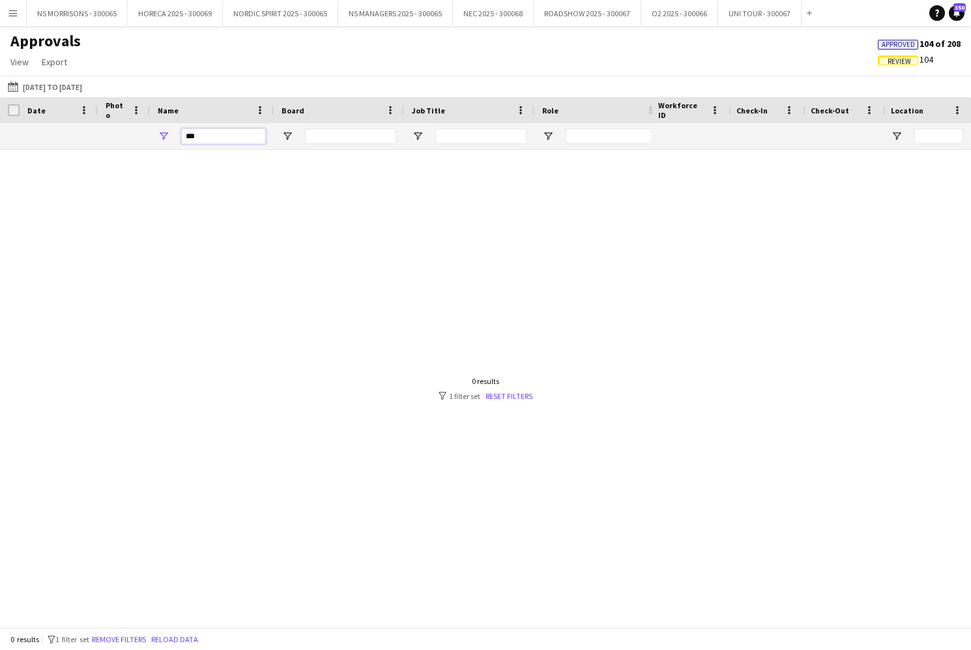
click at [238, 138] on input "***" at bounding box center [223, 136] width 85 height 16
type input "*"
type input "***"
click at [898, 44] on span "Approved" at bounding box center [898, 44] width 33 height 8
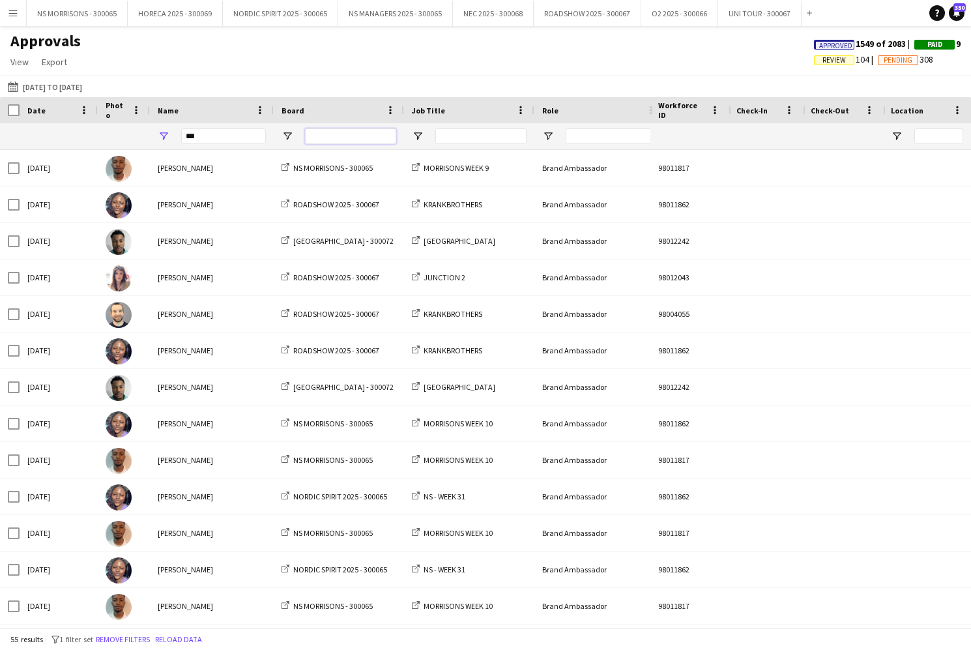
click at [313, 135] on input "Board Filter Input" at bounding box center [350, 136] width 91 height 16
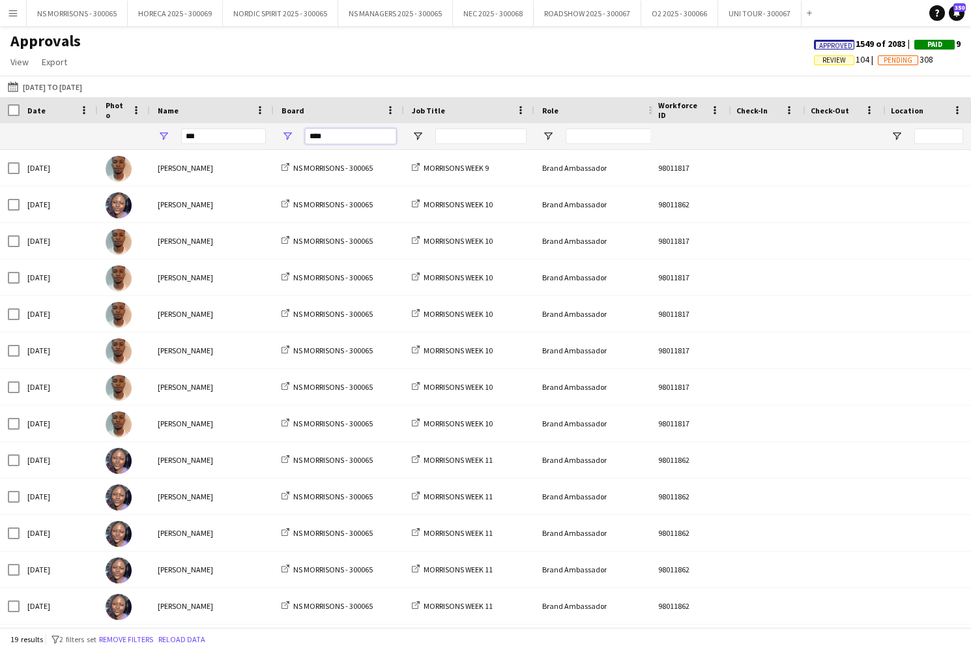
type input "****"
click at [223, 139] on input "***" at bounding box center [223, 136] width 85 height 16
type input "*"
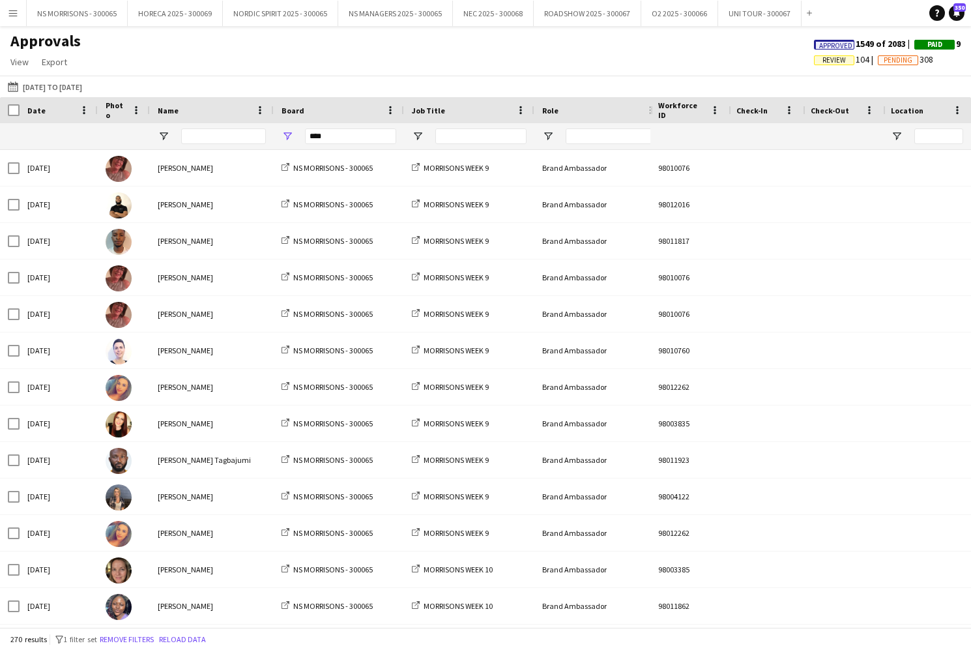
click at [839, 59] on span "Review" at bounding box center [834, 60] width 40 height 10
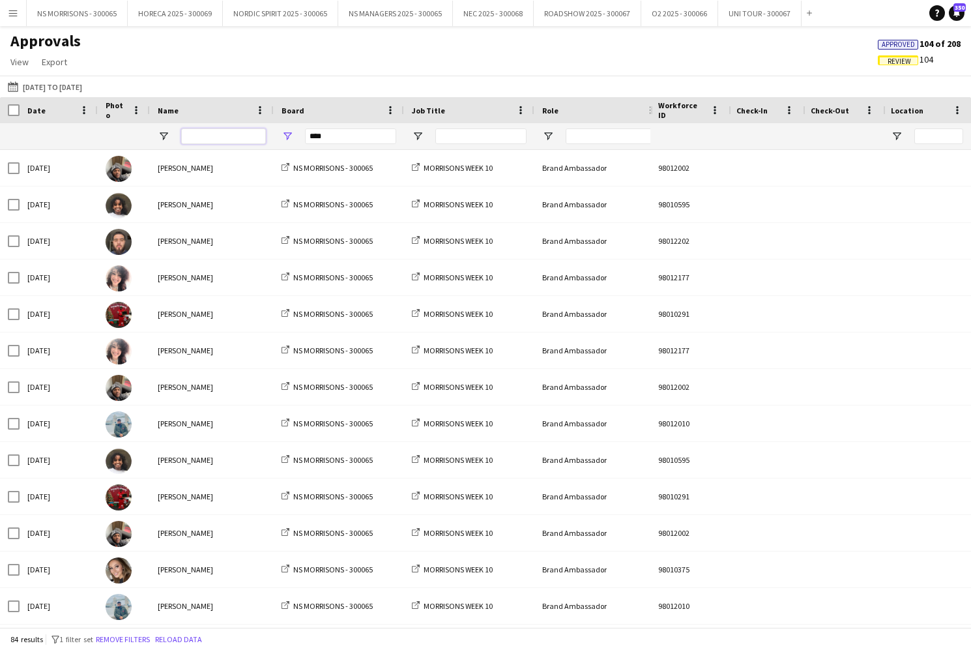
click at [201, 135] on input "Name Filter Input" at bounding box center [223, 136] width 85 height 16
type input "***"
